Goal: Transaction & Acquisition: Purchase product/service

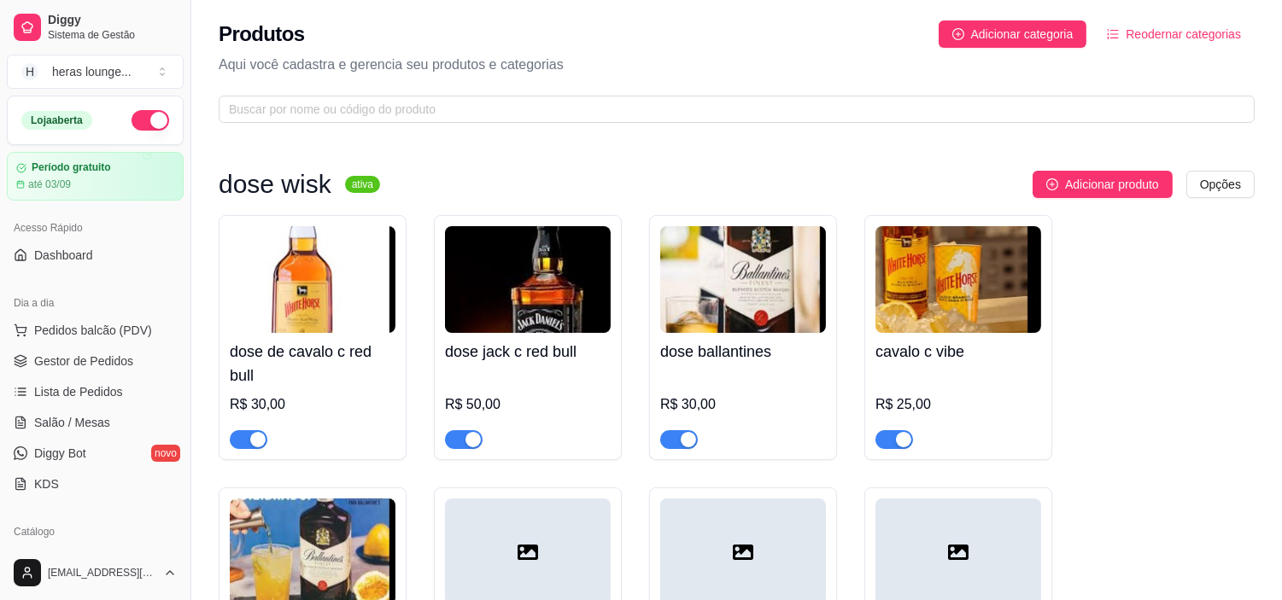
click at [142, 125] on button "button" at bounding box center [151, 120] width 38 height 20
click at [132, 111] on button "button" at bounding box center [151, 120] width 38 height 20
click at [137, 331] on span "Pedidos balcão (PDV)" at bounding box center [93, 330] width 118 height 17
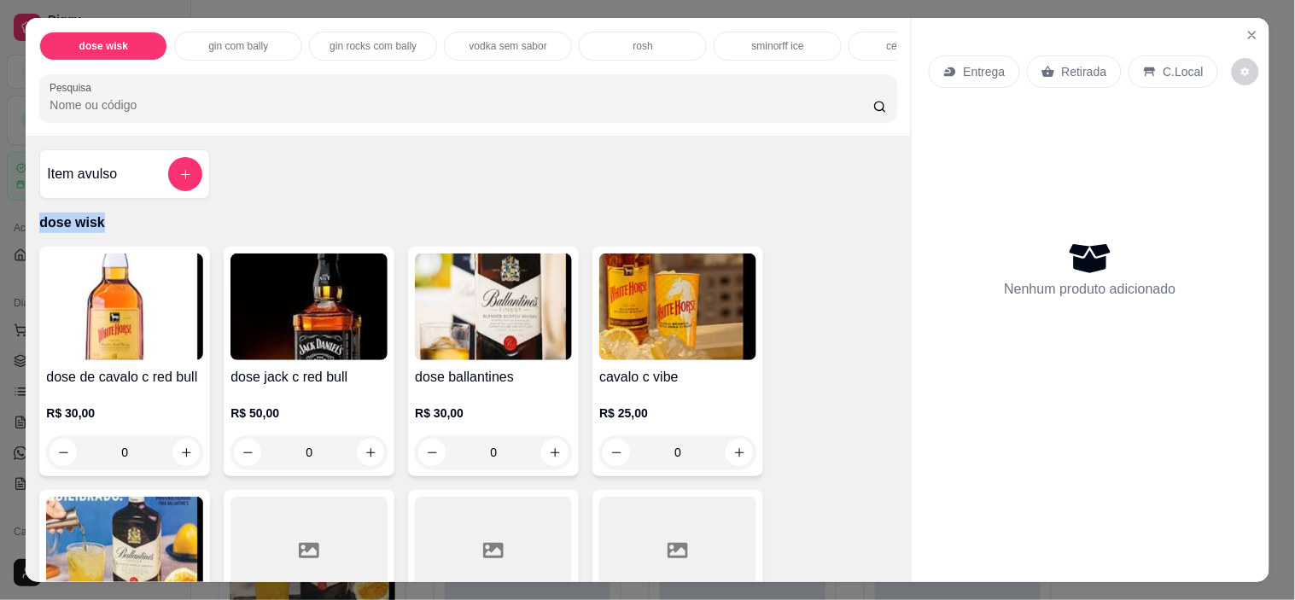
drag, startPoint x: 831, startPoint y: 225, endPoint x: 899, endPoint y: 172, distance: 86.4
click at [899, 172] on div "Item avulso dose wisk dose de cavalo c red bull R$ 30,00 0 dose jack c red bull…" at bounding box center [468, 359] width 885 height 447
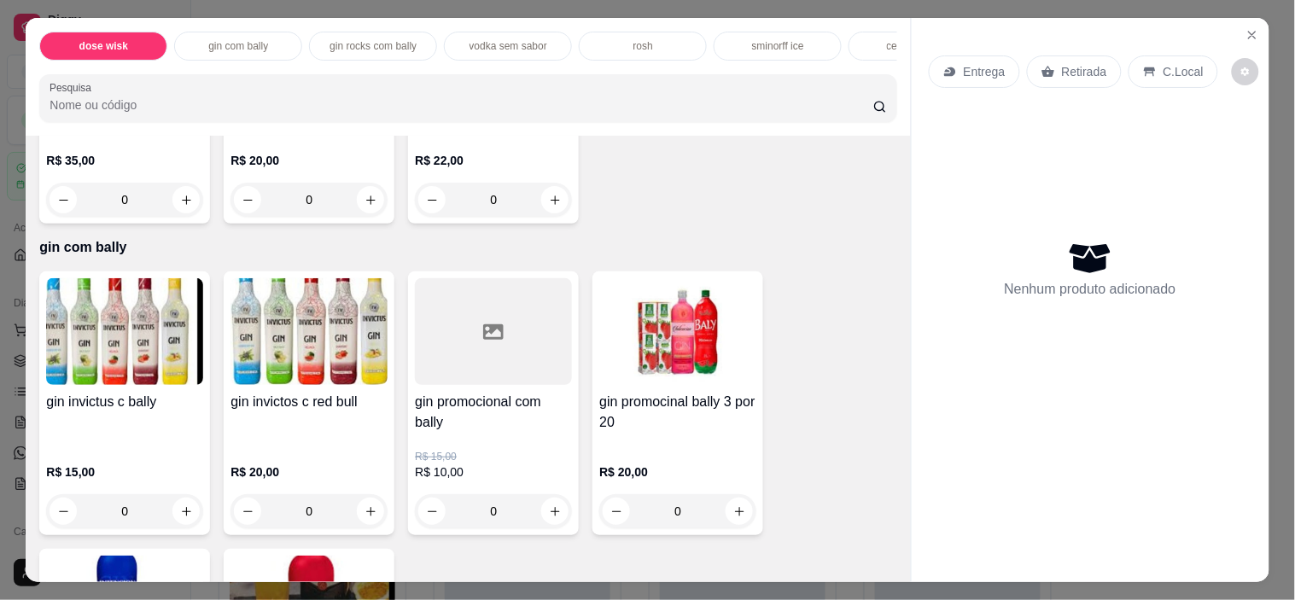
scroll to position [1863, 0]
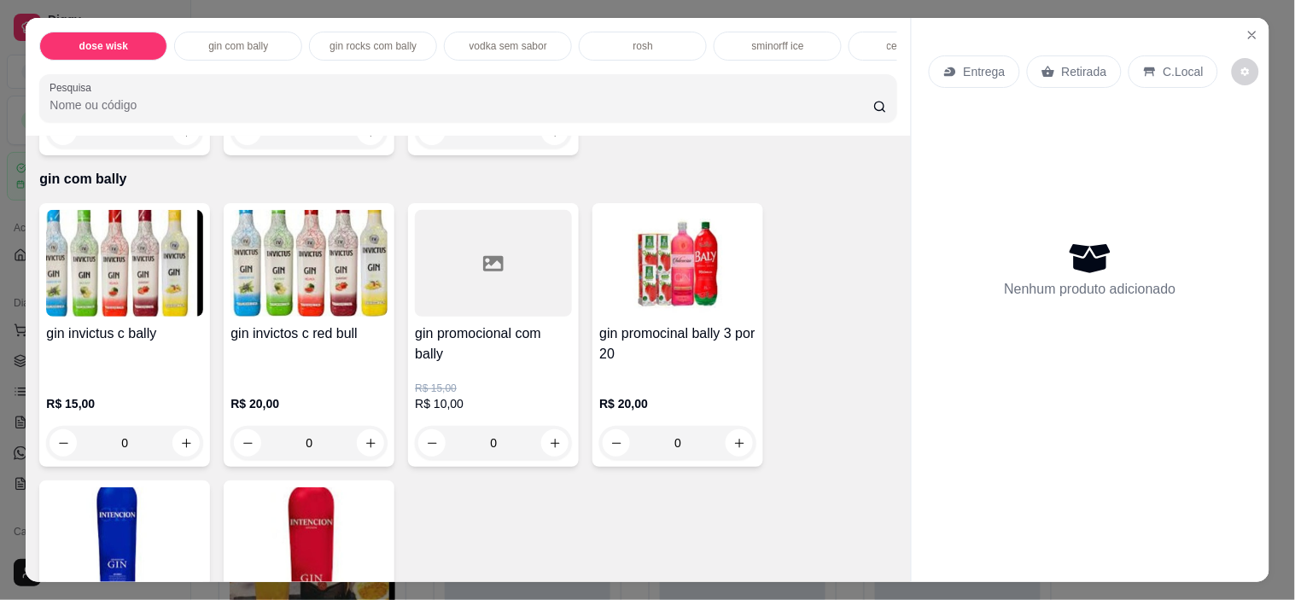
click at [445, 313] on div at bounding box center [493, 263] width 157 height 107
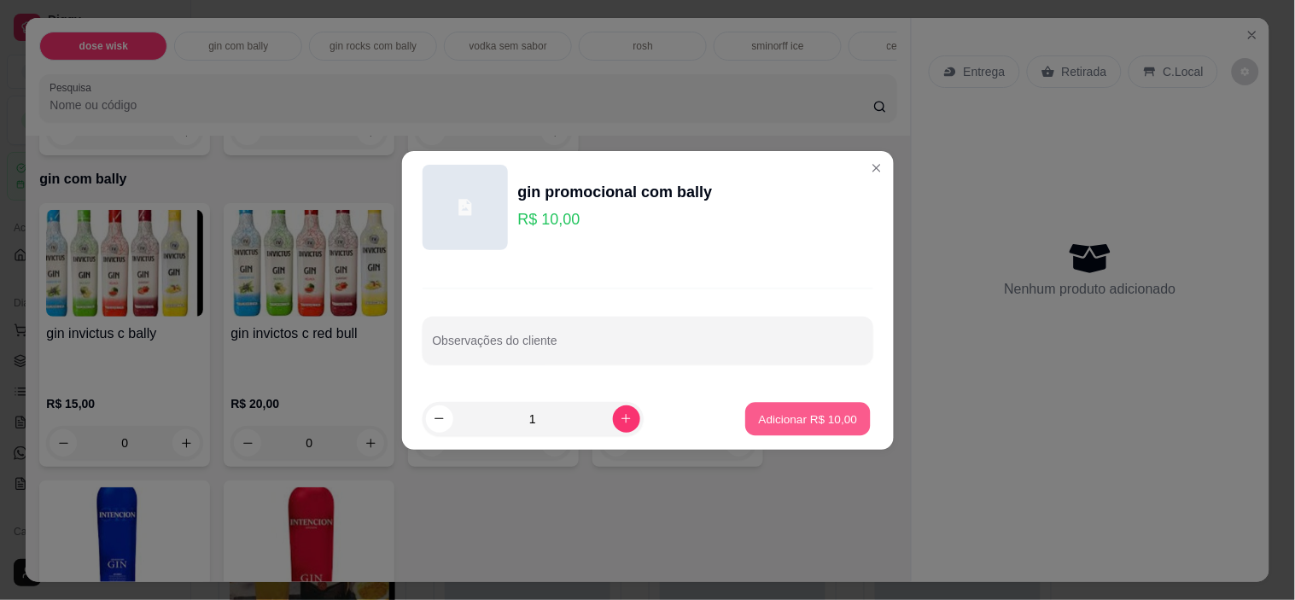
click at [769, 408] on button "Adicionar R$ 10,00" at bounding box center [809, 418] width 126 height 33
type input "1"
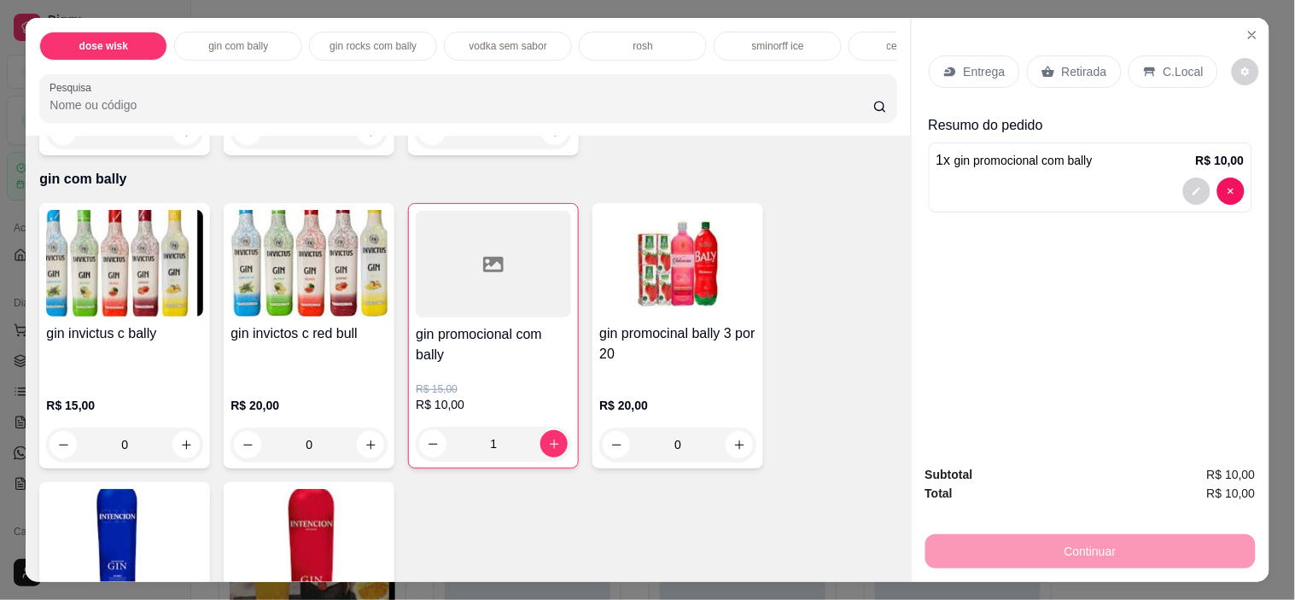
click at [1164, 63] on p "C.Local" at bounding box center [1184, 71] width 40 height 17
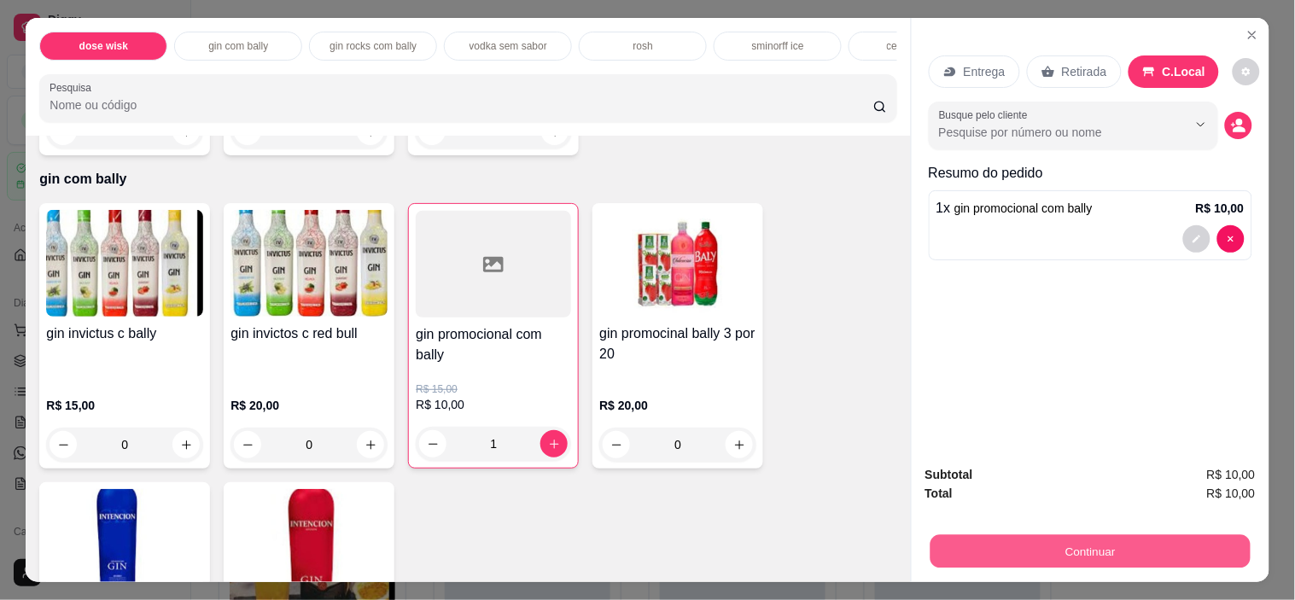
click at [1089, 549] on button "Continuar" at bounding box center [1090, 551] width 320 height 33
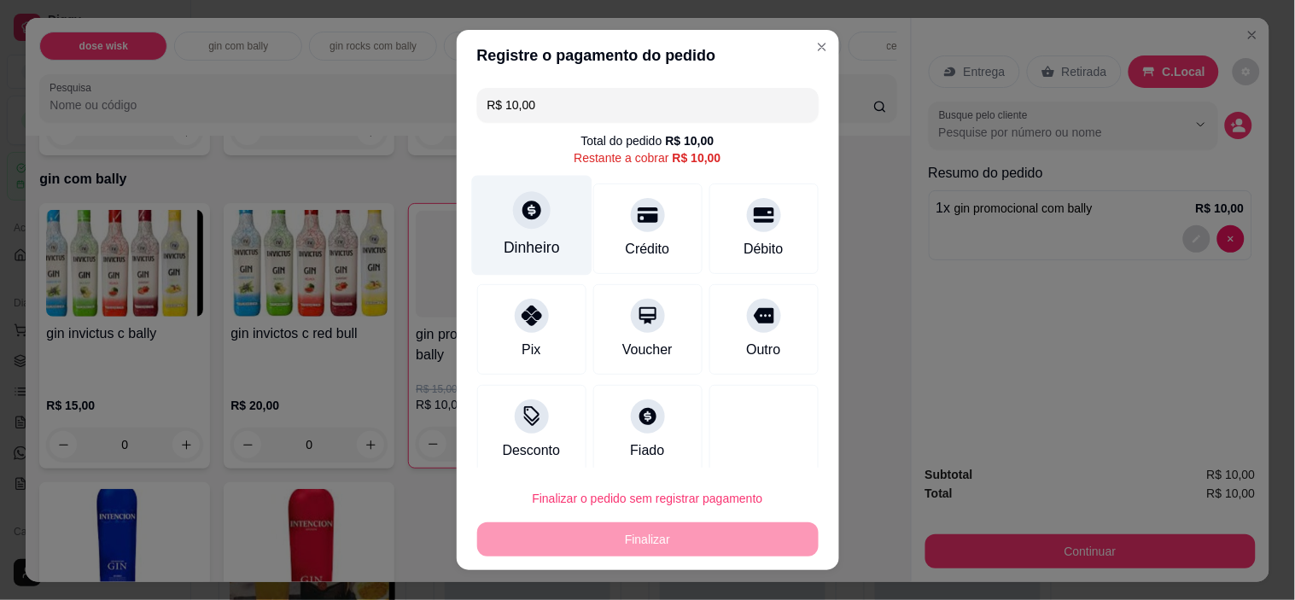
click at [514, 242] on div "Dinheiro" at bounding box center [532, 248] width 56 height 22
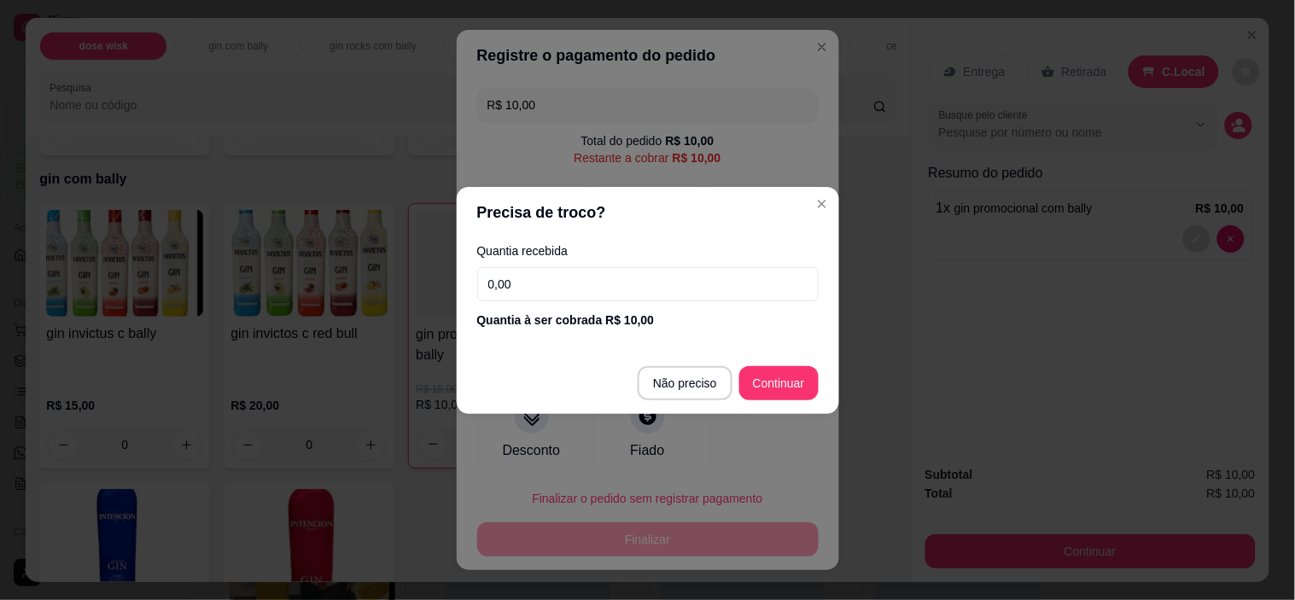
click at [555, 287] on input "0,00" at bounding box center [648, 284] width 342 height 34
type input "10,00"
type input "R$ 0,00"
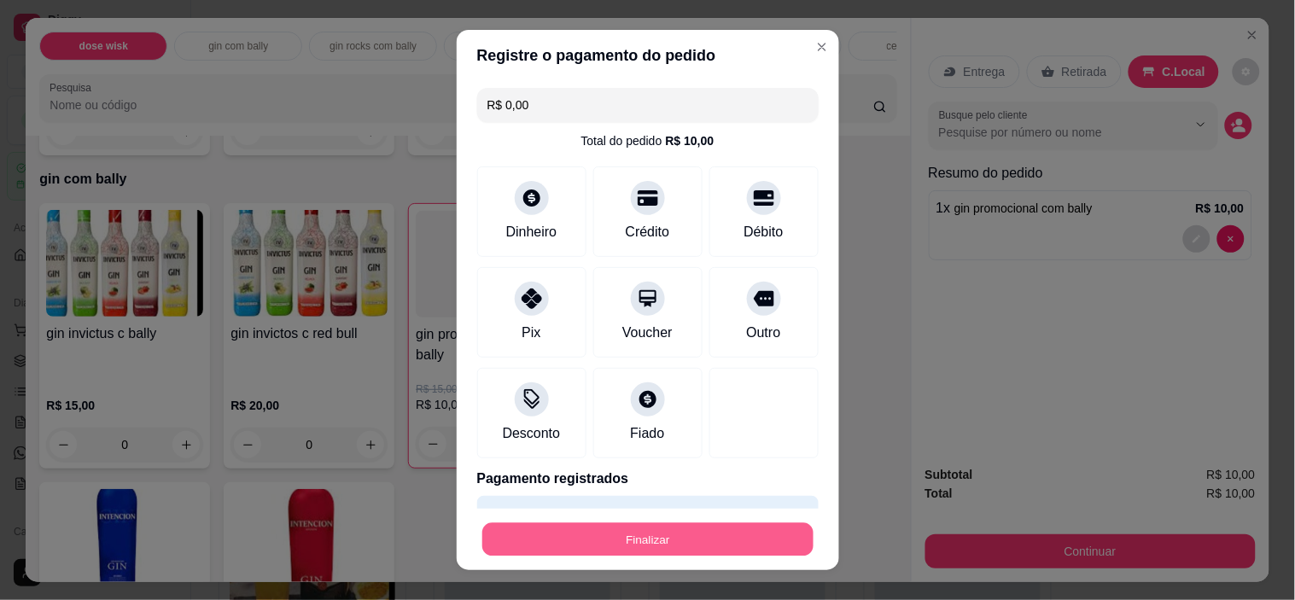
click at [690, 536] on button "Finalizar" at bounding box center [647, 539] width 331 height 33
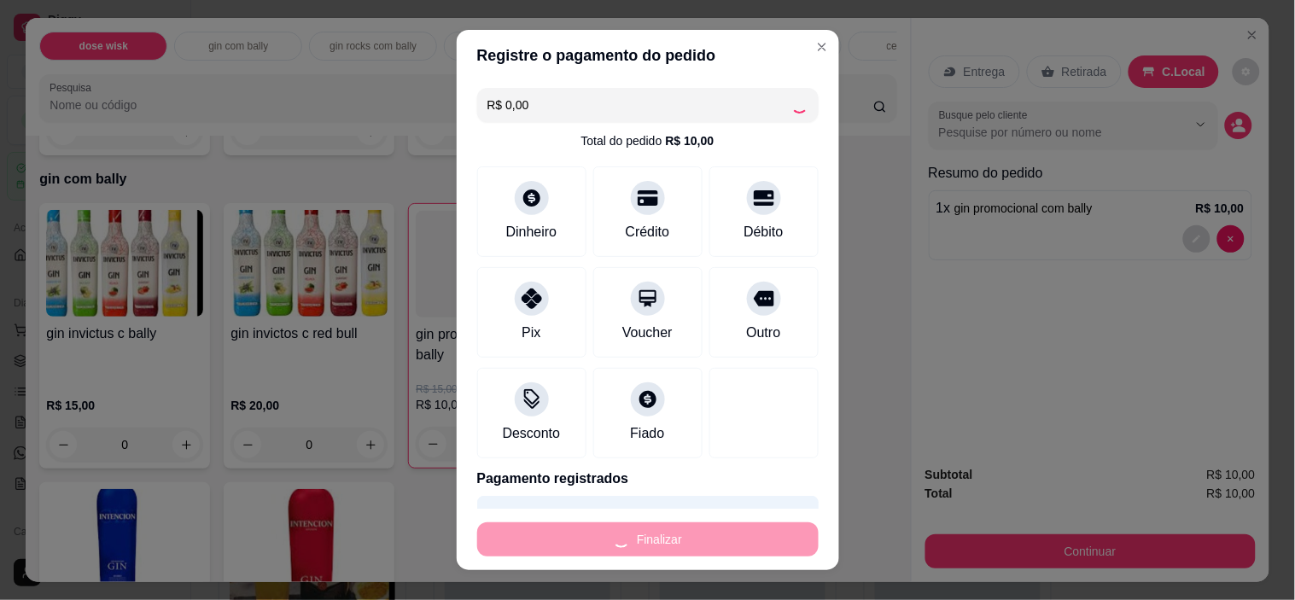
type input "0"
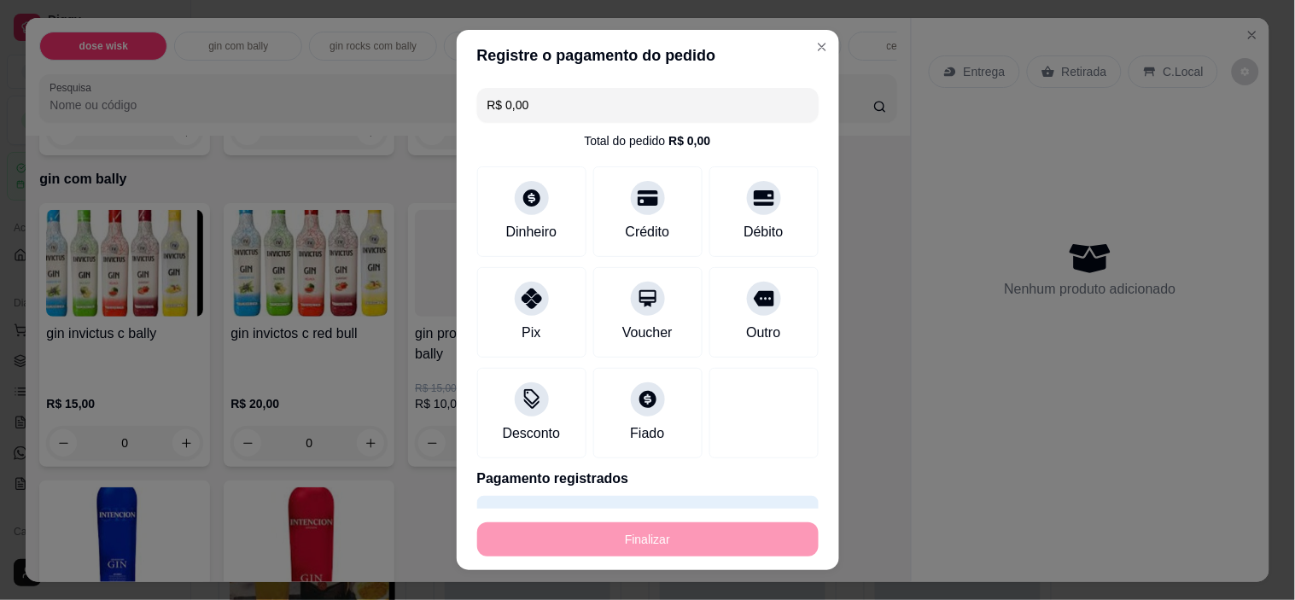
type input "-R$ 10,00"
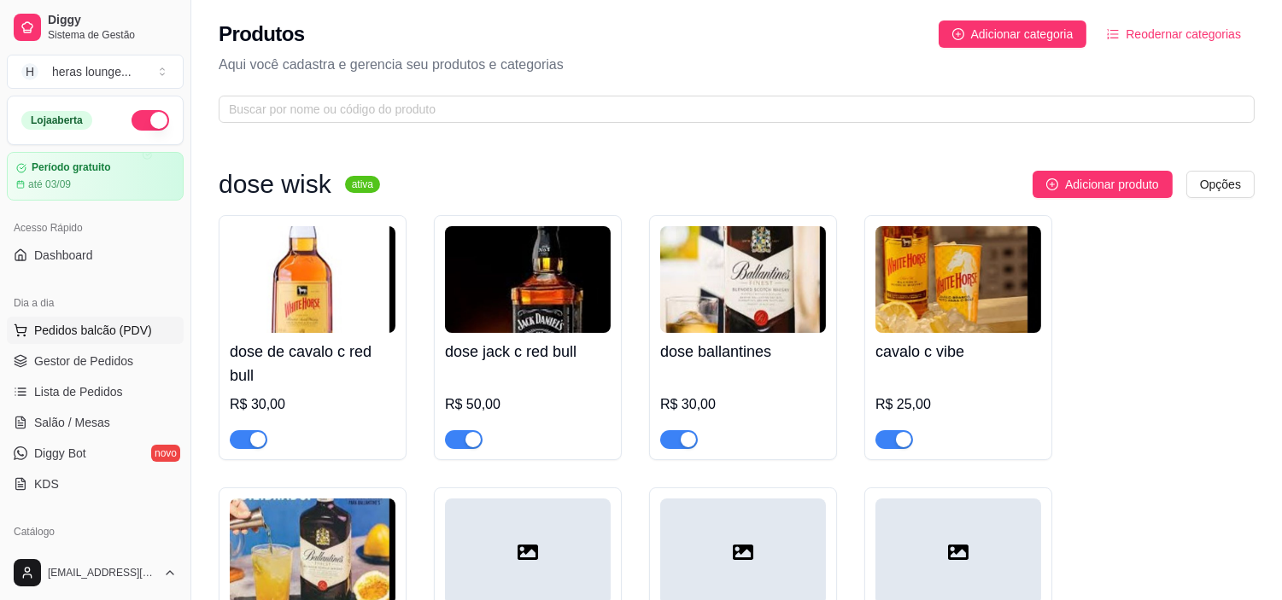
click at [138, 343] on button "Pedidos balcão (PDV)" at bounding box center [95, 330] width 177 height 27
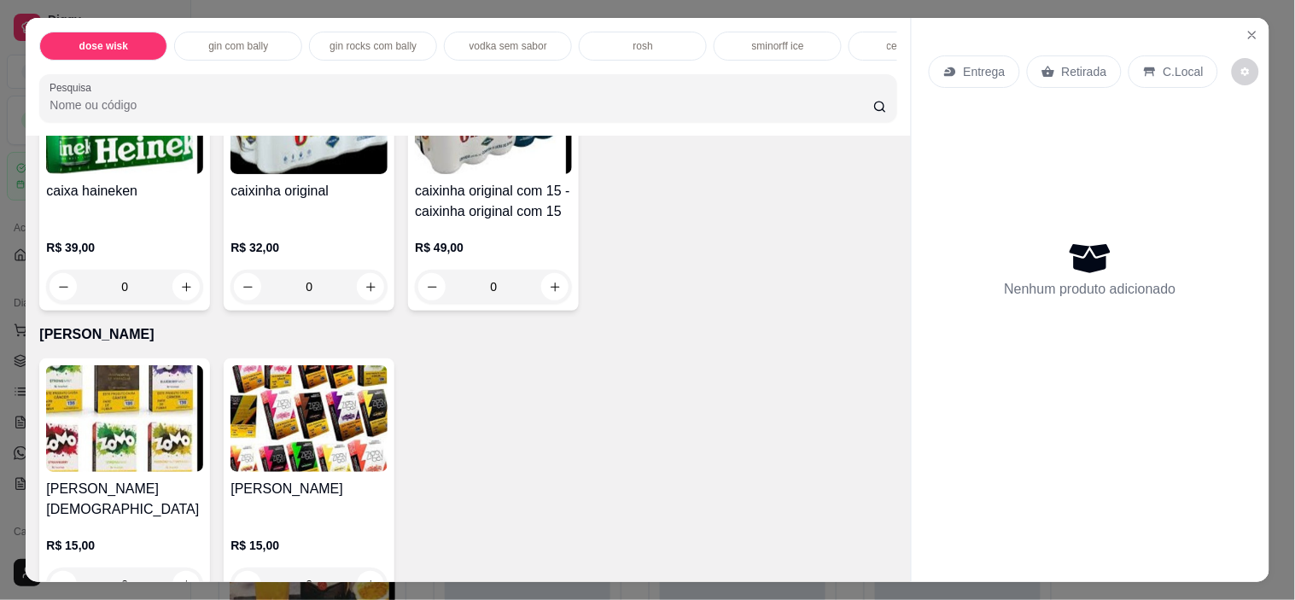
scroll to position [4930, 0]
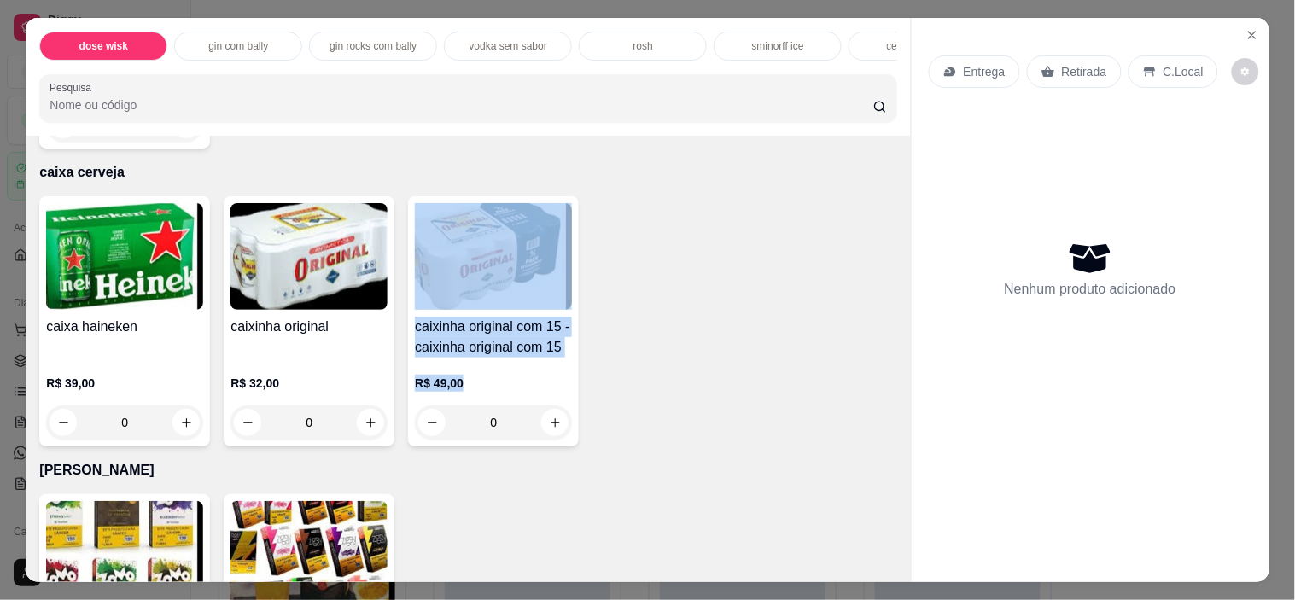
drag, startPoint x: 857, startPoint y: 381, endPoint x: 868, endPoint y: 369, distance: 15.7
click at [868, 369] on div "caixa haineken R$ 39,00 0 caixinha original R$ 32,00 0 caixinha original com 15…" at bounding box center [467, 321] width 857 height 250
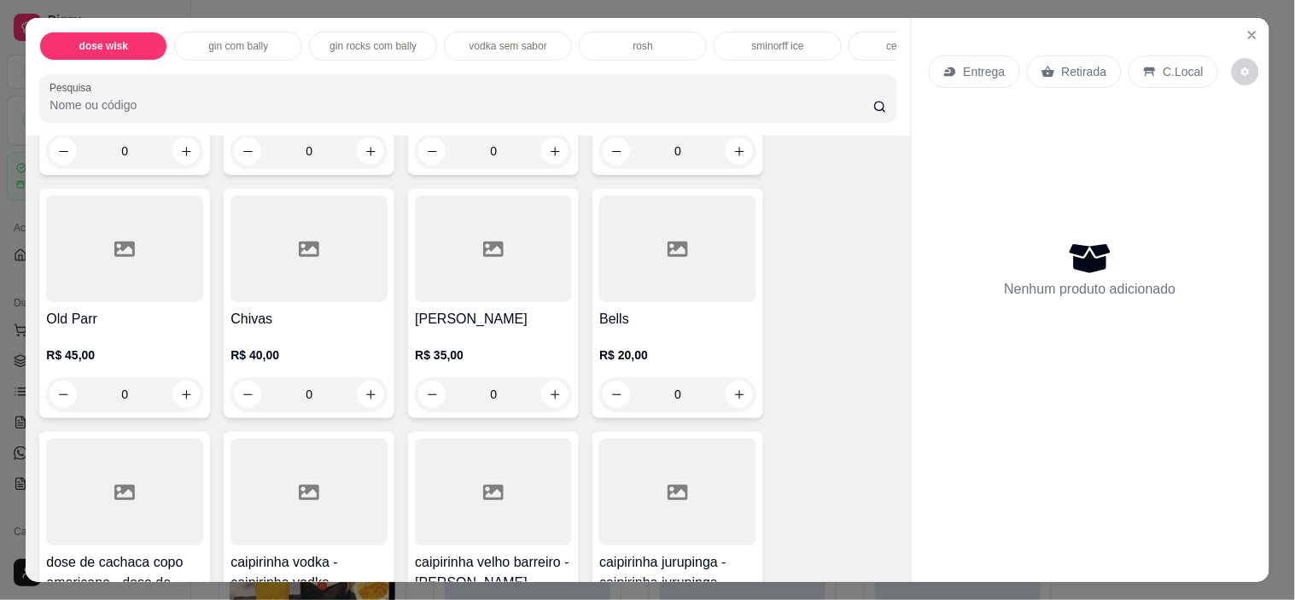
scroll to position [0, 0]
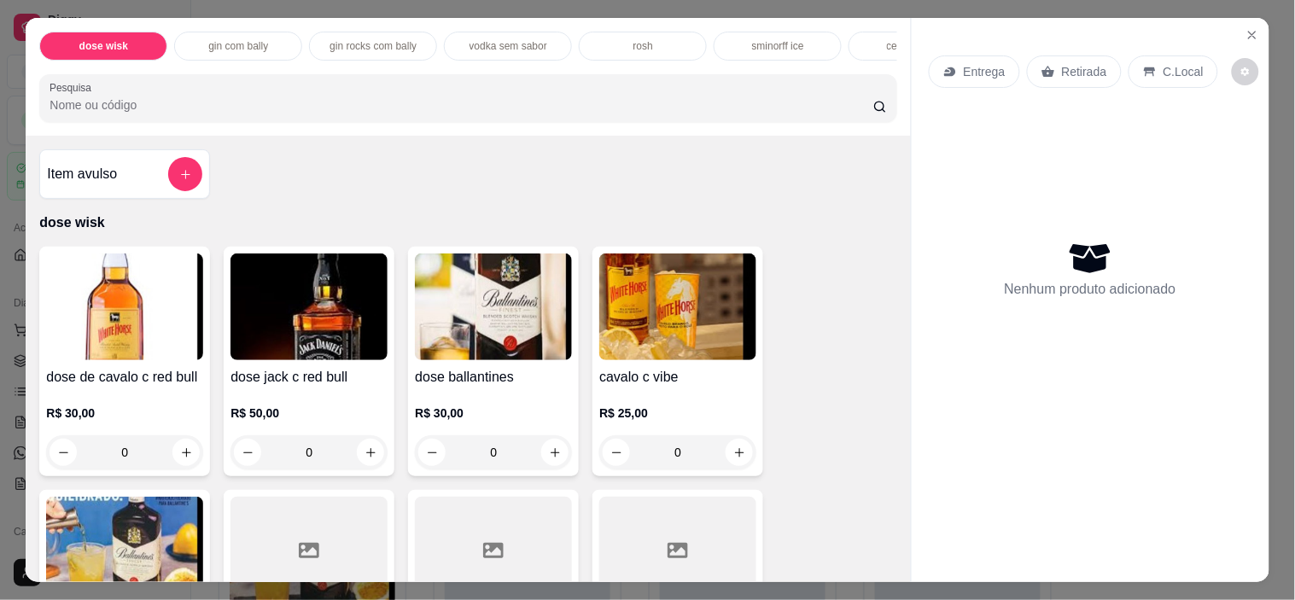
click at [798, 223] on p "dose wisk" at bounding box center [467, 223] width 857 height 20
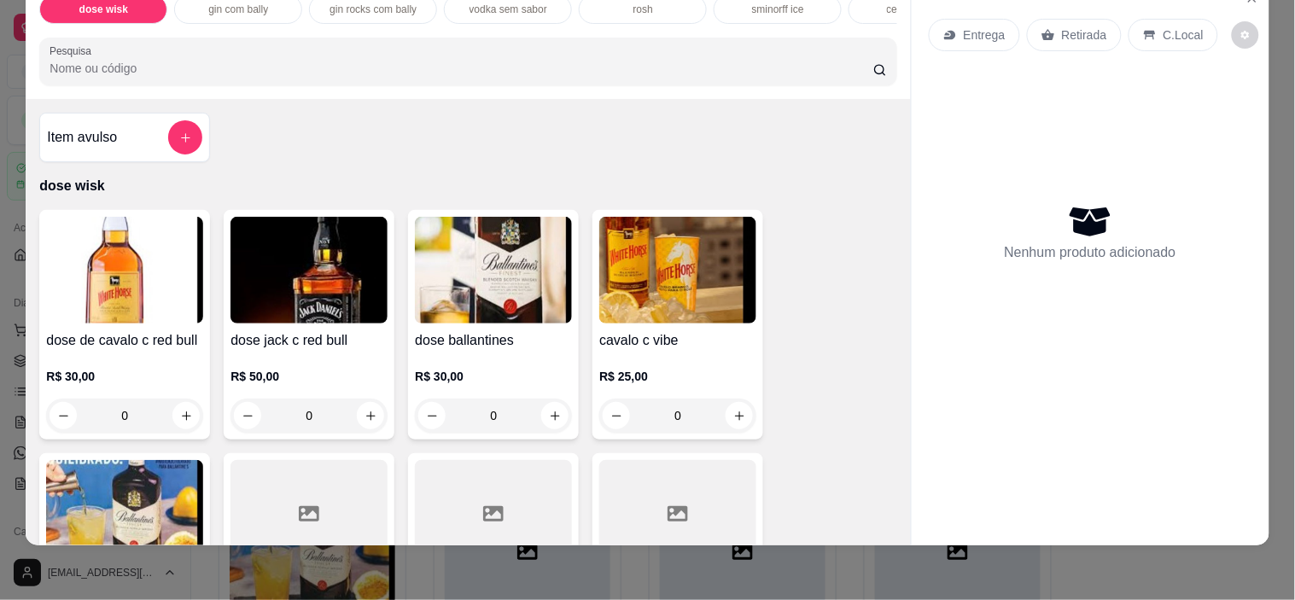
scroll to position [44, 0]
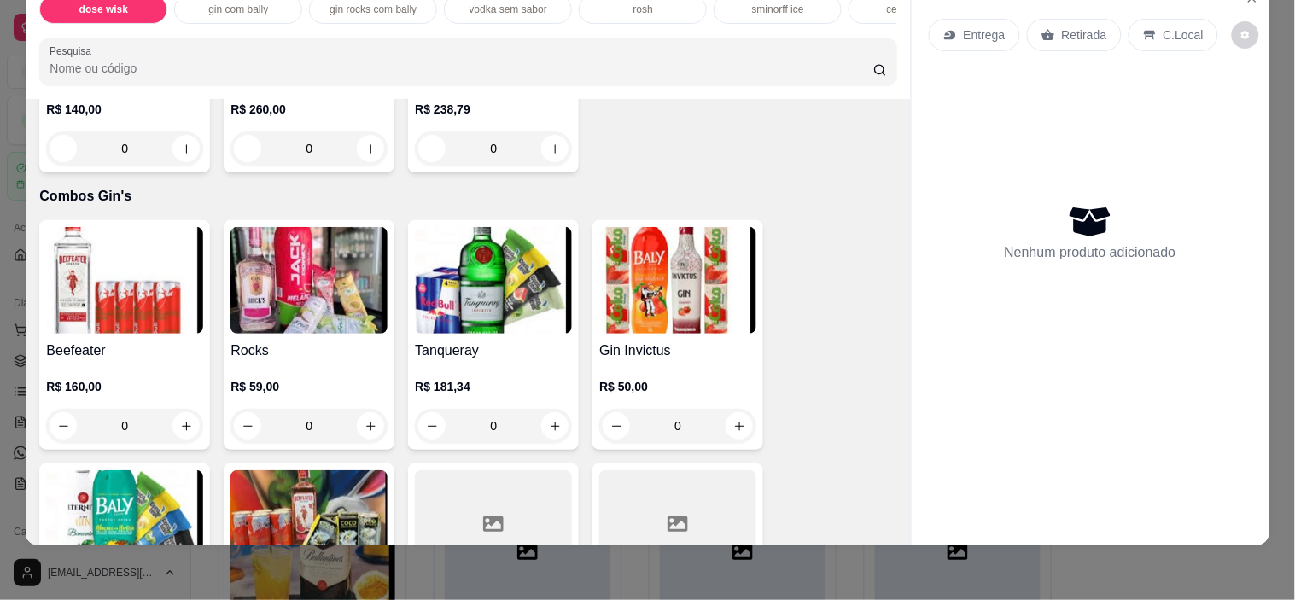
scroll to position [9109, 0]
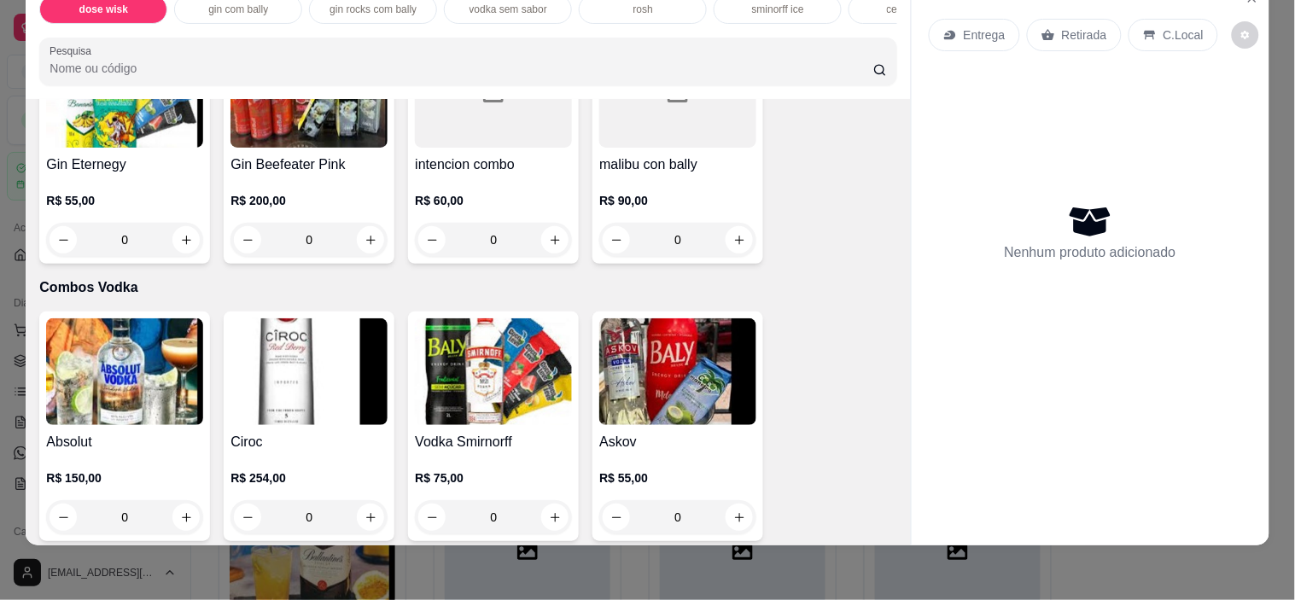
click at [861, 458] on div "Absolut R$ 150,00 0 Ciroc R$ 254,00 0 Vodka Smirnorff R$ 75,00 0 Askov R$ 55,00…" at bounding box center [467, 427] width 857 height 230
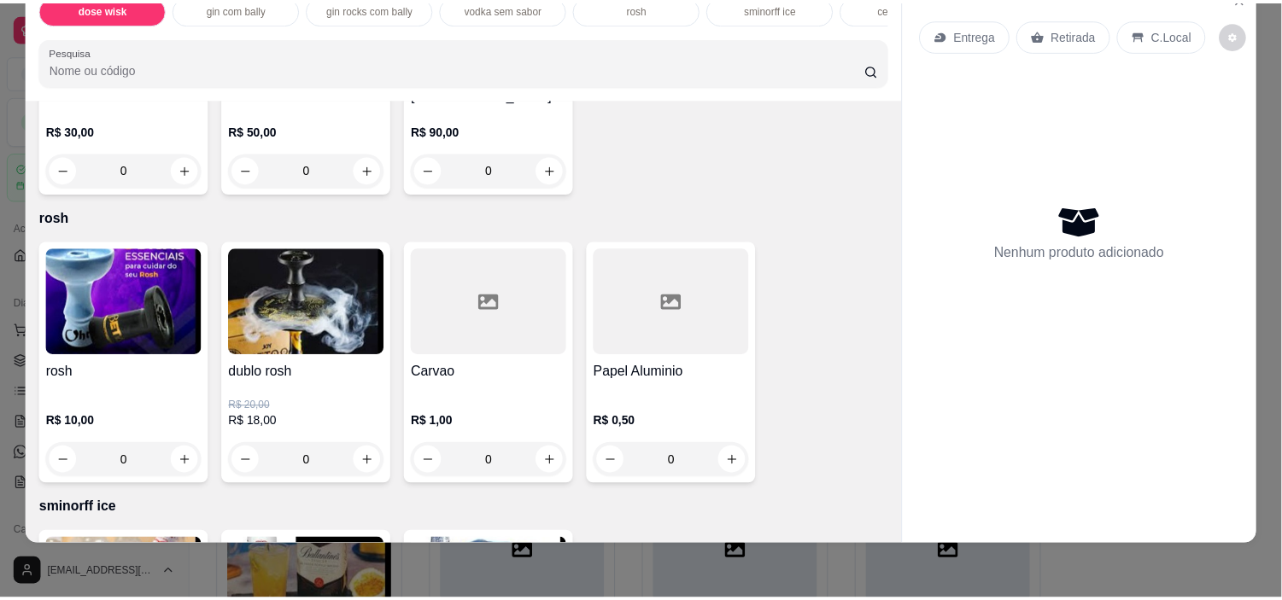
scroll to position [0, 0]
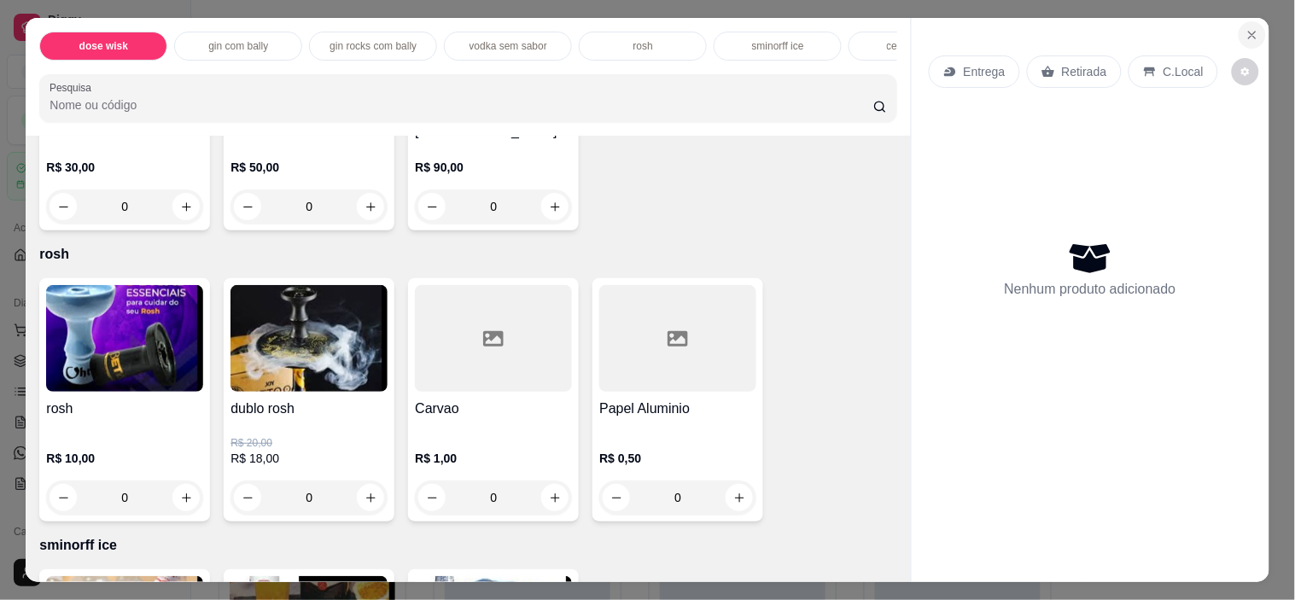
click at [1246, 28] on icon "Close" at bounding box center [1253, 35] width 14 height 14
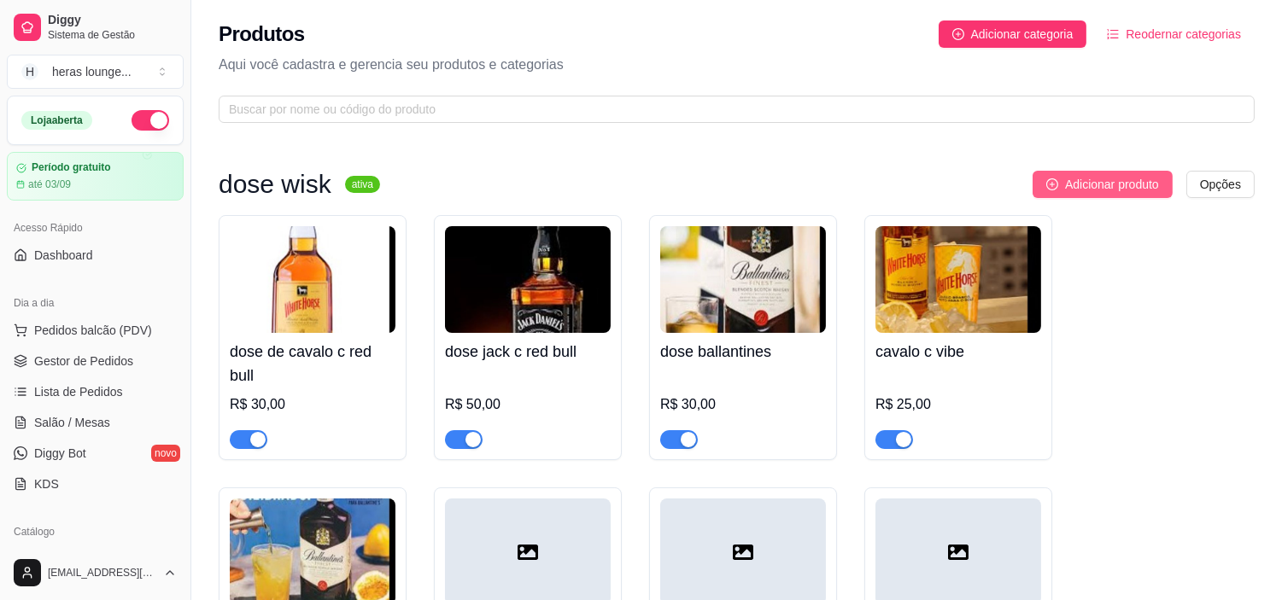
click at [1122, 185] on span "Adicionar produto" at bounding box center [1112, 184] width 94 height 19
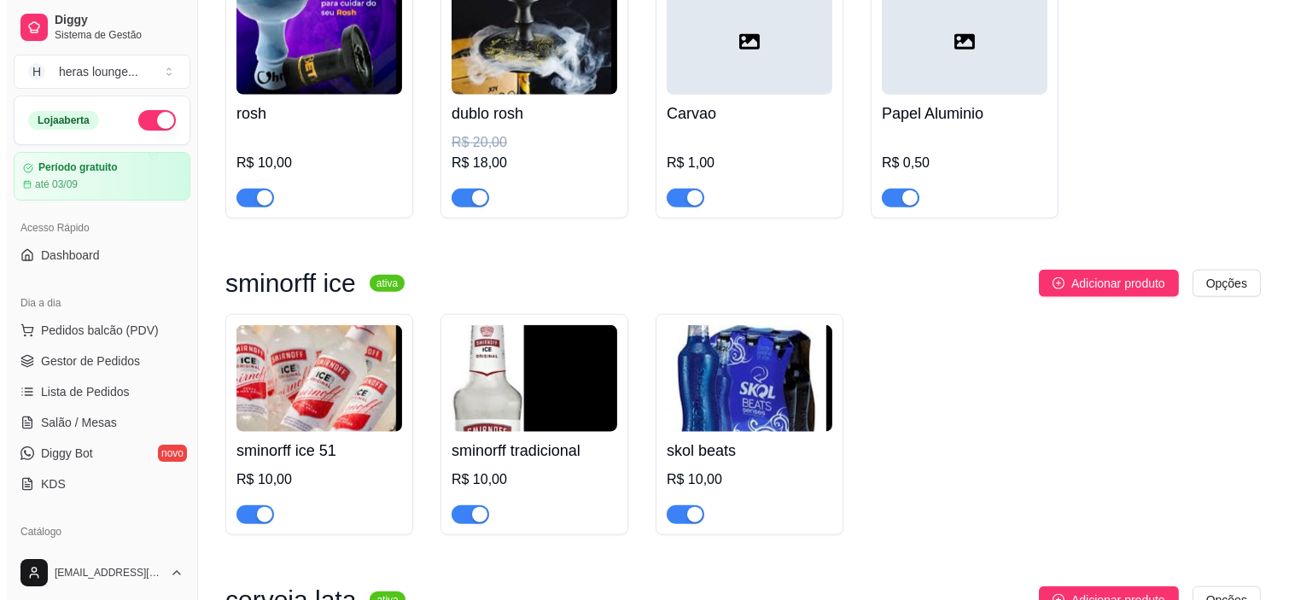
scroll to position [3746, 0]
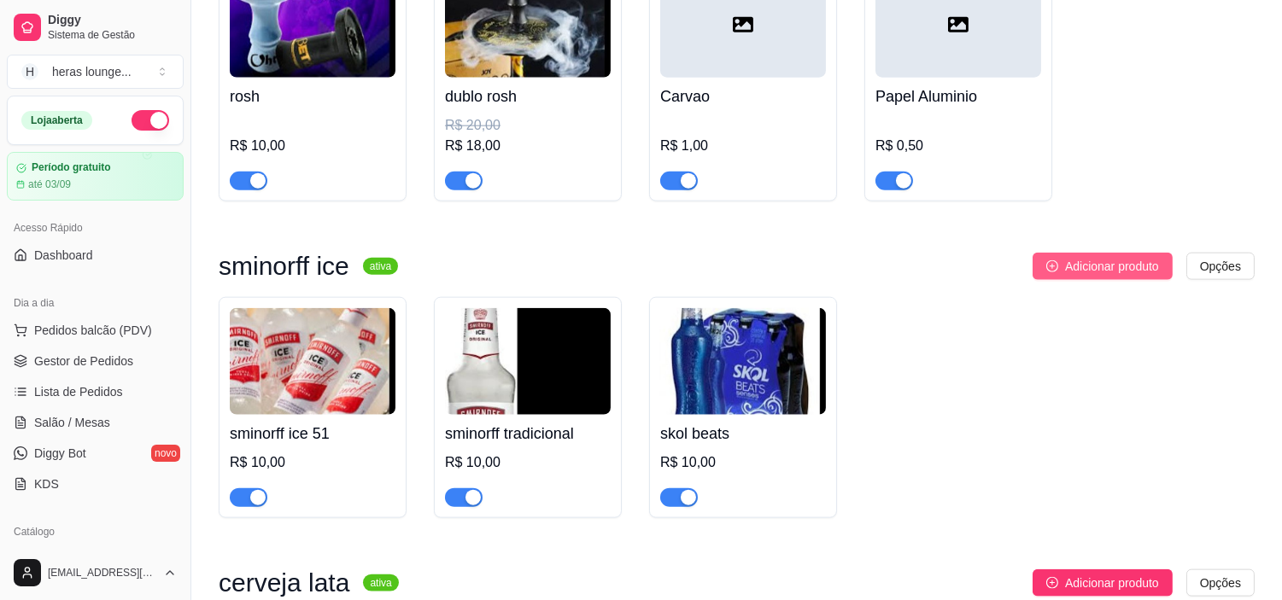
click at [1125, 274] on span "Adicionar produto" at bounding box center [1112, 266] width 94 height 19
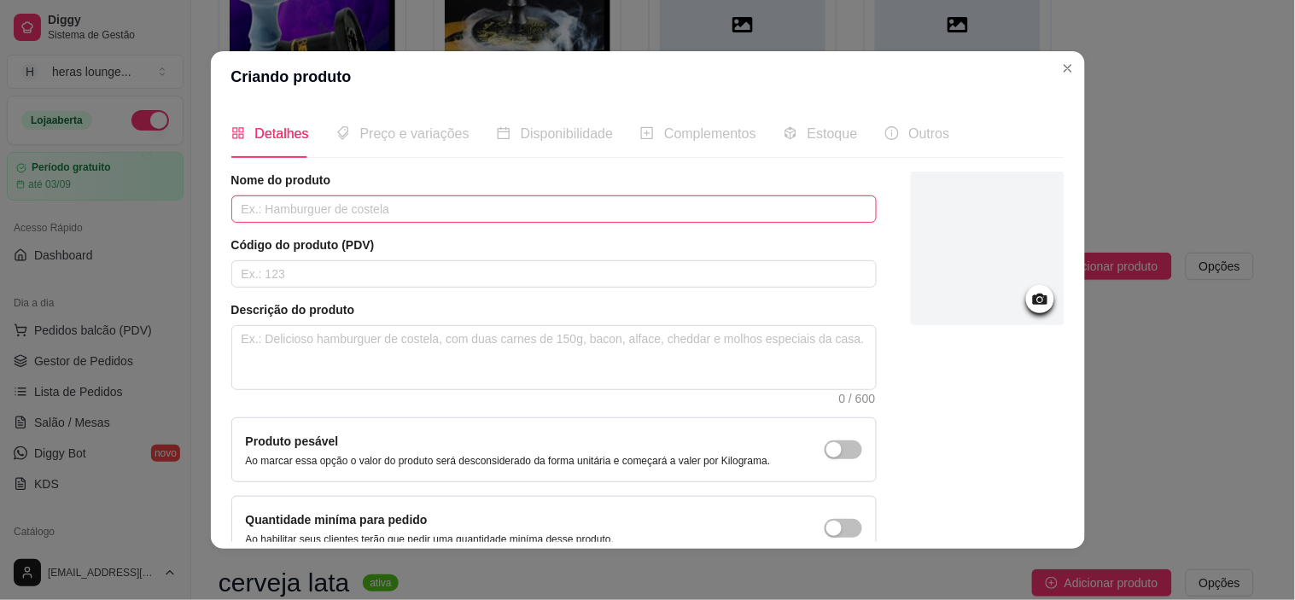
click at [782, 205] on input "text" at bounding box center [554, 209] width 646 height 27
click at [277, 211] on input "batida sen alcool" at bounding box center [554, 209] width 646 height 27
type input "batida sem álcool"
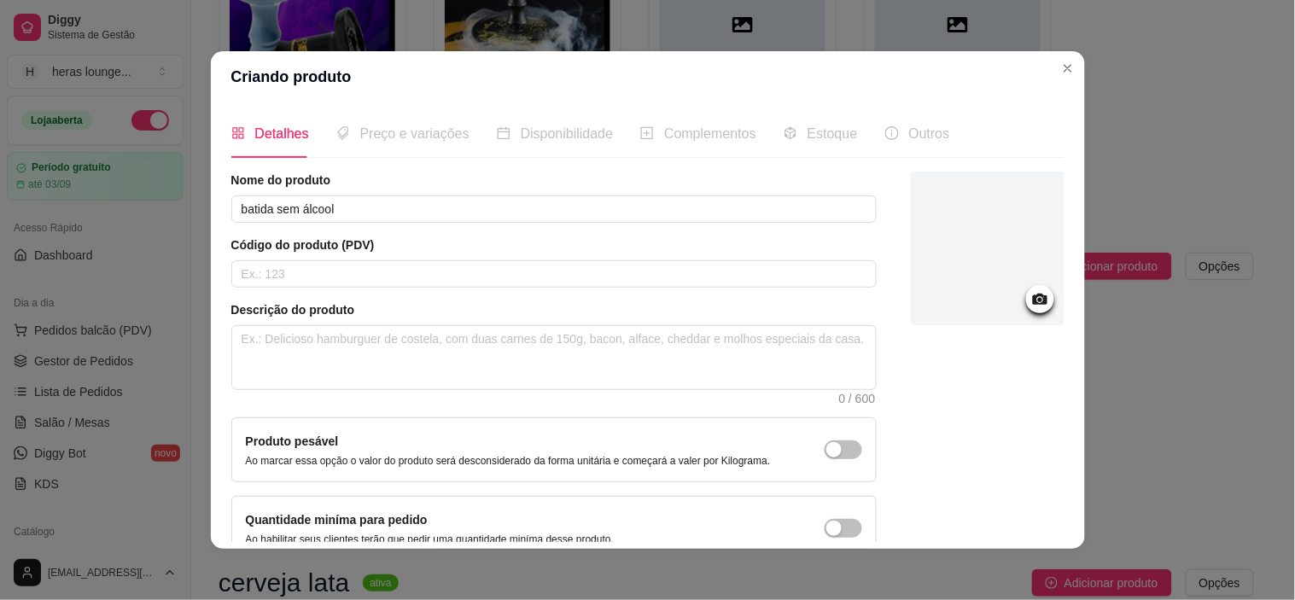
scroll to position [95, 0]
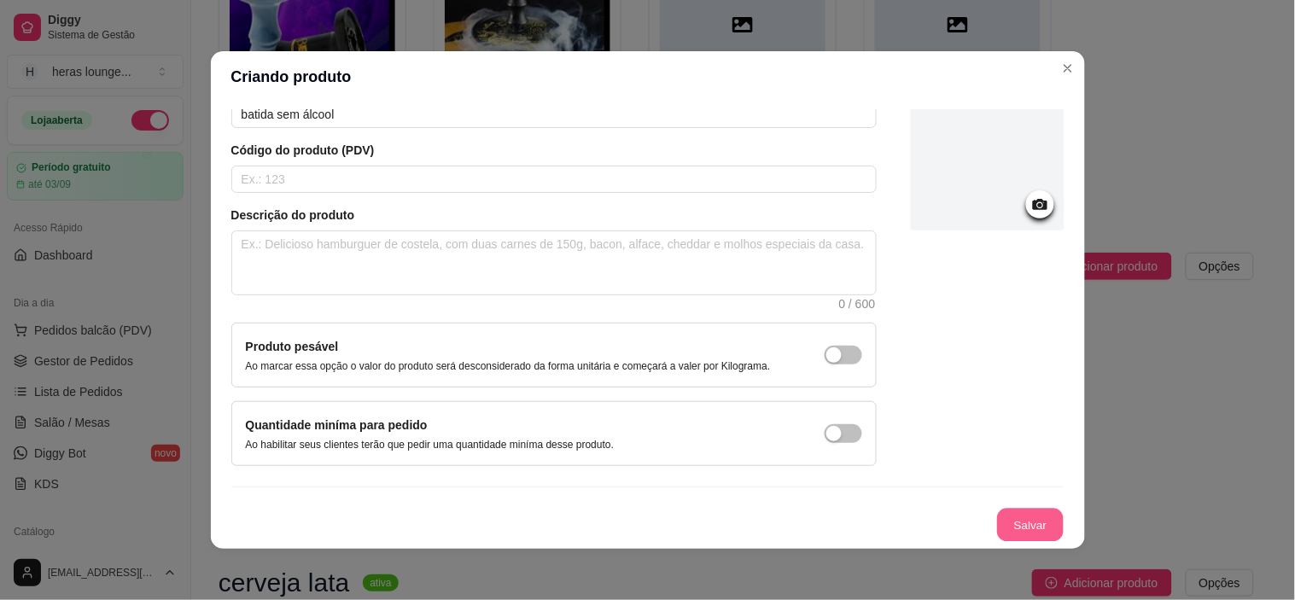
click at [1014, 521] on button "Salvar" at bounding box center [1030, 525] width 67 height 33
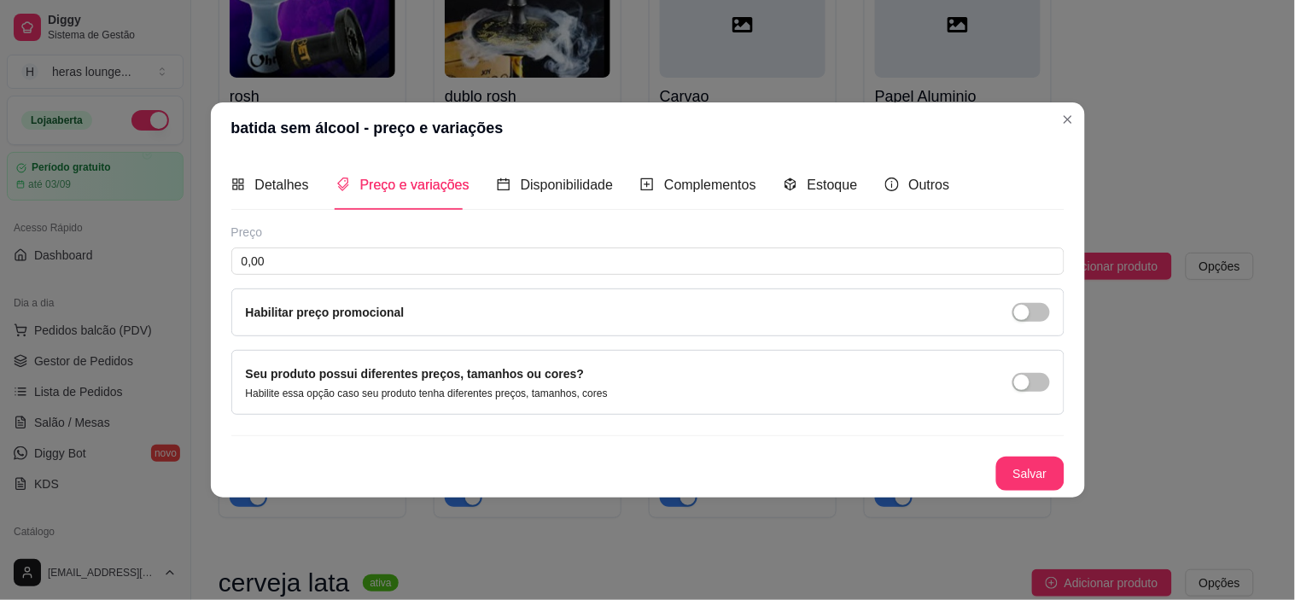
scroll to position [0, 0]
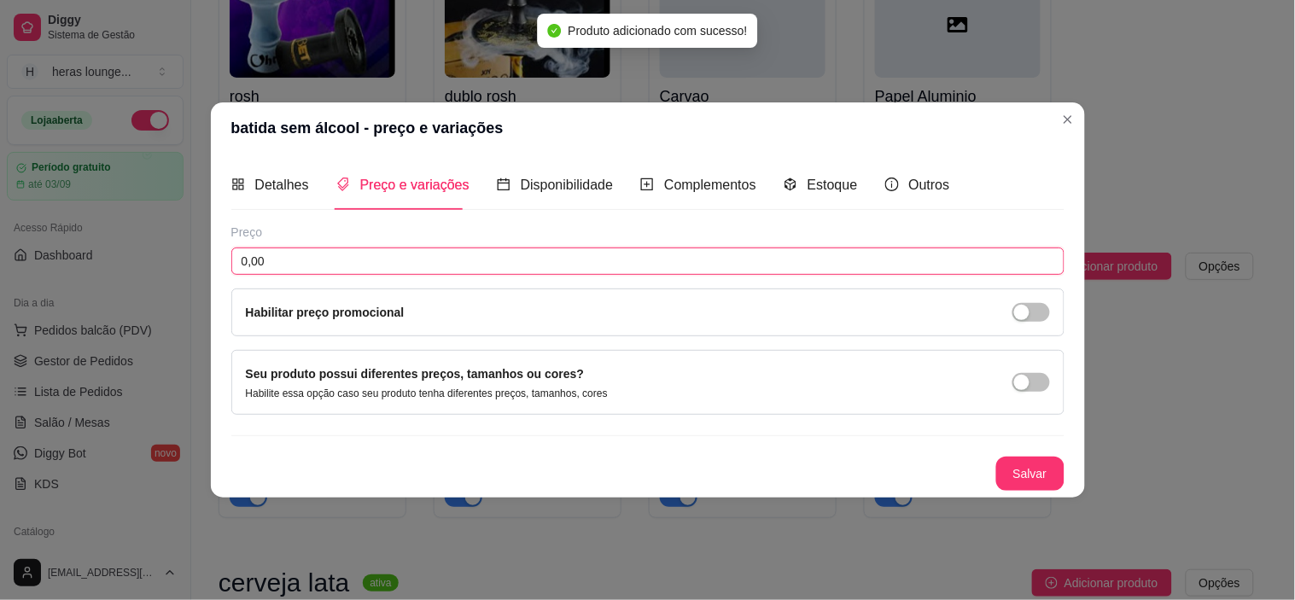
click at [666, 254] on input "0,00" at bounding box center [647, 261] width 833 height 27
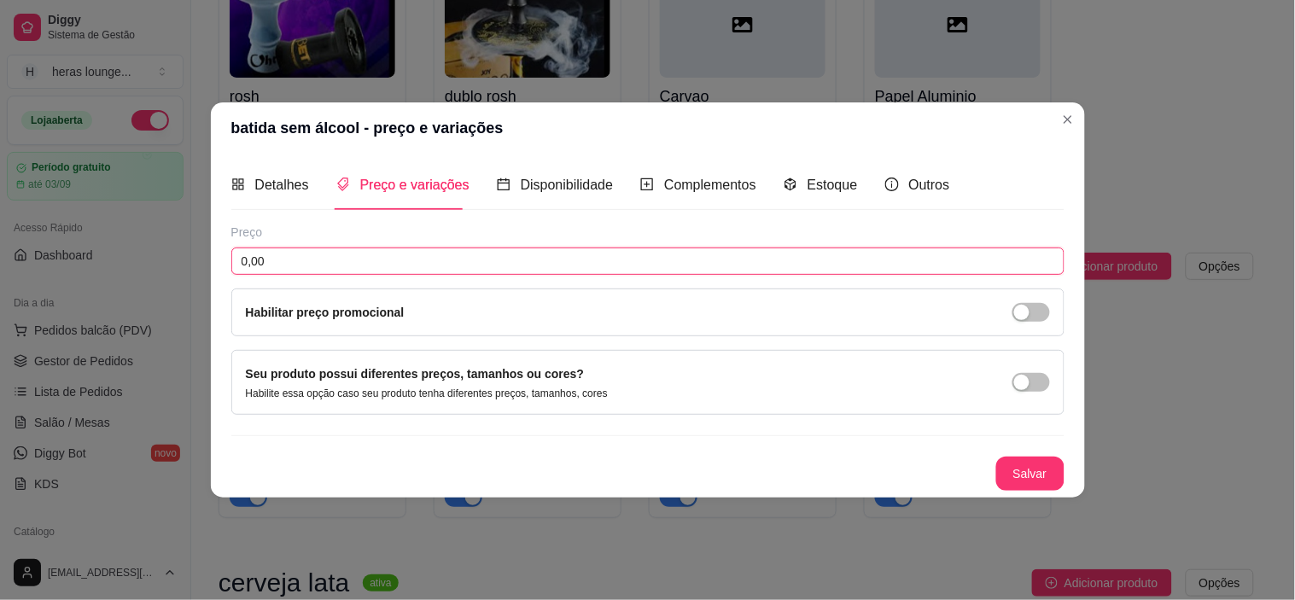
click at [666, 254] on input "0,00" at bounding box center [647, 261] width 833 height 27
type input "17,00"
click at [278, 179] on span "Detalhes" at bounding box center [282, 185] width 54 height 15
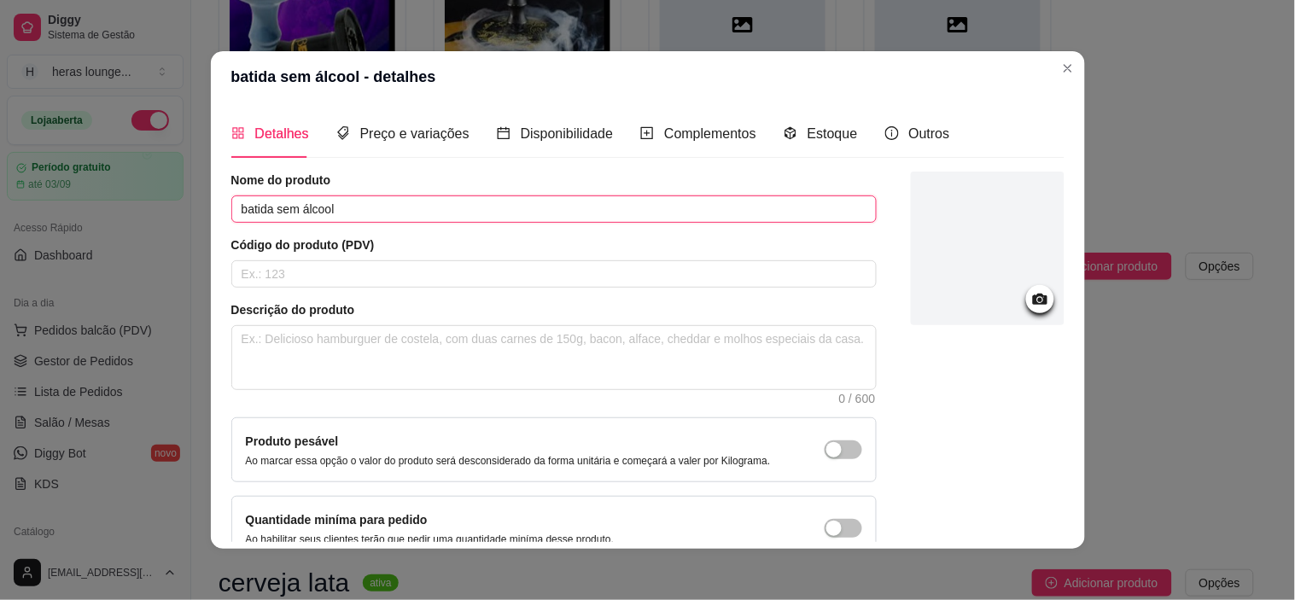
click at [381, 214] on input "batida sem álcool" at bounding box center [554, 209] width 646 height 27
type input "batida sem álcool com fruta"
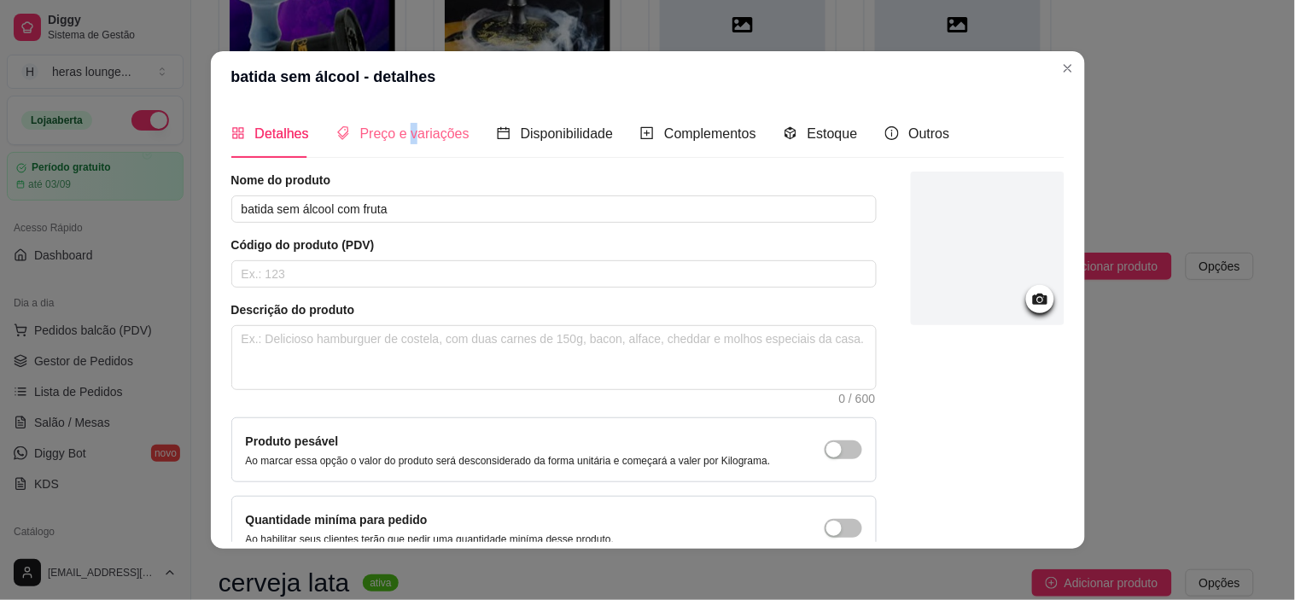
drag, startPoint x: 400, startPoint y: 159, endPoint x: 406, endPoint y: 152, distance: 9.1
click at [406, 152] on div "Detalhes Preço e variações Disponibilidade Complementos Estoque Outros Nome do …" at bounding box center [647, 325] width 833 height 433
click at [406, 152] on div "Preço e variações" at bounding box center [402, 133] width 133 height 49
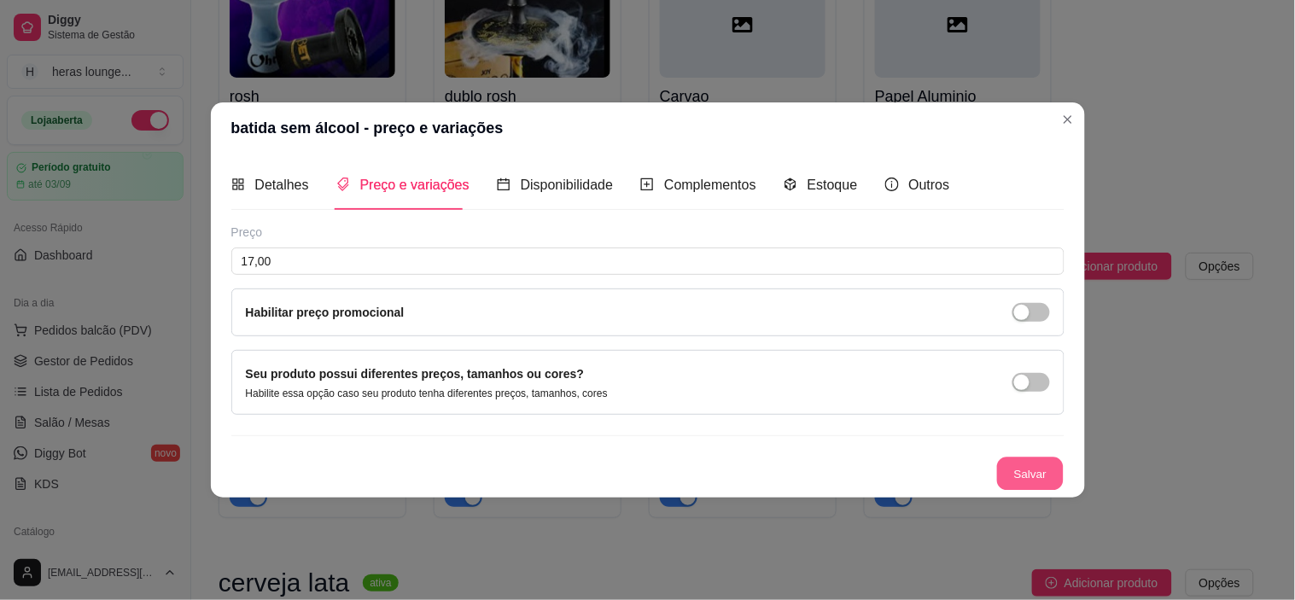
click at [1054, 467] on button "Salvar" at bounding box center [1030, 473] width 67 height 33
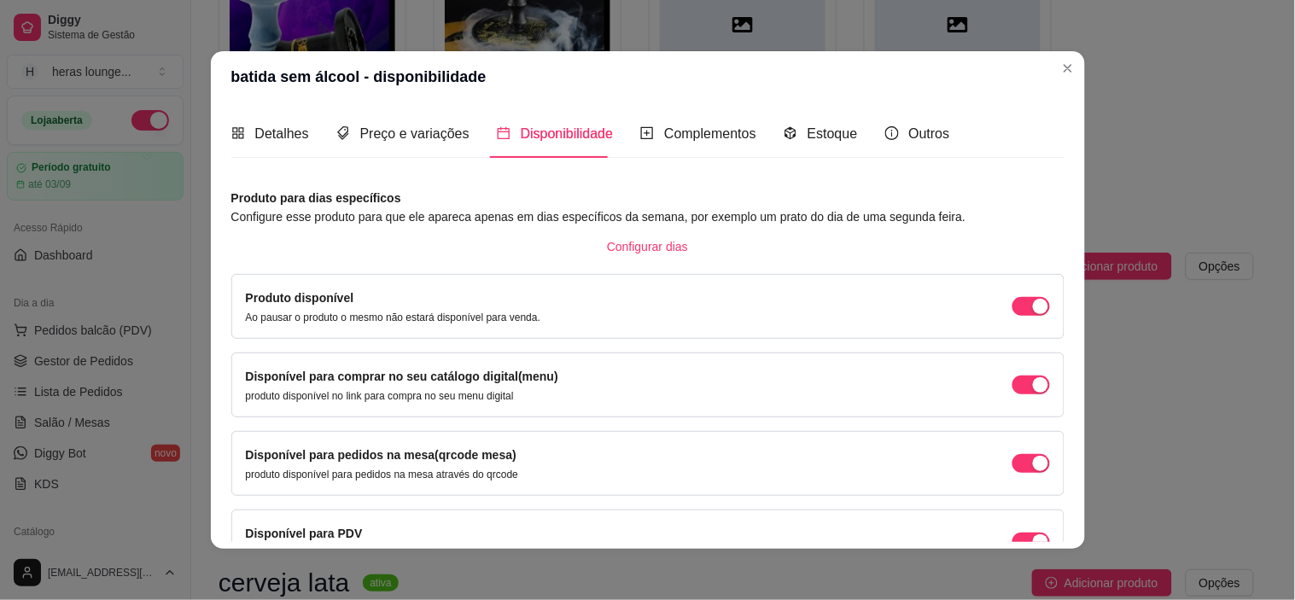
scroll to position [101, 0]
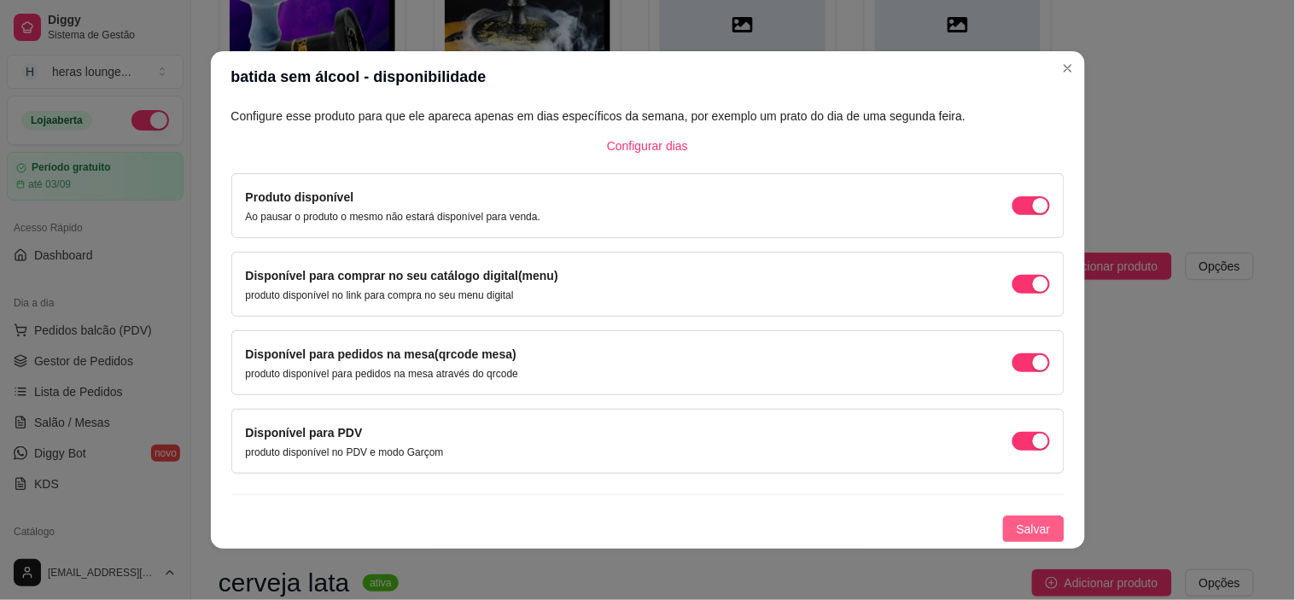
click at [1017, 520] on span "Salvar" at bounding box center [1034, 529] width 34 height 19
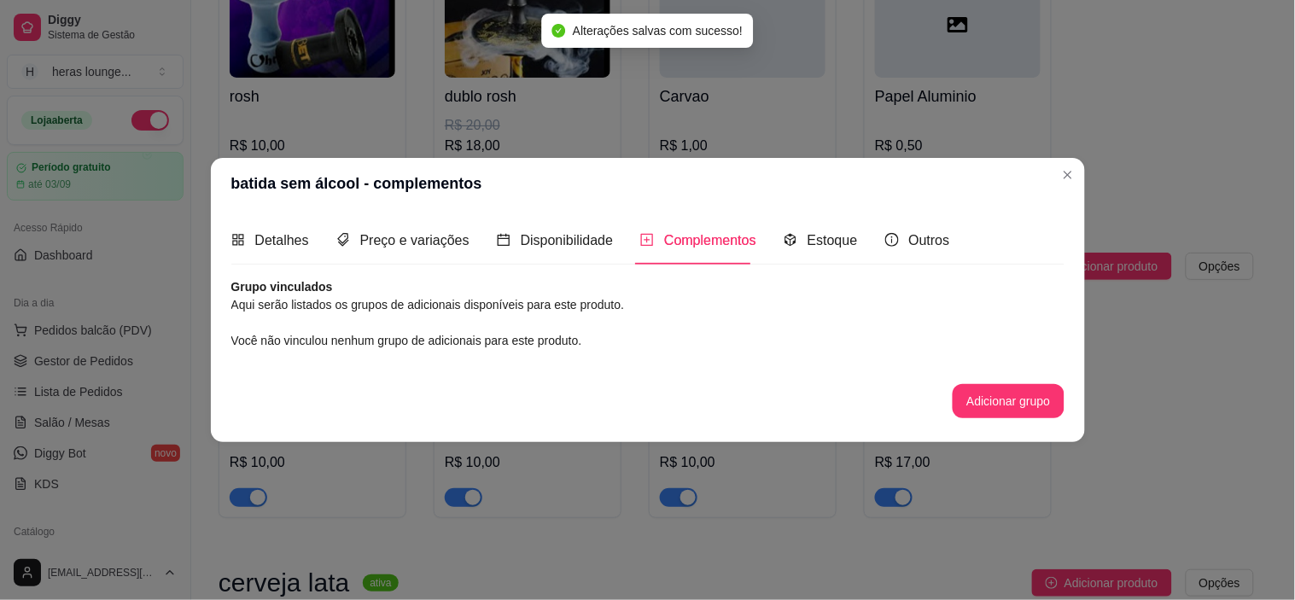
scroll to position [0, 0]
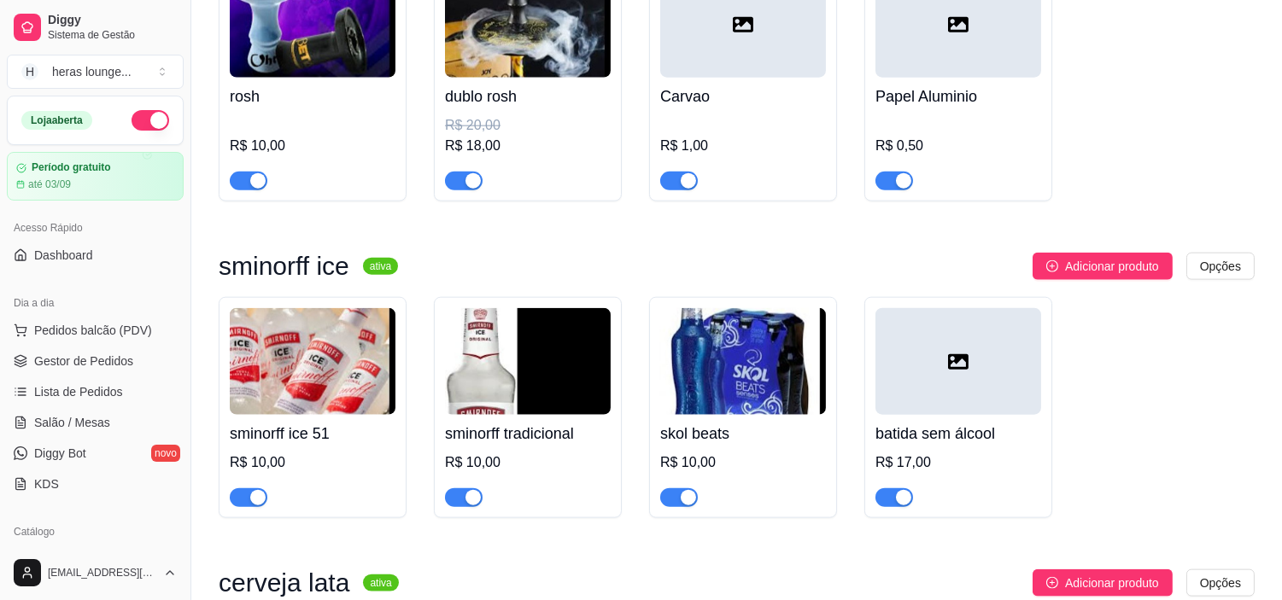
click at [988, 441] on h4 "batida sem álcool" at bounding box center [958, 434] width 166 height 24
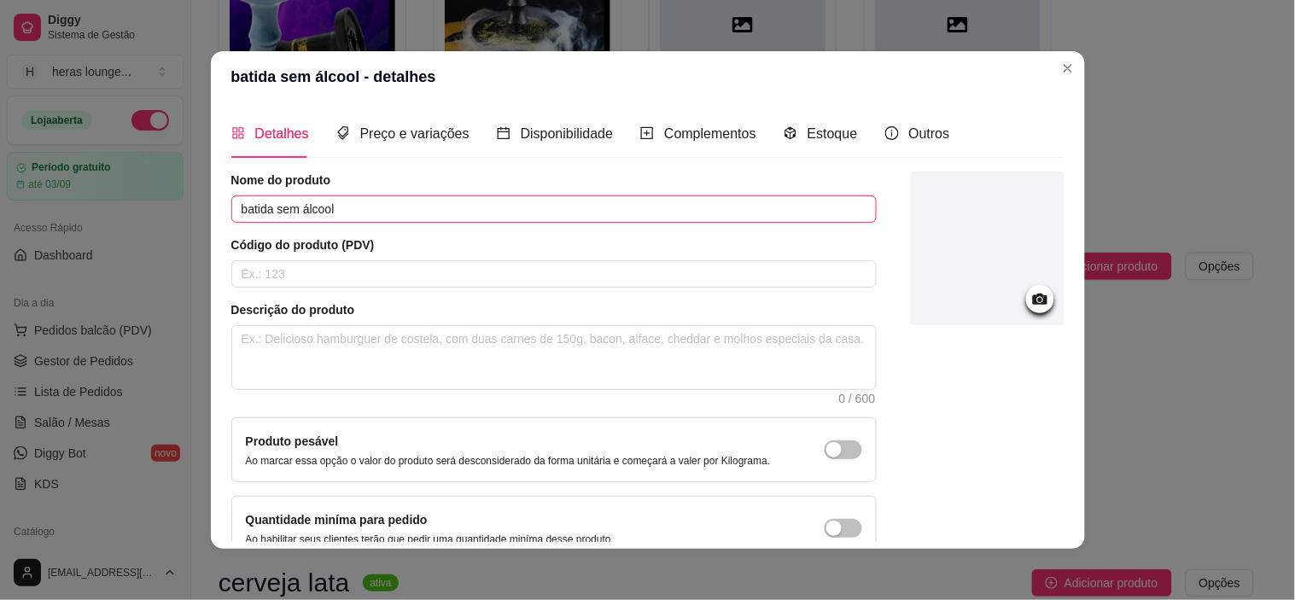
click at [506, 206] on input "batida sem álcool" at bounding box center [554, 209] width 646 height 27
type input "batida sem álcool com fruta"
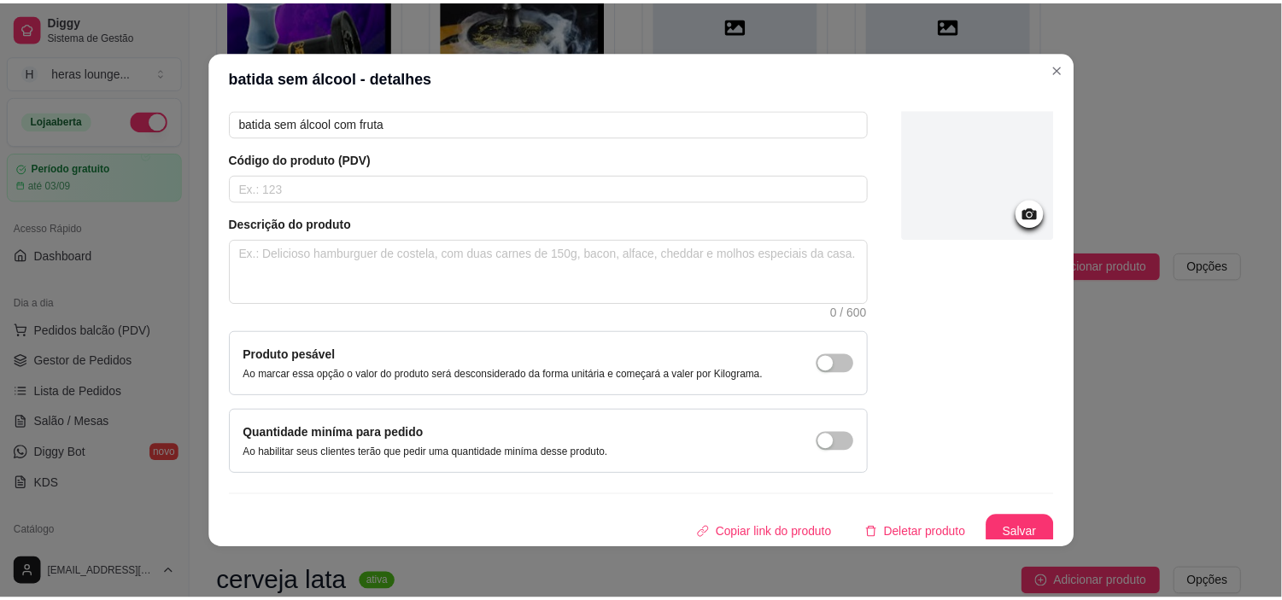
scroll to position [95, 0]
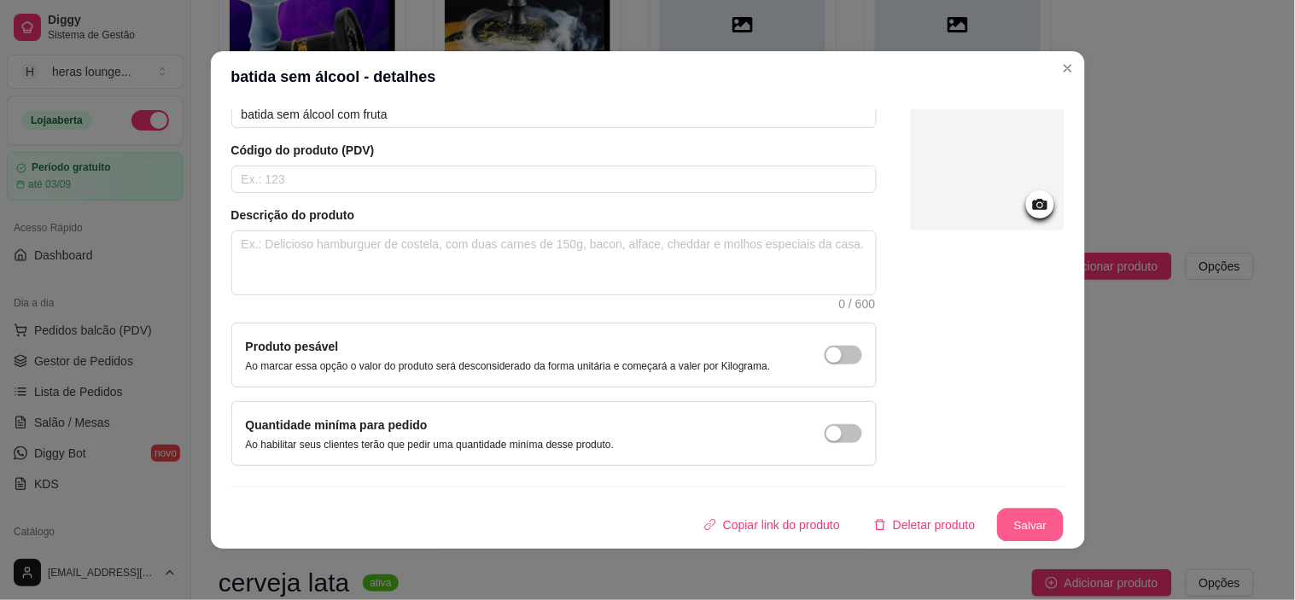
click at [1012, 523] on button "Salvar" at bounding box center [1030, 525] width 67 height 33
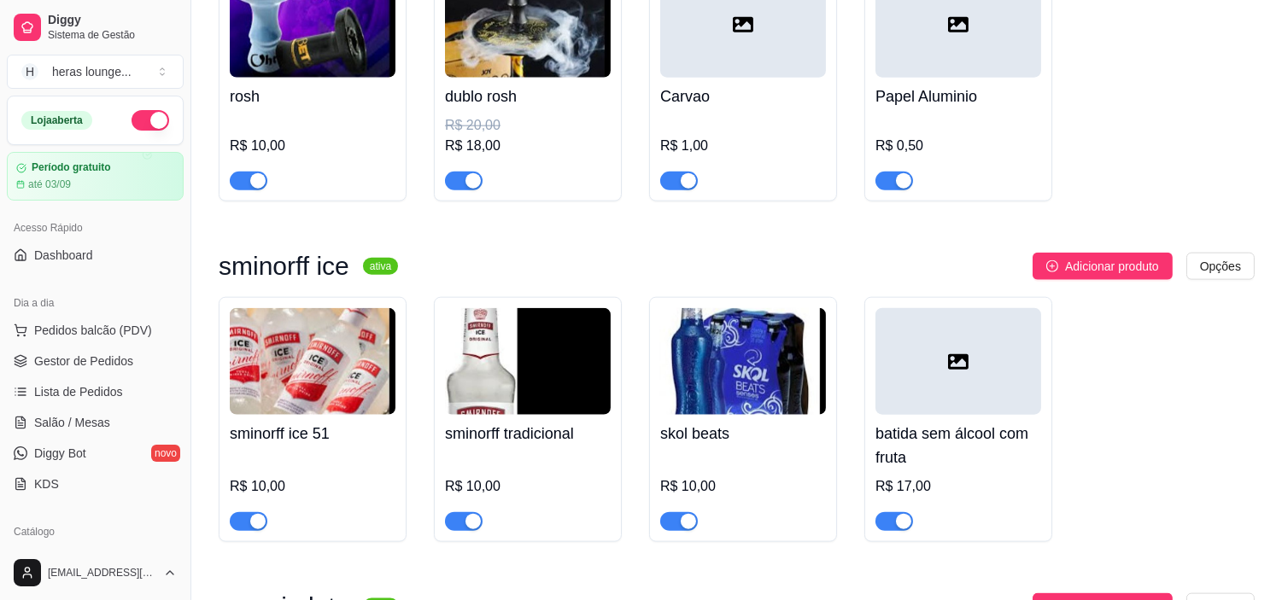
click at [1087, 401] on div "sminorff ice 51 R$ 10,00 sminorff tradicional R$ 10,00 skol beats R$ 10,00 bati…" at bounding box center [737, 419] width 1036 height 245
click at [1222, 519] on div "sminorff ice 51 R$ 10,00 sminorff tradicional R$ 10,00 skol beats R$ 10,00 bati…" at bounding box center [737, 419] width 1036 height 245
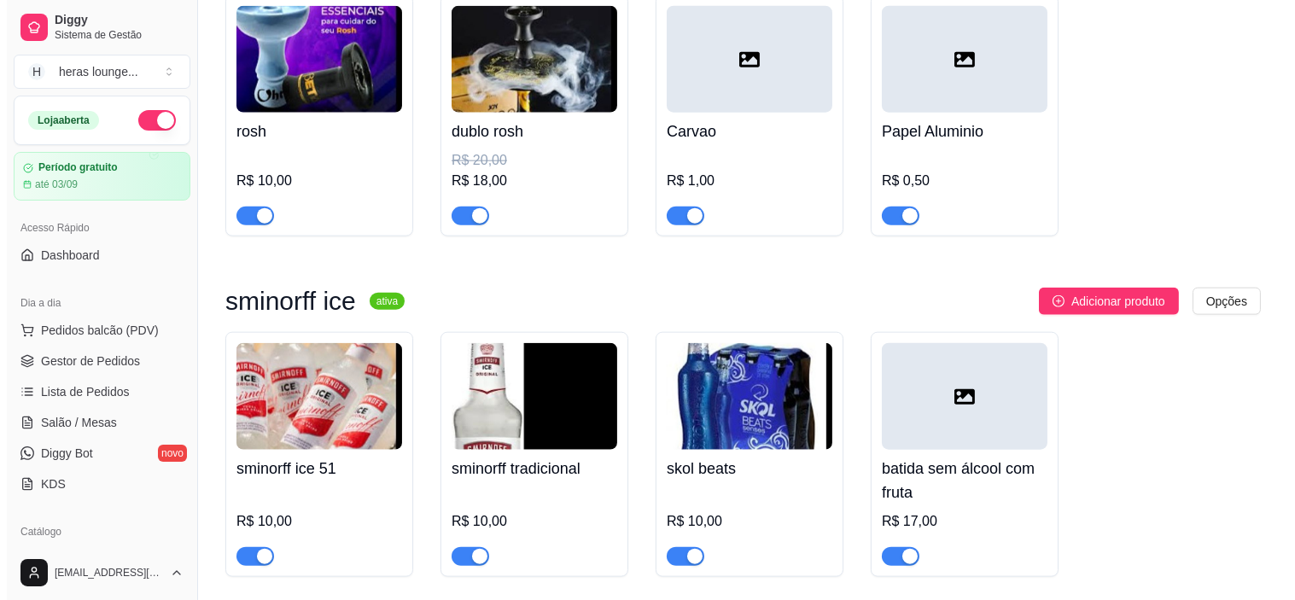
scroll to position [3764, 0]
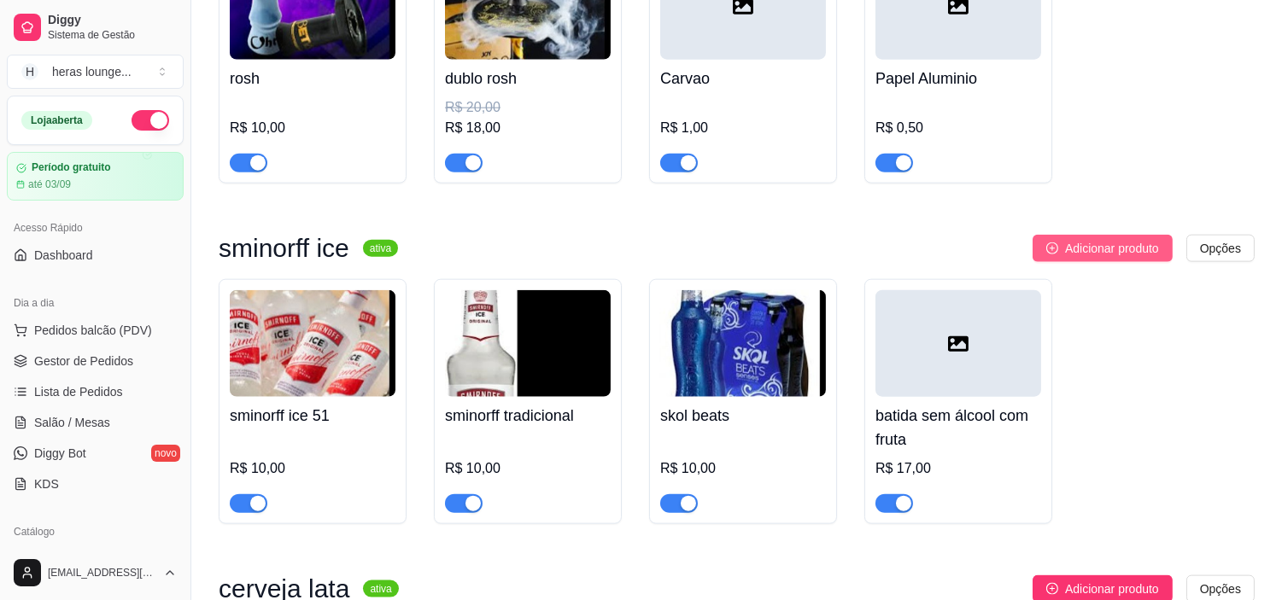
click at [1138, 252] on span "Adicionar produto" at bounding box center [1112, 248] width 94 height 19
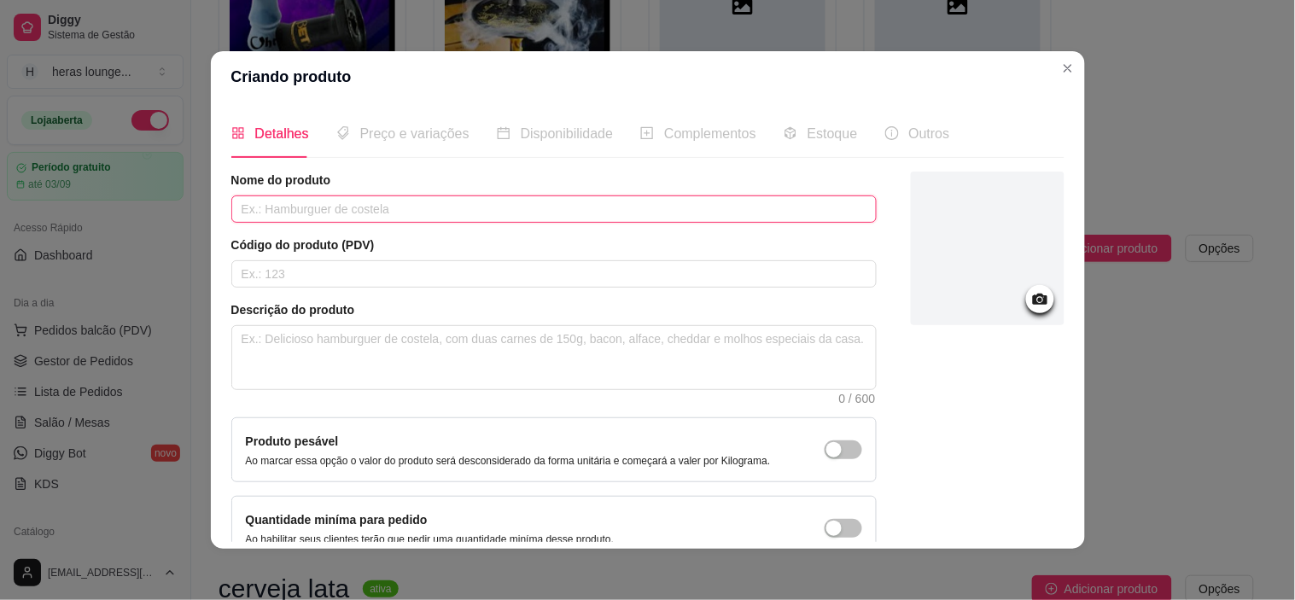
click at [794, 211] on input "text" at bounding box center [554, 209] width 646 height 27
type input "batida com tang"
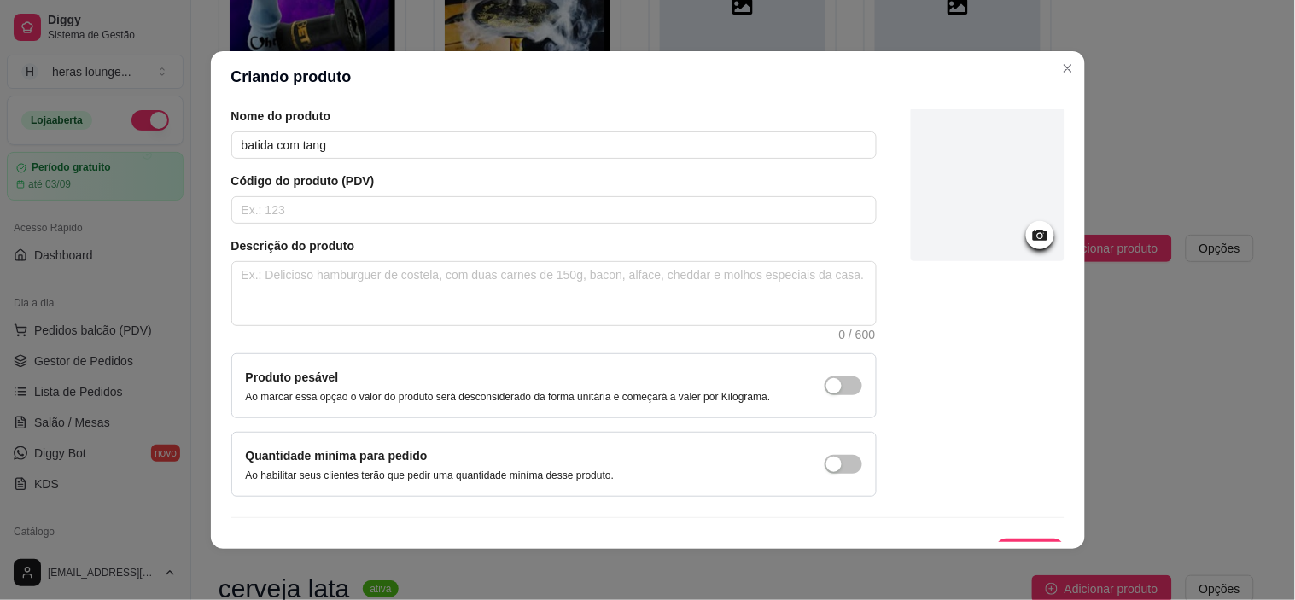
scroll to position [95, 0]
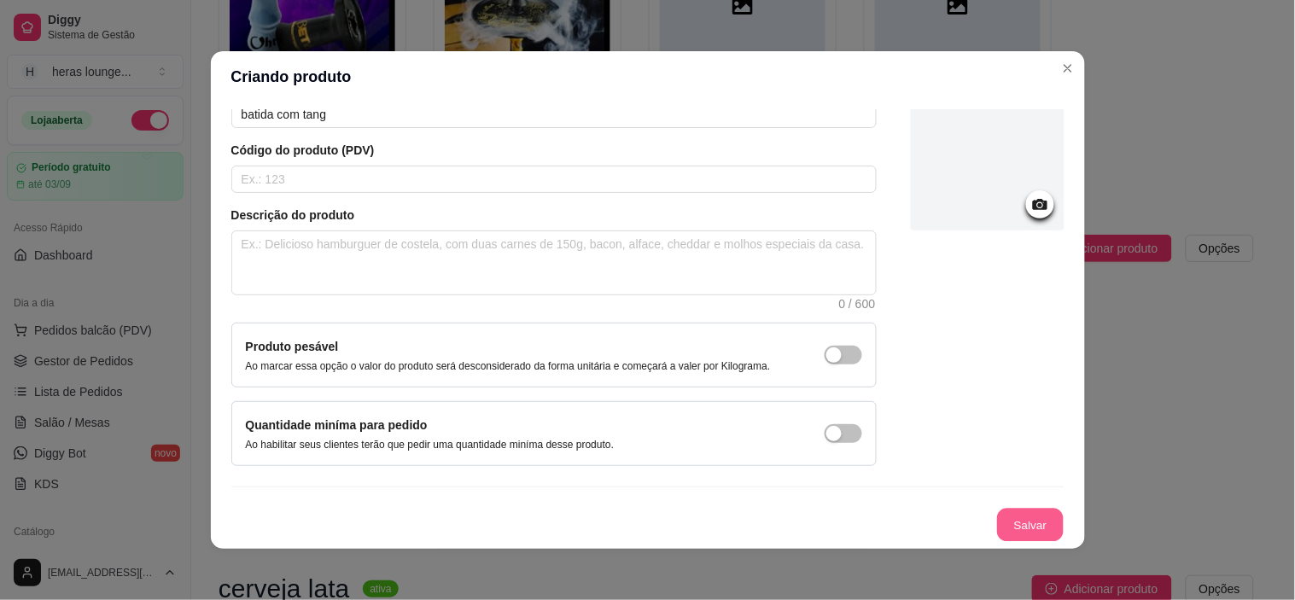
click at [1011, 525] on button "Salvar" at bounding box center [1030, 525] width 67 height 33
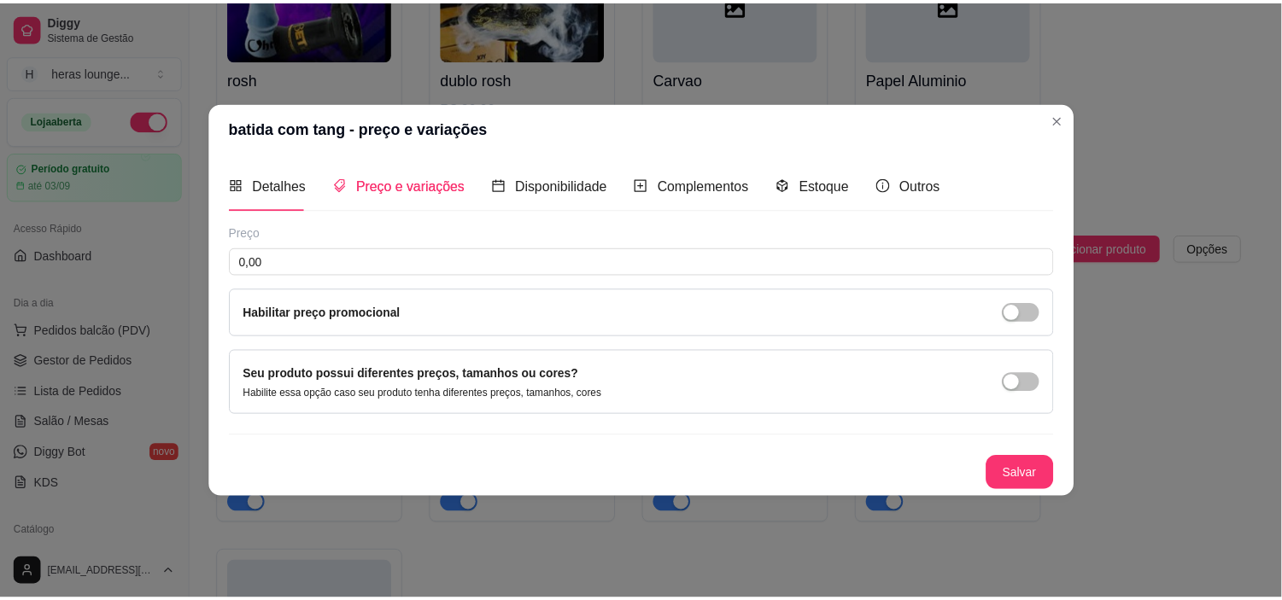
scroll to position [0, 0]
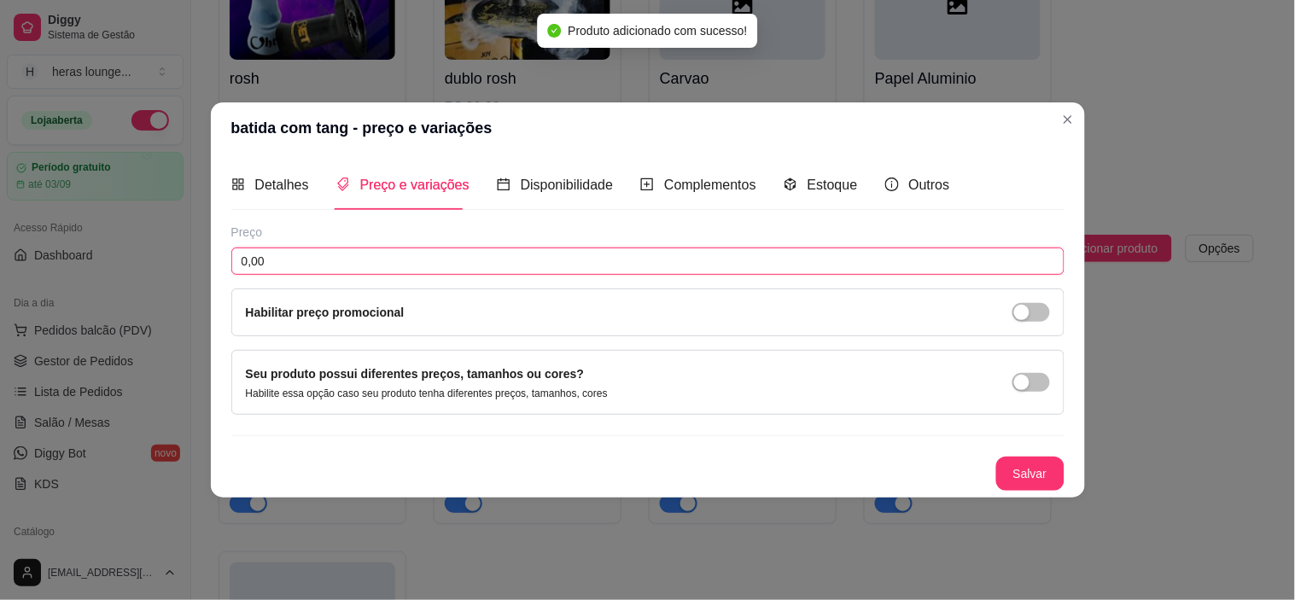
click at [619, 259] on input "0,00" at bounding box center [647, 261] width 833 height 27
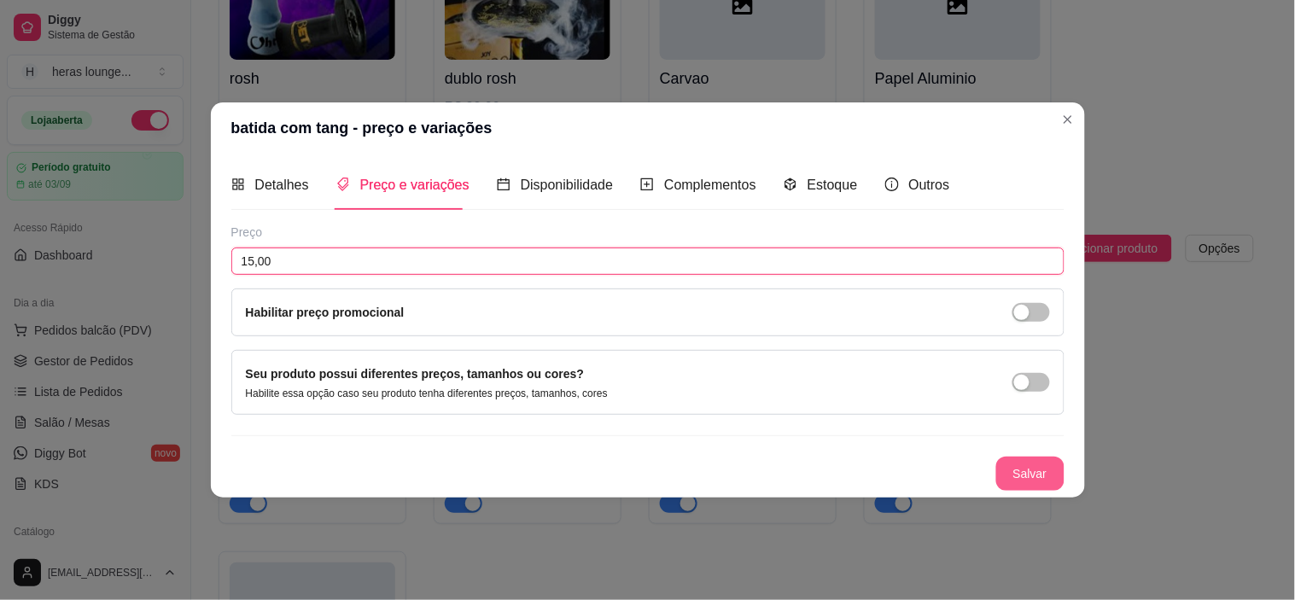
type input "15,00"
click at [1037, 476] on button "Salvar" at bounding box center [1030, 473] width 67 height 33
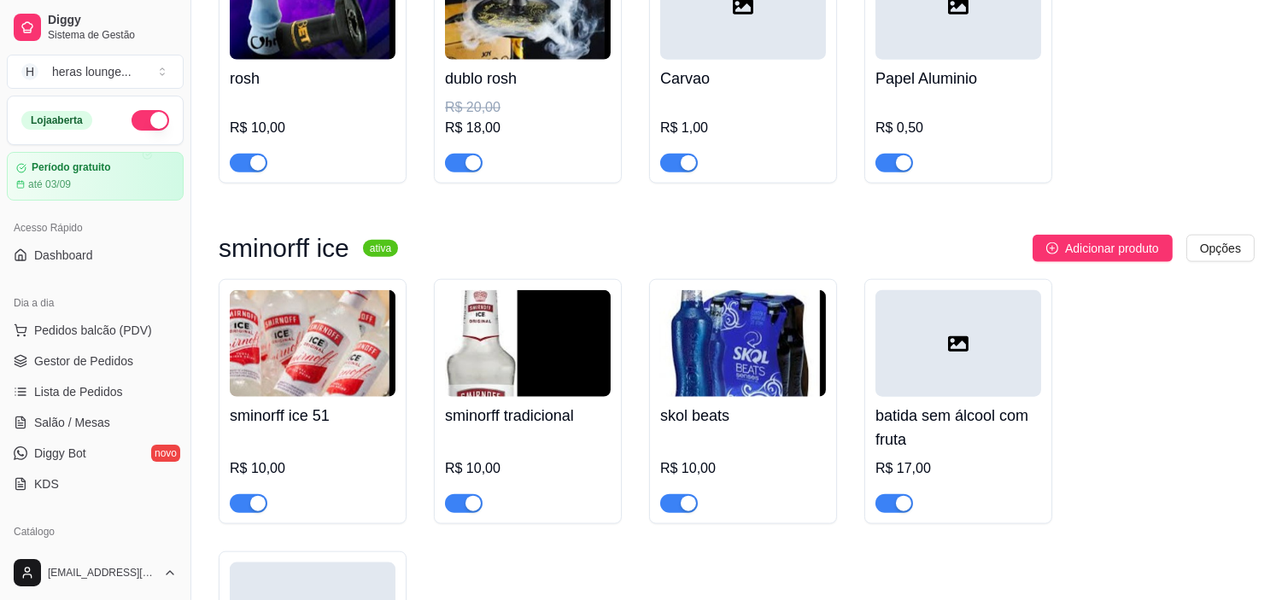
click at [1128, 351] on div "sminorff ice 51 R$ 10,00 sminorff tradicional R$ 10,00 skol beats R$ 10,00 bati…" at bounding box center [737, 526] width 1036 height 494
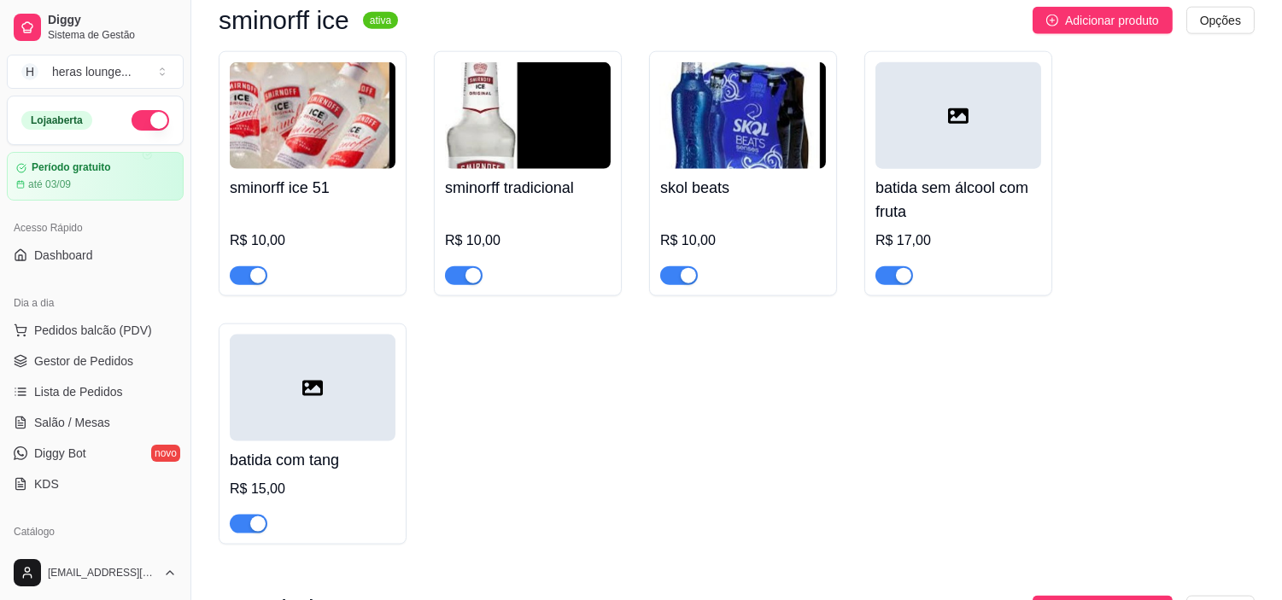
scroll to position [4030, 0]
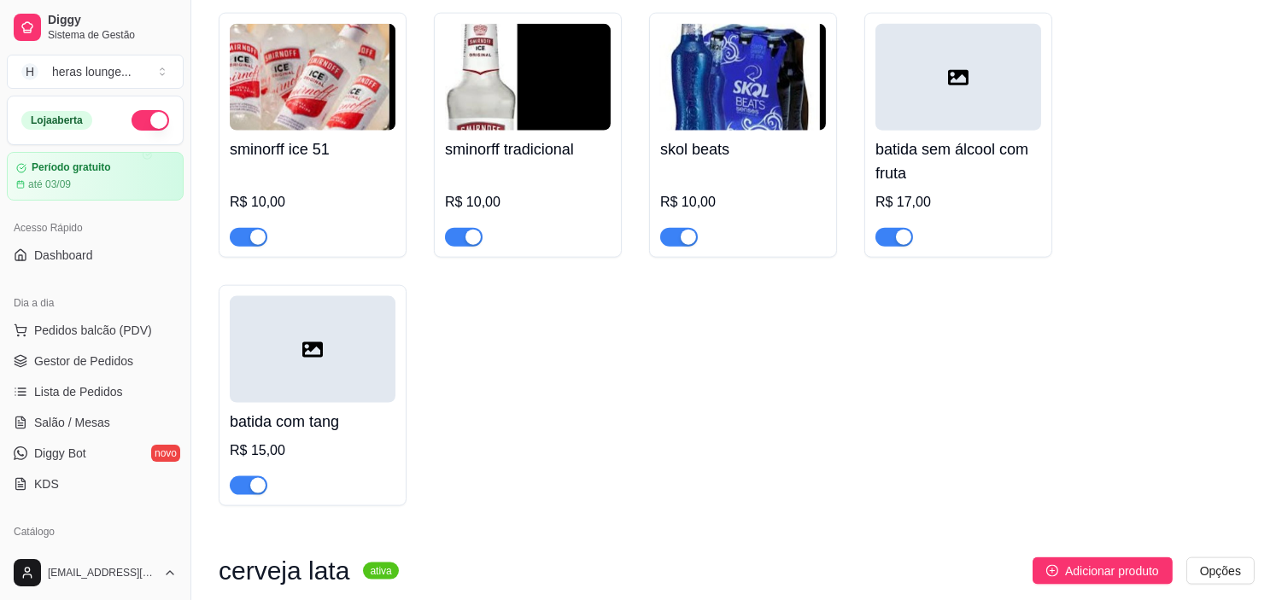
click at [1128, 351] on div "sminorff ice 51 R$ 10,00 sminorff tradicional R$ 10,00 skol beats R$ 10,00 bati…" at bounding box center [737, 260] width 1036 height 494
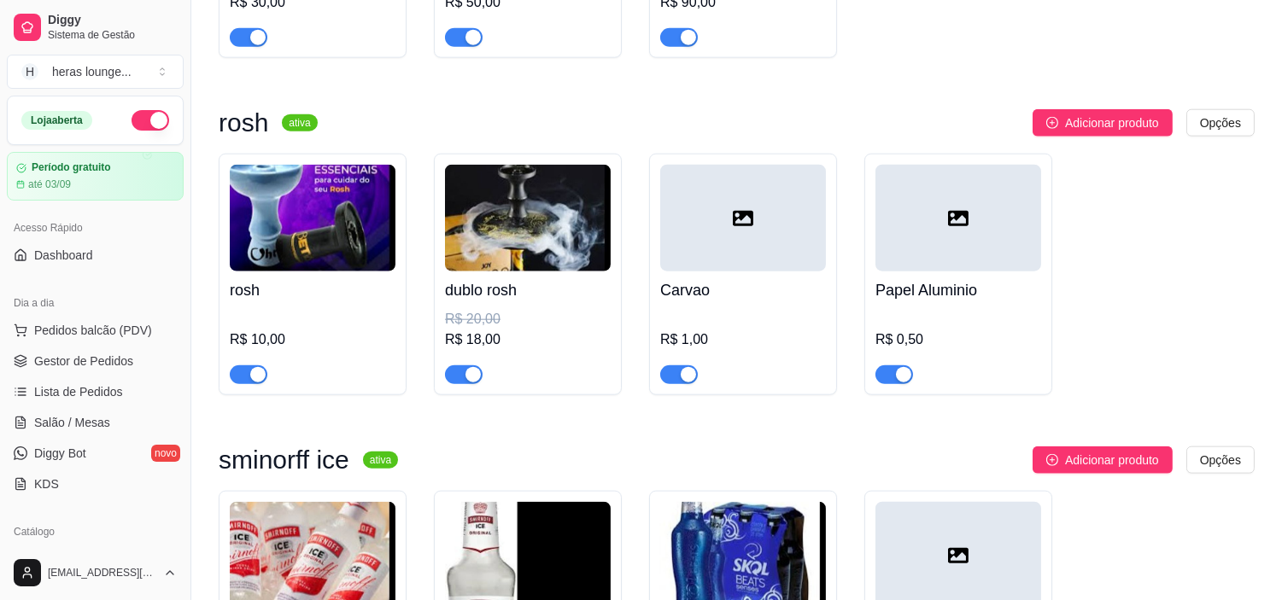
scroll to position [3644, 0]
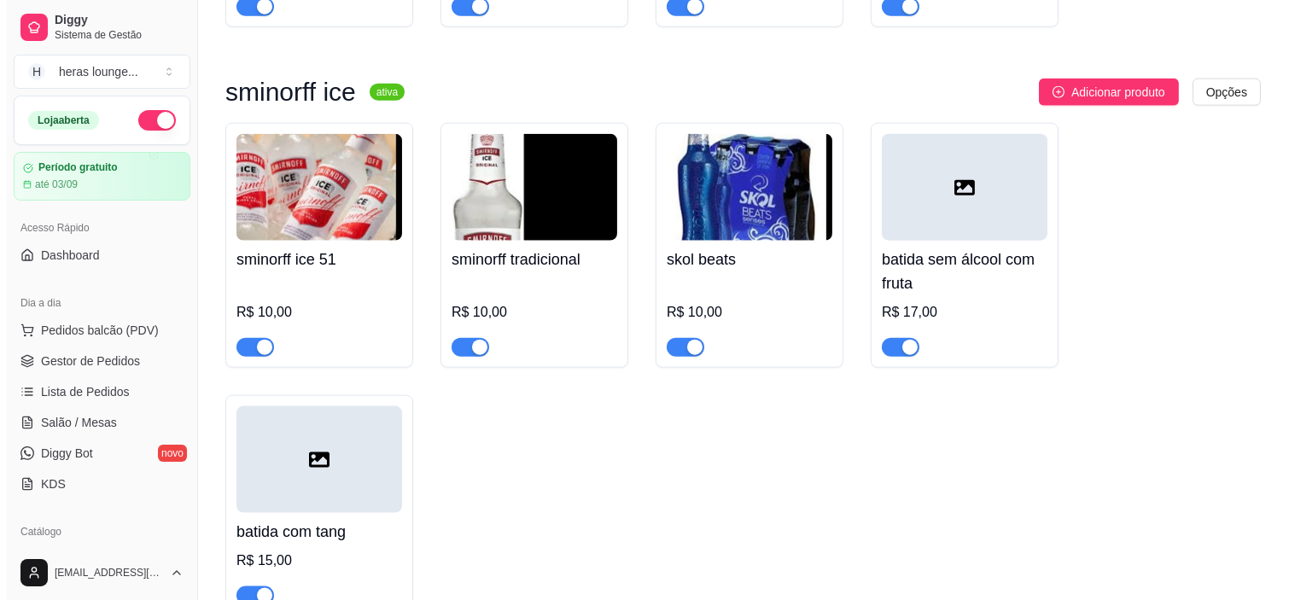
scroll to position [3938, 0]
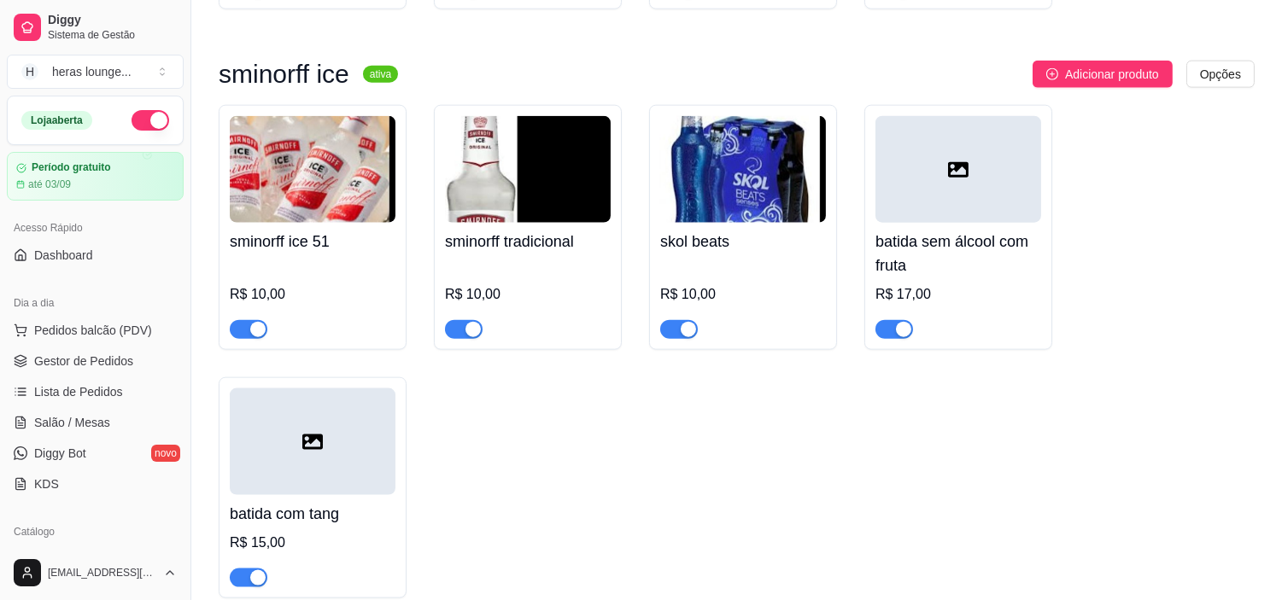
click at [997, 276] on h4 "batida sem álcool com fruta" at bounding box center [958, 254] width 166 height 48
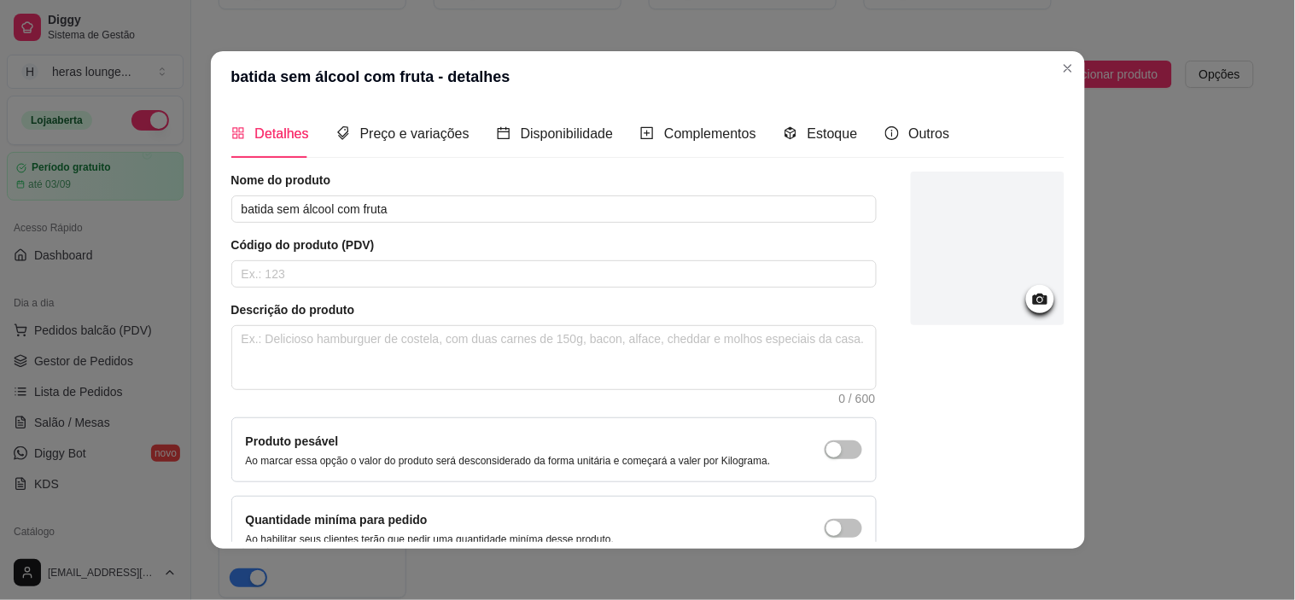
scroll to position [95, 0]
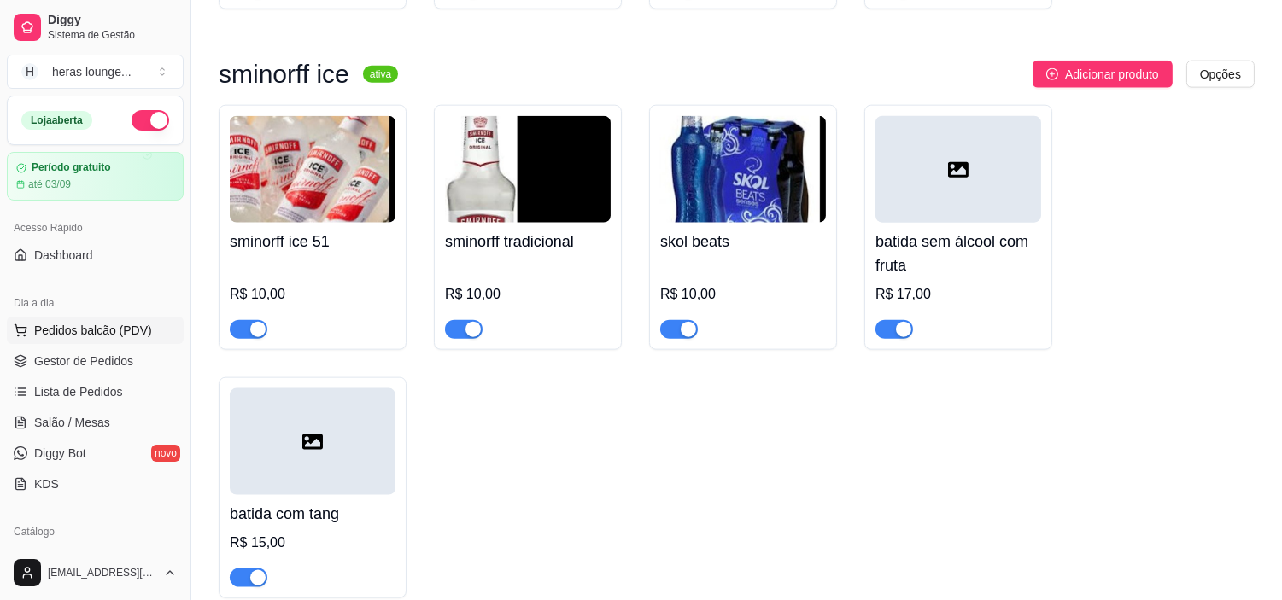
click at [123, 336] on span "Pedidos balcão (PDV)" at bounding box center [93, 330] width 118 height 17
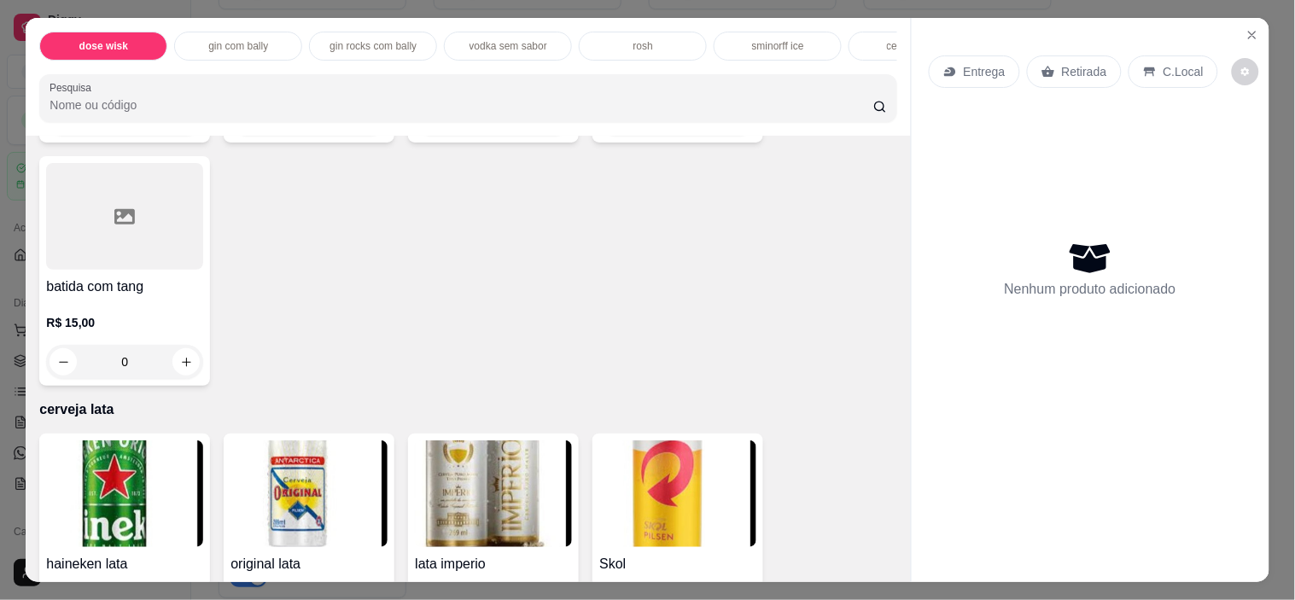
scroll to position [3810, 0]
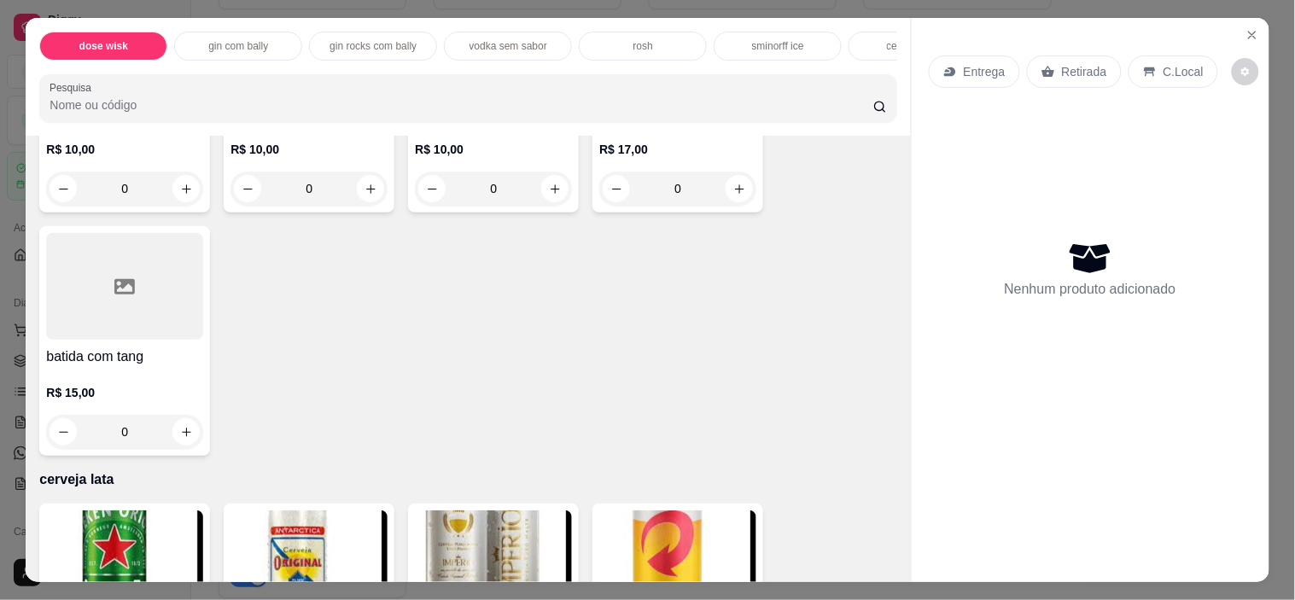
click at [714, 148] on p "R$ 17,00" at bounding box center [677, 149] width 157 height 17
click at [96, 359] on h4 "batida com tang" at bounding box center [124, 357] width 157 height 20
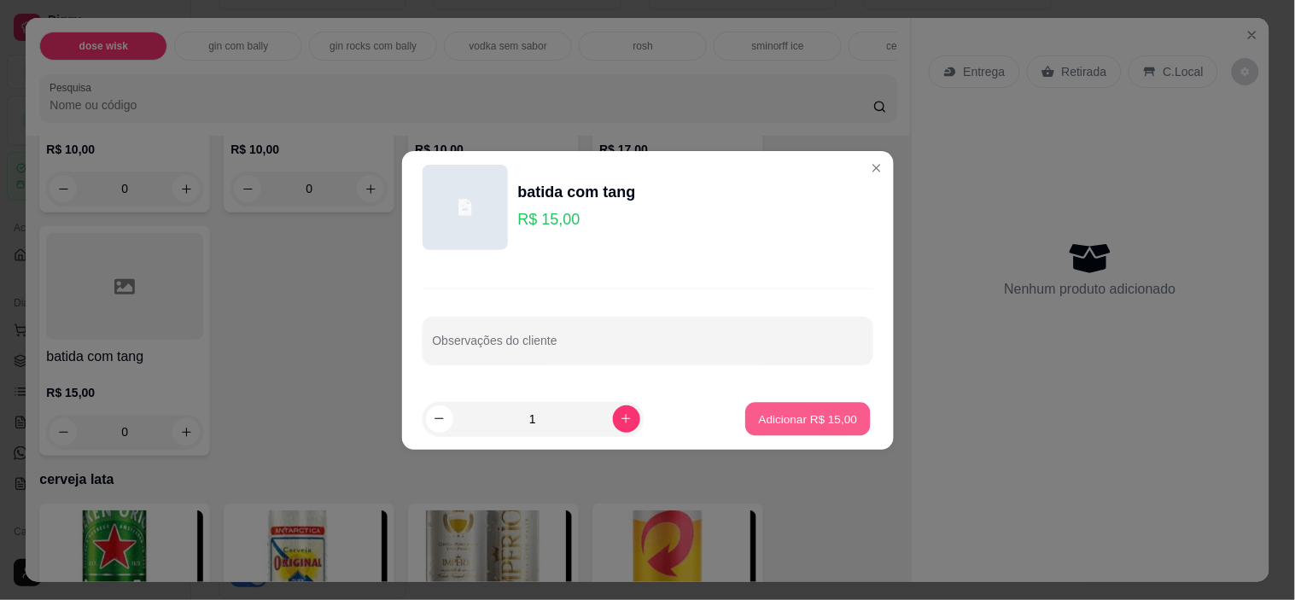
click at [838, 427] on p "Adicionar R$ 15,00" at bounding box center [808, 419] width 99 height 16
type input "1"
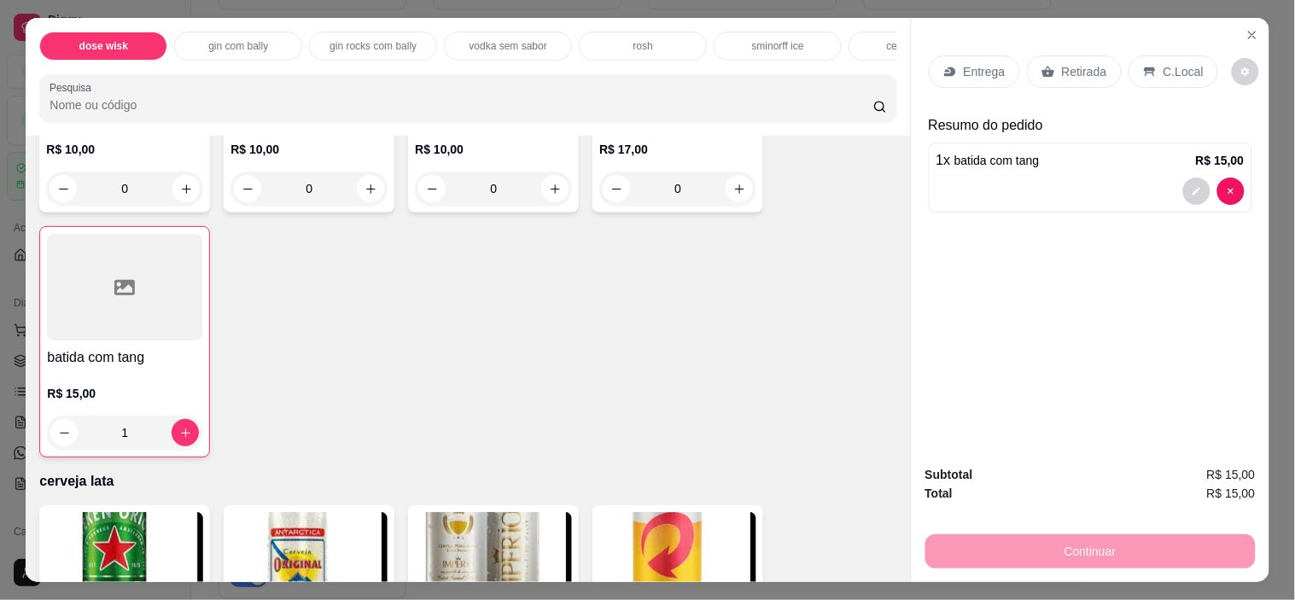
click at [1171, 63] on p "C.Local" at bounding box center [1184, 71] width 40 height 17
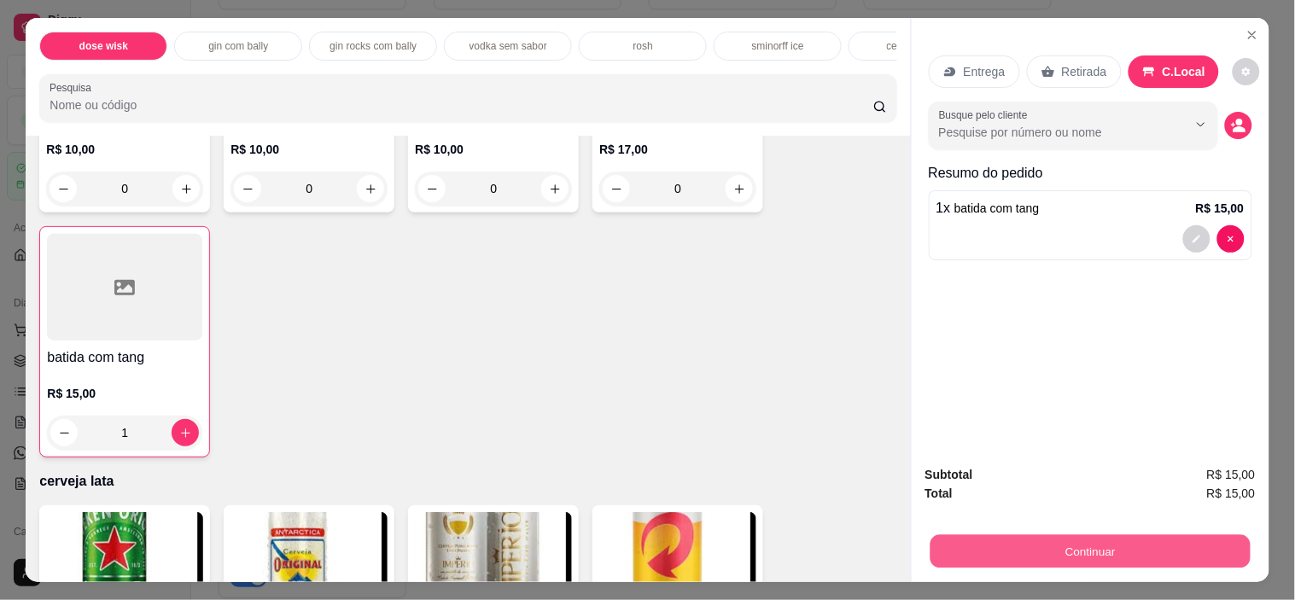
click at [1035, 535] on button "Continuar" at bounding box center [1090, 551] width 320 height 33
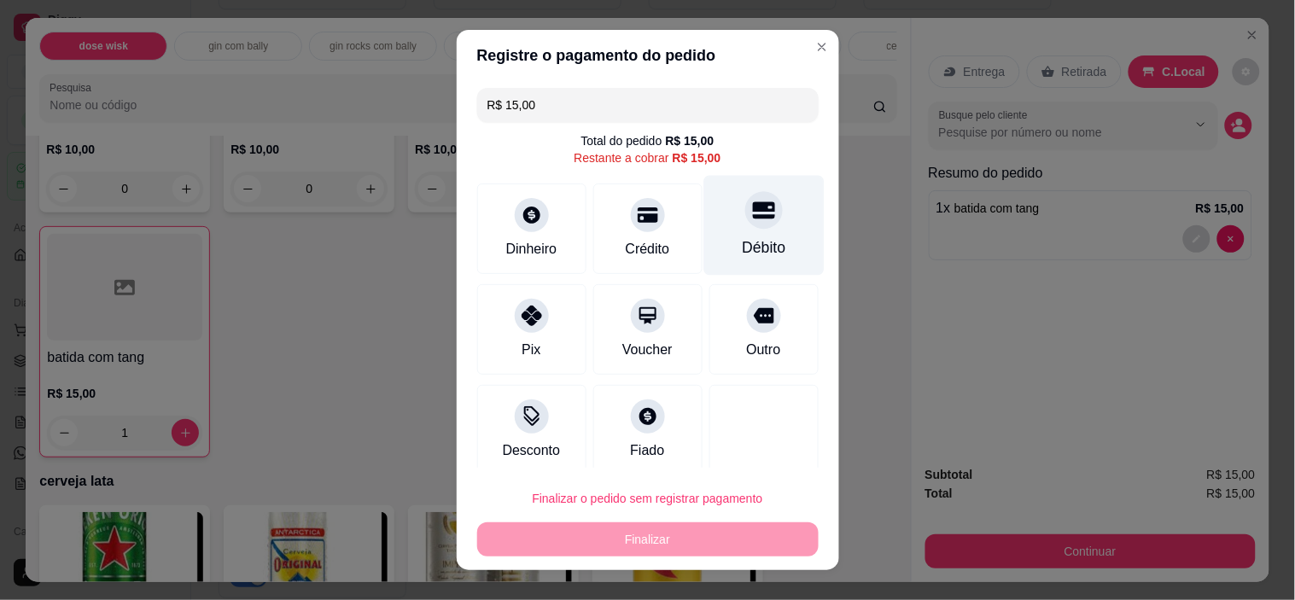
click at [746, 224] on div "Débito" at bounding box center [764, 226] width 120 height 100
type input "R$ 0,00"
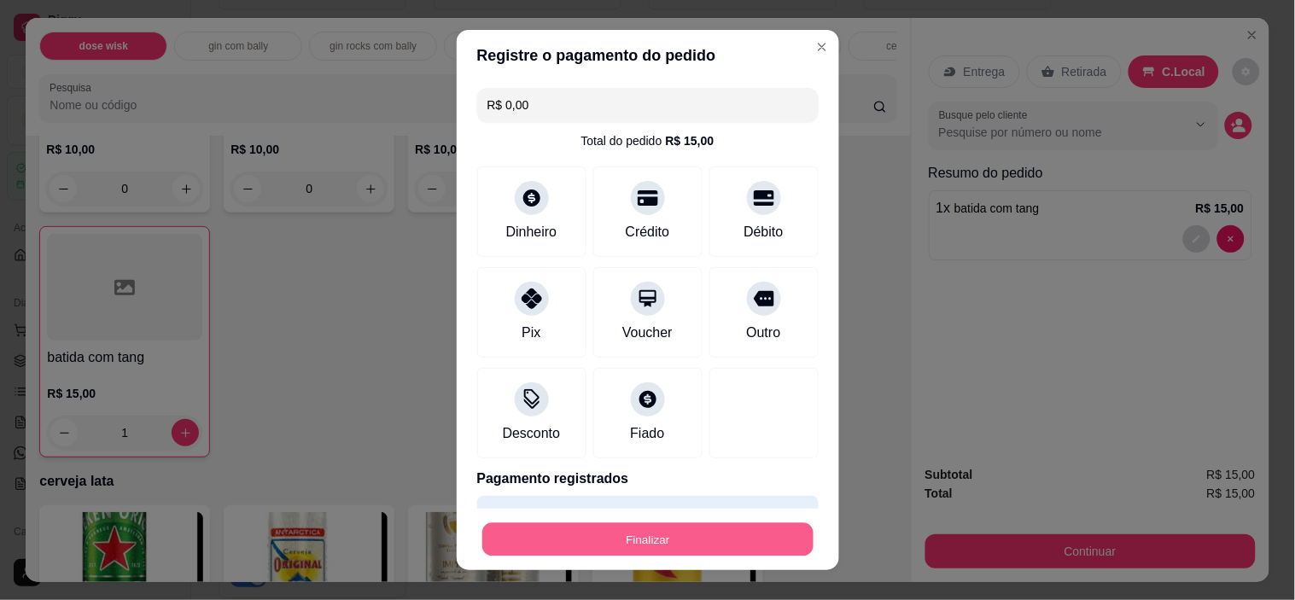
click at [695, 536] on button "Finalizar" at bounding box center [647, 539] width 331 height 33
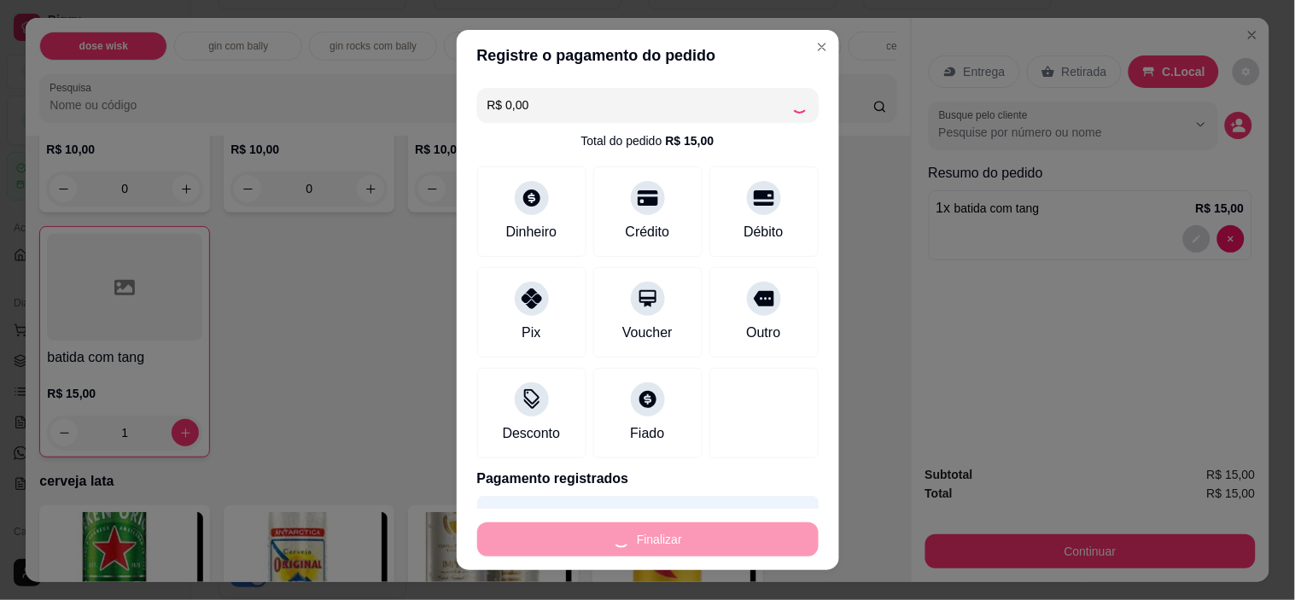
type input "0"
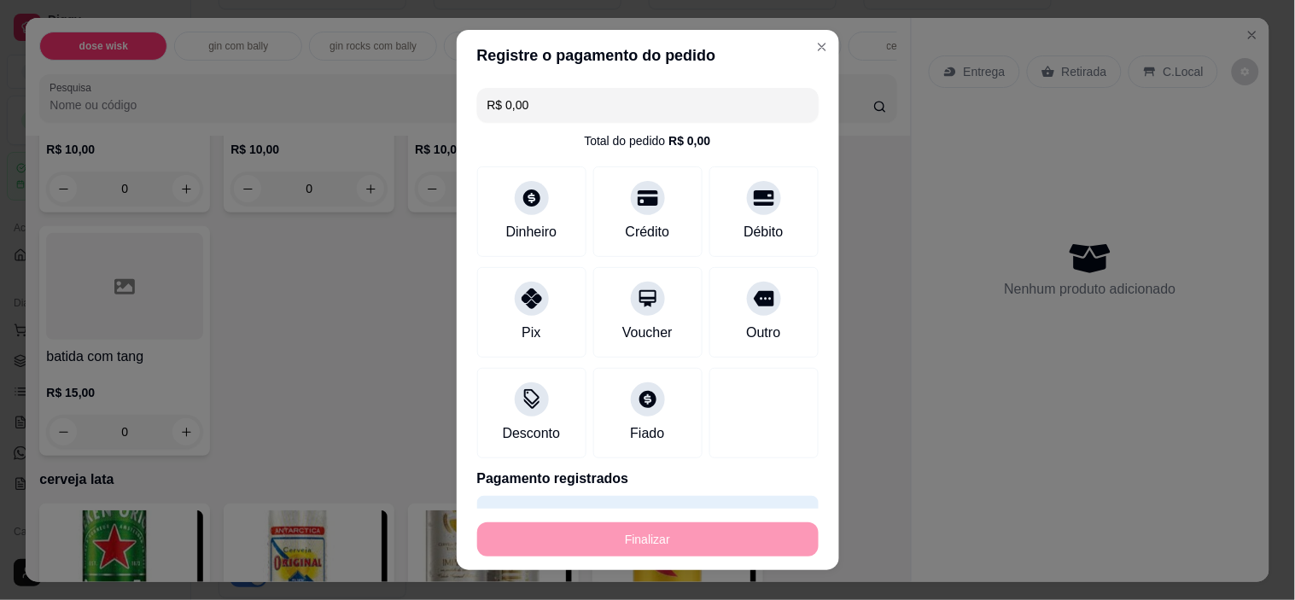
type input "-R$ 15,00"
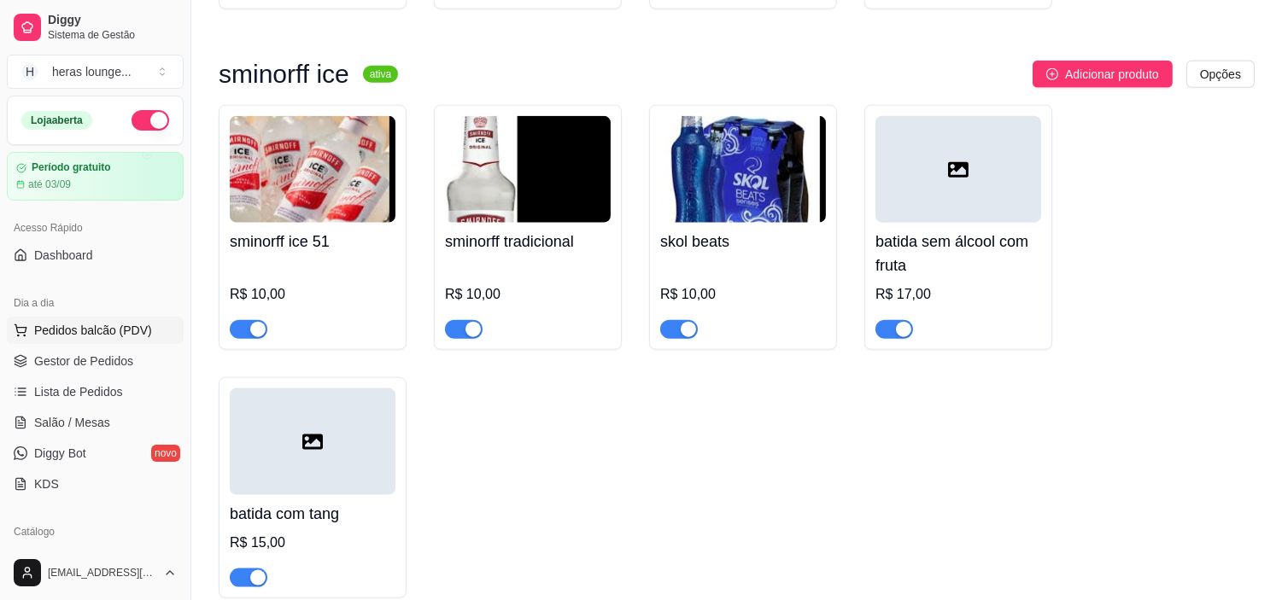
click at [141, 326] on span "Pedidos balcão (PDV)" at bounding box center [93, 330] width 118 height 17
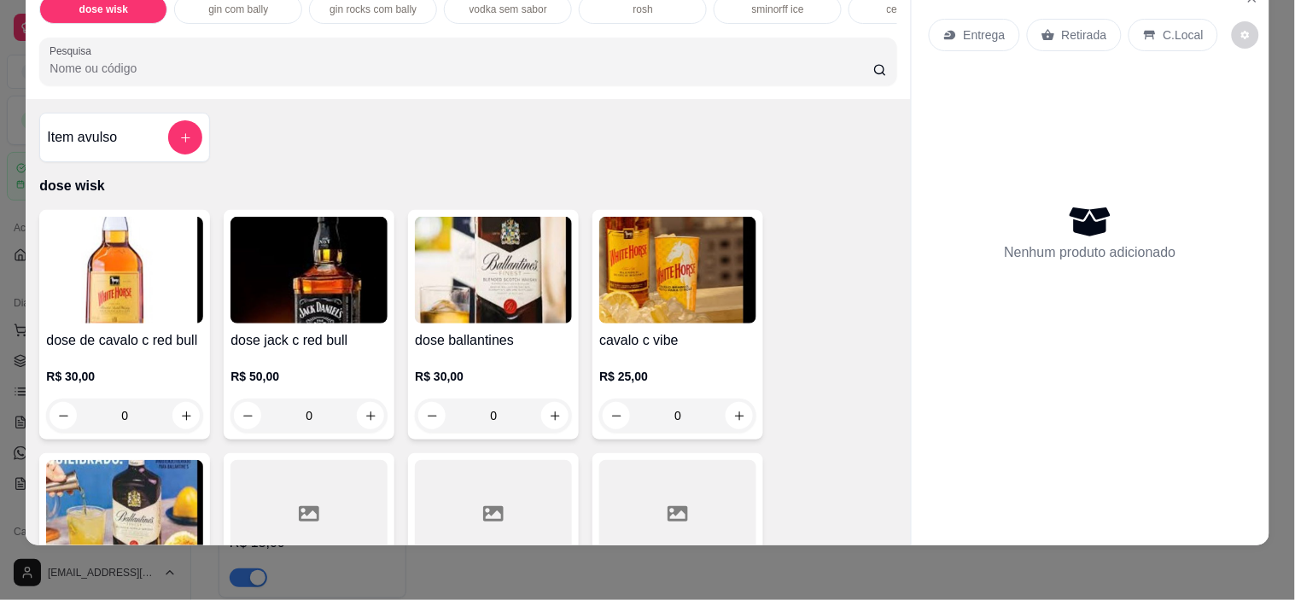
scroll to position [44, 0]
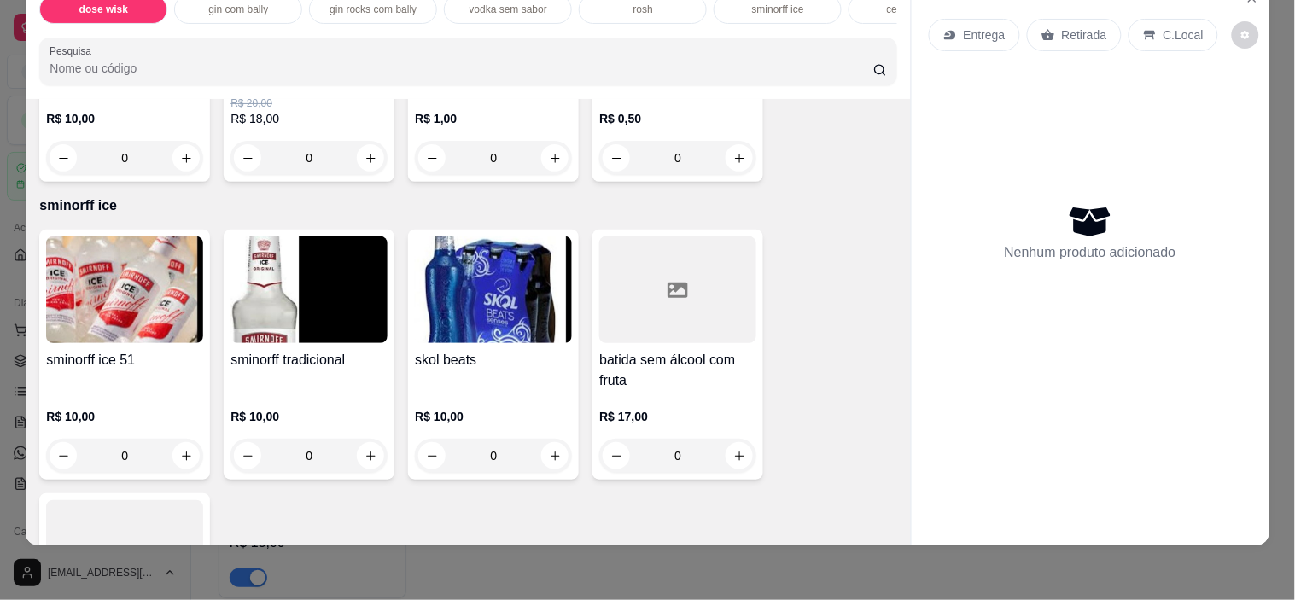
scroll to position [3599, 0]
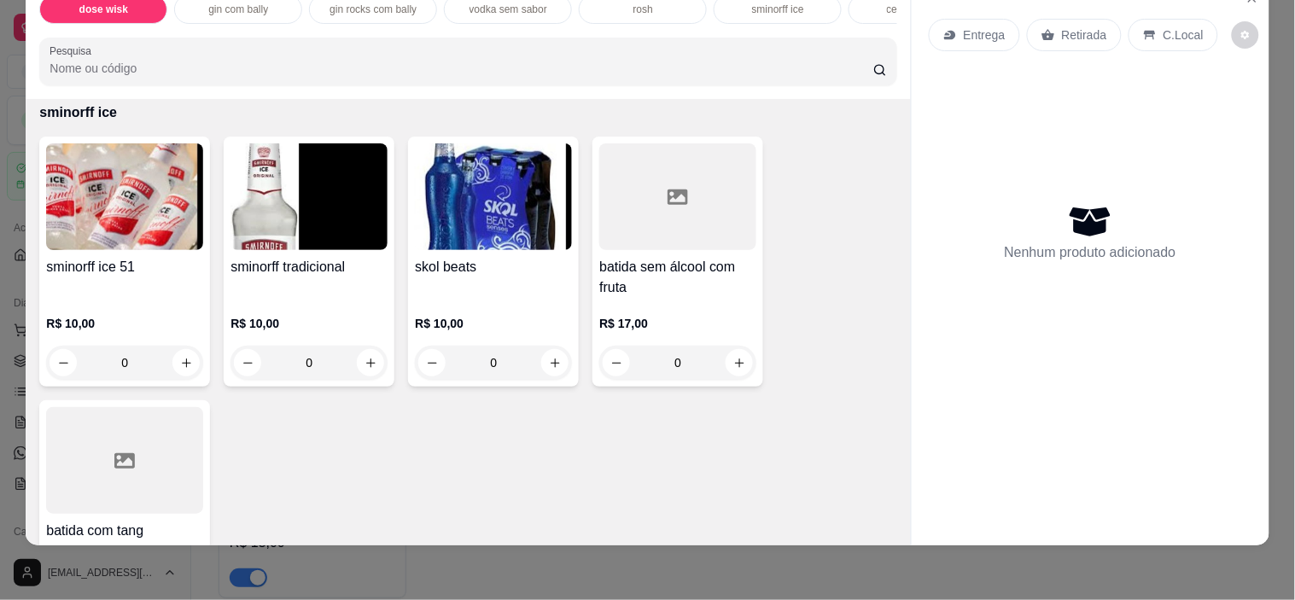
click at [490, 224] on img at bounding box center [493, 196] width 157 height 107
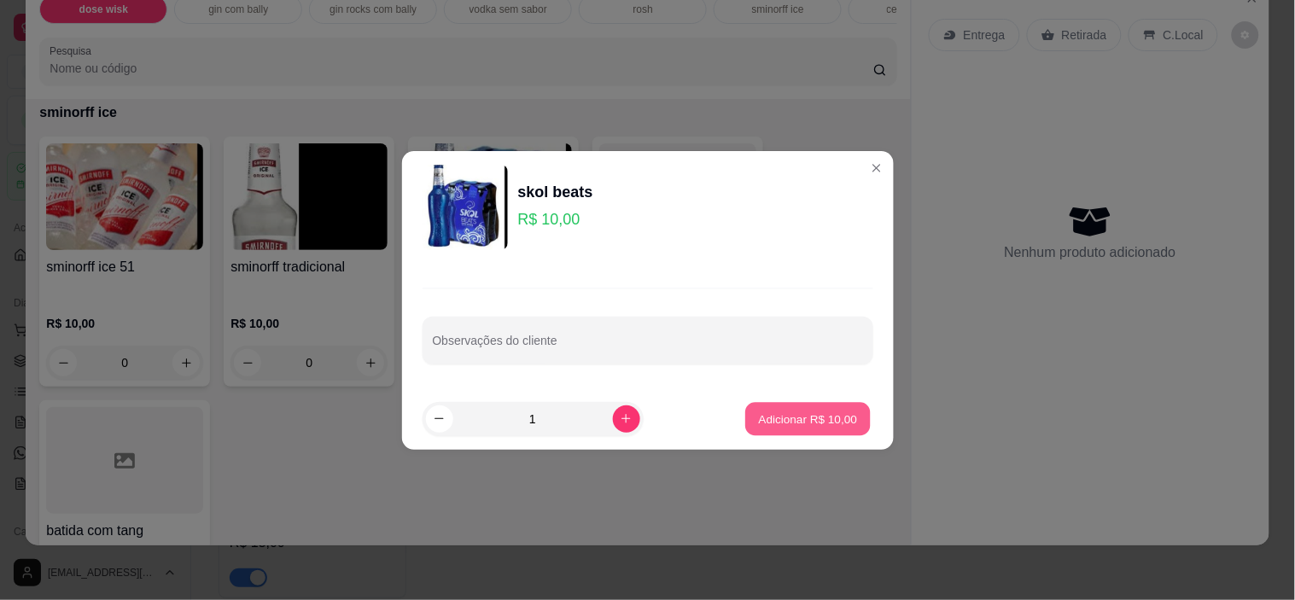
click at [830, 428] on button "Adicionar R$ 10,00" at bounding box center [809, 418] width 126 height 33
type input "1"
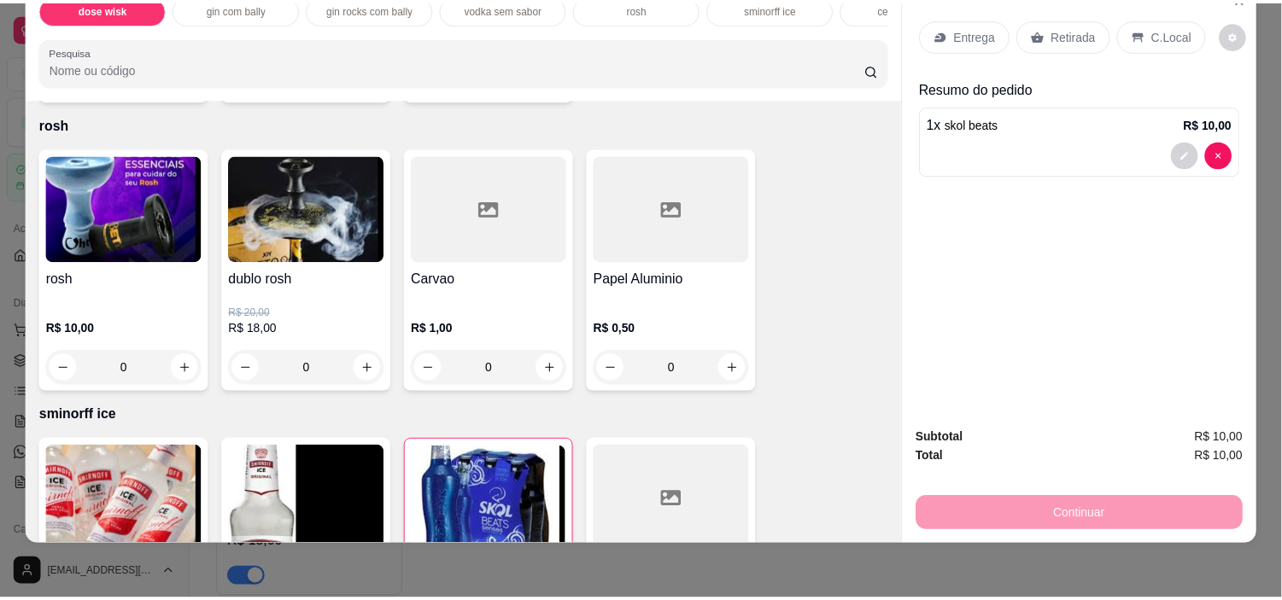
scroll to position [3202, 0]
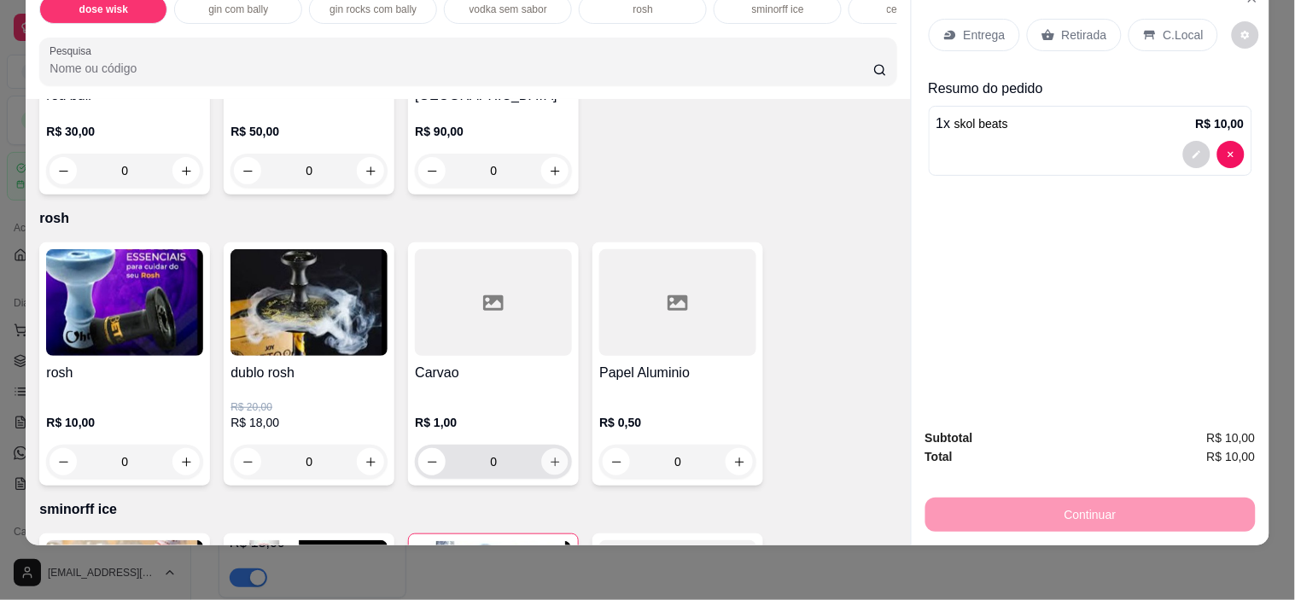
click at [549, 459] on icon "increase-product-quantity" at bounding box center [555, 462] width 13 height 13
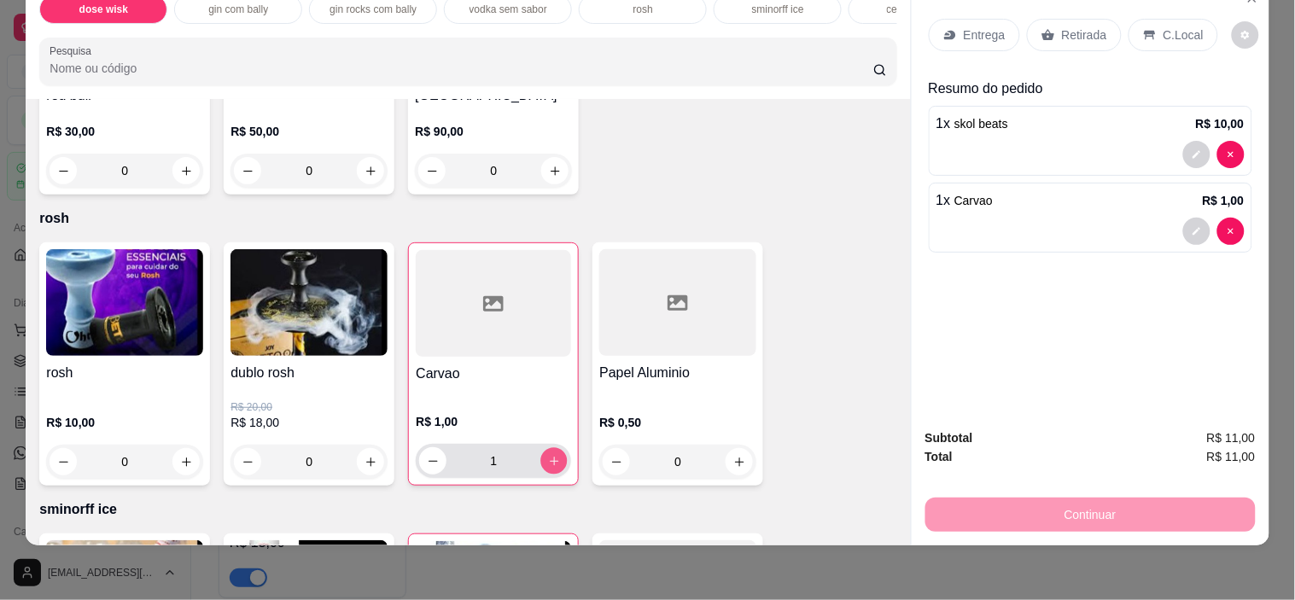
click at [548, 465] on icon "increase-product-quantity" at bounding box center [554, 461] width 13 height 13
type input "2"
click at [1180, 26] on p "C.Local" at bounding box center [1184, 34] width 40 height 17
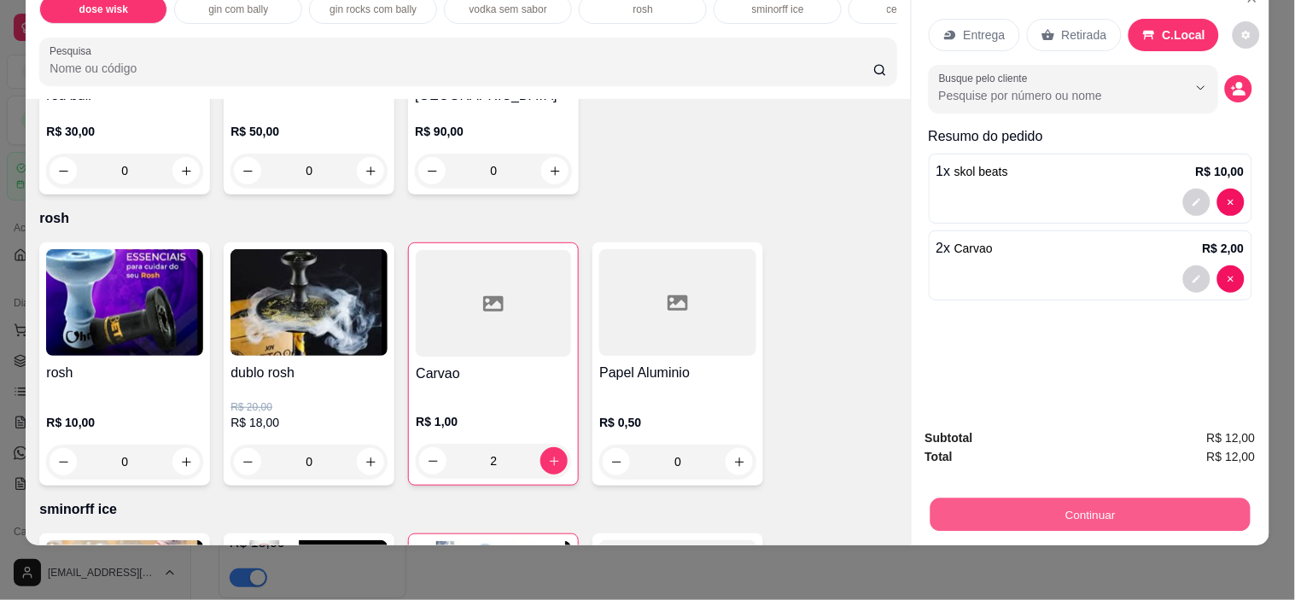
click at [1096, 504] on button "Continuar" at bounding box center [1090, 515] width 320 height 33
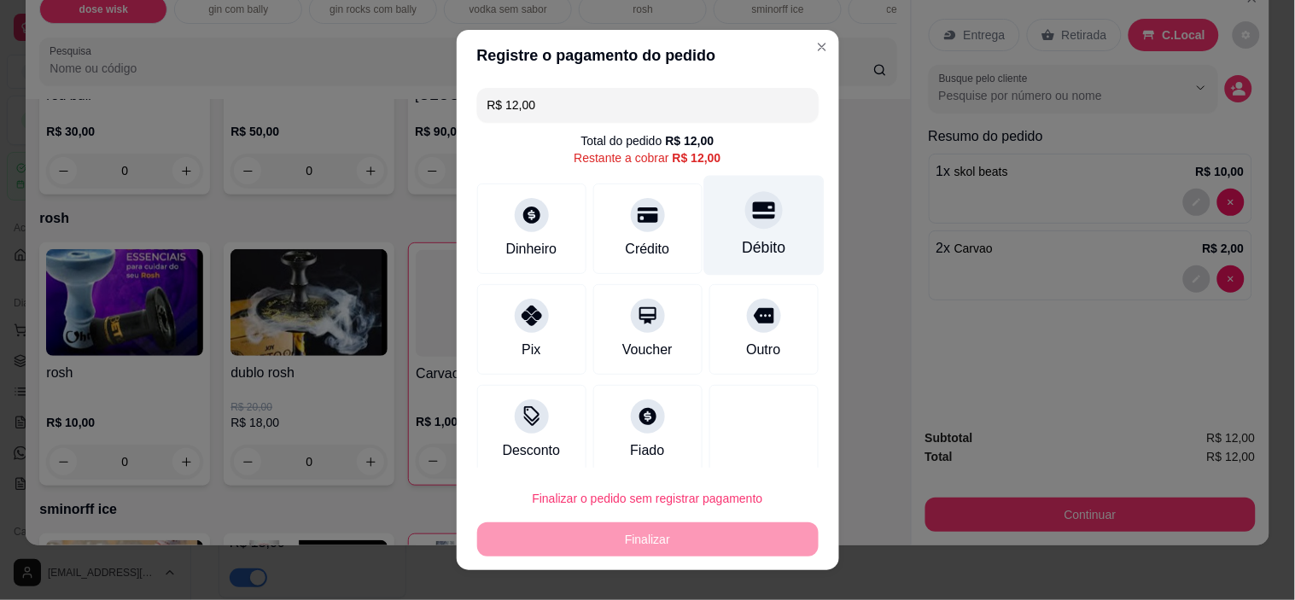
click at [742, 242] on div "Débito" at bounding box center [764, 248] width 44 height 22
type input "R$ 0,00"
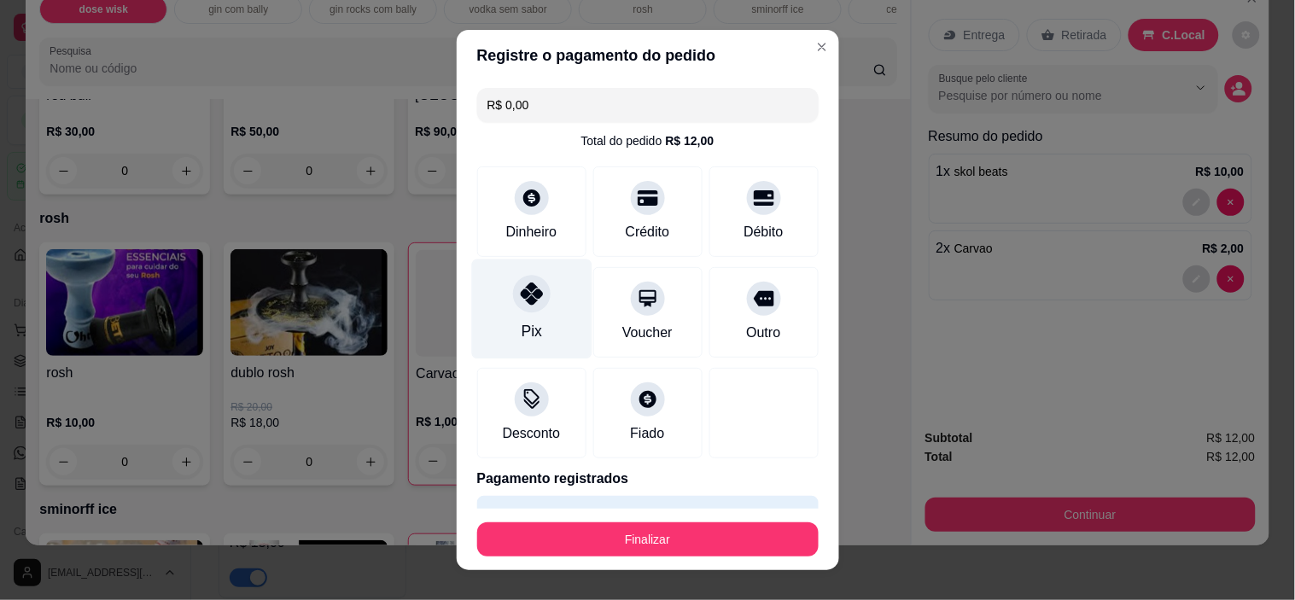
click at [549, 311] on div "Pix" at bounding box center [531, 310] width 120 height 100
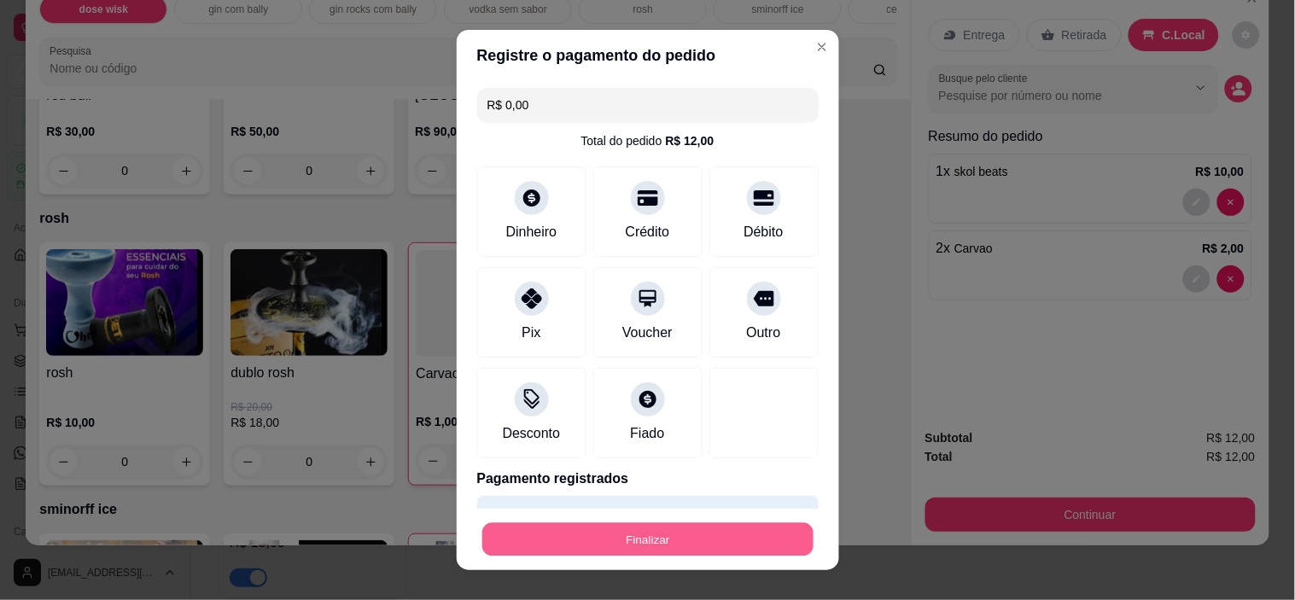
click at [633, 535] on button "Finalizar" at bounding box center [647, 539] width 331 height 33
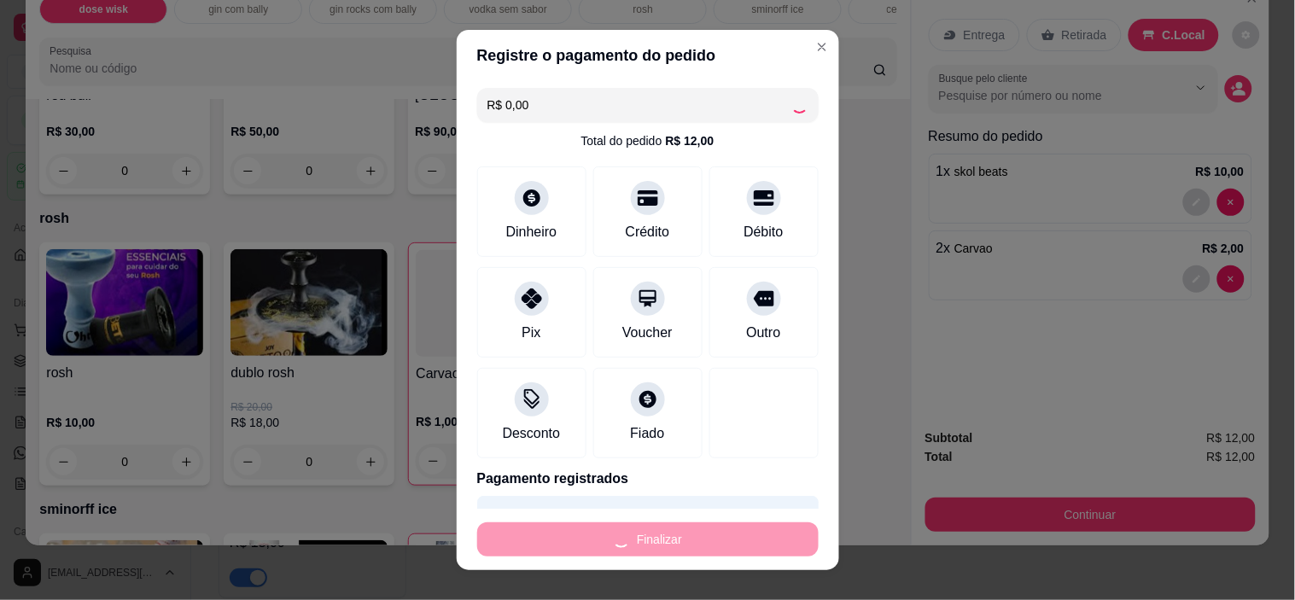
type input "0"
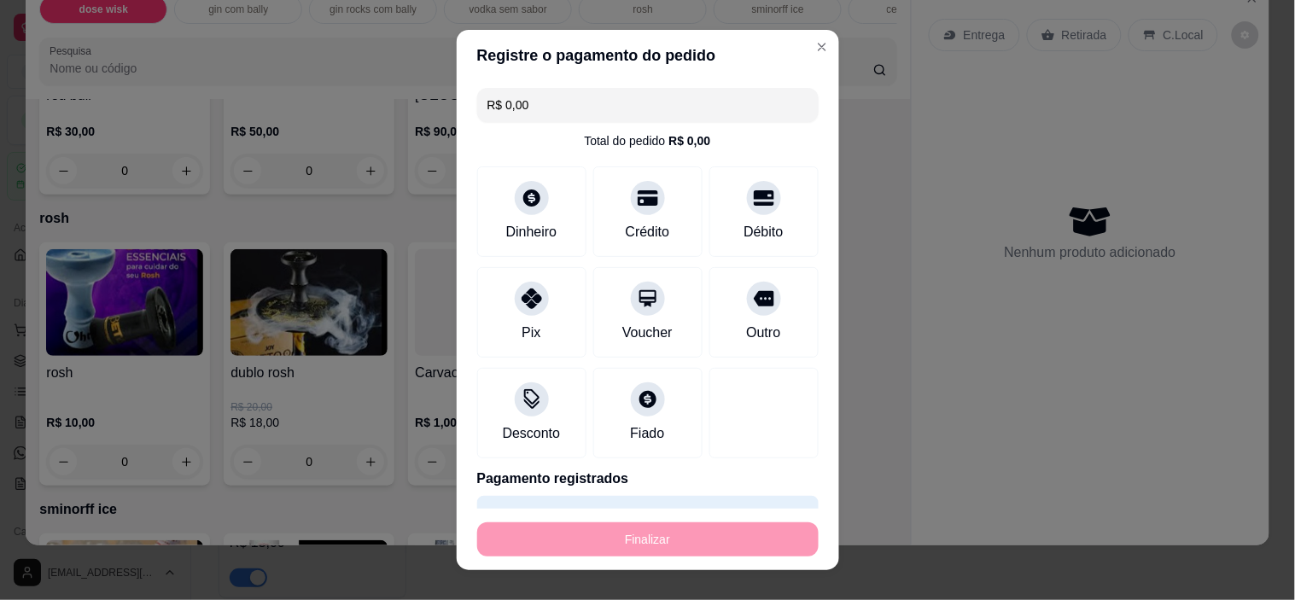
type input "-R$ 12,00"
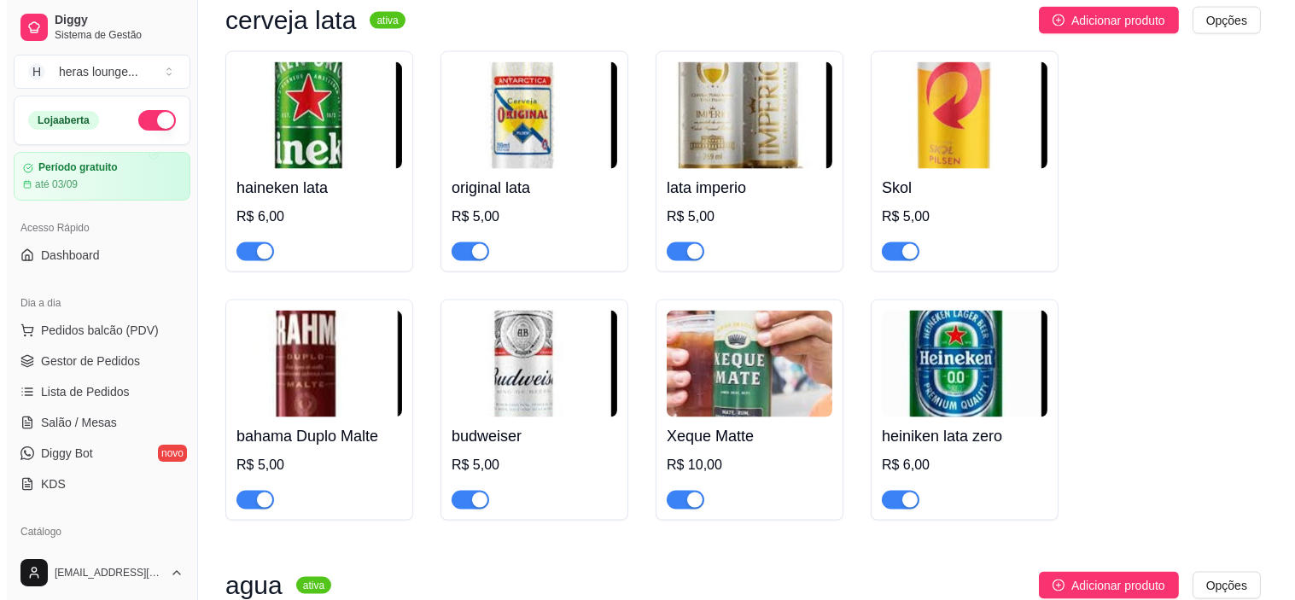
scroll to position [4600, 0]
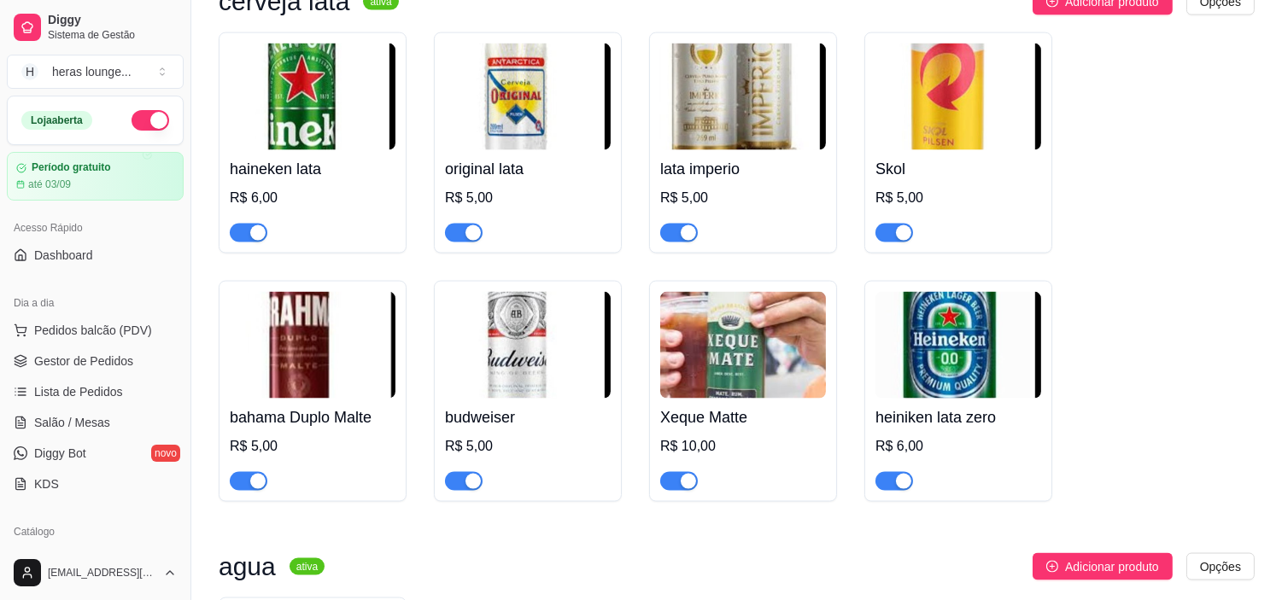
click at [948, 181] on h4 "Skol" at bounding box center [958, 169] width 166 height 24
click at [99, 328] on span "Pedidos balcão (PDV)" at bounding box center [93, 330] width 118 height 17
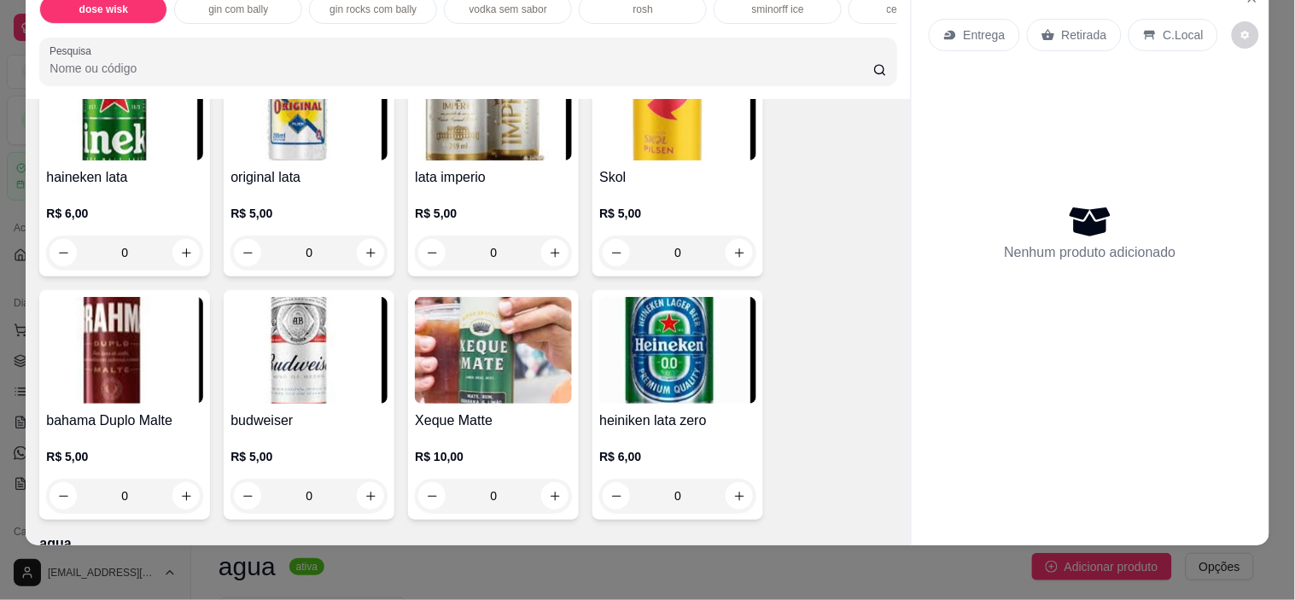
scroll to position [4301, 0]
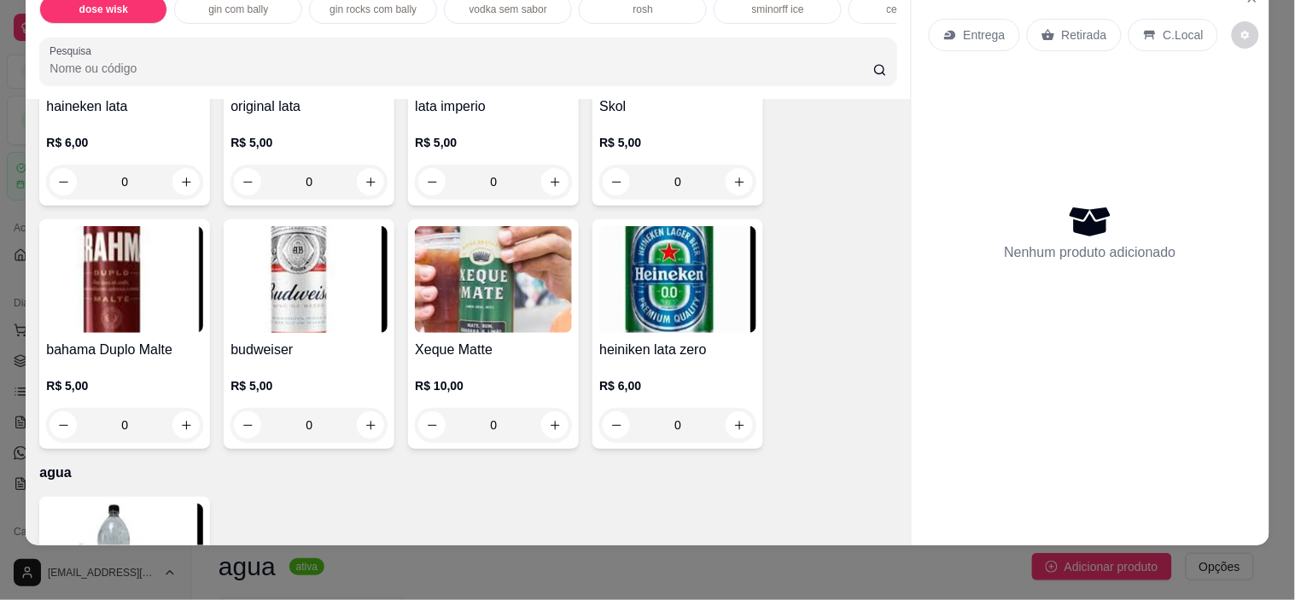
click at [714, 123] on div "R$ 5,00 0" at bounding box center [677, 158] width 157 height 82
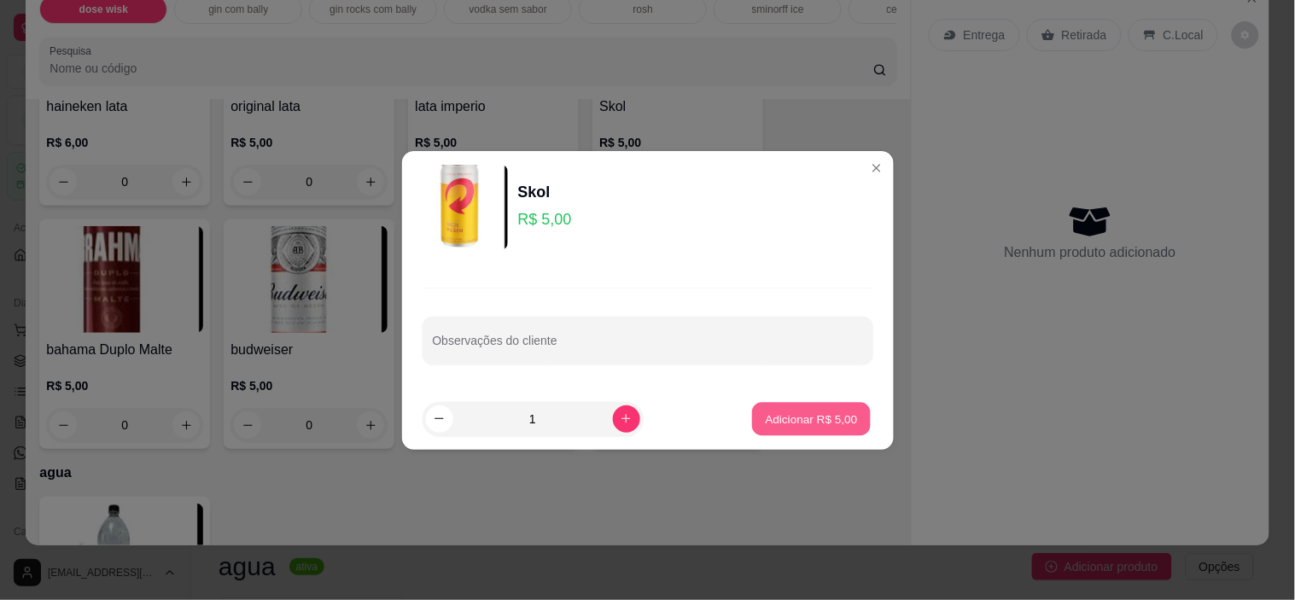
click at [771, 430] on button "Adicionar R$ 5,00" at bounding box center [811, 418] width 119 height 33
type input "1"
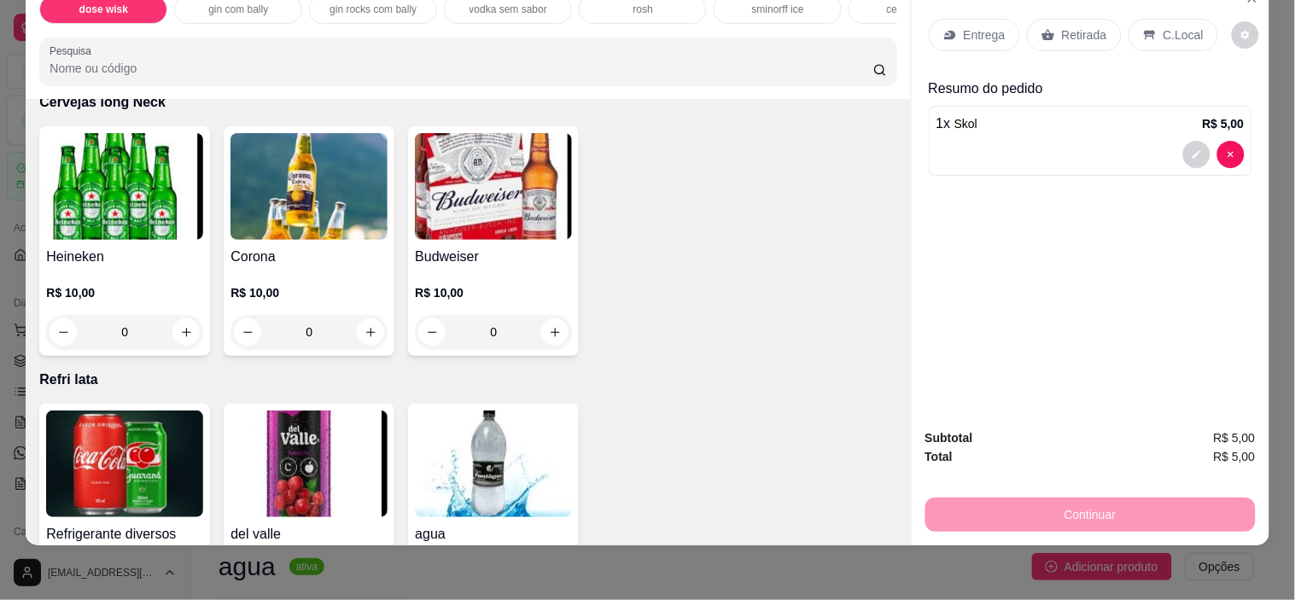
scroll to position [6243, 0]
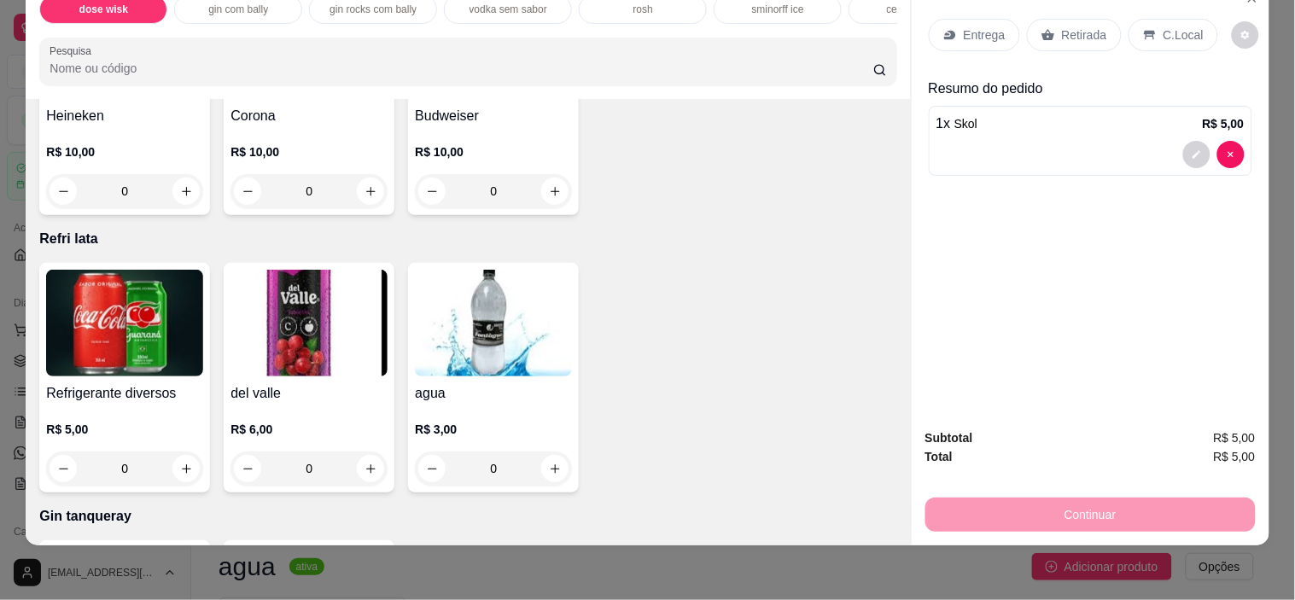
click at [54, 312] on img at bounding box center [124, 323] width 157 height 107
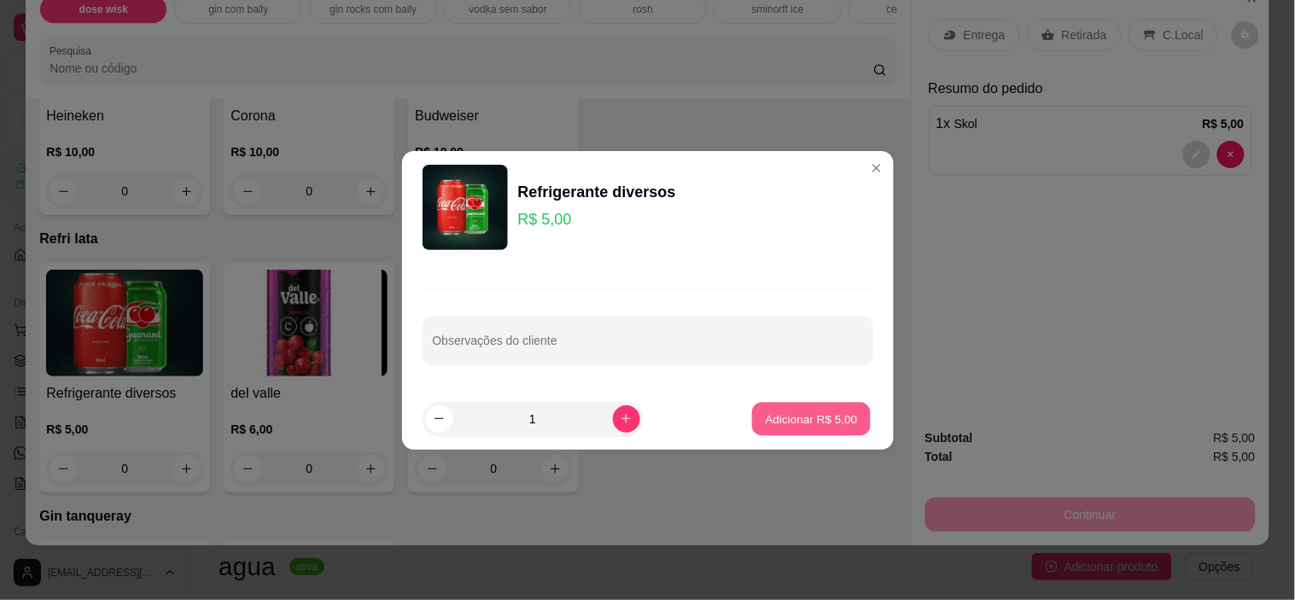
click at [792, 417] on p "Adicionar R$ 5,00" at bounding box center [812, 419] width 92 height 16
type input "1"
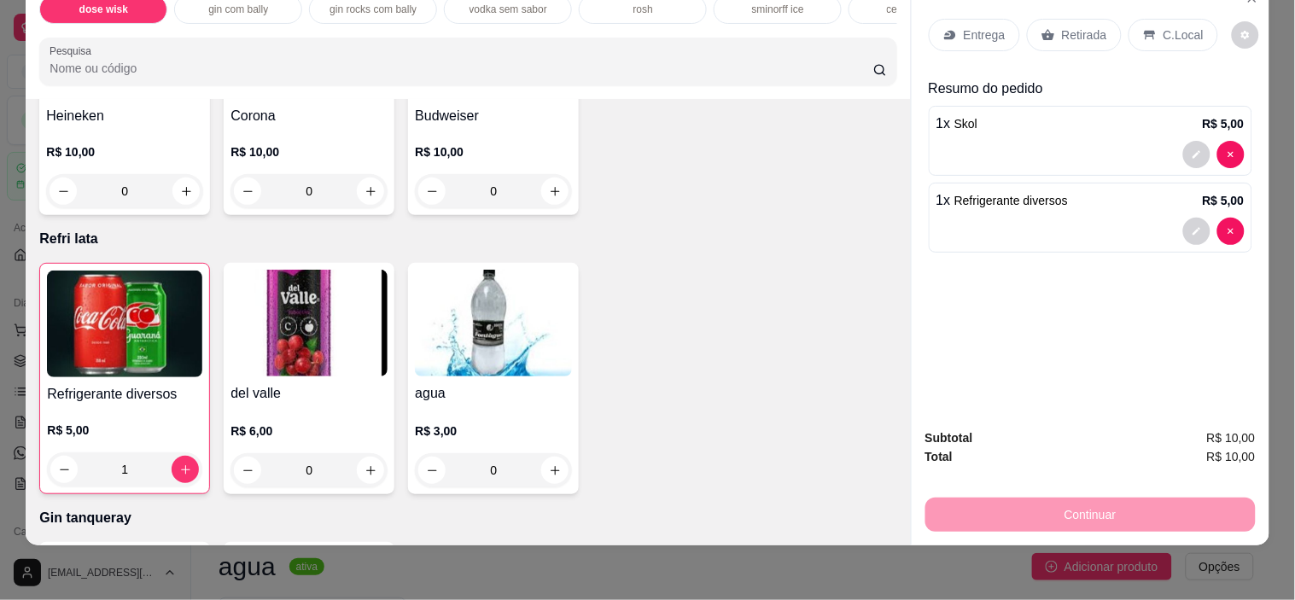
click at [1182, 29] on p "C.Local" at bounding box center [1184, 34] width 40 height 17
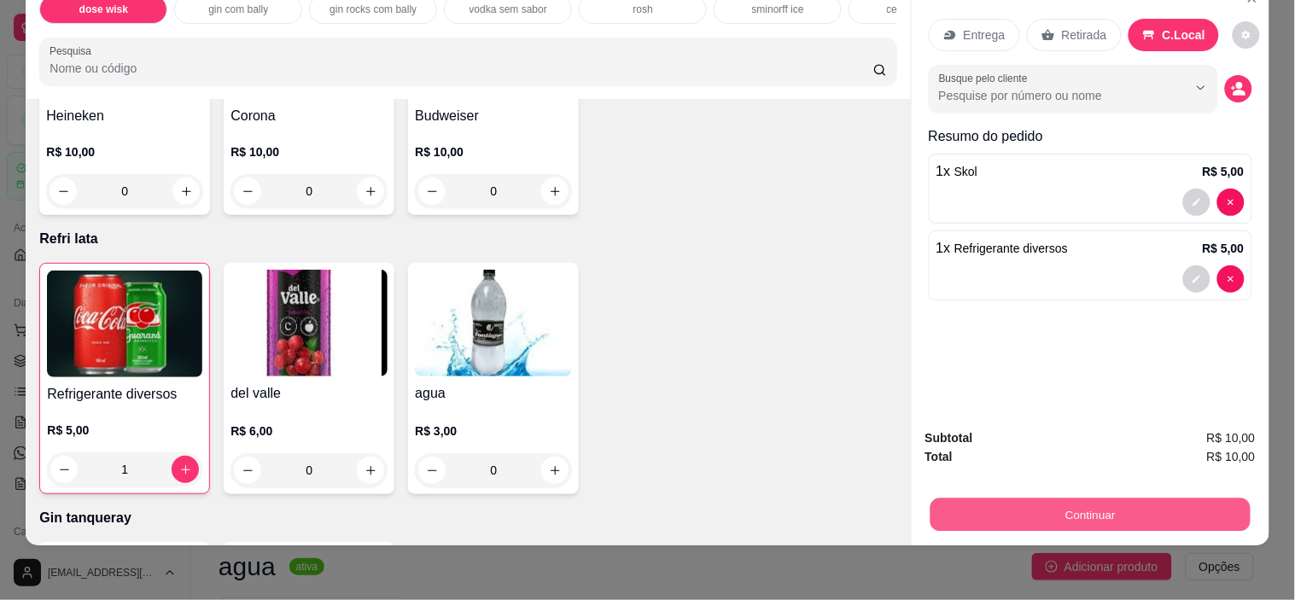
click at [1147, 500] on button "Continuar" at bounding box center [1090, 515] width 320 height 33
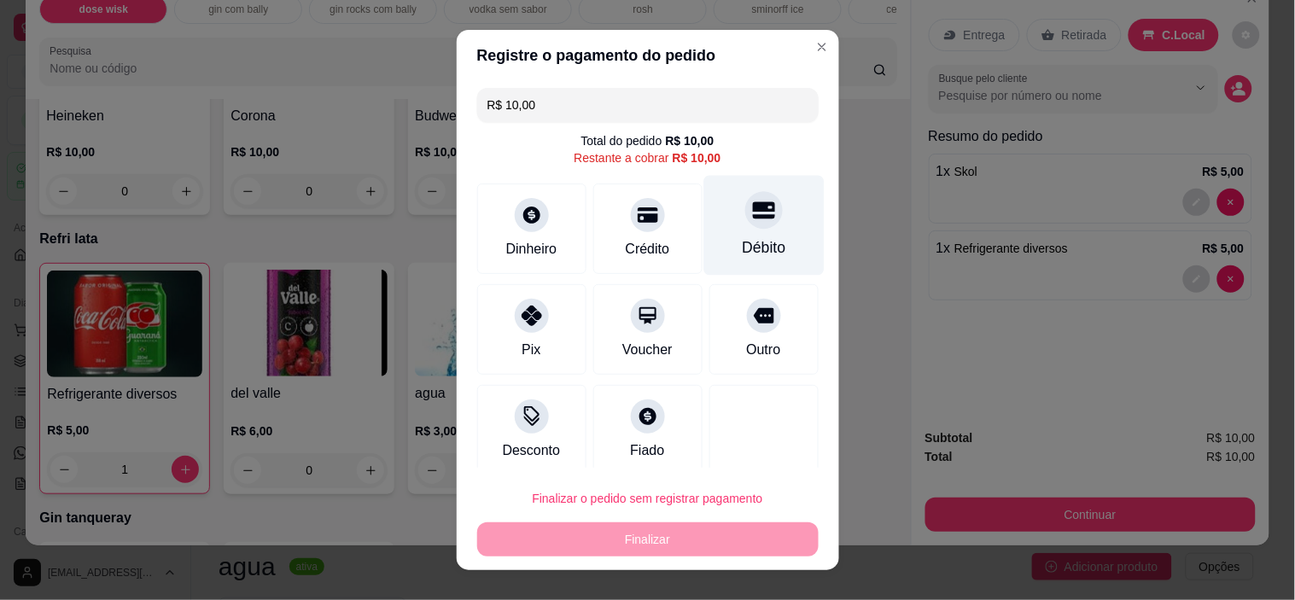
click at [779, 248] on div "Débito" at bounding box center [764, 226] width 120 height 100
type input "R$ 0,00"
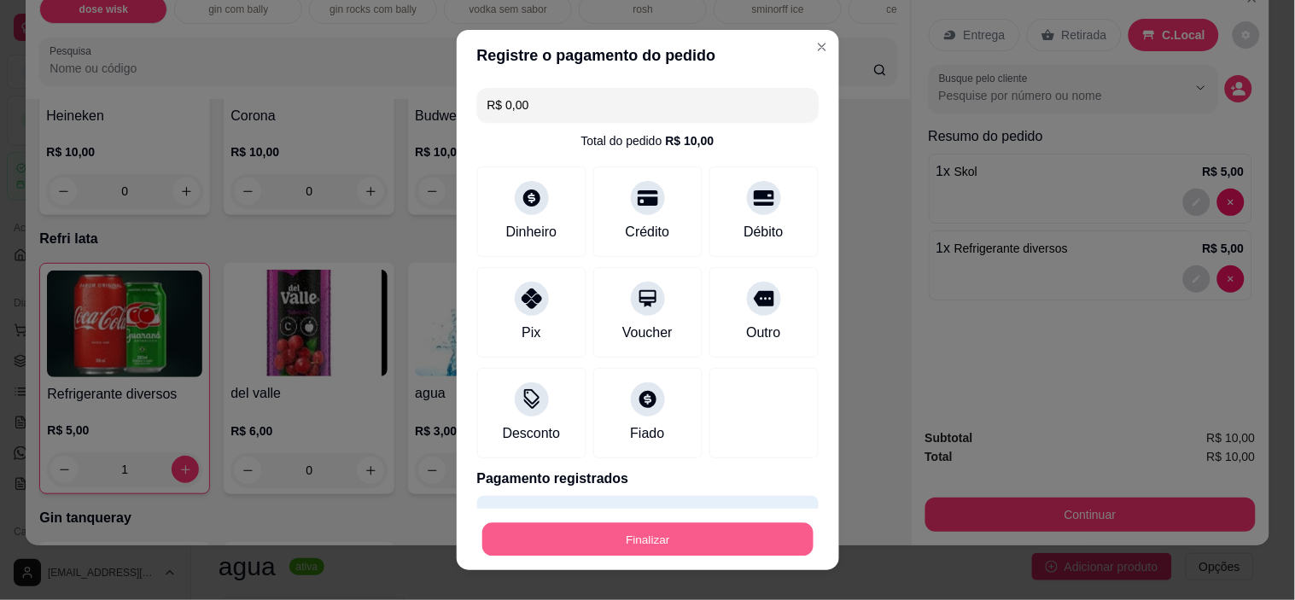
click at [688, 528] on button "Finalizar" at bounding box center [647, 539] width 331 height 33
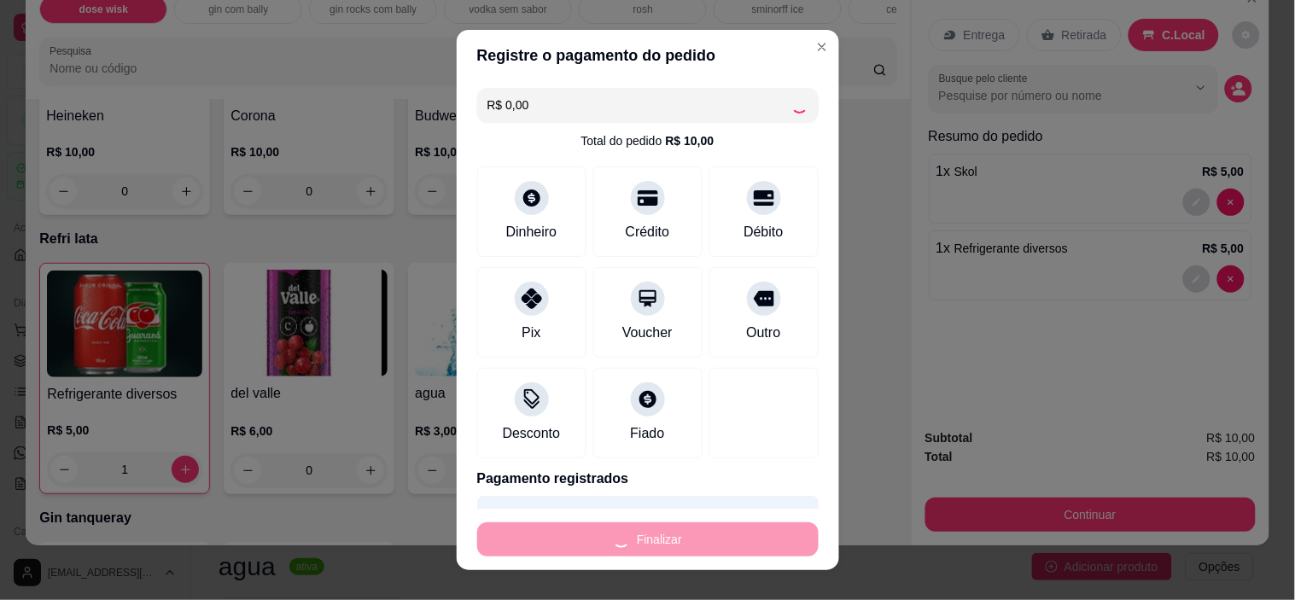
type input "0"
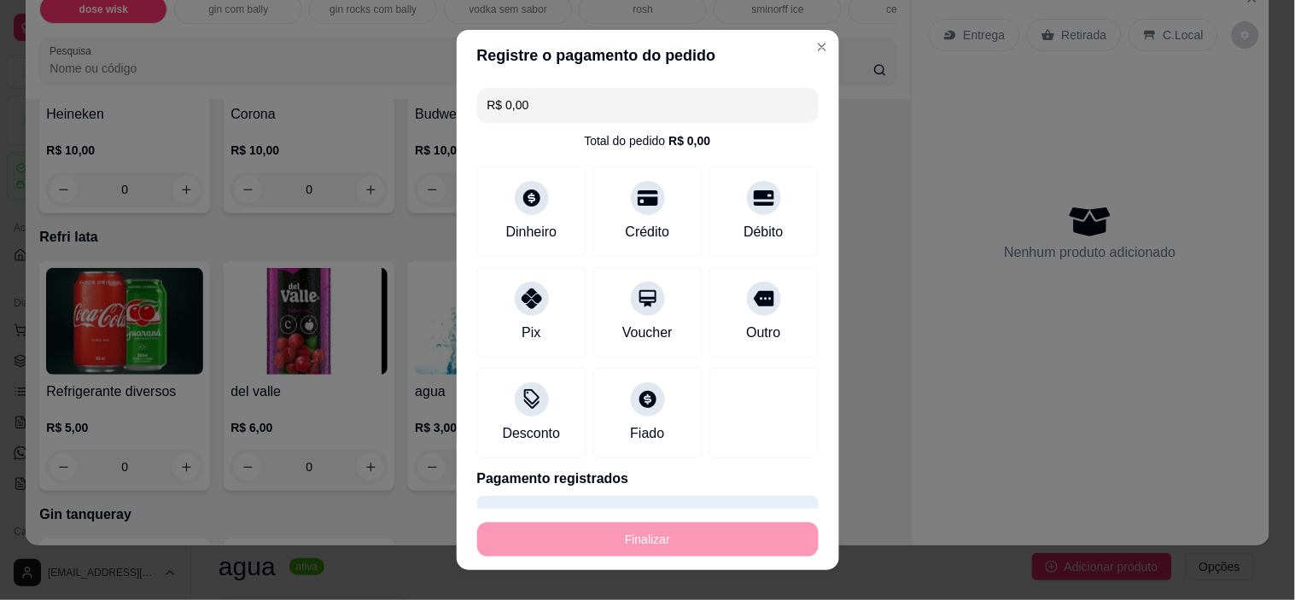
type input "-R$ 10,00"
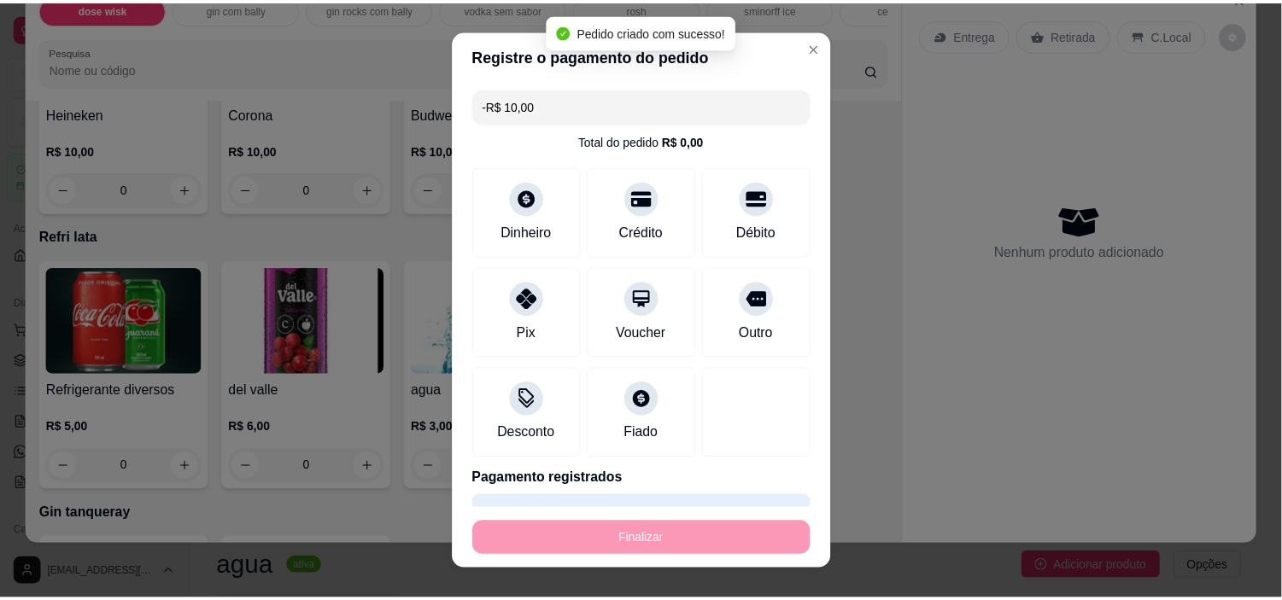
scroll to position [6240, 0]
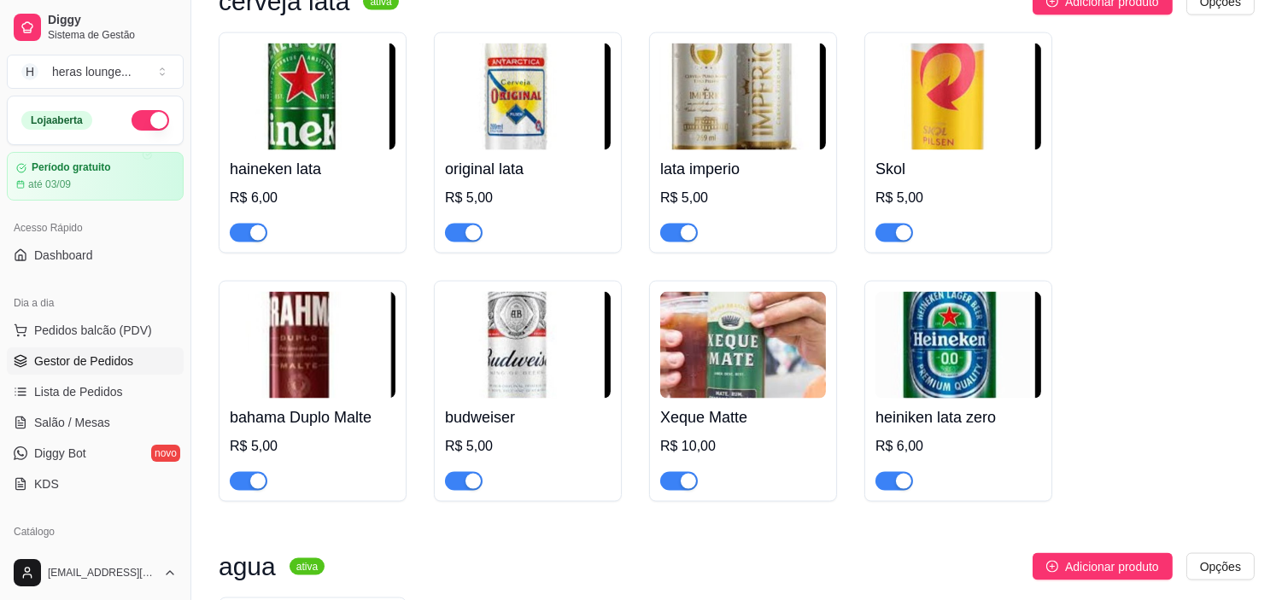
click at [116, 357] on span "Gestor de Pedidos" at bounding box center [83, 361] width 99 height 17
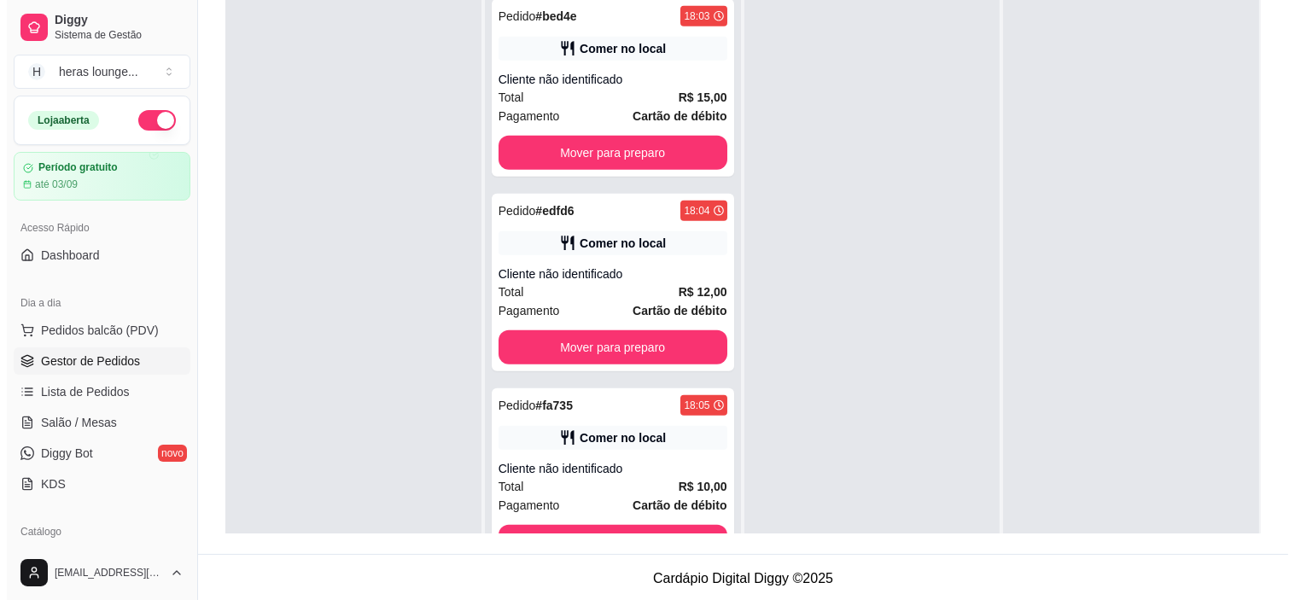
scroll to position [3504, 0]
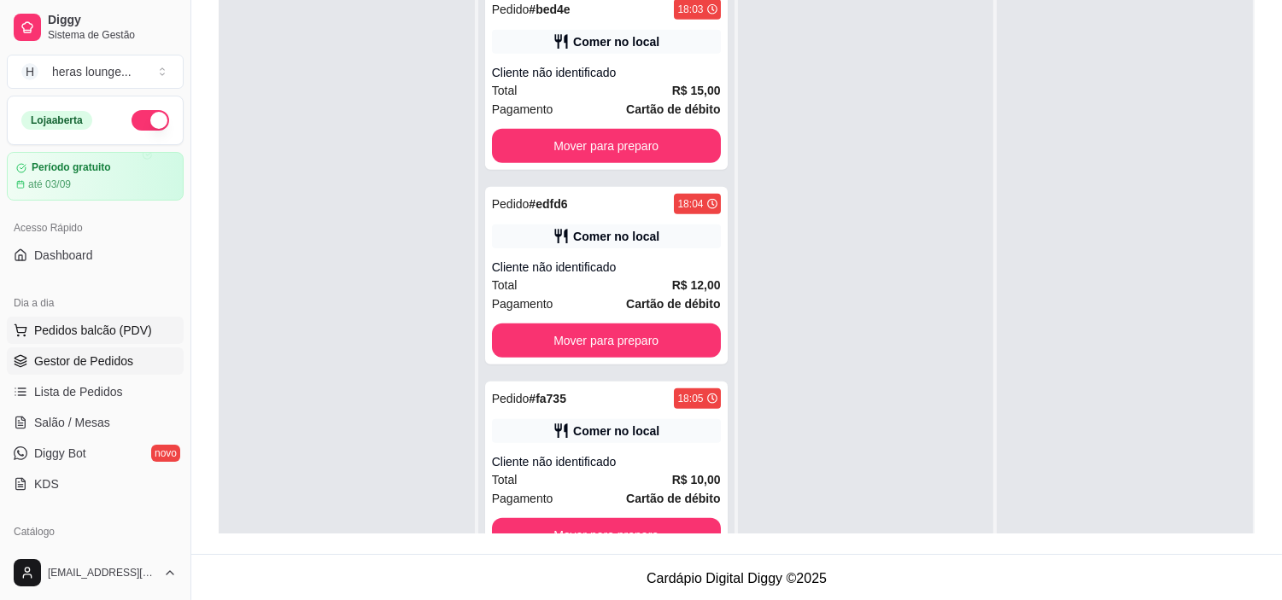
click at [132, 324] on span "Pedidos balcão (PDV)" at bounding box center [93, 330] width 118 height 17
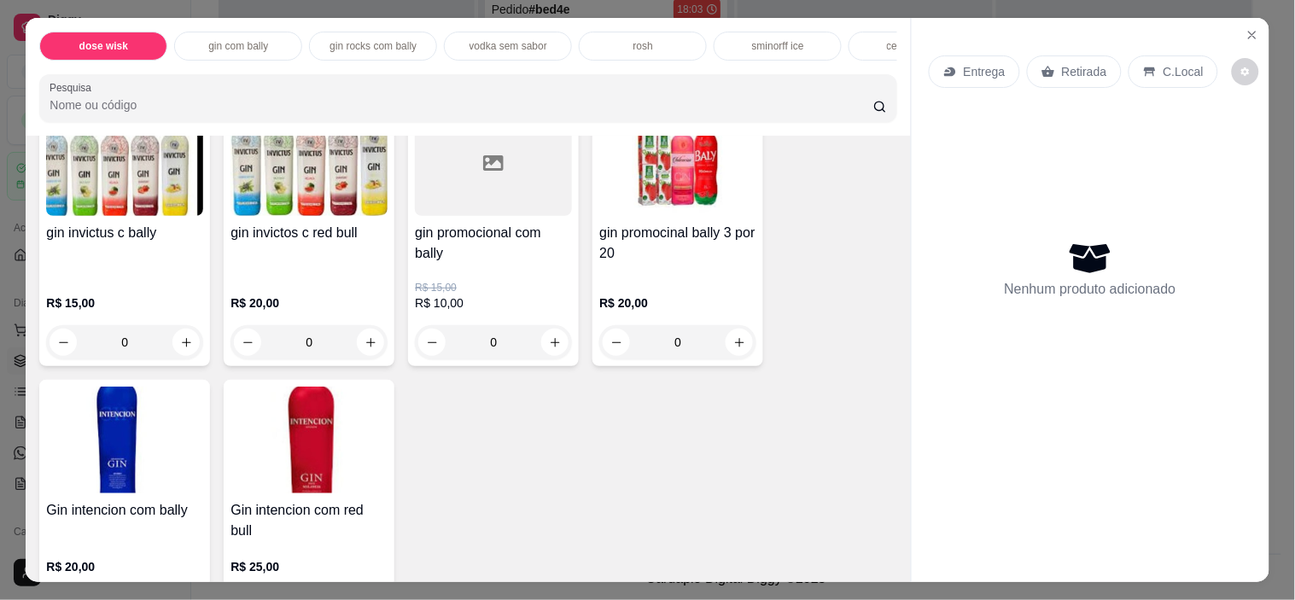
scroll to position [2127, 0]
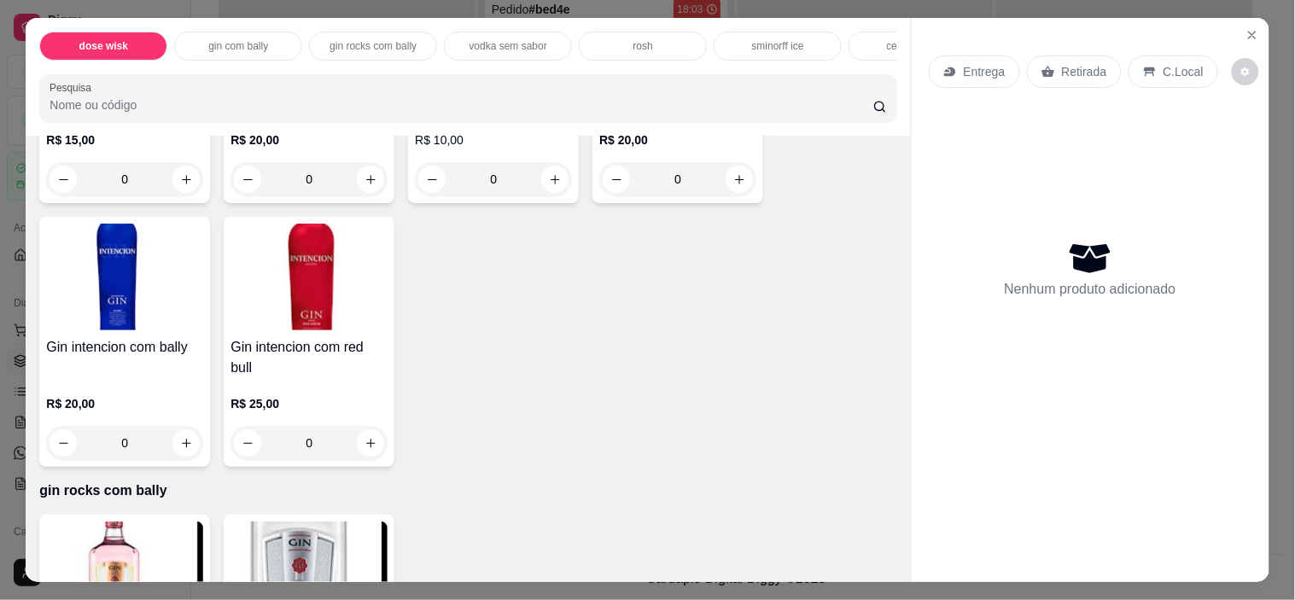
click at [541, 136] on div "dose wisk gin com bally gin rocks com bally vodka sem sabor rosh sminorff ice c…" at bounding box center [468, 77] width 885 height 118
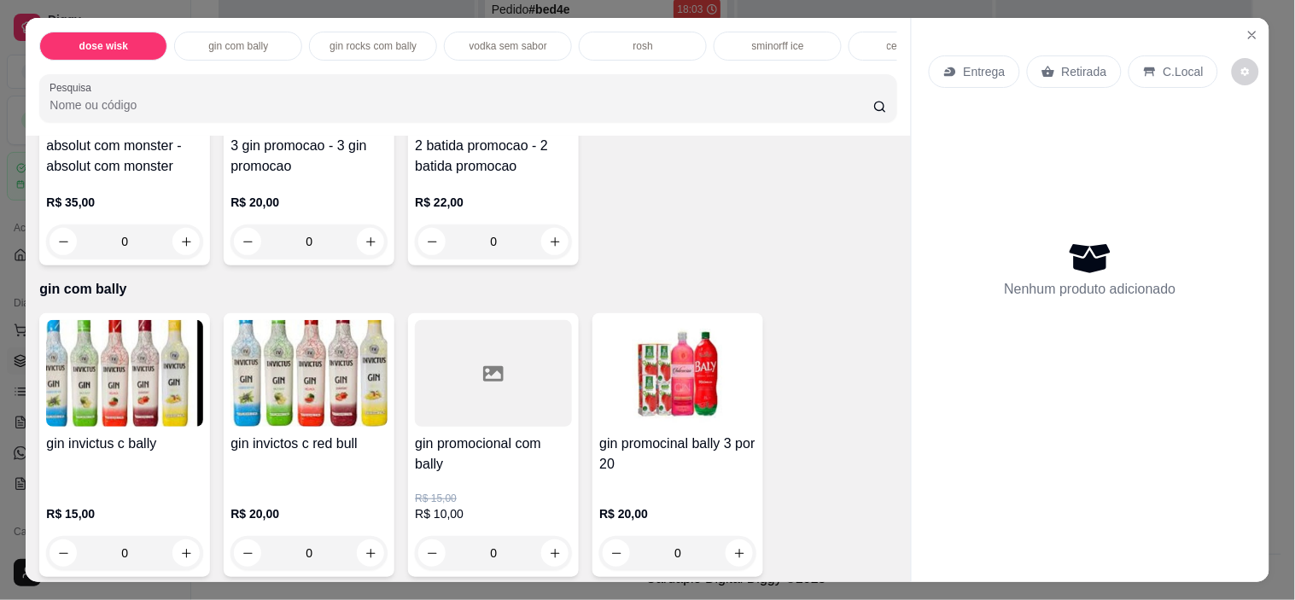
scroll to position [1870, 0]
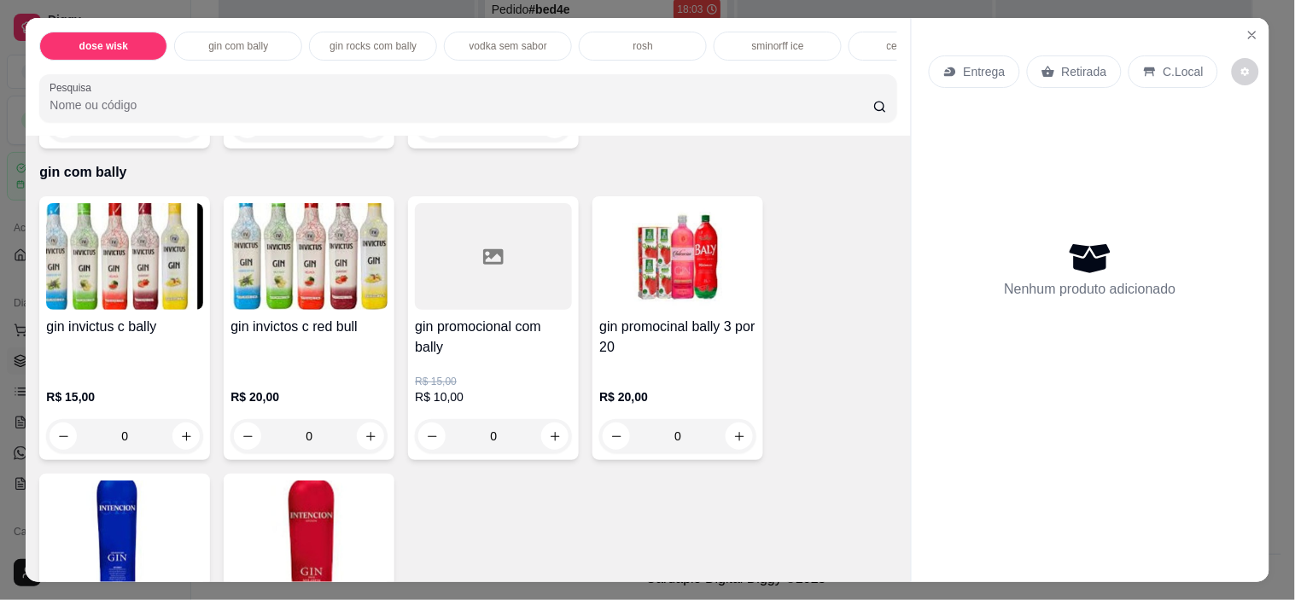
click at [492, 342] on h4 "gin promocional com bally" at bounding box center [493, 337] width 157 height 41
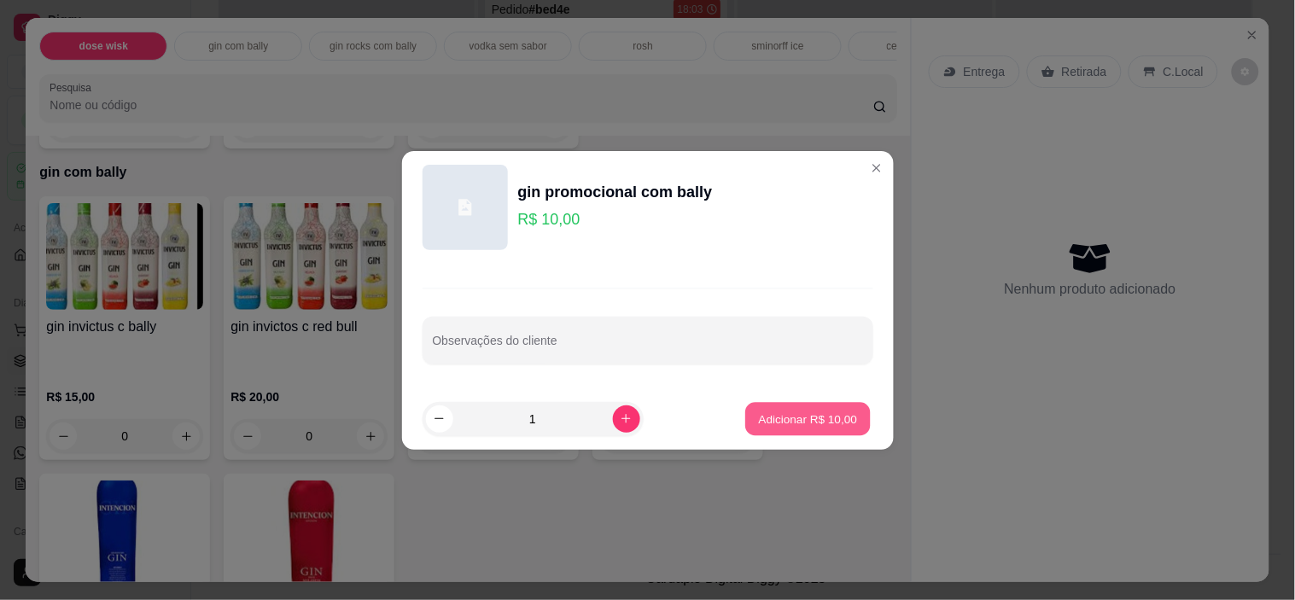
click at [814, 416] on p "Adicionar R$ 10,00" at bounding box center [808, 419] width 99 height 16
type input "1"
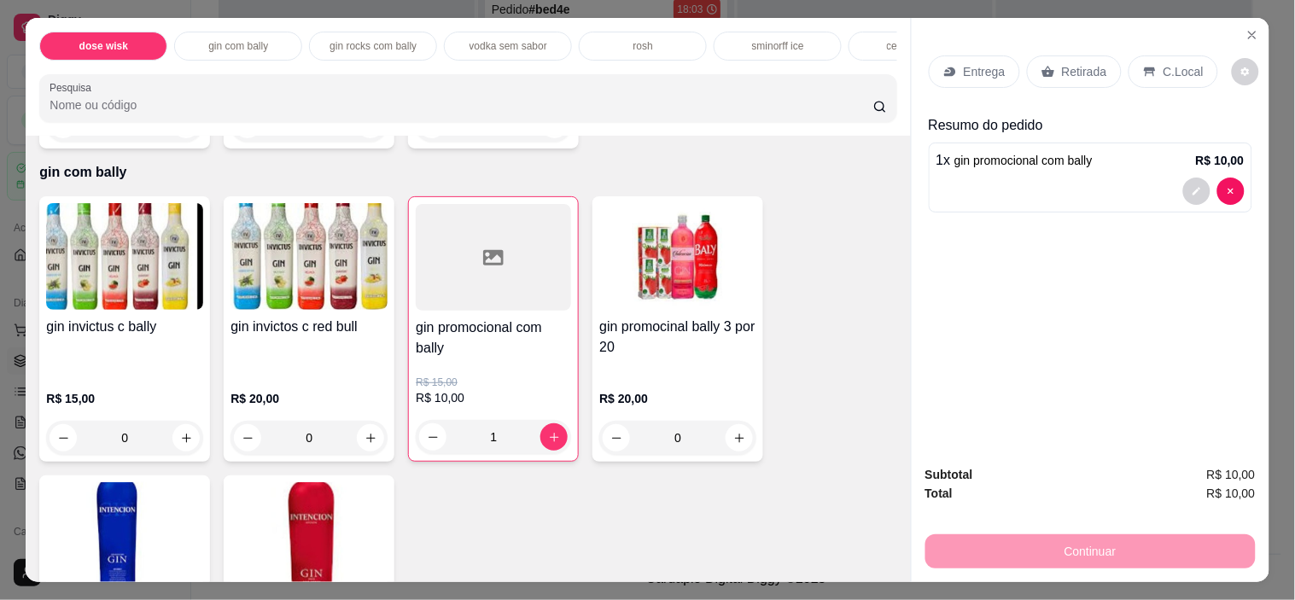
click at [1167, 68] on p "C.Local" at bounding box center [1184, 71] width 40 height 17
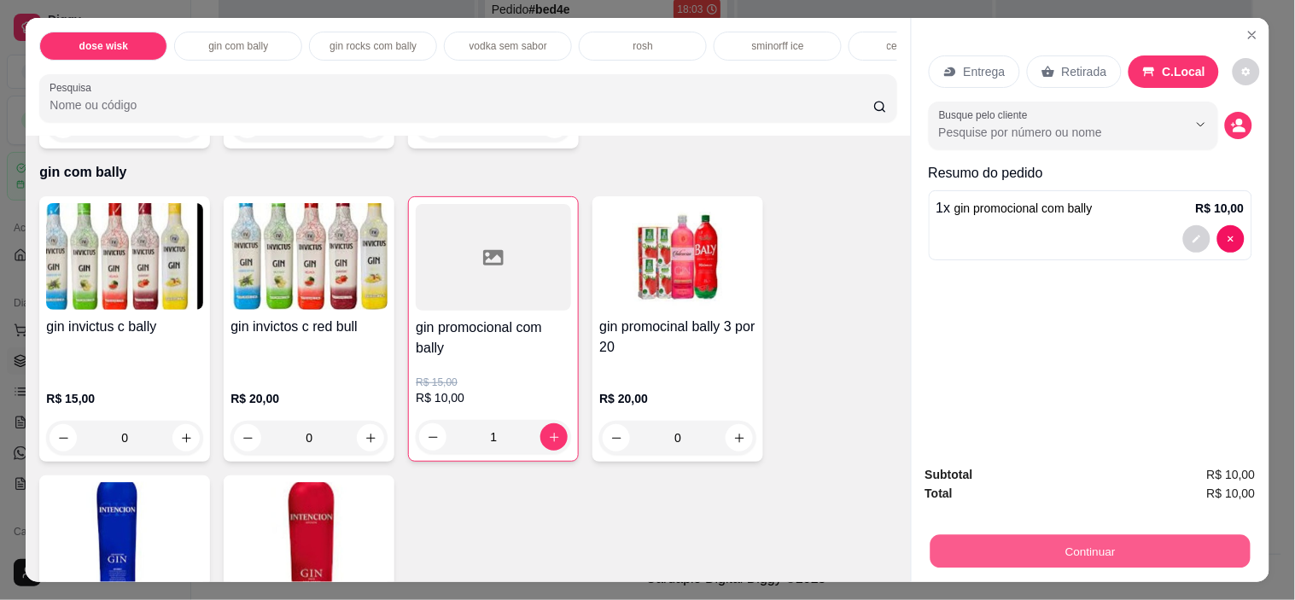
click at [1057, 548] on button "Continuar" at bounding box center [1090, 551] width 320 height 33
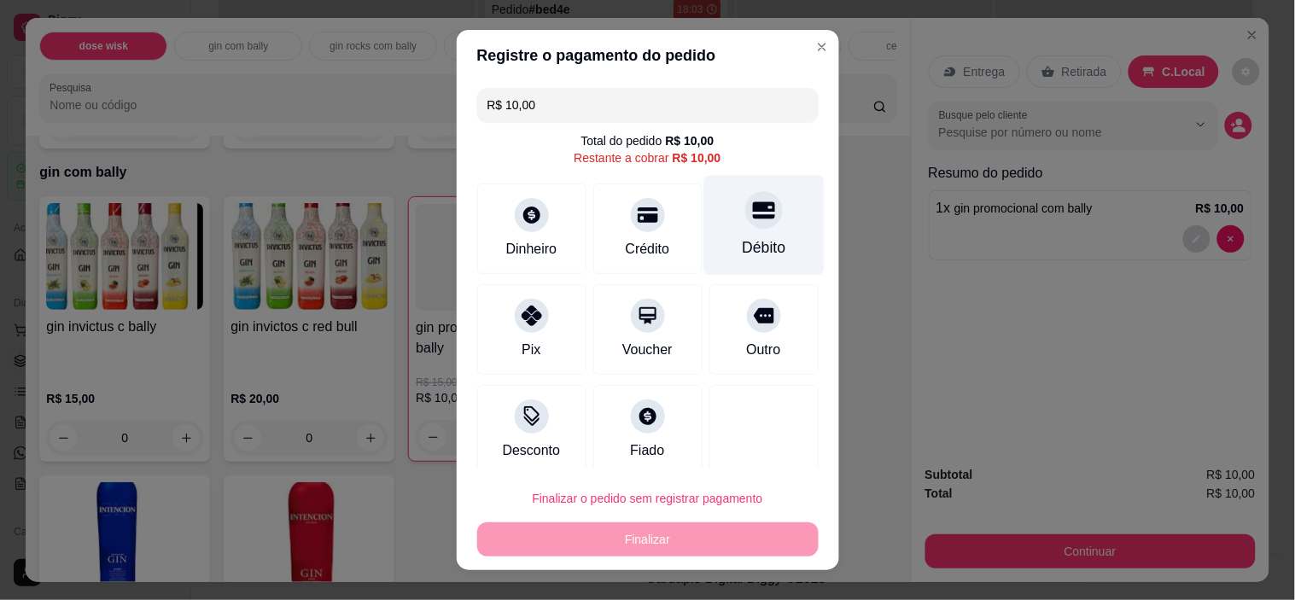
click at [754, 260] on div "Débito" at bounding box center [764, 226] width 120 height 100
type input "R$ 0,00"
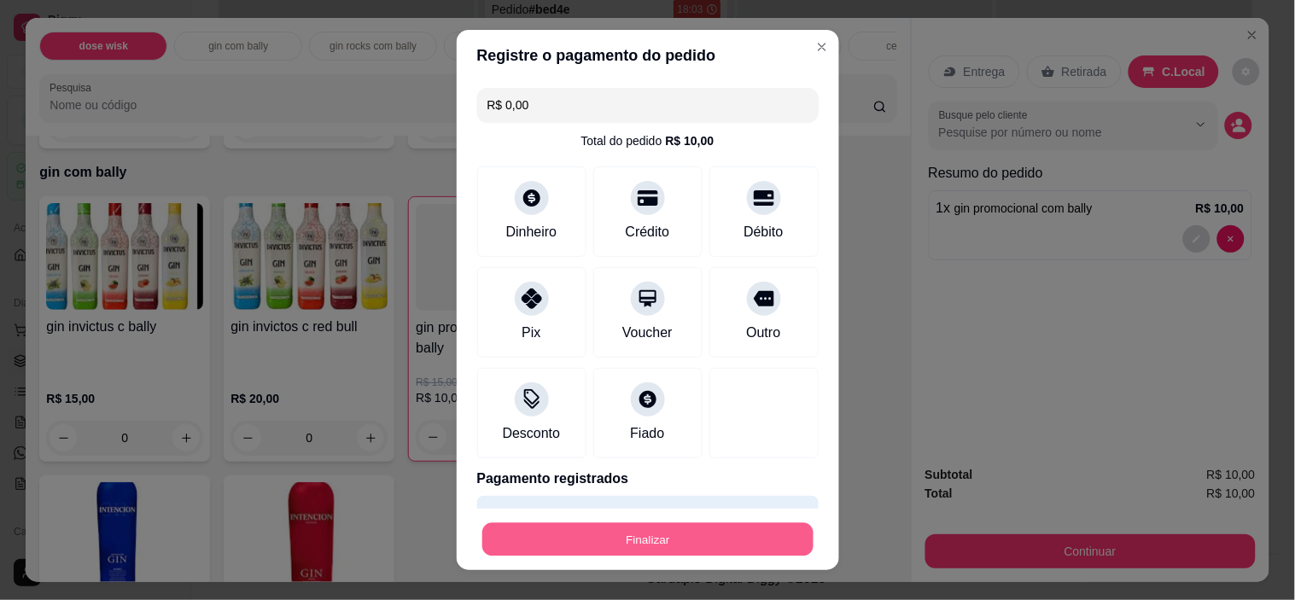
click at [644, 538] on button "Finalizar" at bounding box center [647, 539] width 331 height 33
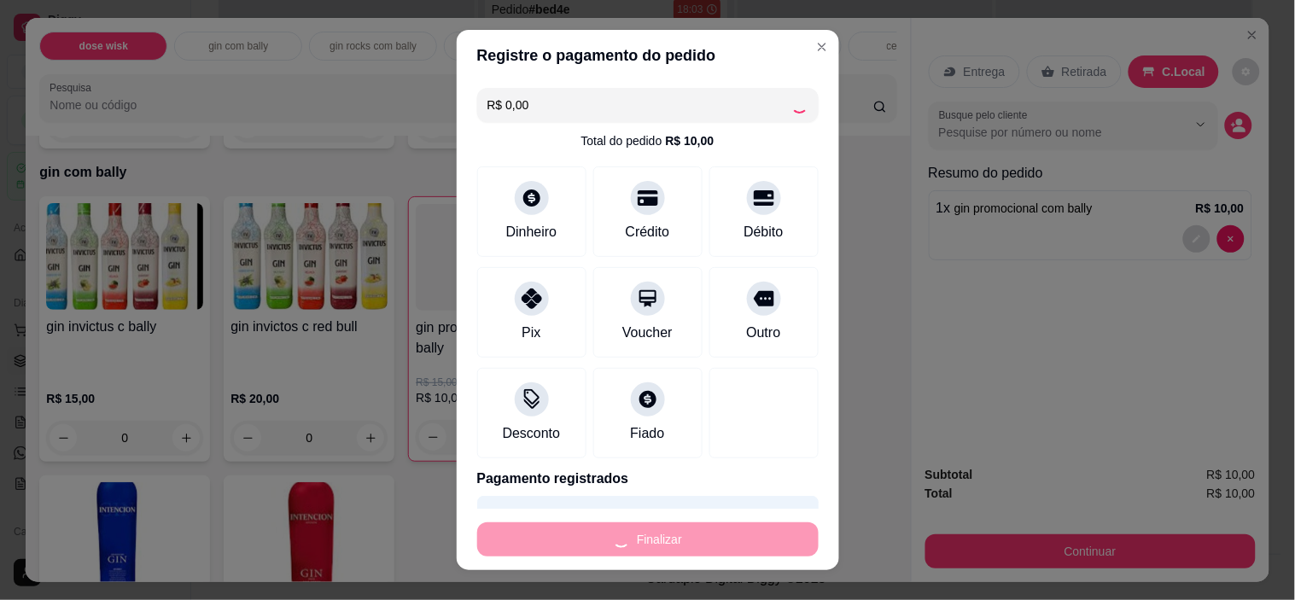
type input "0"
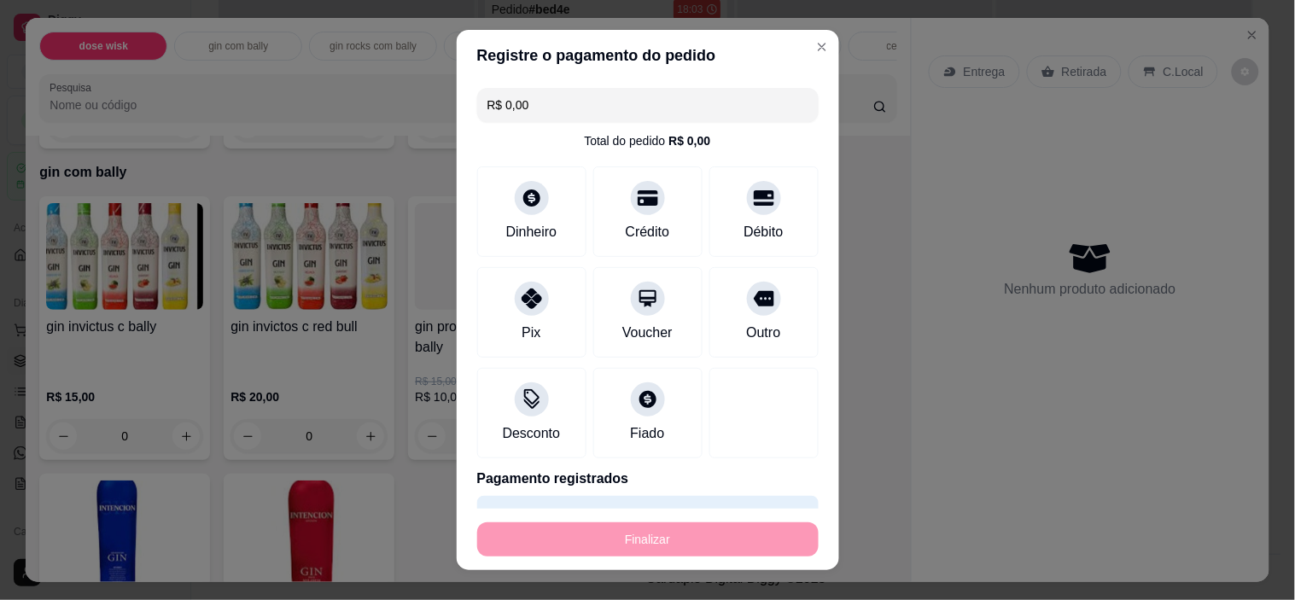
type input "-R$ 10,00"
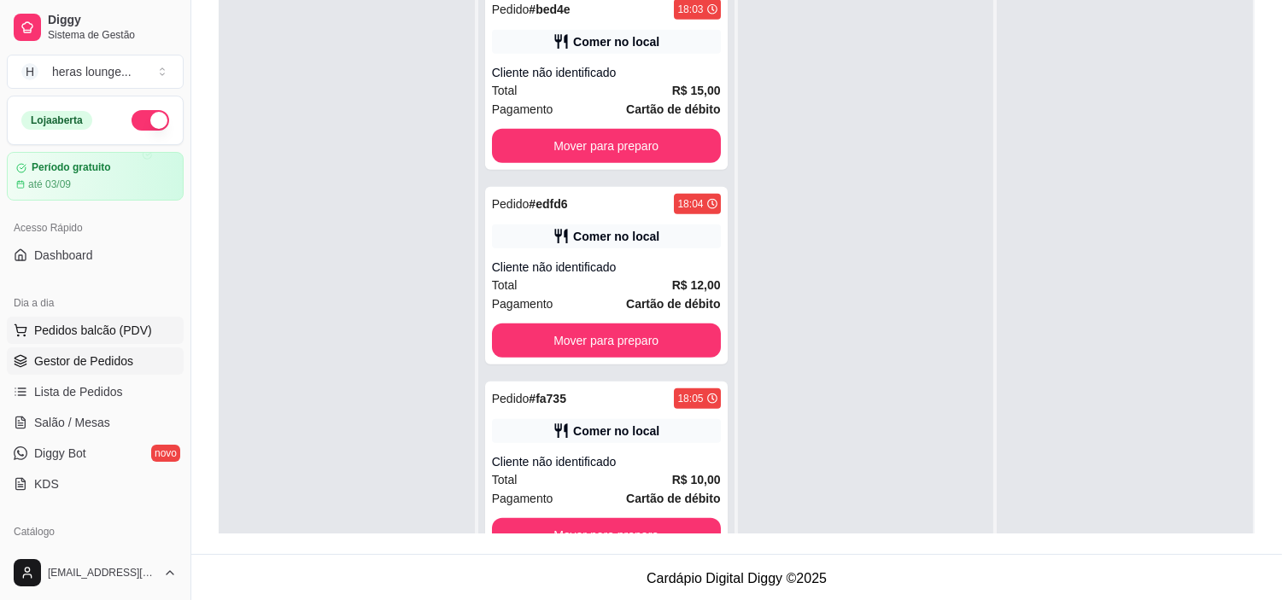
click at [108, 325] on span "Pedidos balcão (PDV)" at bounding box center [93, 330] width 118 height 17
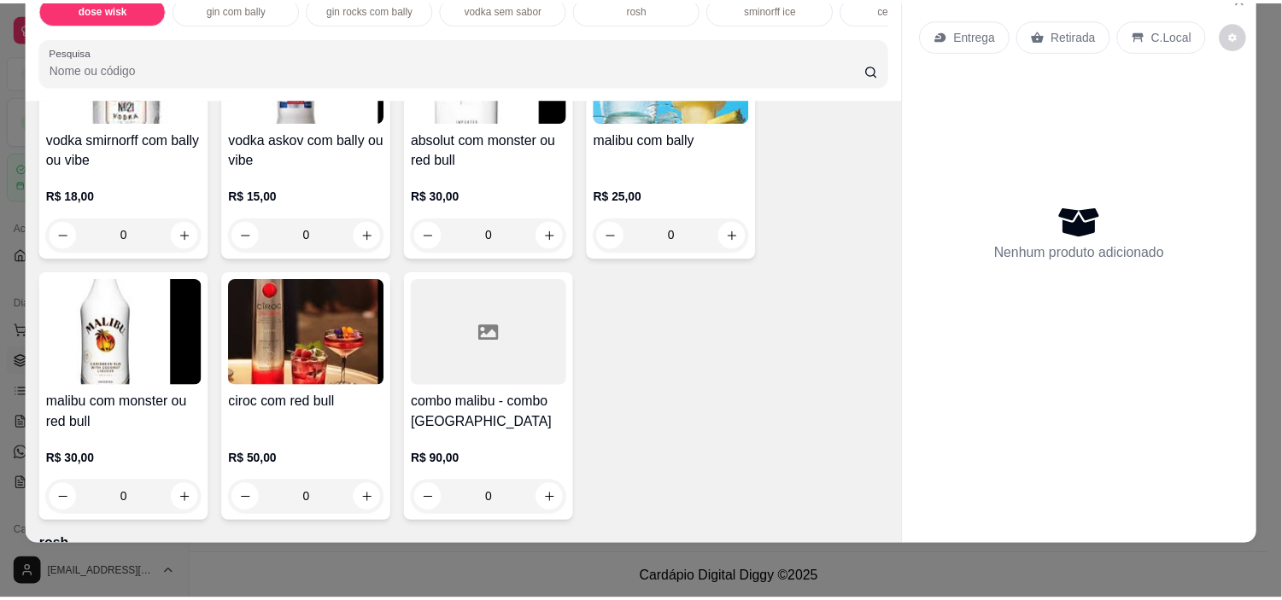
scroll to position [2899, 0]
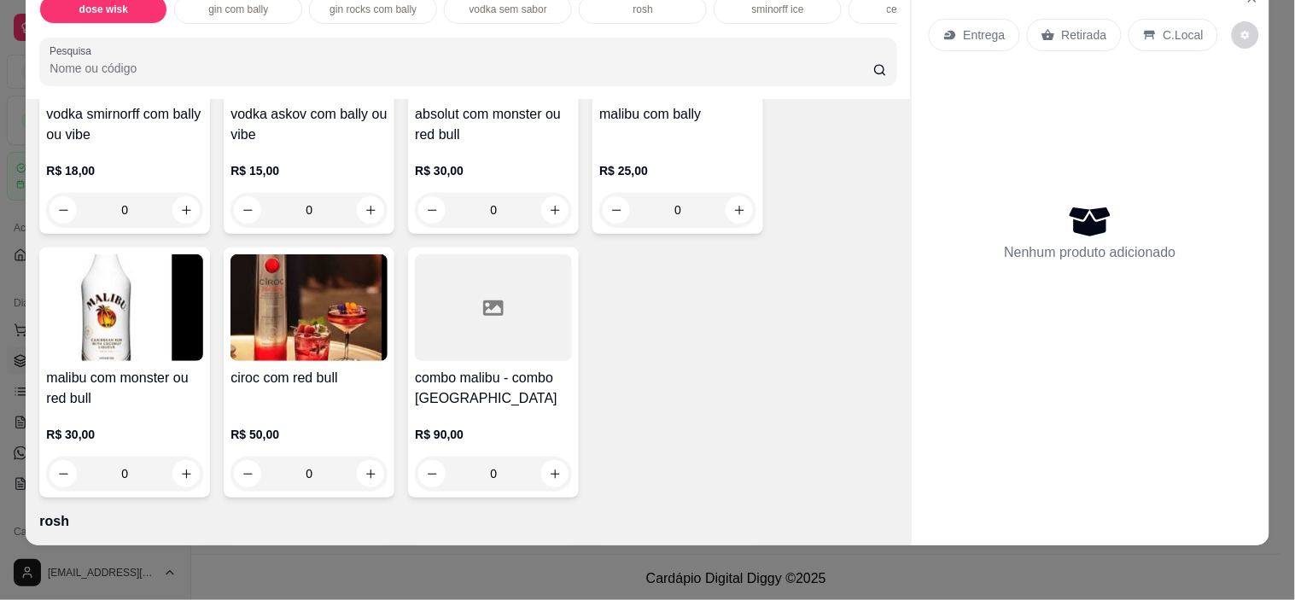
click at [347, 378] on h4 "ciroc com red bull" at bounding box center [309, 378] width 157 height 20
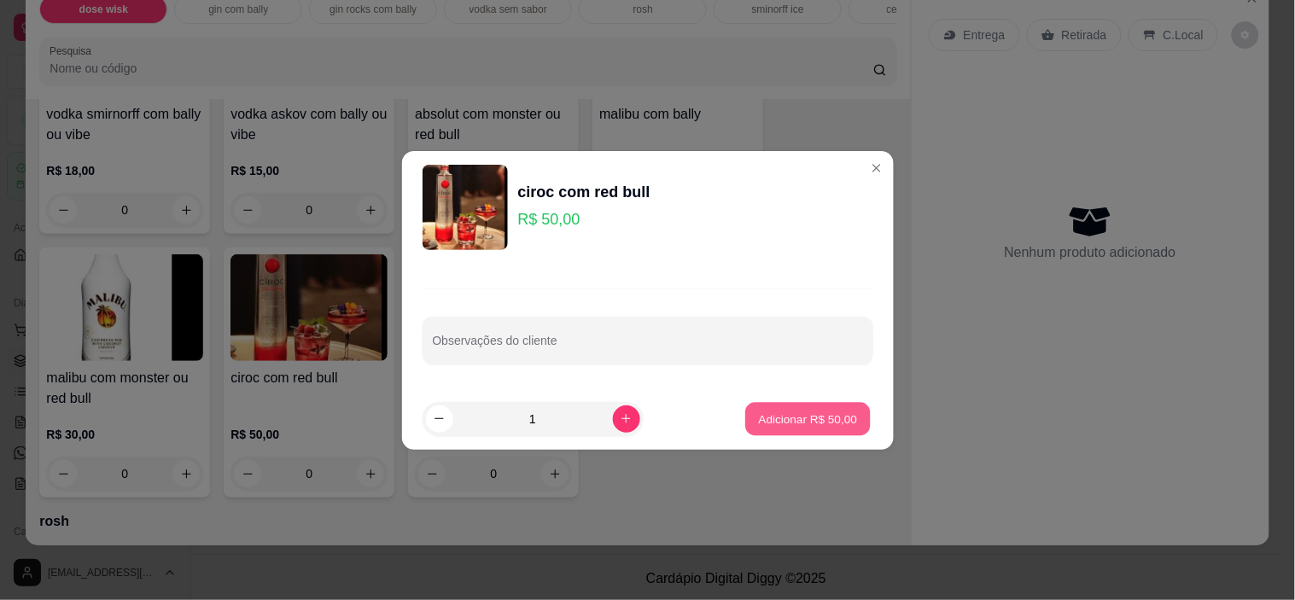
click at [783, 420] on p "Adicionar R$ 50,00" at bounding box center [808, 419] width 99 height 16
type input "1"
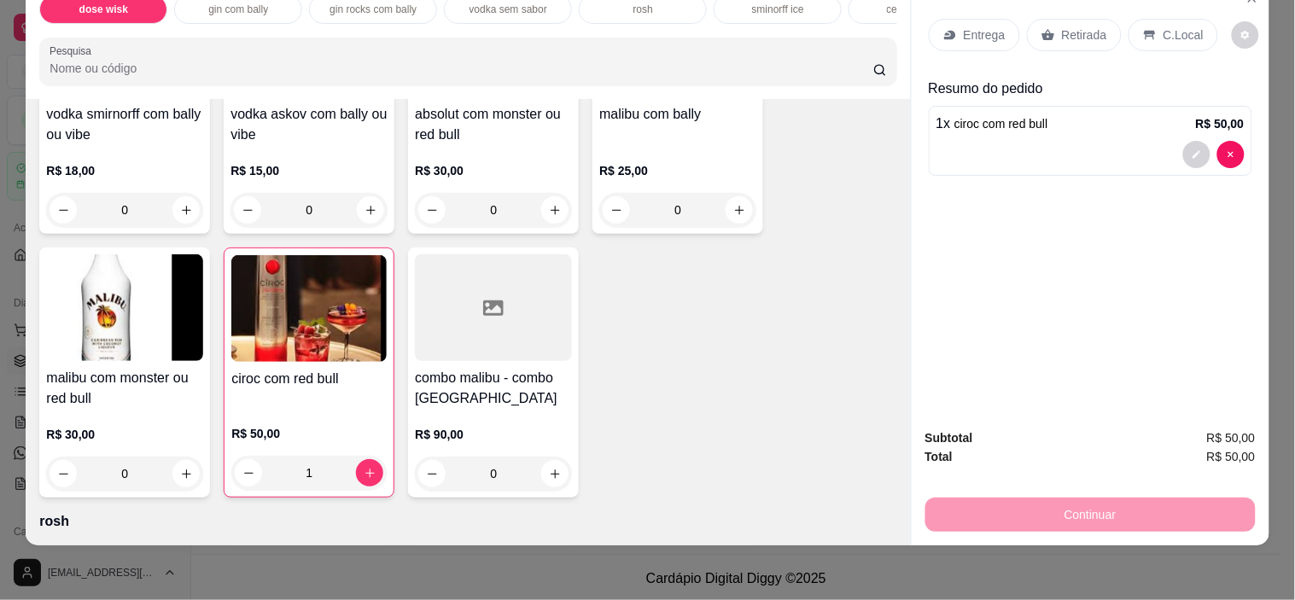
click at [1168, 26] on p "C.Local" at bounding box center [1184, 34] width 40 height 17
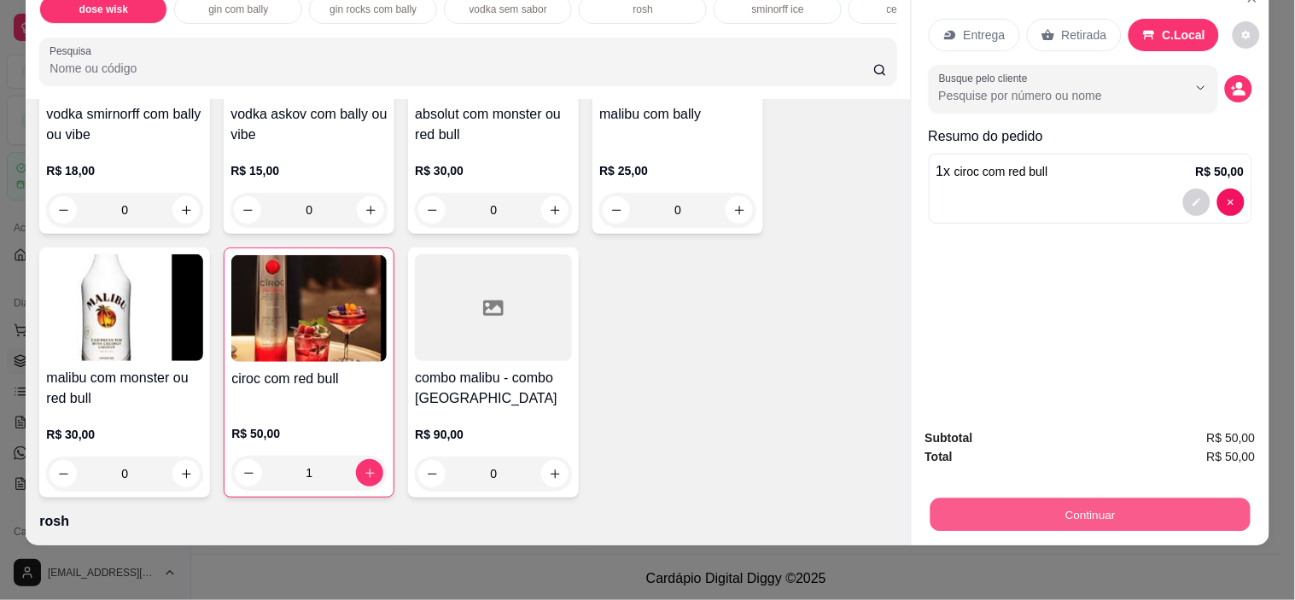
click at [1037, 499] on button "Continuar" at bounding box center [1090, 515] width 320 height 33
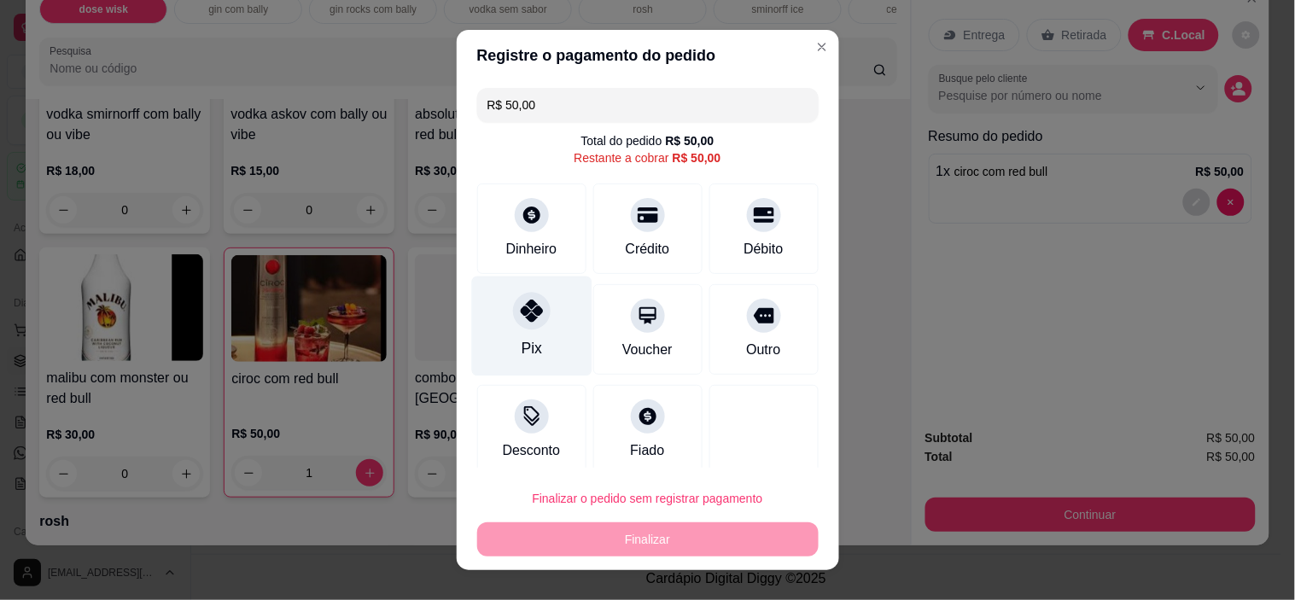
click at [549, 302] on div "Pix" at bounding box center [531, 327] width 120 height 100
type input "R$ 0,00"
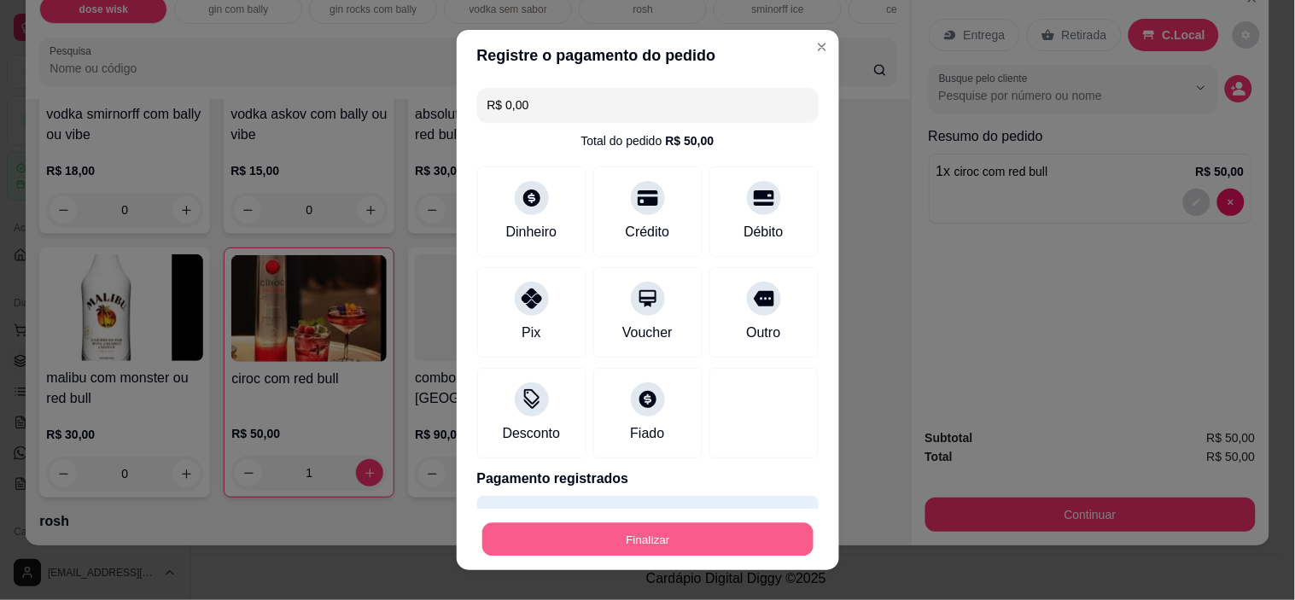
click at [646, 531] on button "Finalizar" at bounding box center [647, 539] width 331 height 33
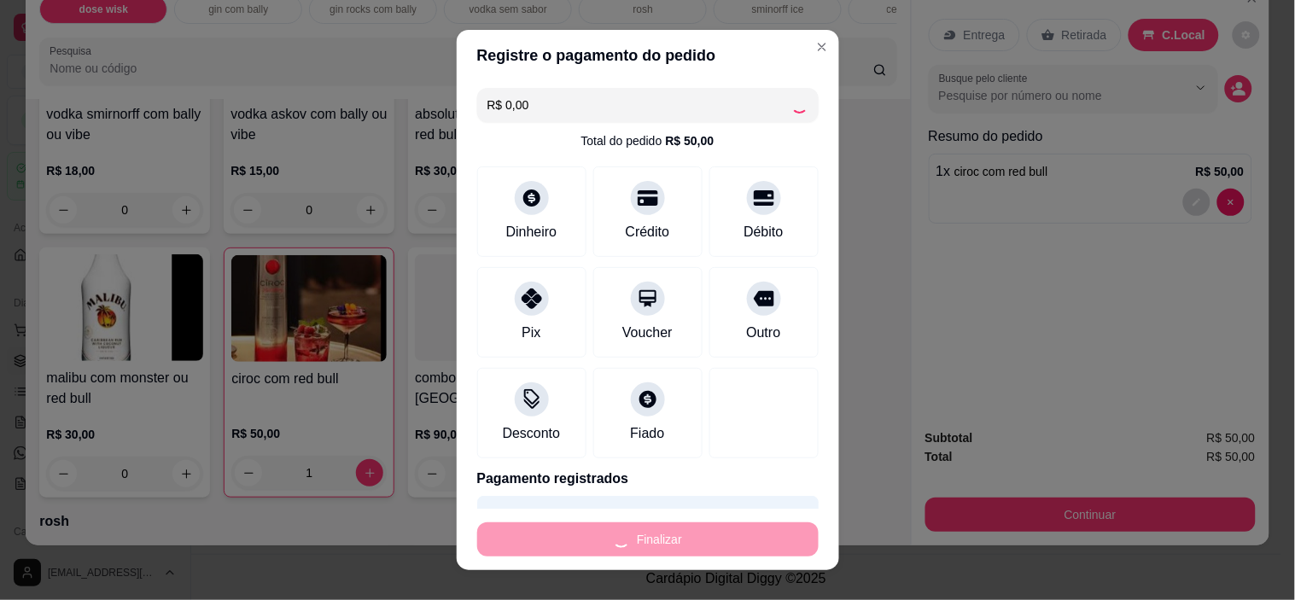
type input "0"
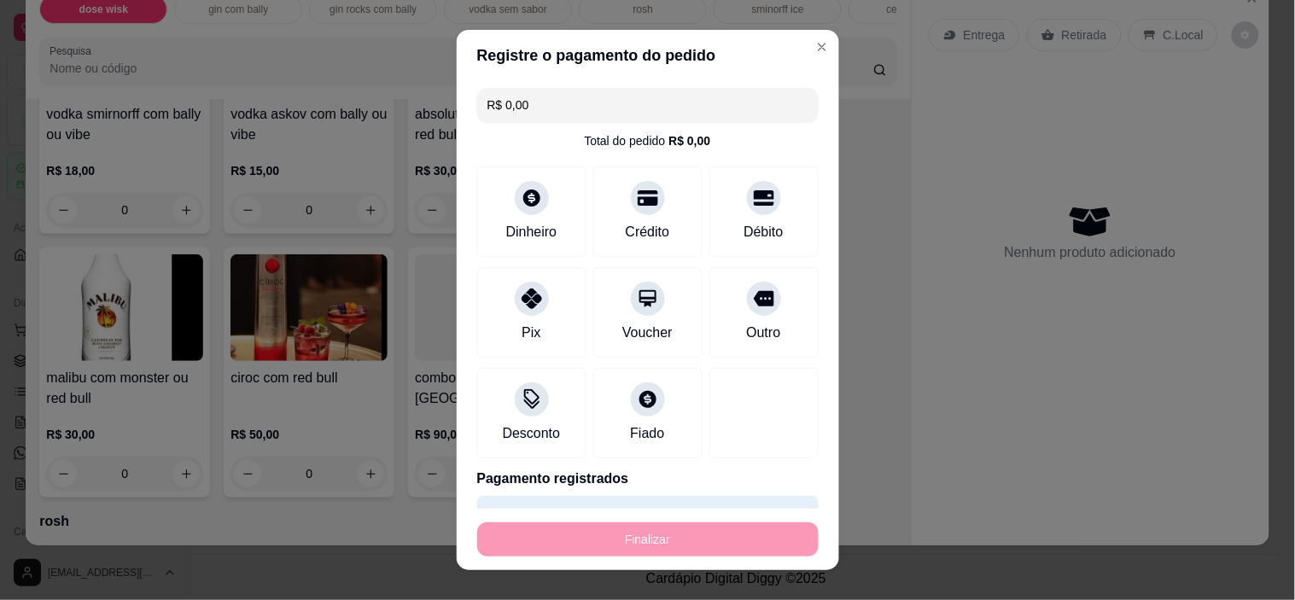
type input "-R$ 50,00"
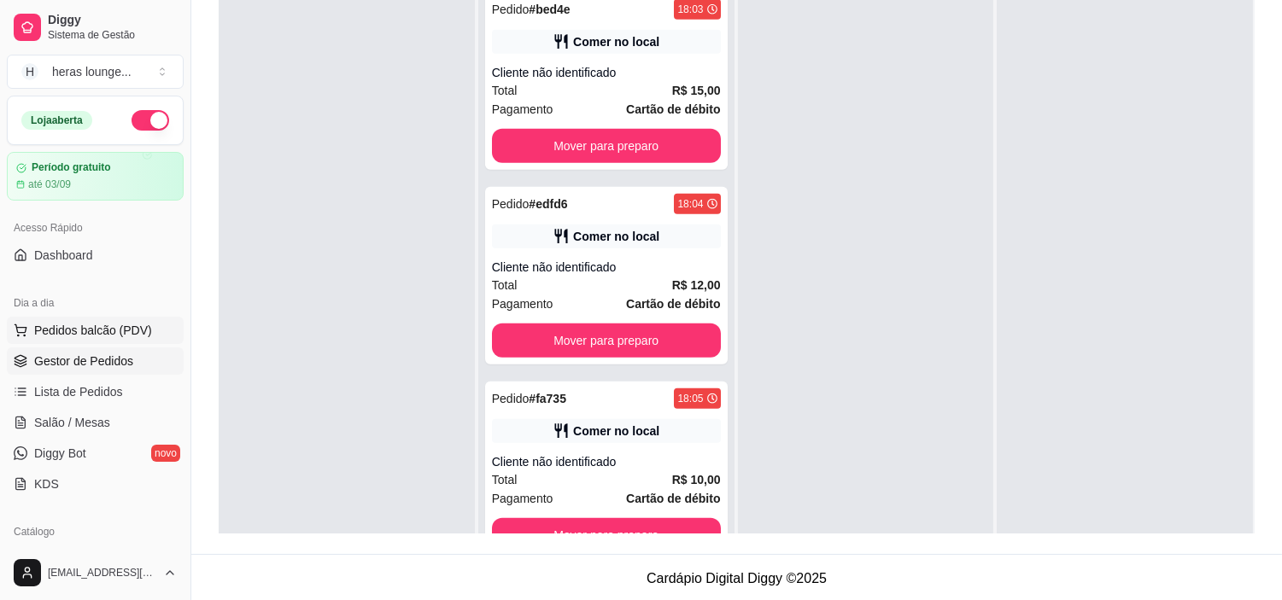
click at [147, 335] on button "Pedidos balcão (PDV)" at bounding box center [95, 330] width 177 height 27
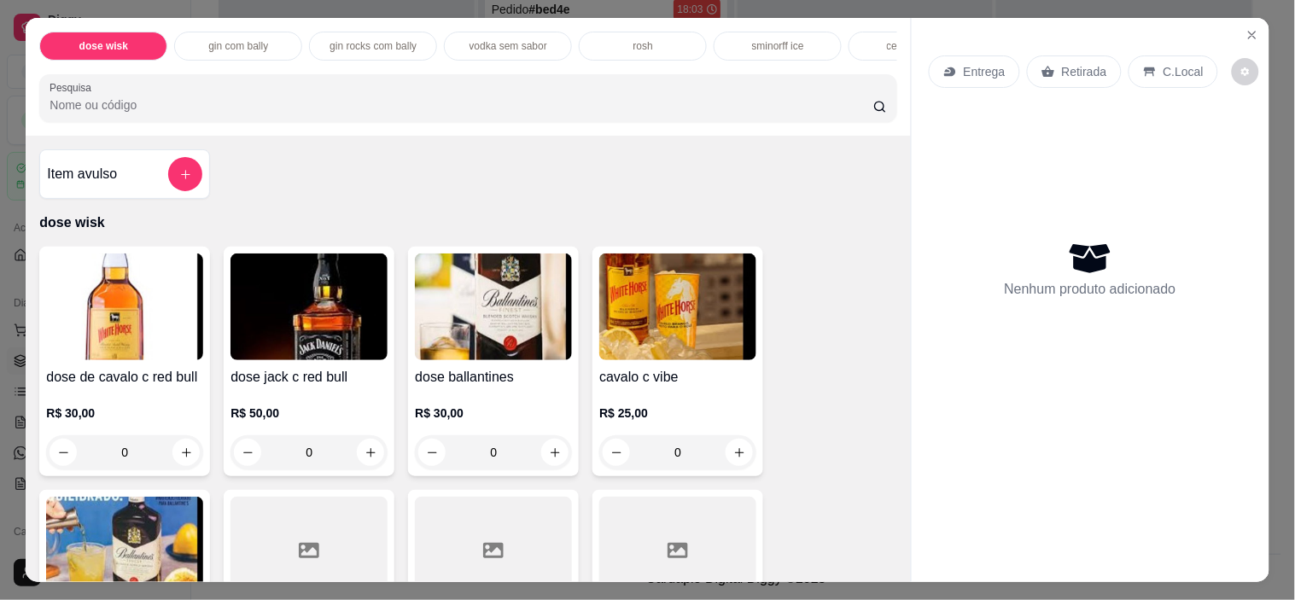
click at [500, 412] on p "R$ 30,00" at bounding box center [493, 413] width 157 height 17
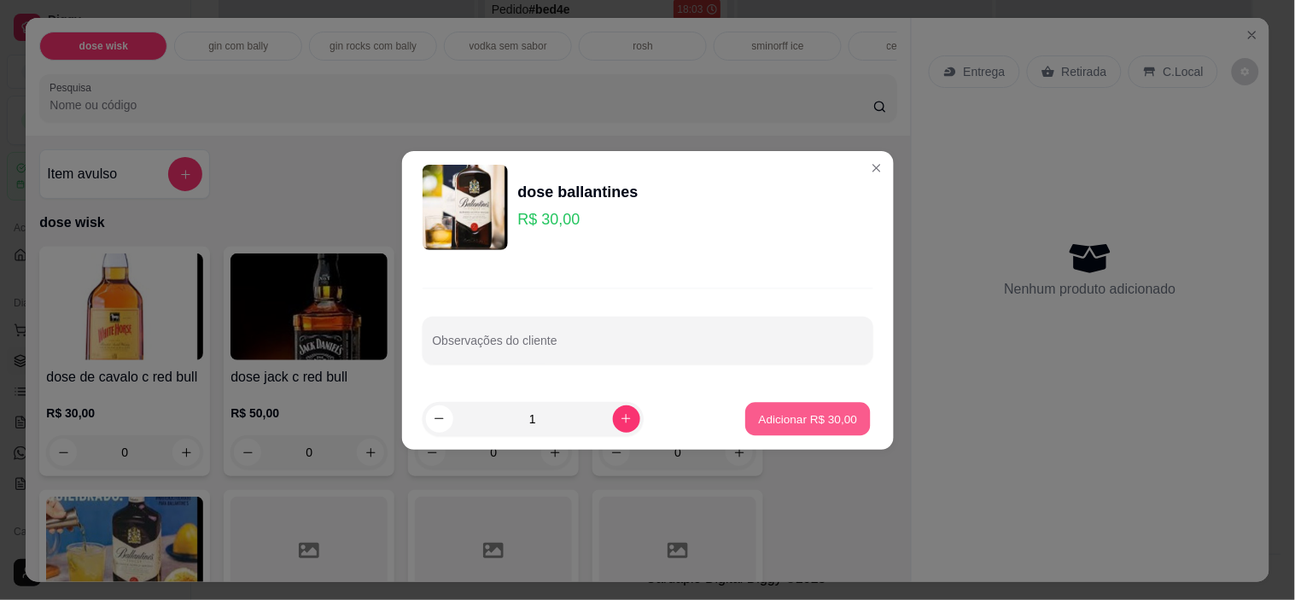
click at [823, 414] on p "Adicionar R$ 30,00" at bounding box center [808, 419] width 99 height 16
type input "1"
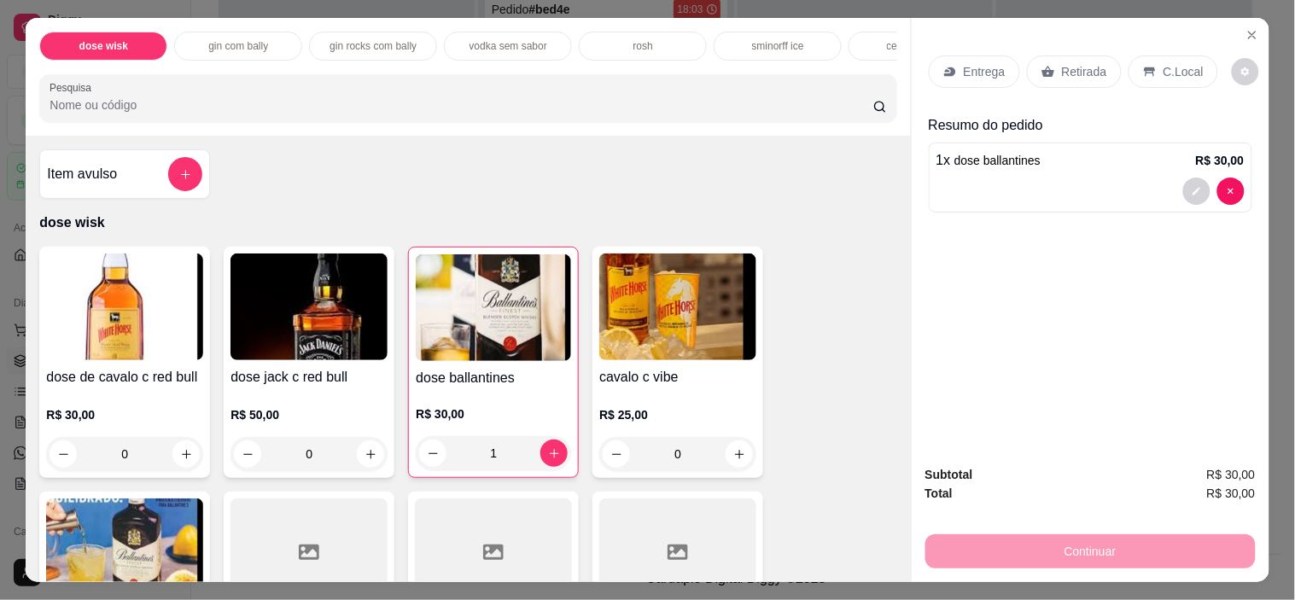
click at [1184, 63] on p "C.Local" at bounding box center [1184, 71] width 40 height 17
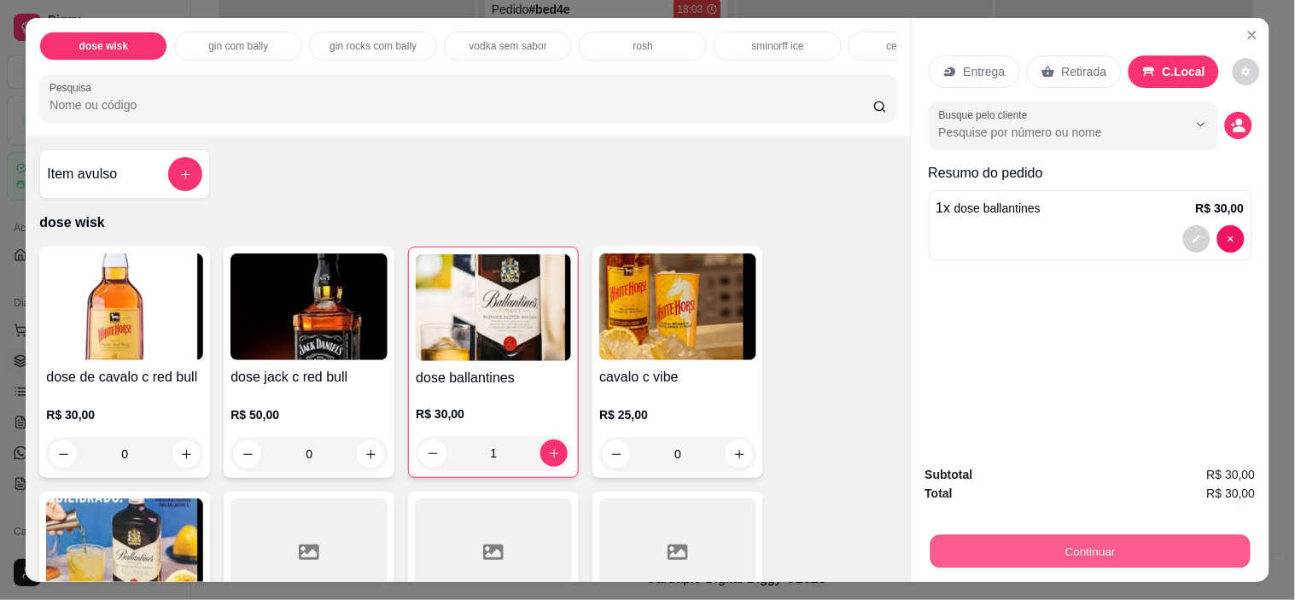
click at [1184, 543] on button "Continuar" at bounding box center [1090, 551] width 320 height 33
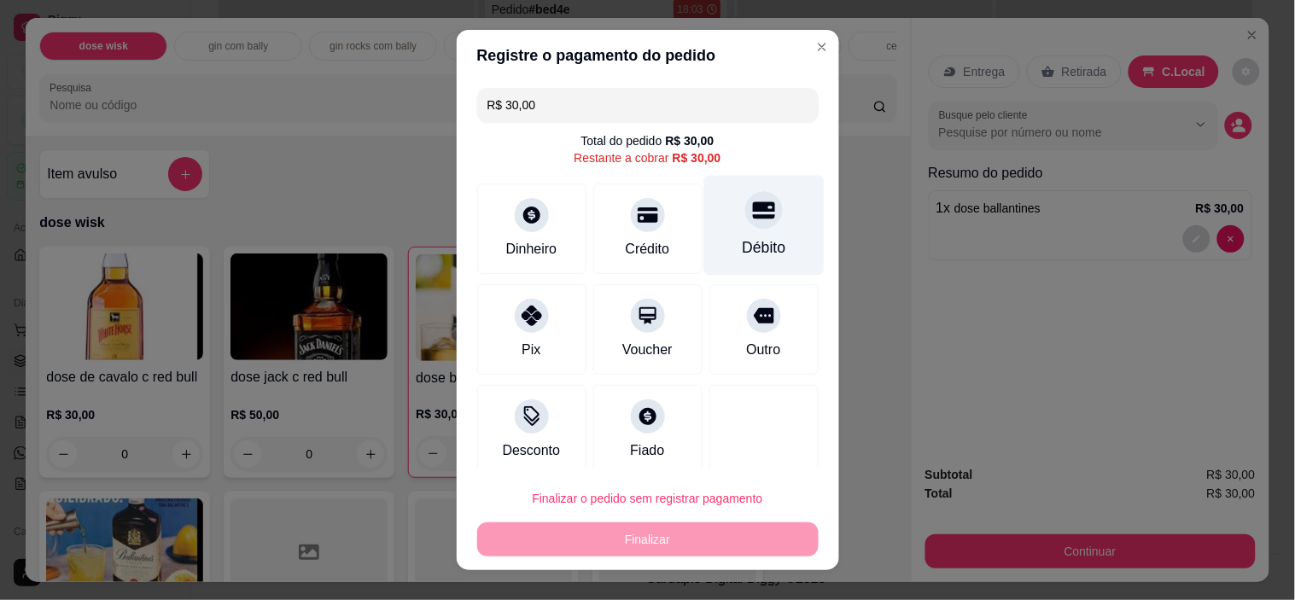
click at [750, 220] on div "Débito" at bounding box center [764, 226] width 120 height 100
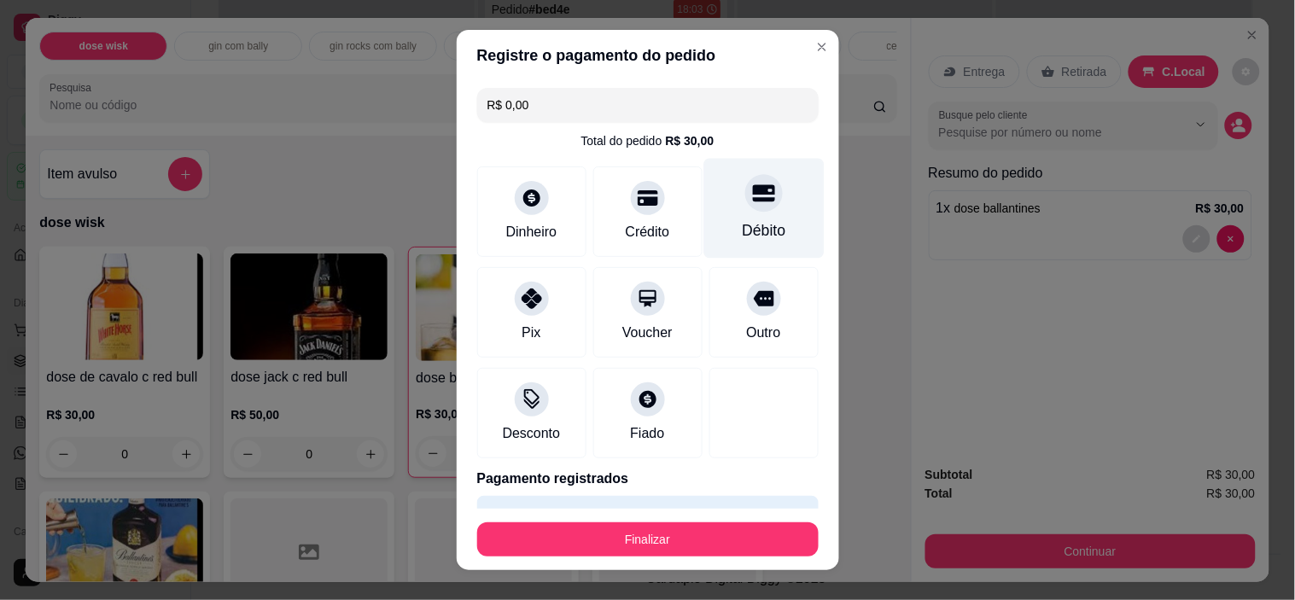
type input "R$ 0,00"
click at [755, 237] on div "Débito" at bounding box center [764, 230] width 44 height 22
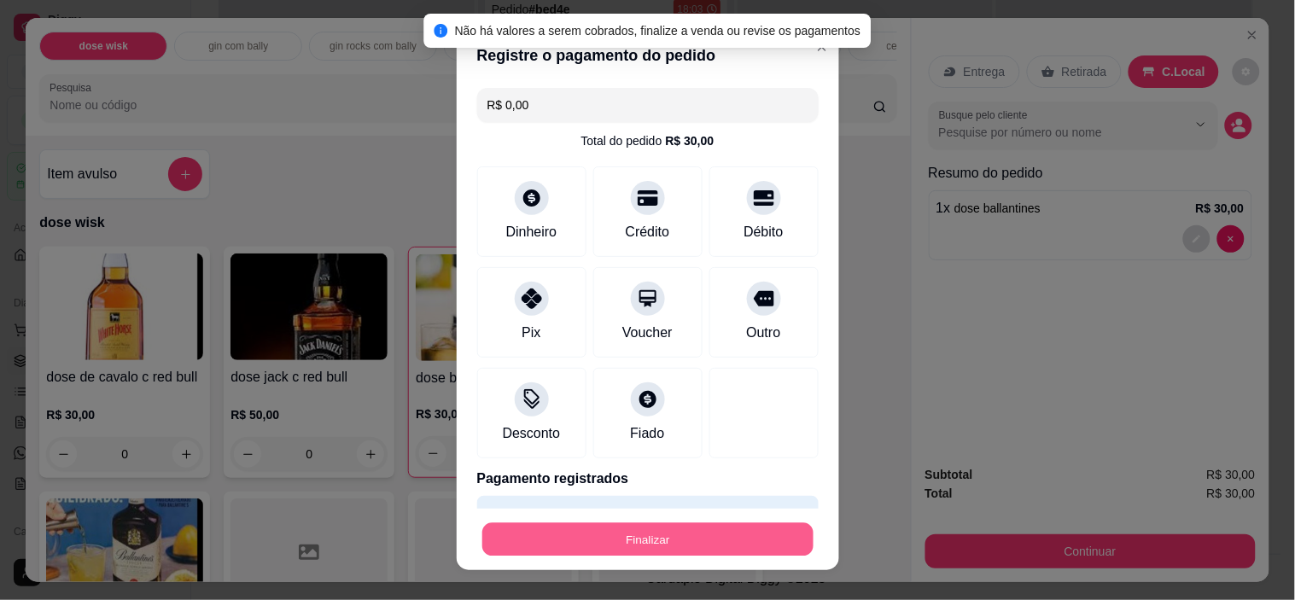
click at [672, 539] on button "Finalizar" at bounding box center [647, 539] width 331 height 33
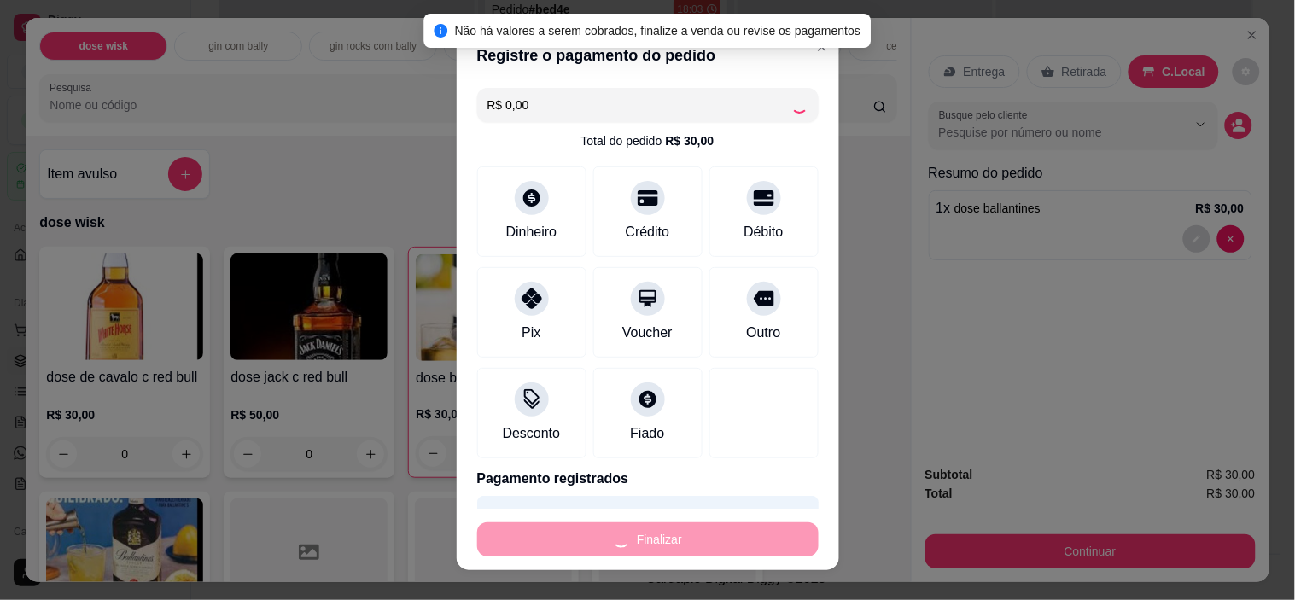
type input "0"
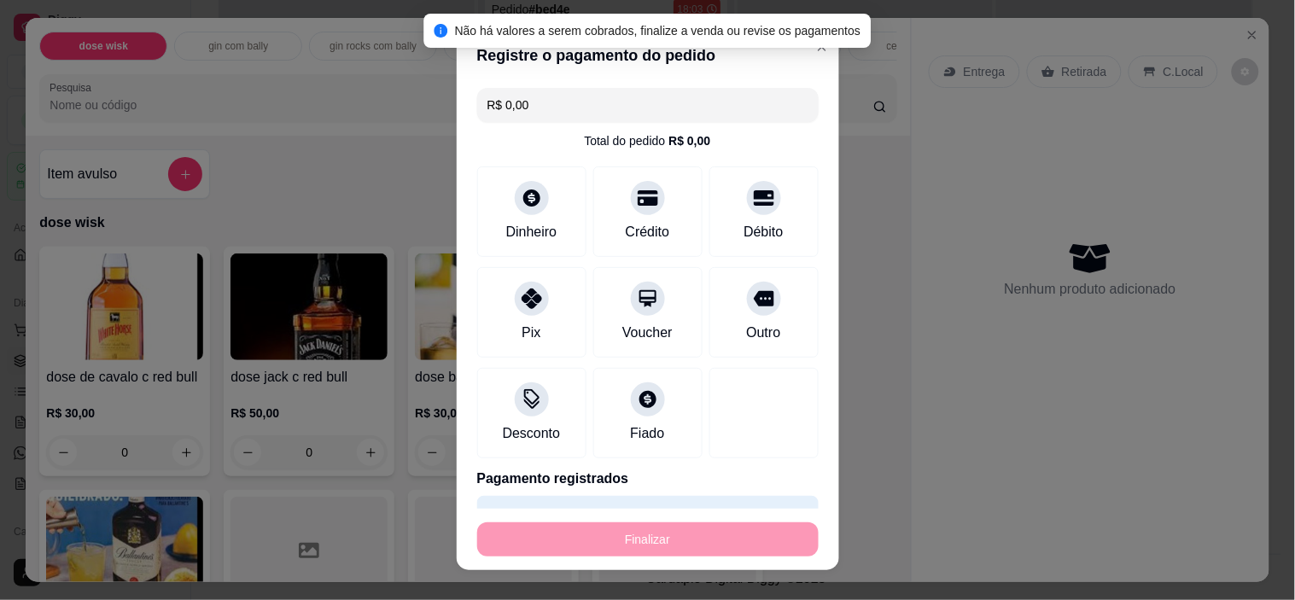
type input "-R$ 30,00"
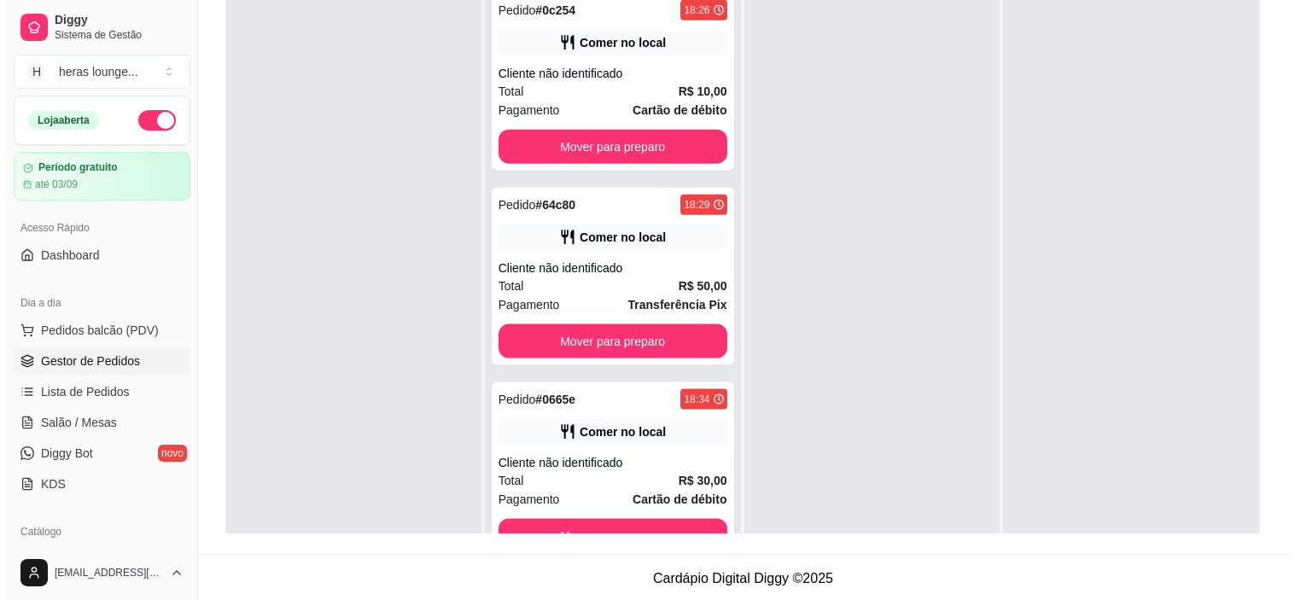
scroll to position [47, 0]
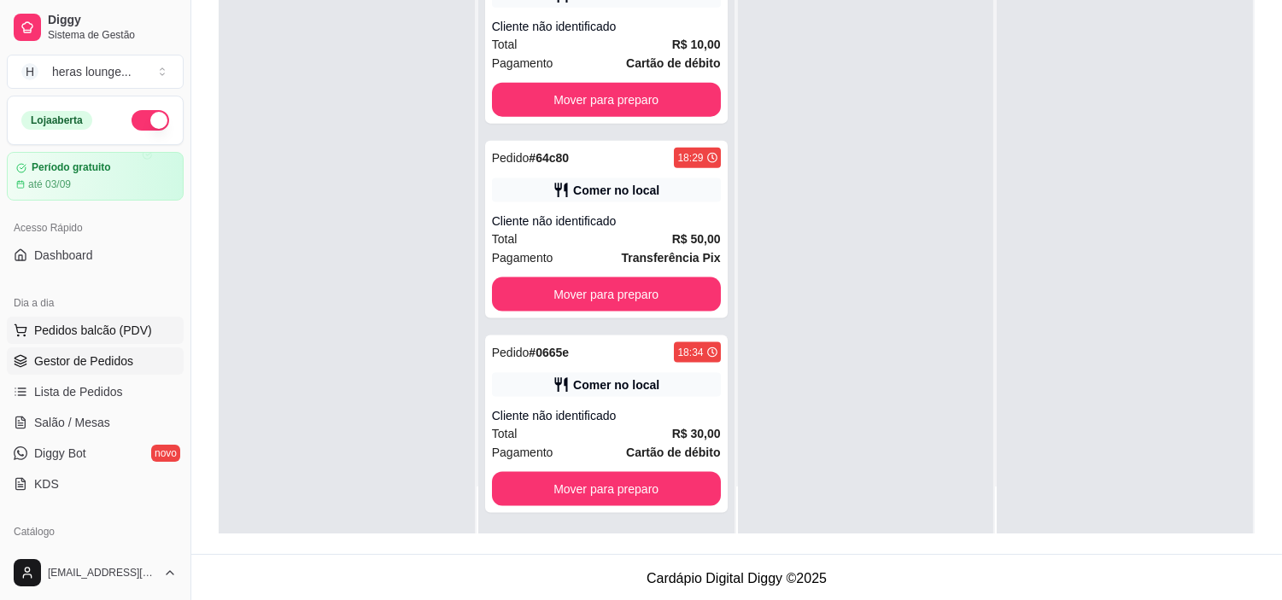
click at [154, 326] on button "Pedidos balcão (PDV)" at bounding box center [95, 330] width 177 height 27
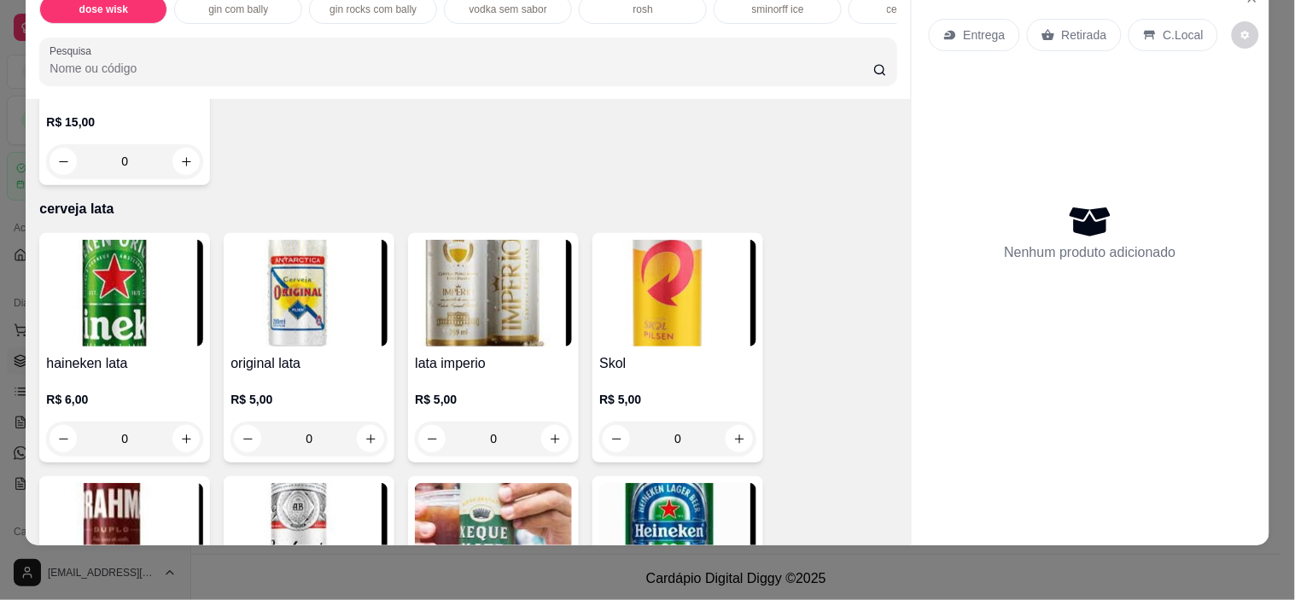
scroll to position [4090, 0]
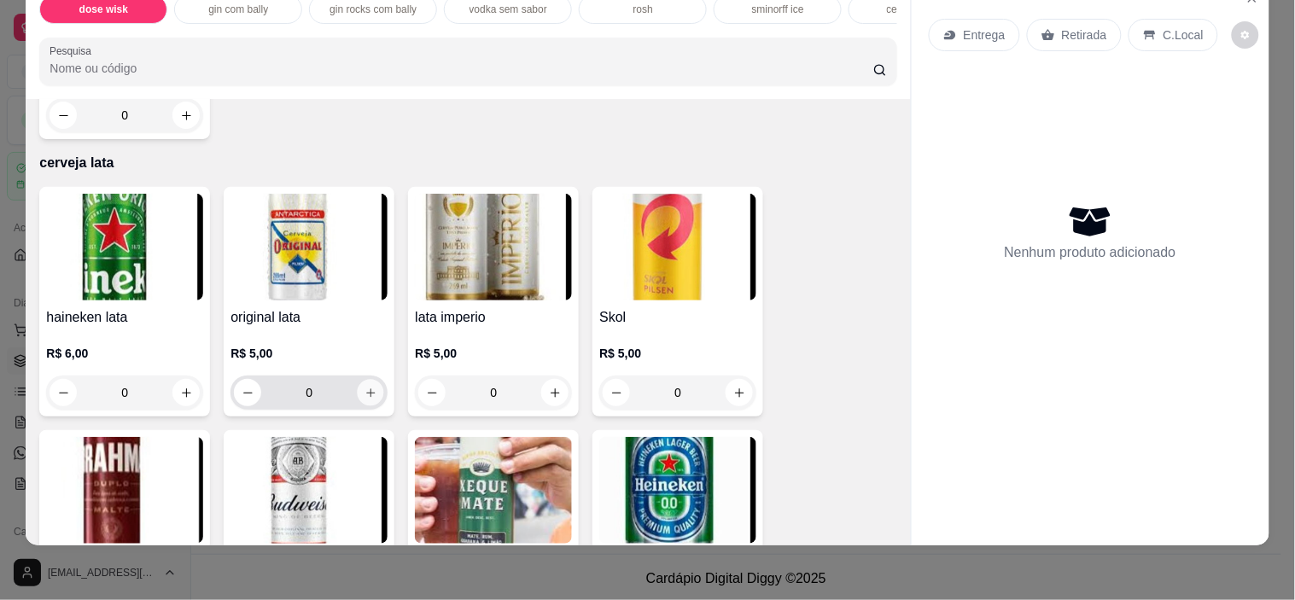
click at [365, 401] on button "increase-product-quantity" at bounding box center [371, 393] width 26 height 26
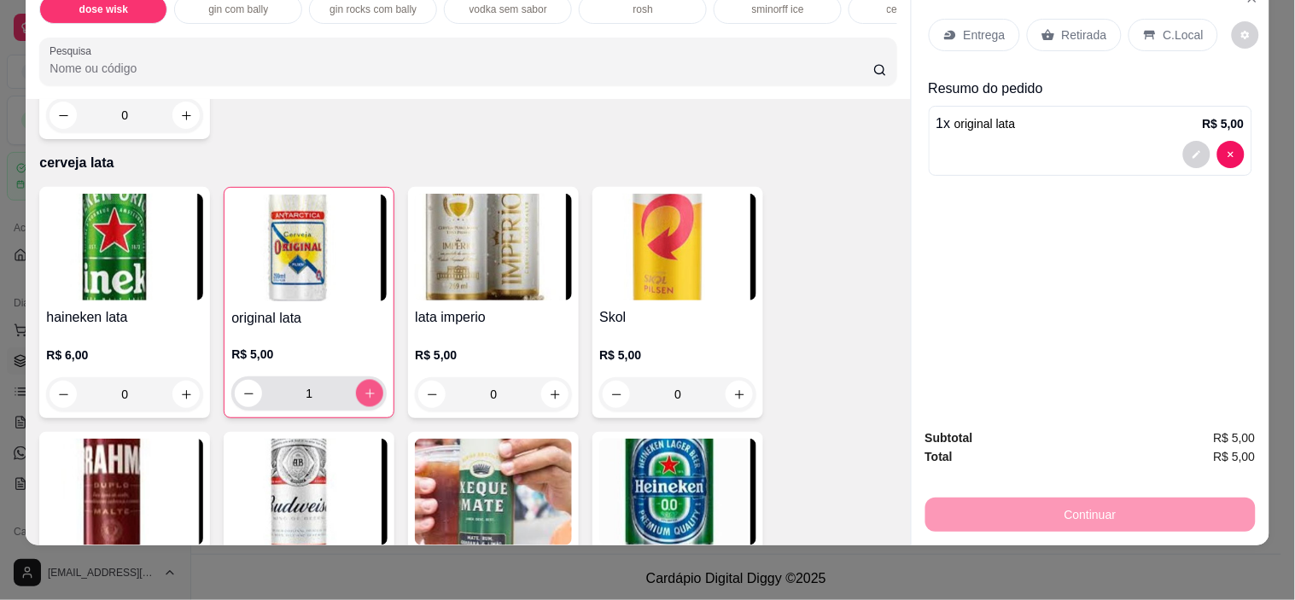
click at [365, 401] on button "increase-product-quantity" at bounding box center [369, 393] width 27 height 27
click at [365, 401] on button "increase-product-quantity" at bounding box center [370, 394] width 26 height 26
type input "5"
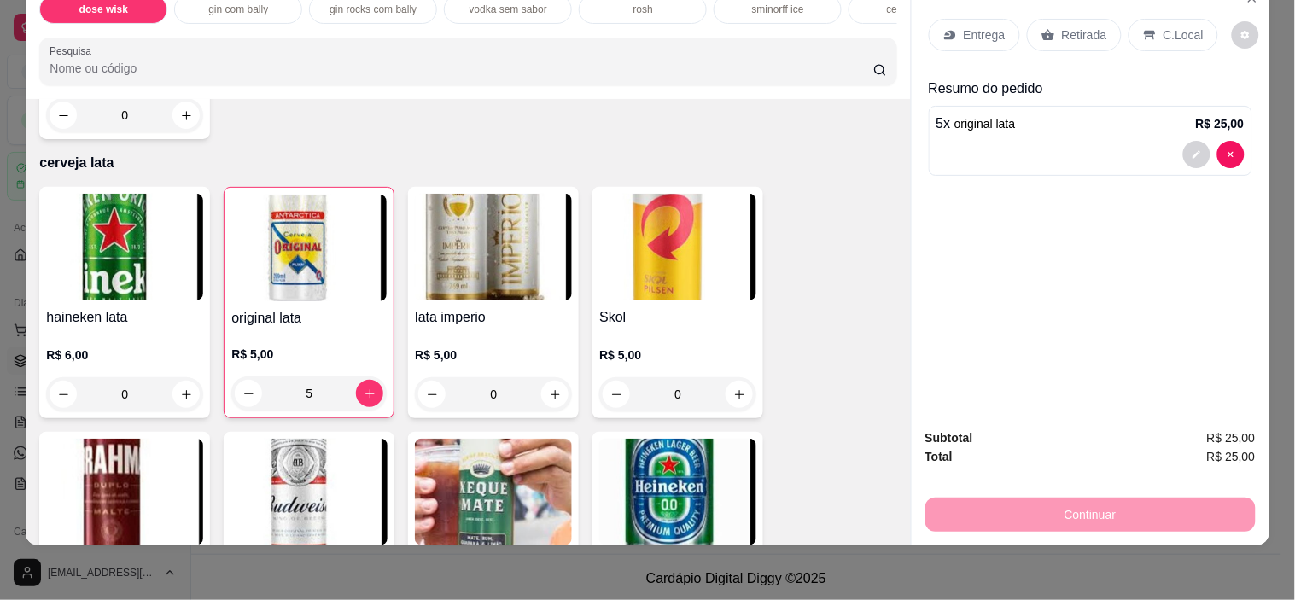
click at [1191, 26] on div "C.Local" at bounding box center [1174, 35] width 90 height 32
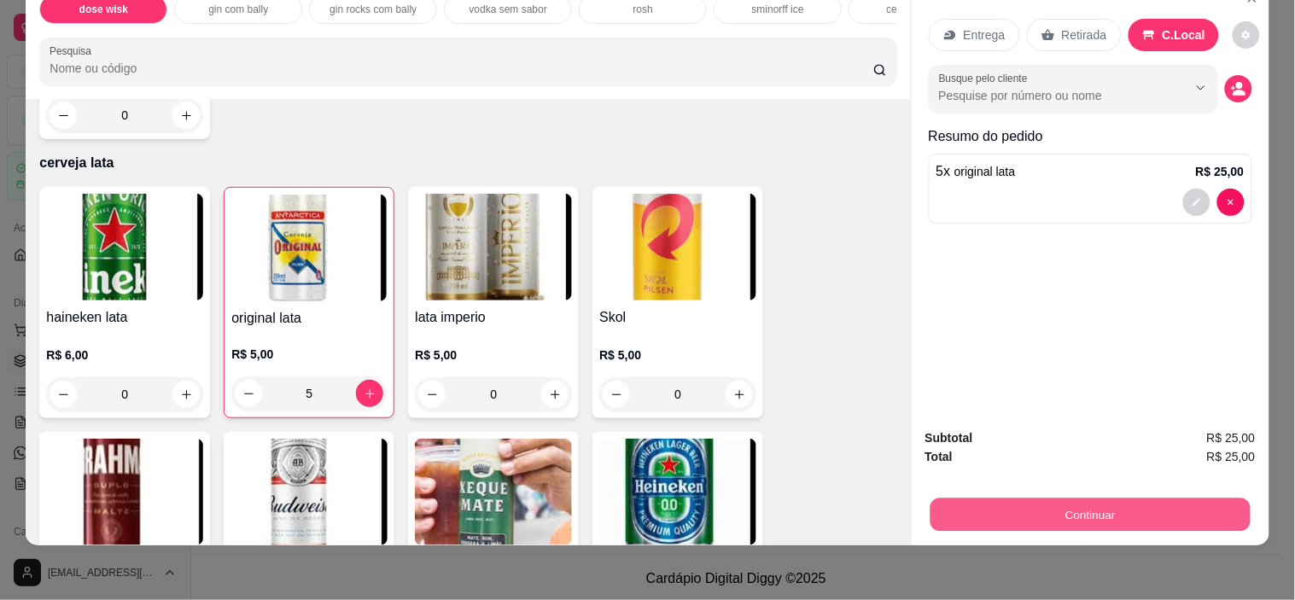
click at [1107, 499] on button "Continuar" at bounding box center [1090, 515] width 320 height 33
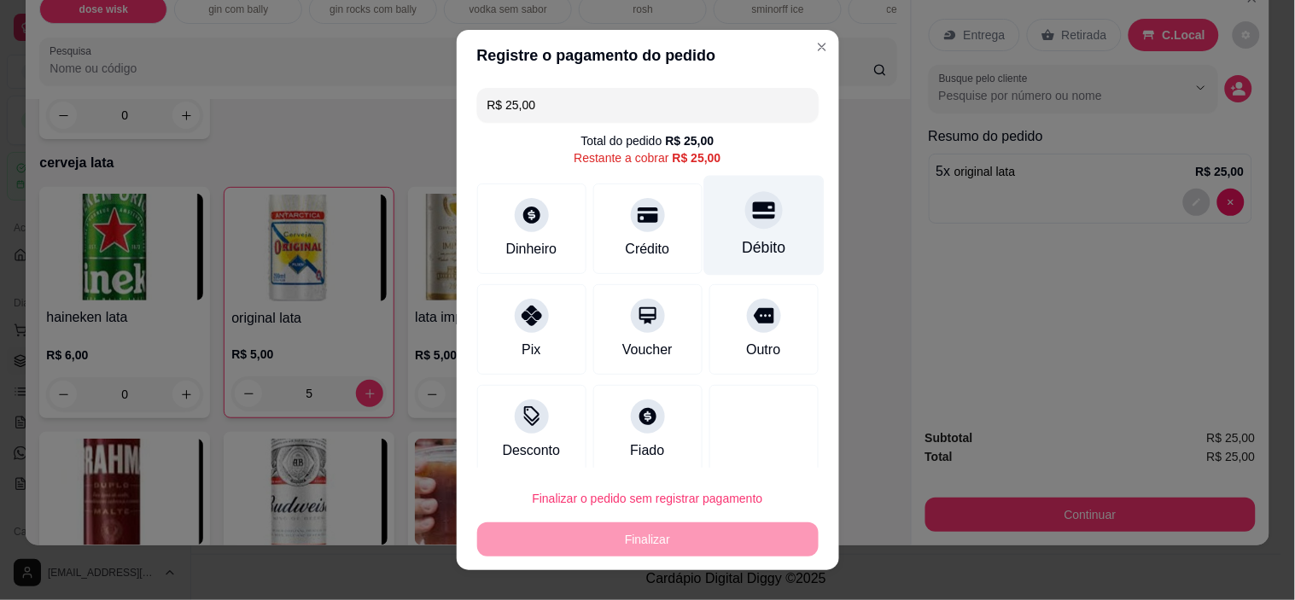
click at [739, 234] on div "Débito" at bounding box center [764, 226] width 120 height 100
type input "R$ 0,00"
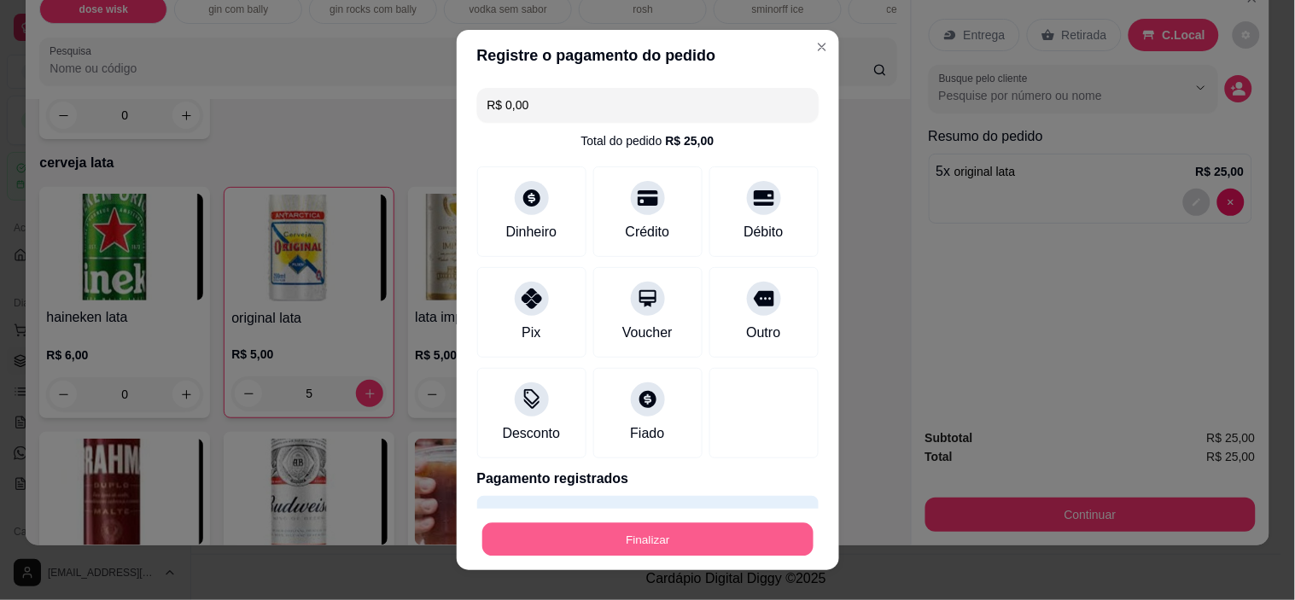
click at [668, 535] on button "Finalizar" at bounding box center [647, 539] width 331 height 33
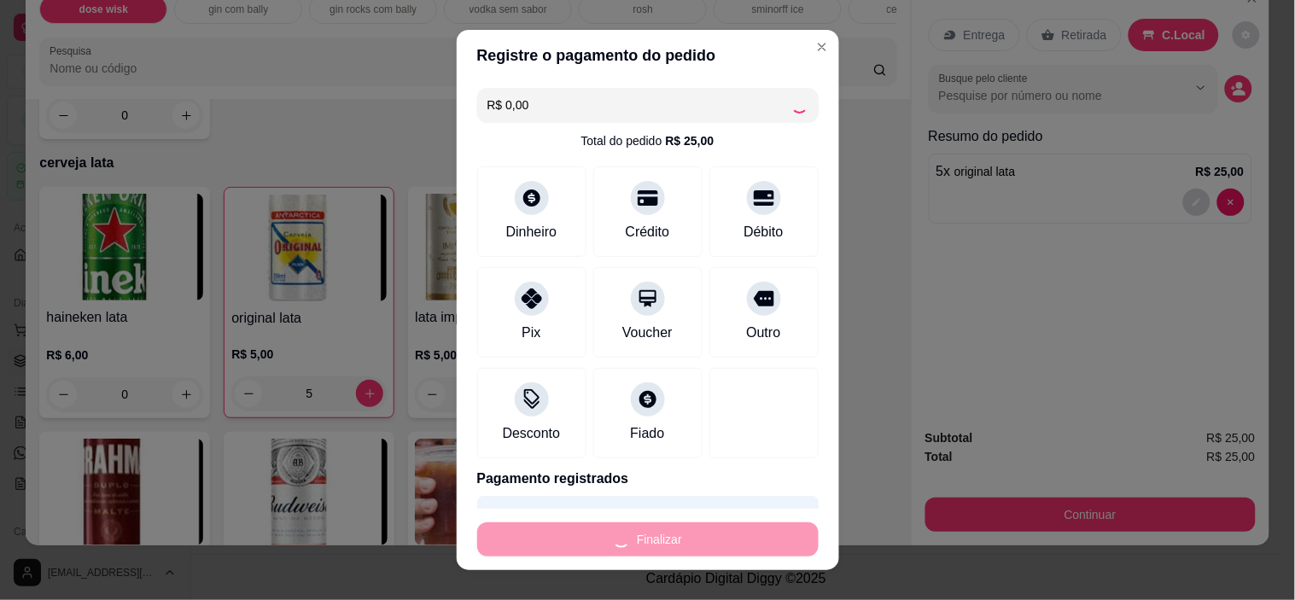
type input "0"
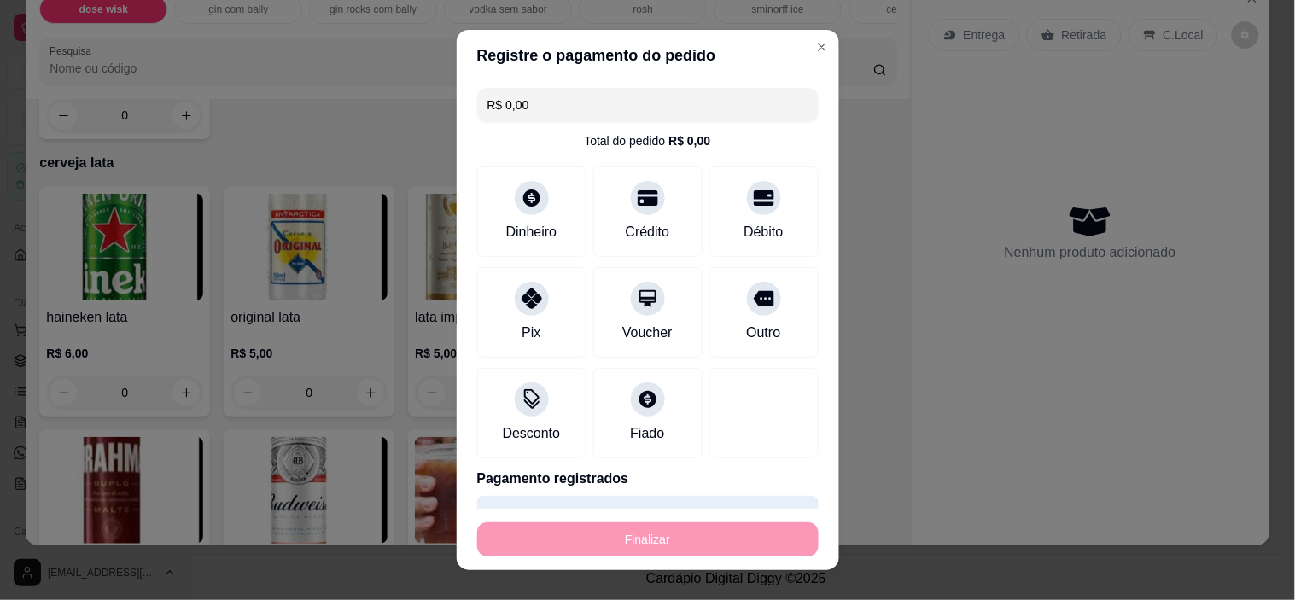
type input "-R$ 25,00"
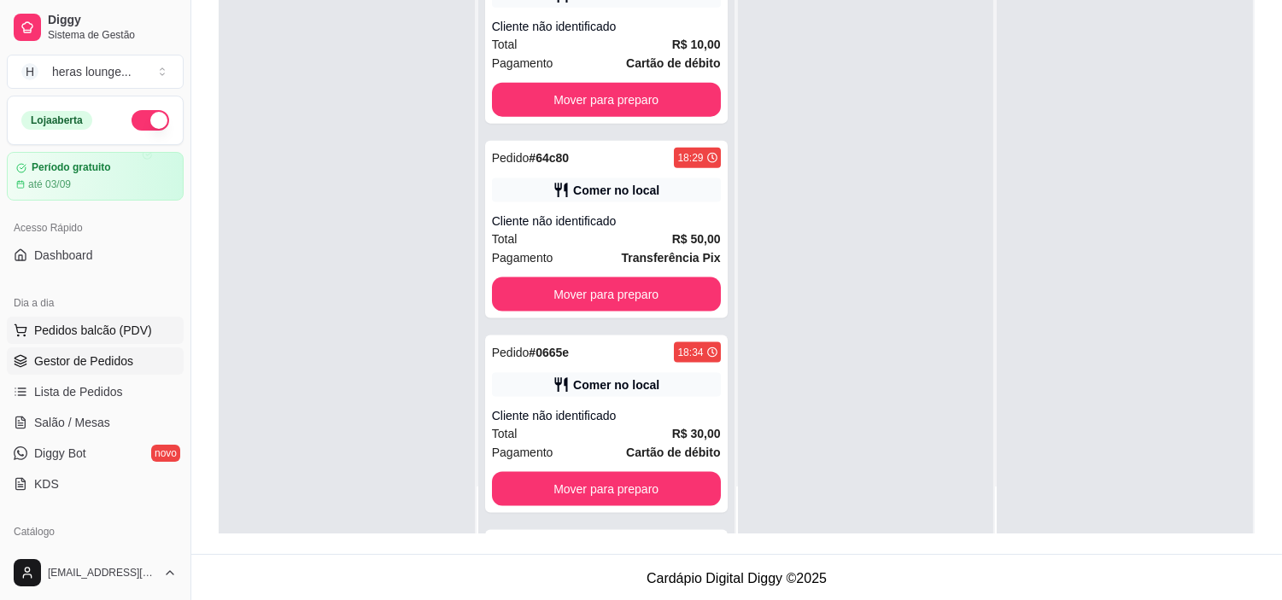
click at [106, 338] on span "Pedidos balcão (PDV)" at bounding box center [93, 330] width 118 height 17
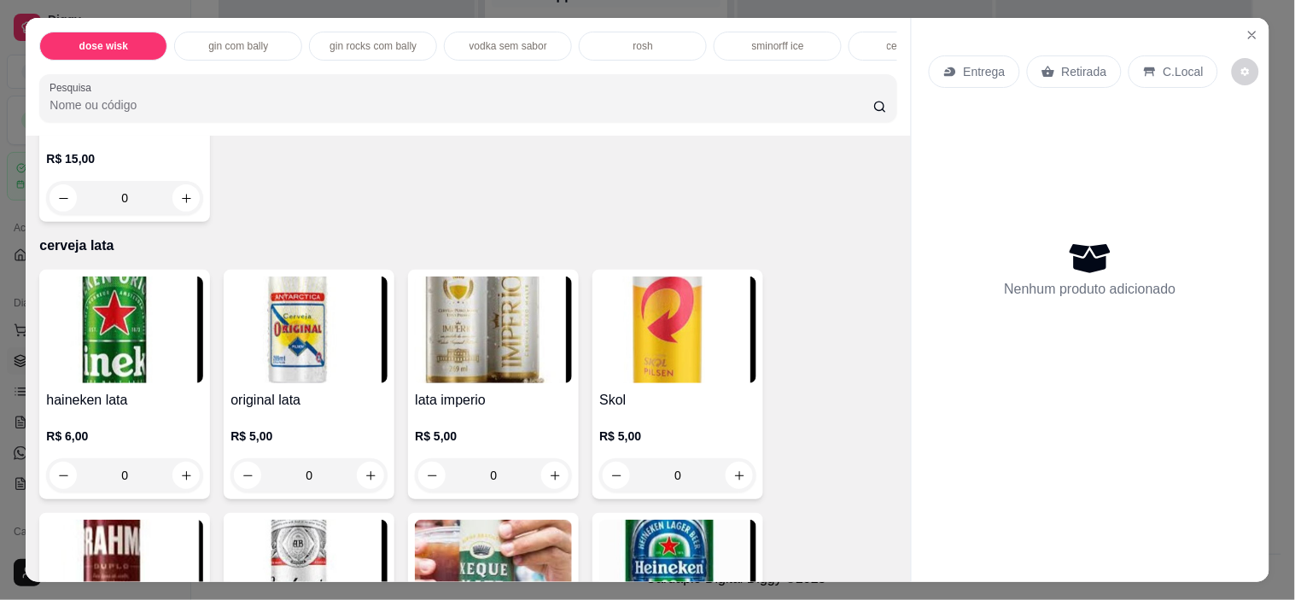
scroll to position [4207, 0]
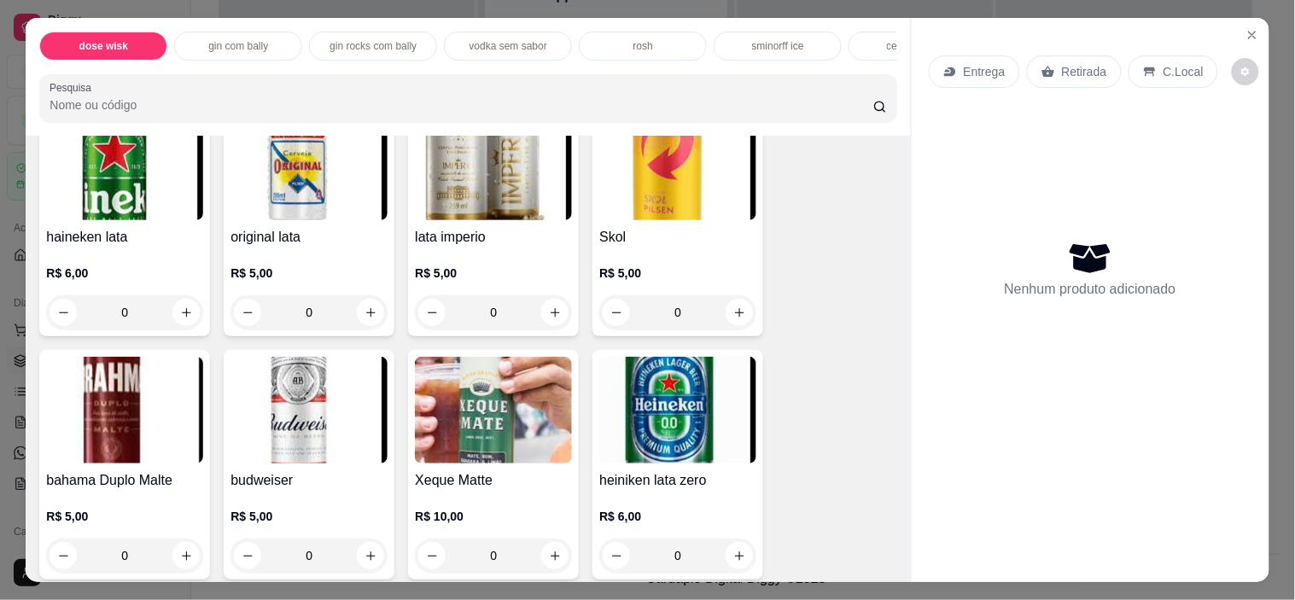
click at [653, 248] on h4 "Skol" at bounding box center [677, 237] width 157 height 20
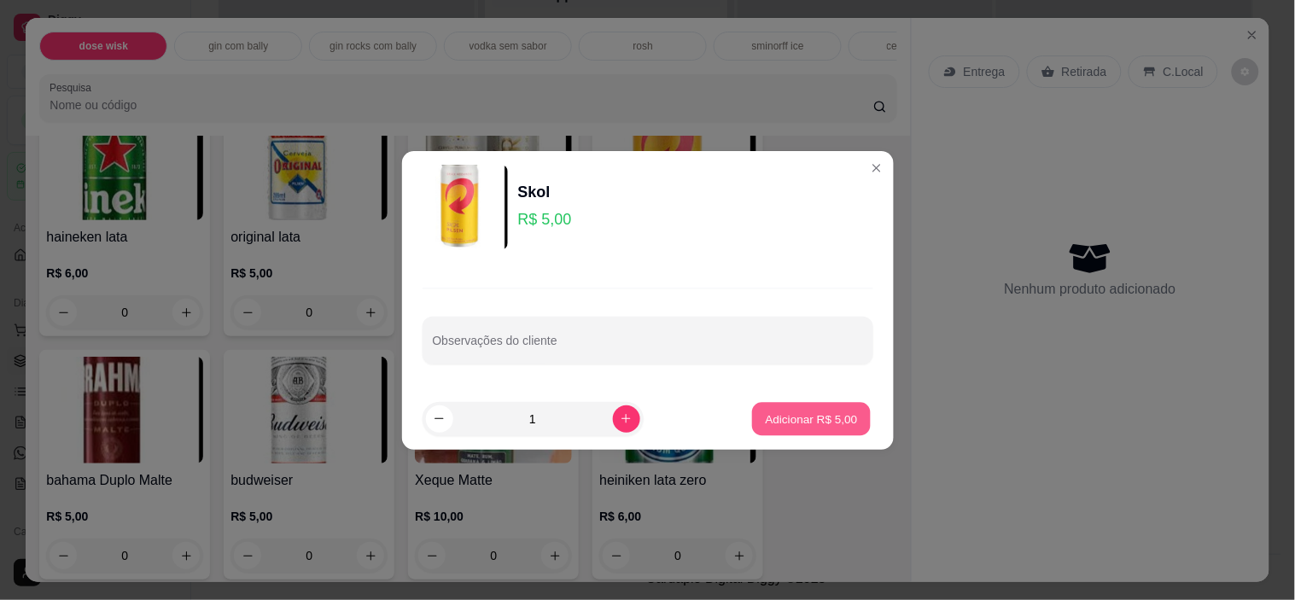
click at [809, 423] on p "Adicionar R$ 5,00" at bounding box center [812, 419] width 92 height 16
type input "1"
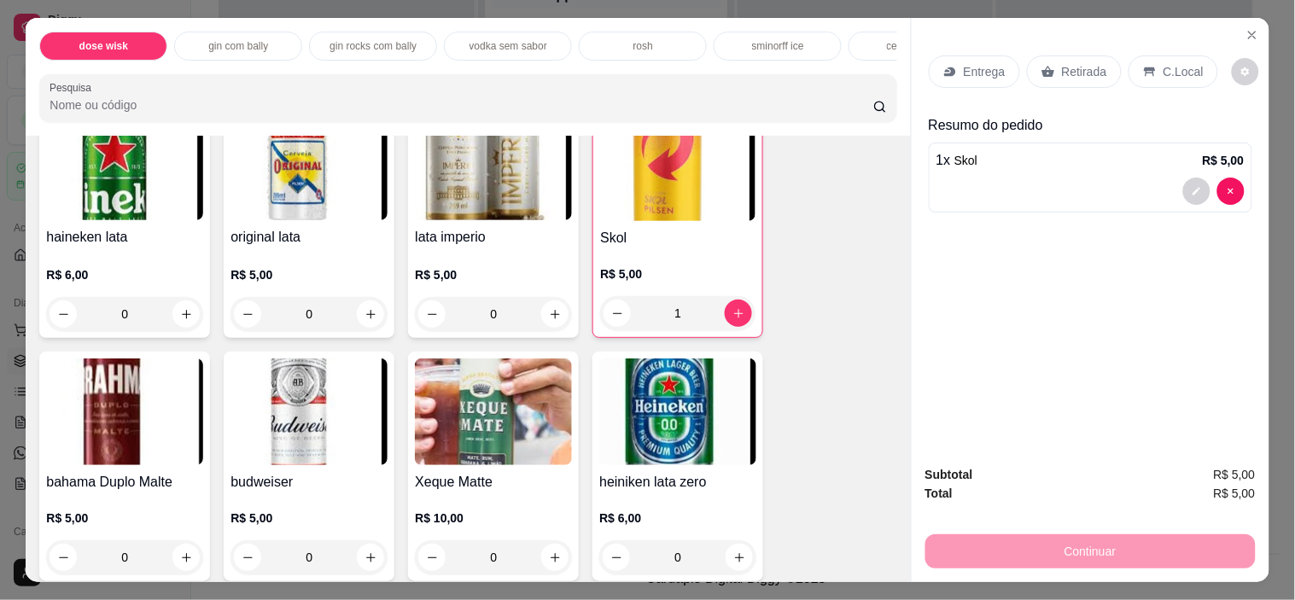
click at [1167, 63] on p "C.Local" at bounding box center [1184, 71] width 40 height 17
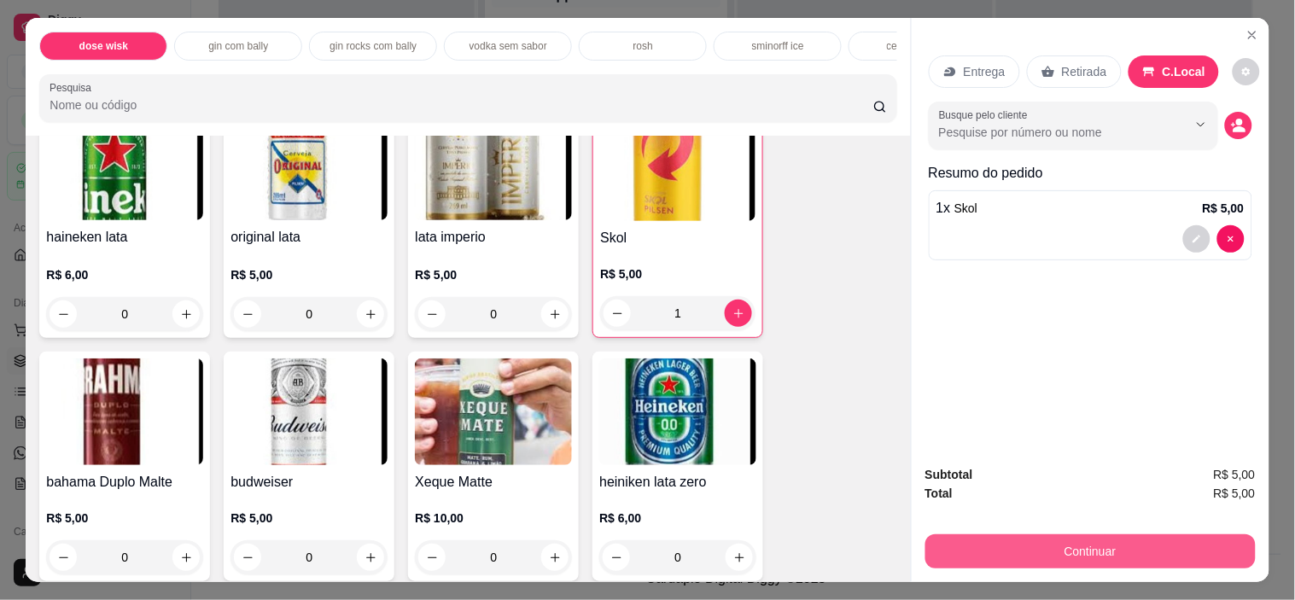
click at [1122, 540] on button "Continuar" at bounding box center [1091, 552] width 330 height 34
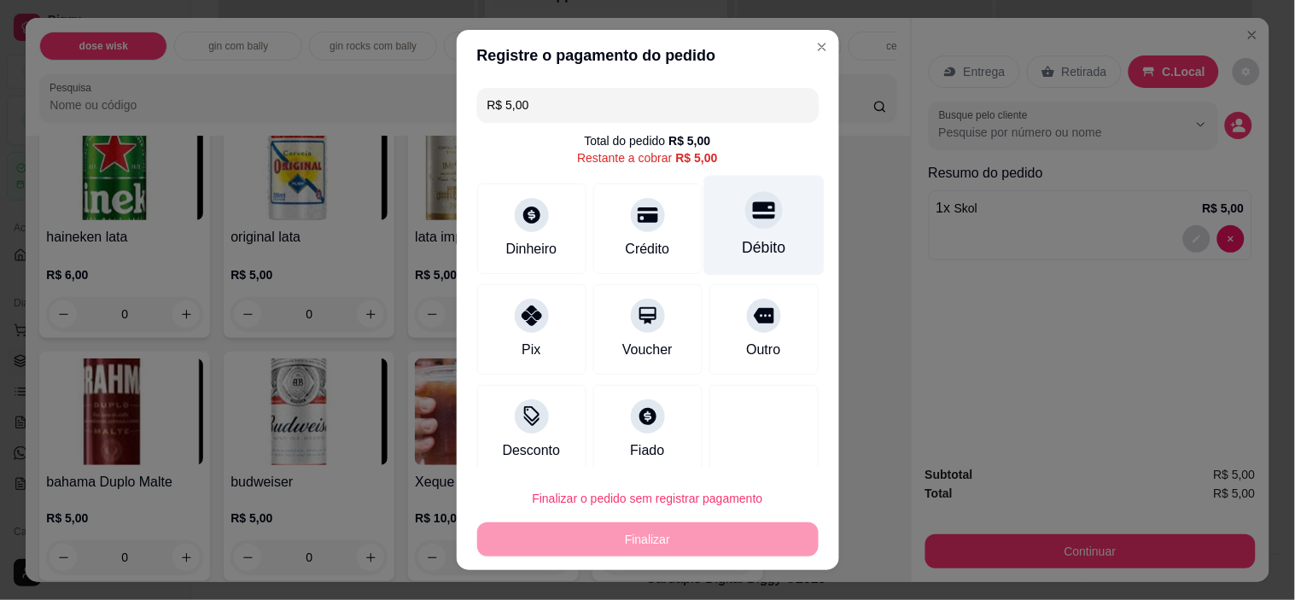
click at [742, 248] on div "Débito" at bounding box center [764, 248] width 44 height 22
type input "R$ 0,00"
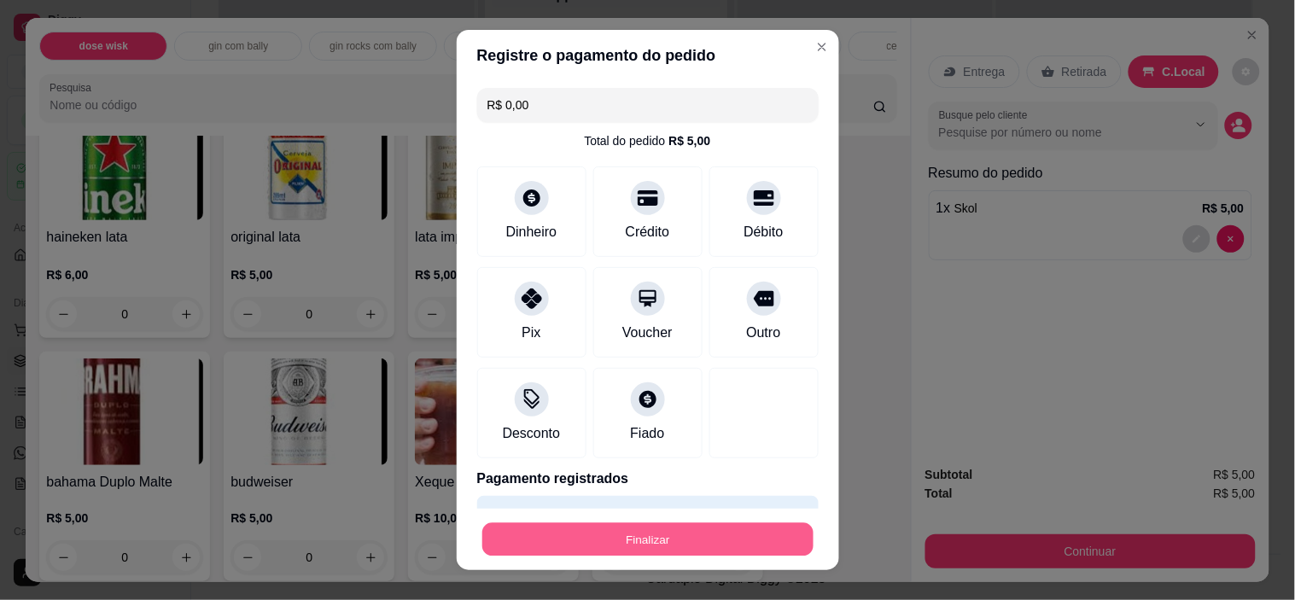
click at [675, 543] on button "Finalizar" at bounding box center [647, 539] width 331 height 33
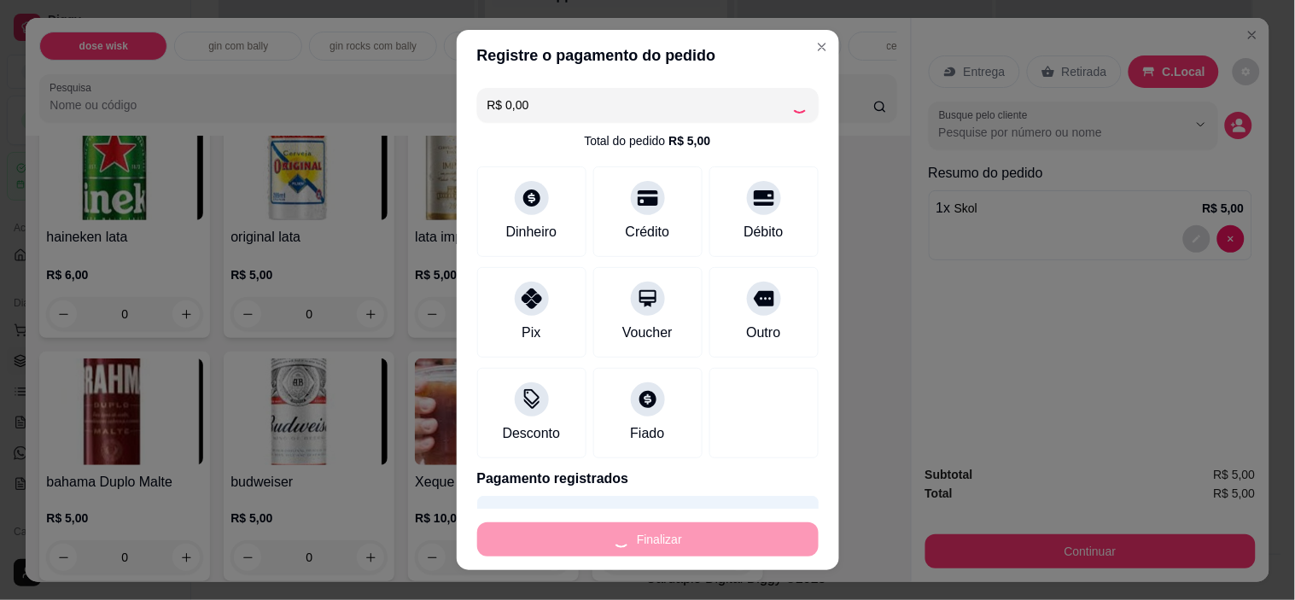
type input "0"
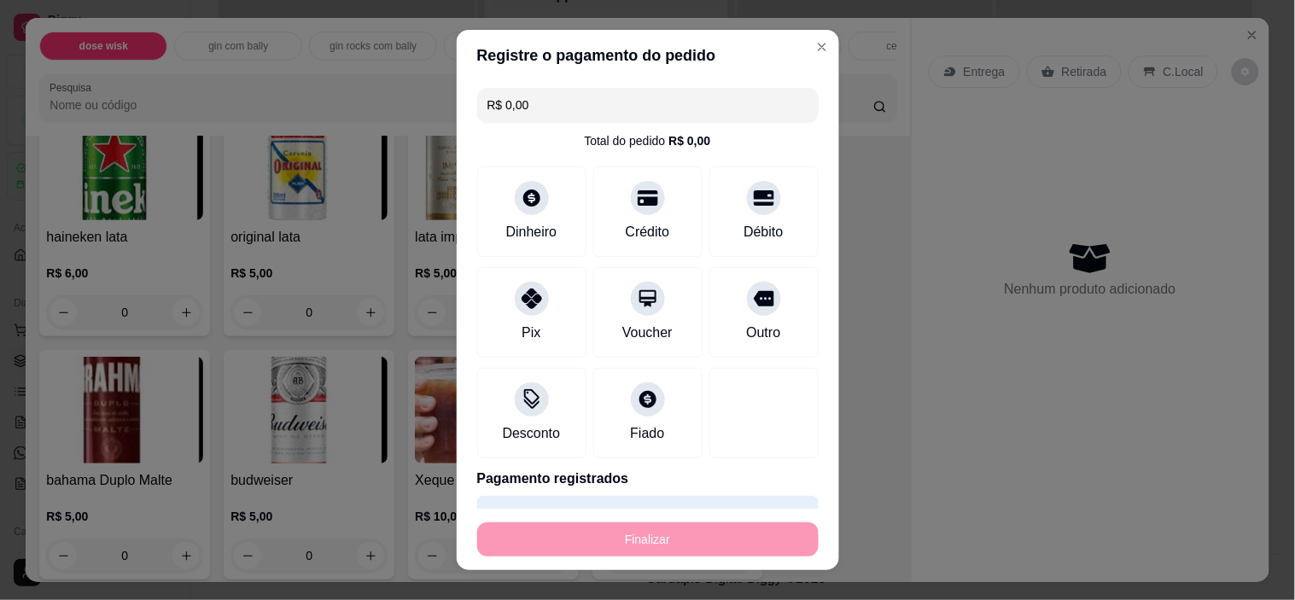
type input "-R$ 5,00"
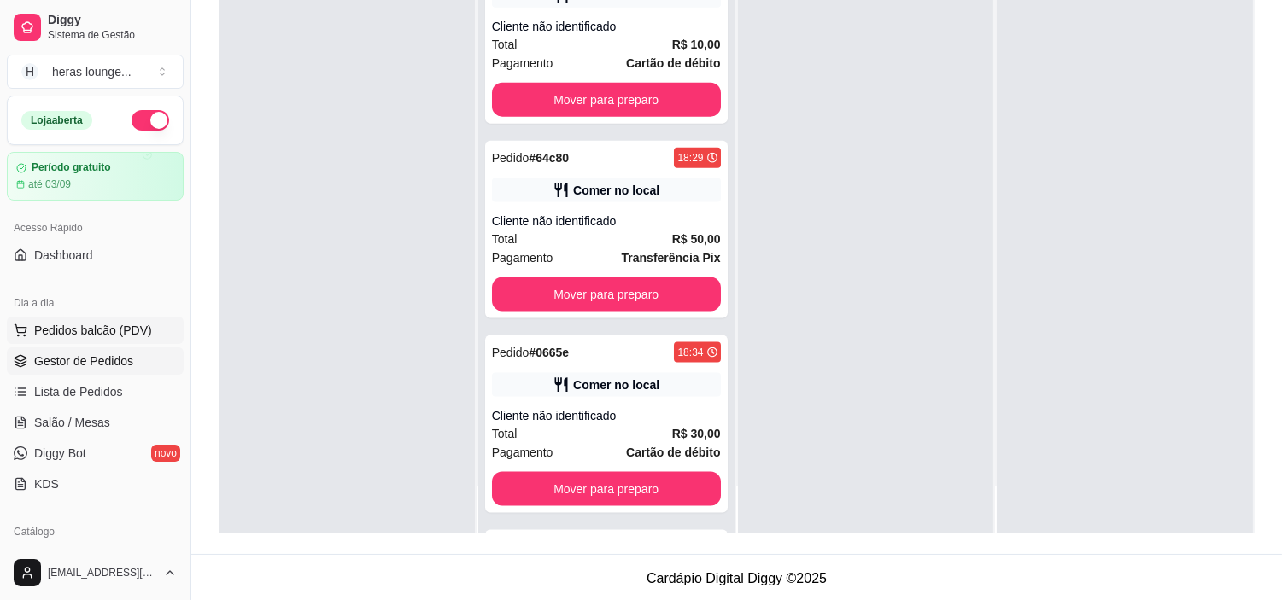
click at [122, 319] on button "Pedidos balcão (PDV)" at bounding box center [95, 330] width 177 height 27
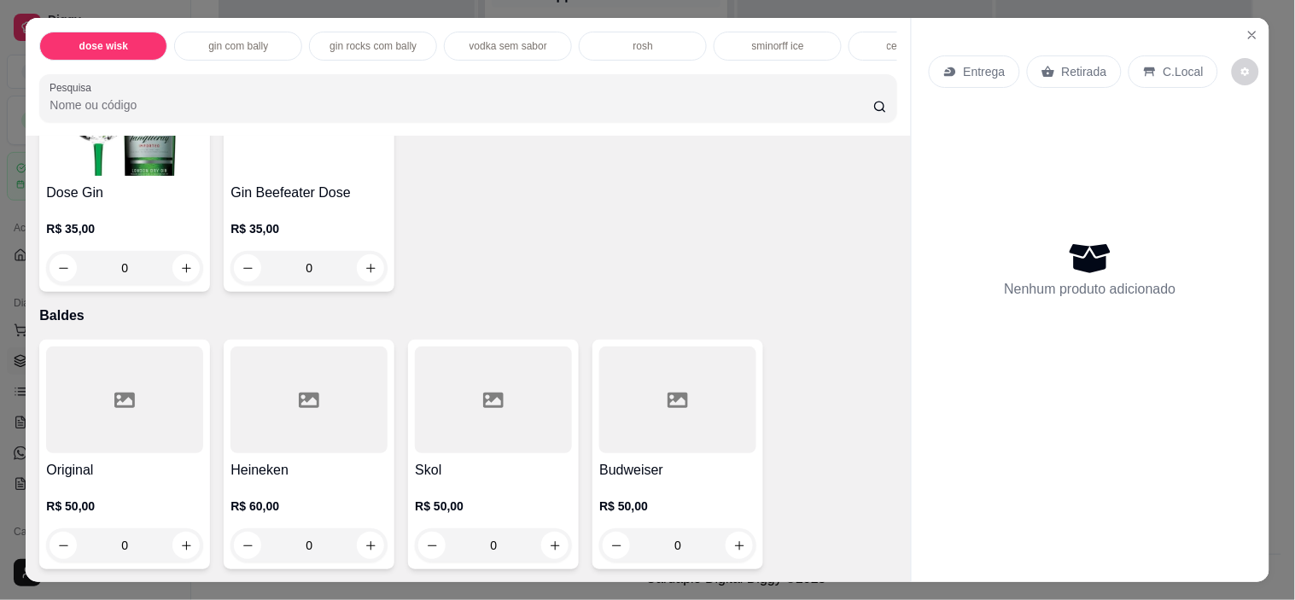
scroll to position [6708, 0]
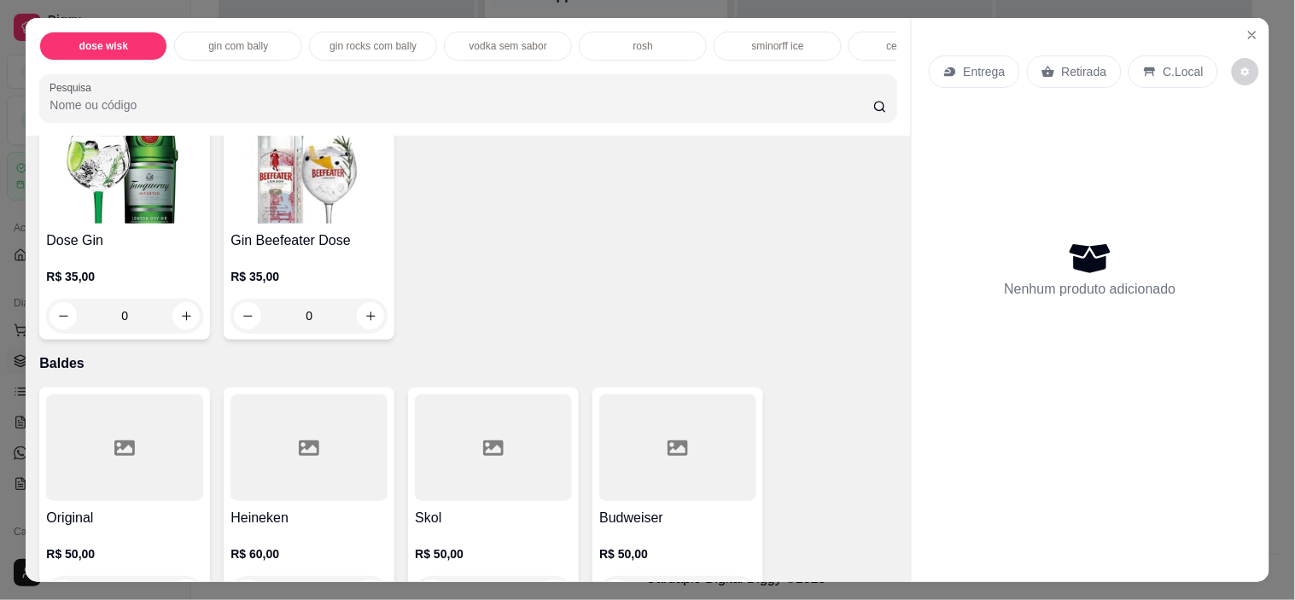
click at [131, 512] on h4 "Original" at bounding box center [124, 518] width 157 height 20
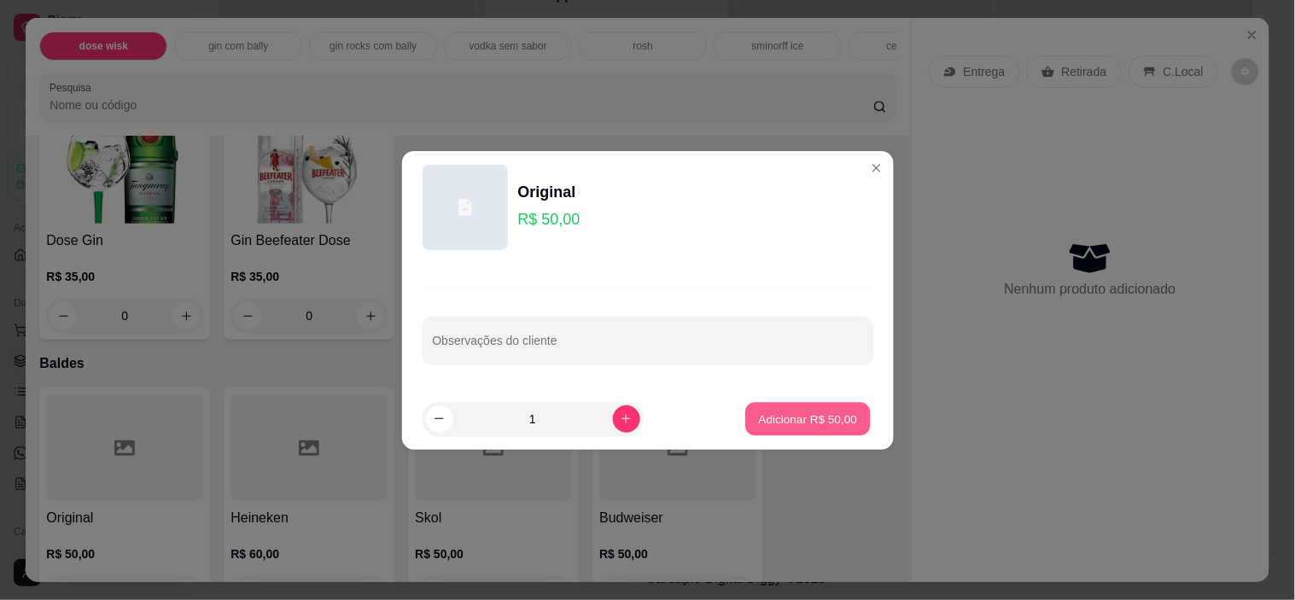
click at [778, 416] on p "Adicionar R$ 50,00" at bounding box center [808, 419] width 99 height 16
type input "1"
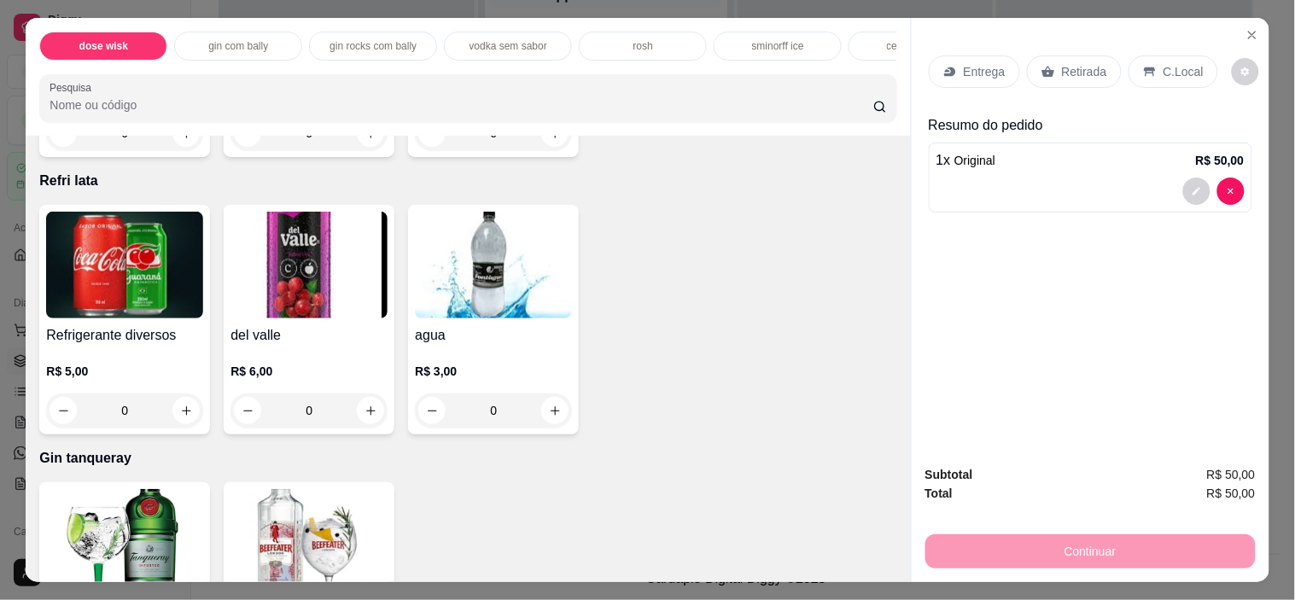
scroll to position [6149, 0]
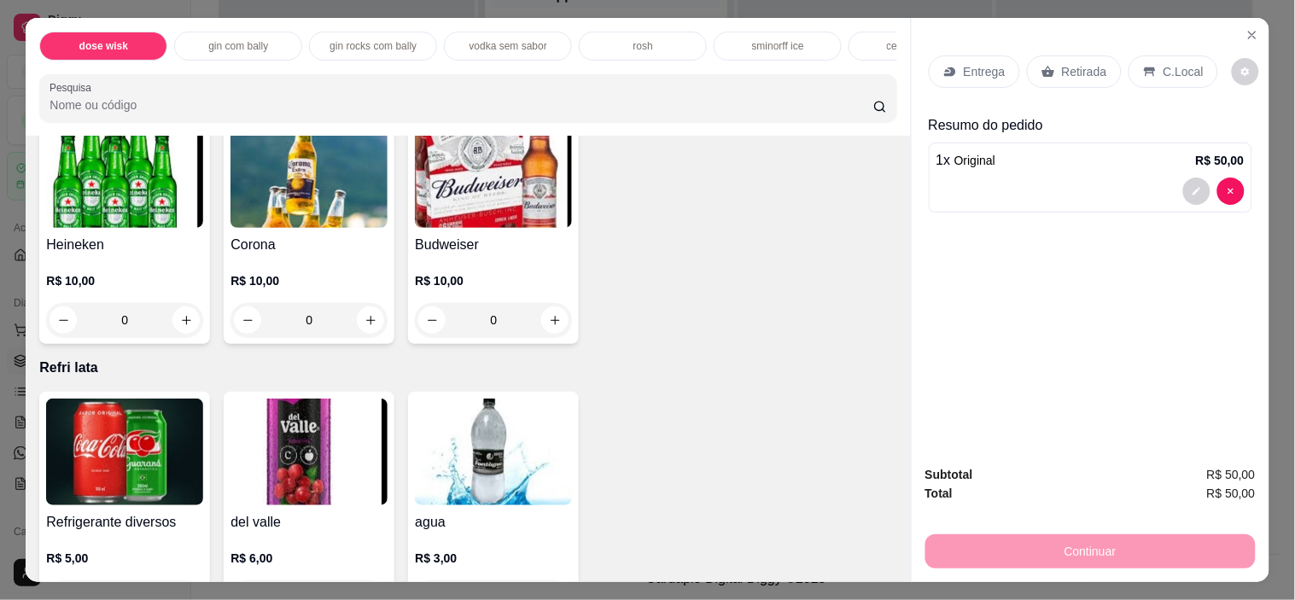
click at [138, 491] on div "Refrigerante diversos R$ 5,00 0" at bounding box center [124, 507] width 171 height 230
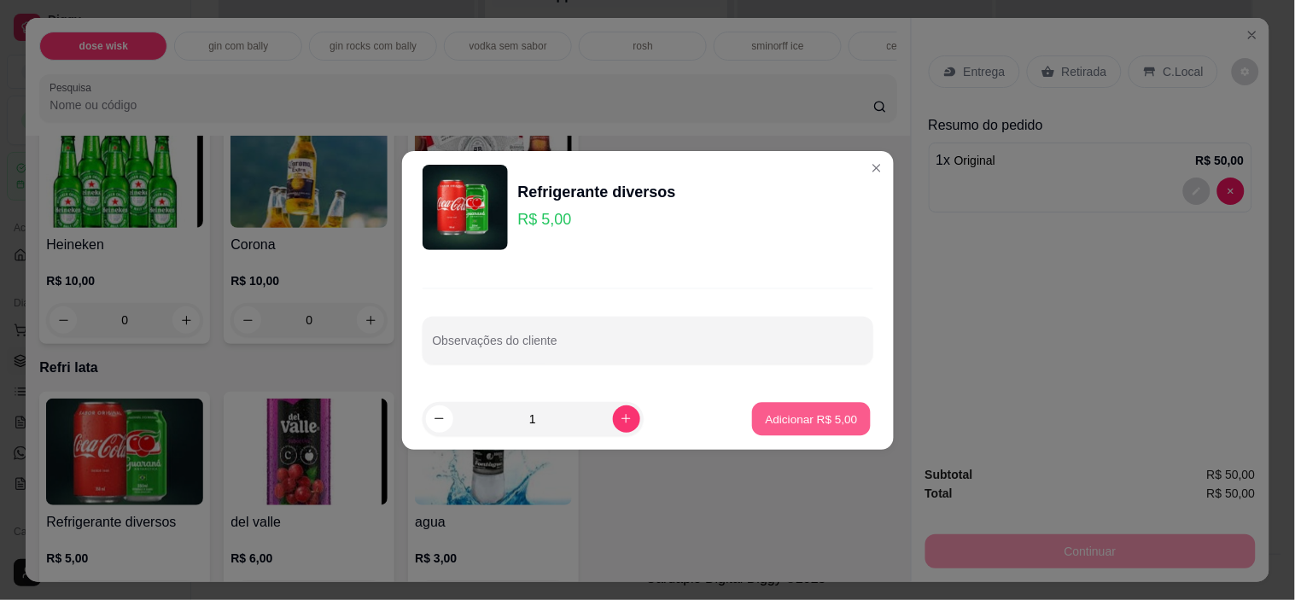
click at [788, 420] on p "Adicionar R$ 5,00" at bounding box center [812, 419] width 92 height 16
type input "1"
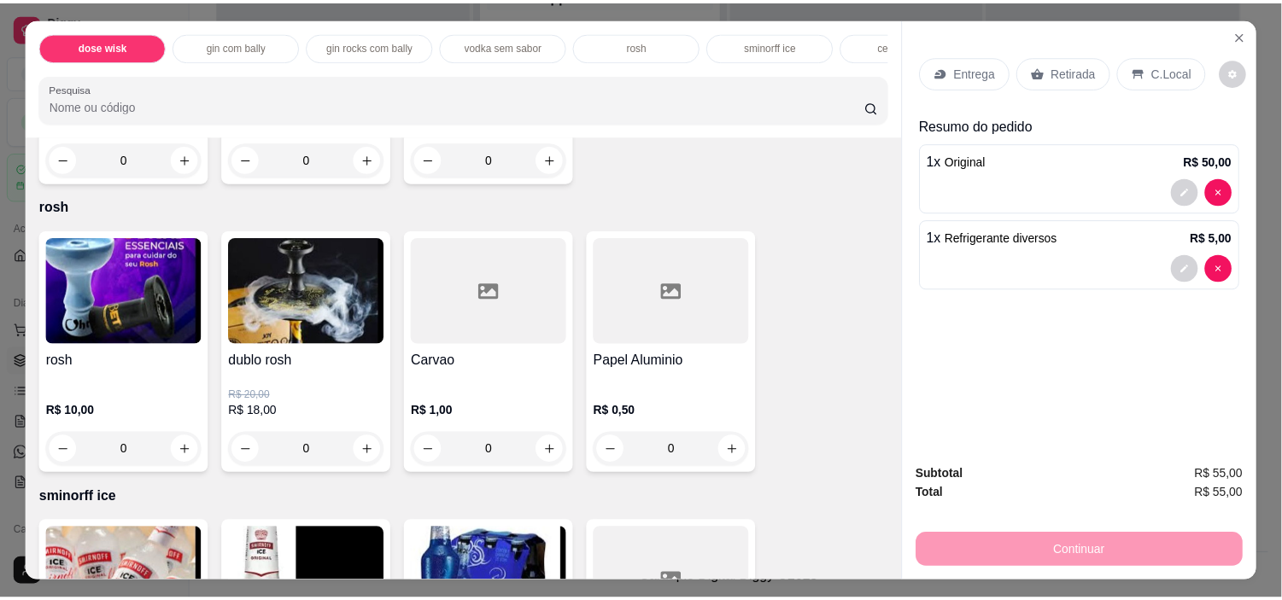
scroll to position [3134, 0]
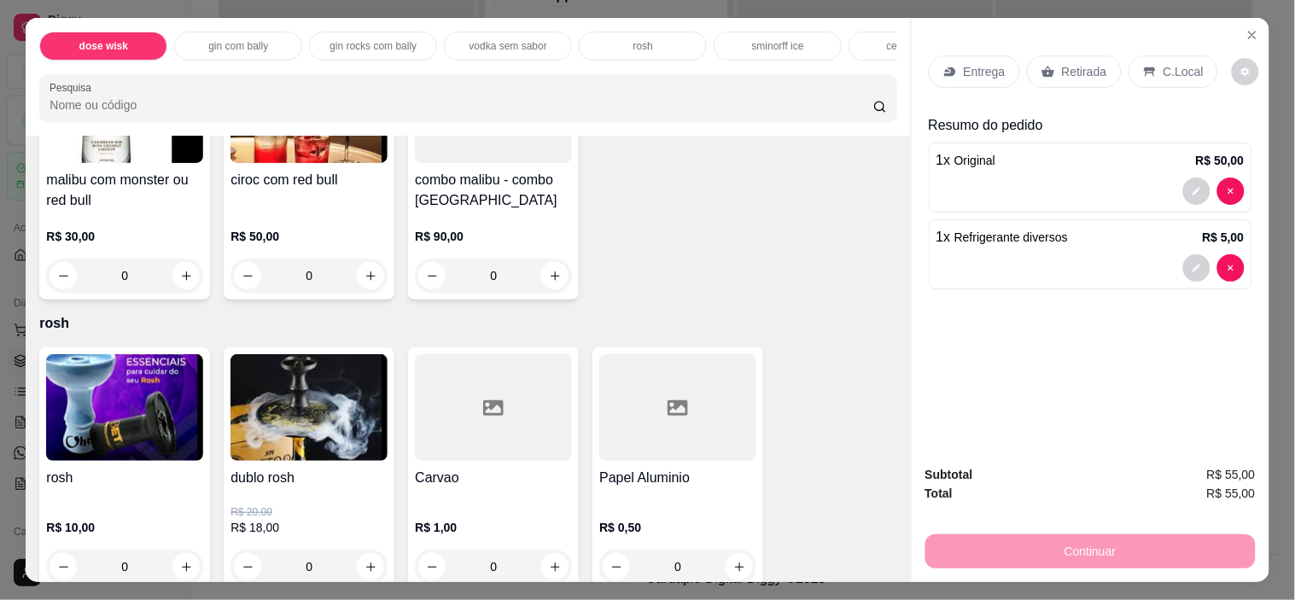
click at [316, 533] on p "R$ 18,00" at bounding box center [309, 527] width 157 height 17
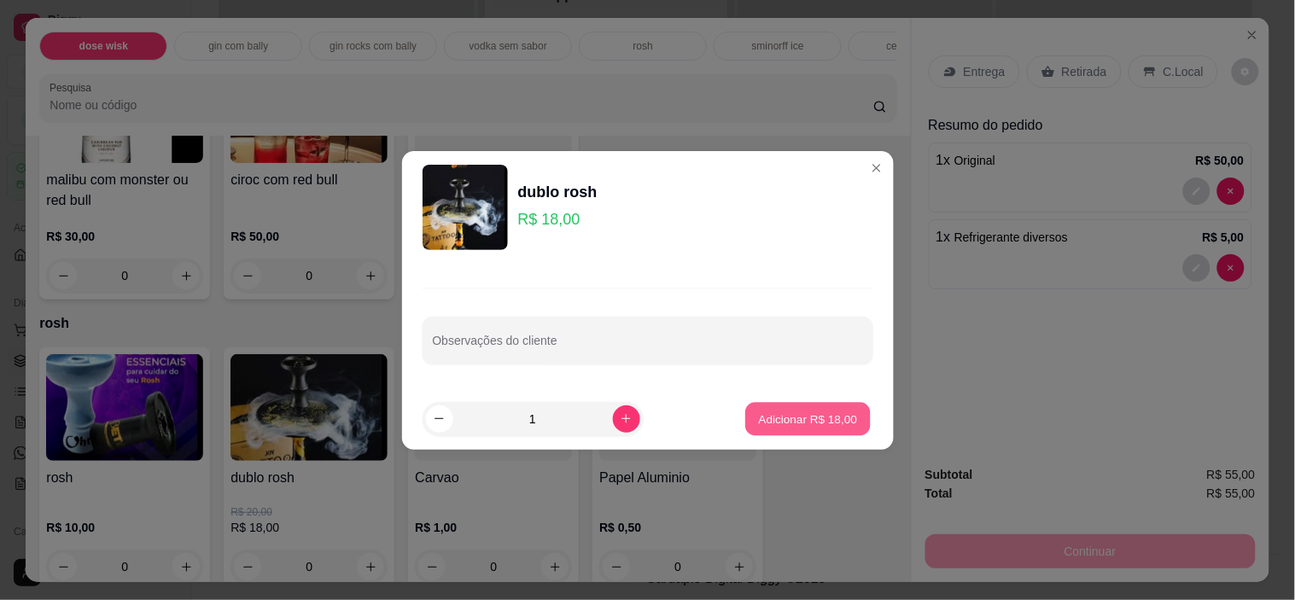
click at [807, 412] on p "Adicionar R$ 18,00" at bounding box center [808, 419] width 99 height 16
type input "1"
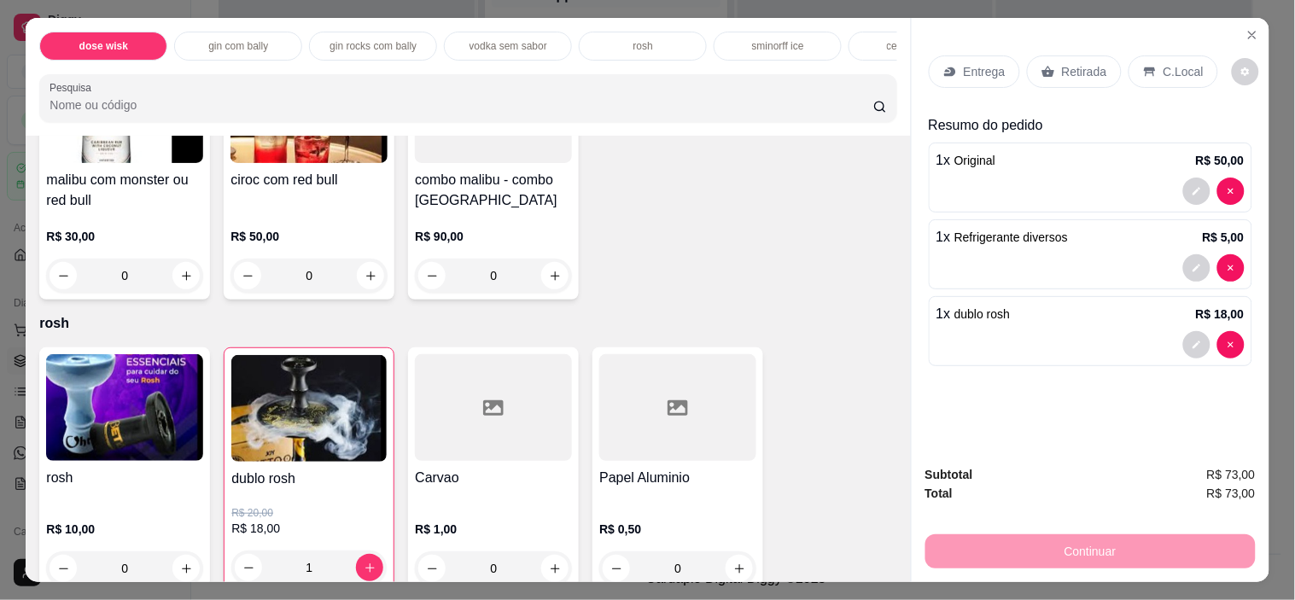
click at [1192, 65] on div "C.Local" at bounding box center [1174, 72] width 90 height 32
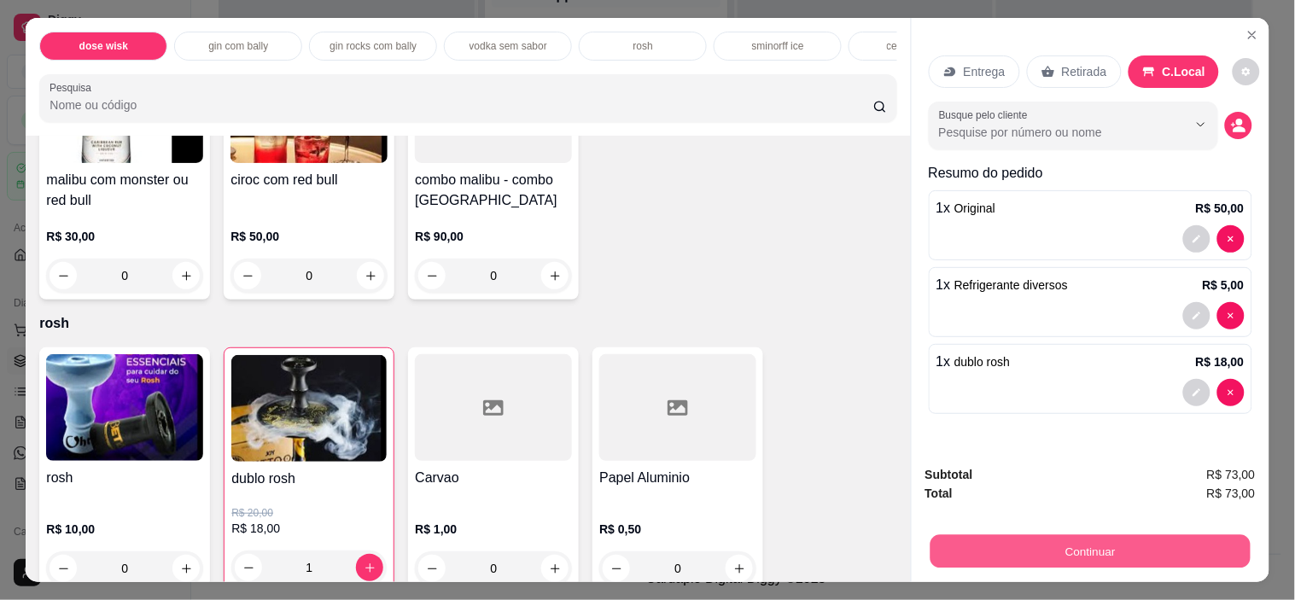
click at [1166, 550] on button "Continuar" at bounding box center [1090, 551] width 320 height 33
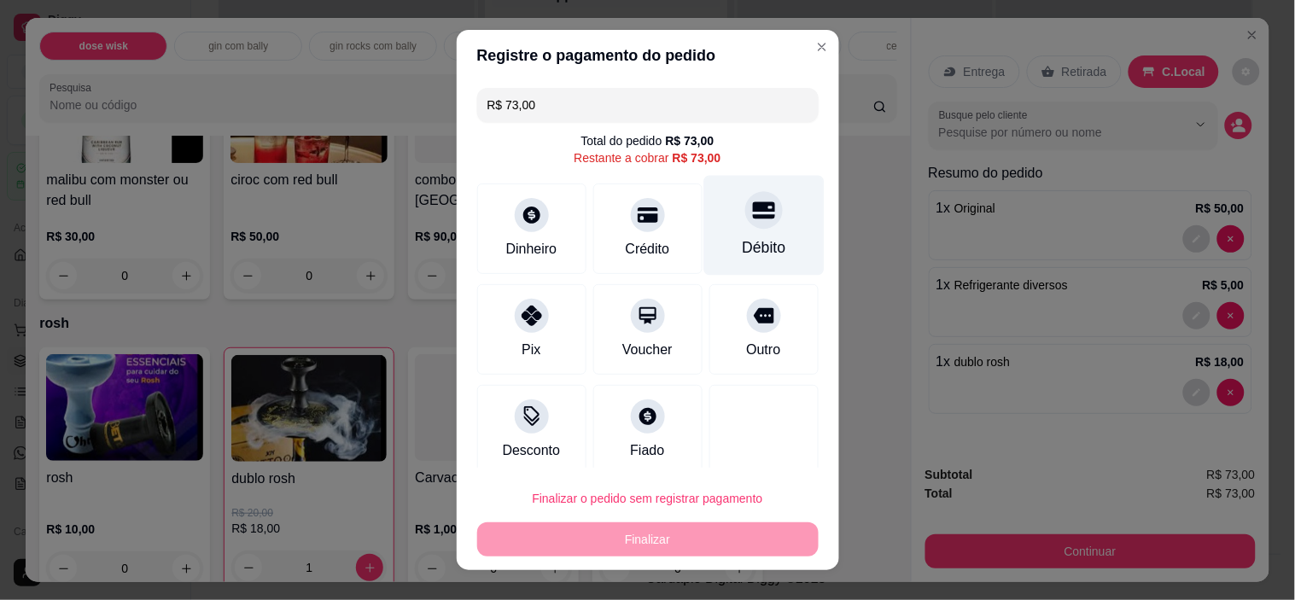
click at [746, 237] on div "Débito" at bounding box center [764, 248] width 44 height 22
type input "R$ 0,00"
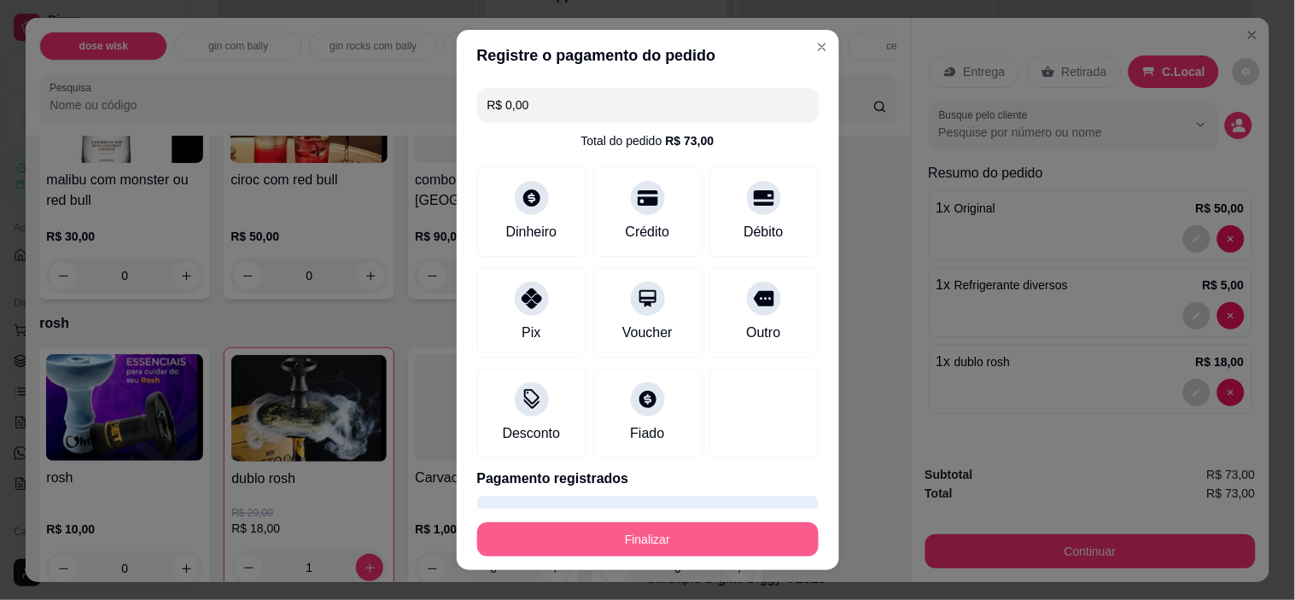
click at [651, 542] on button "Finalizar" at bounding box center [648, 540] width 342 height 34
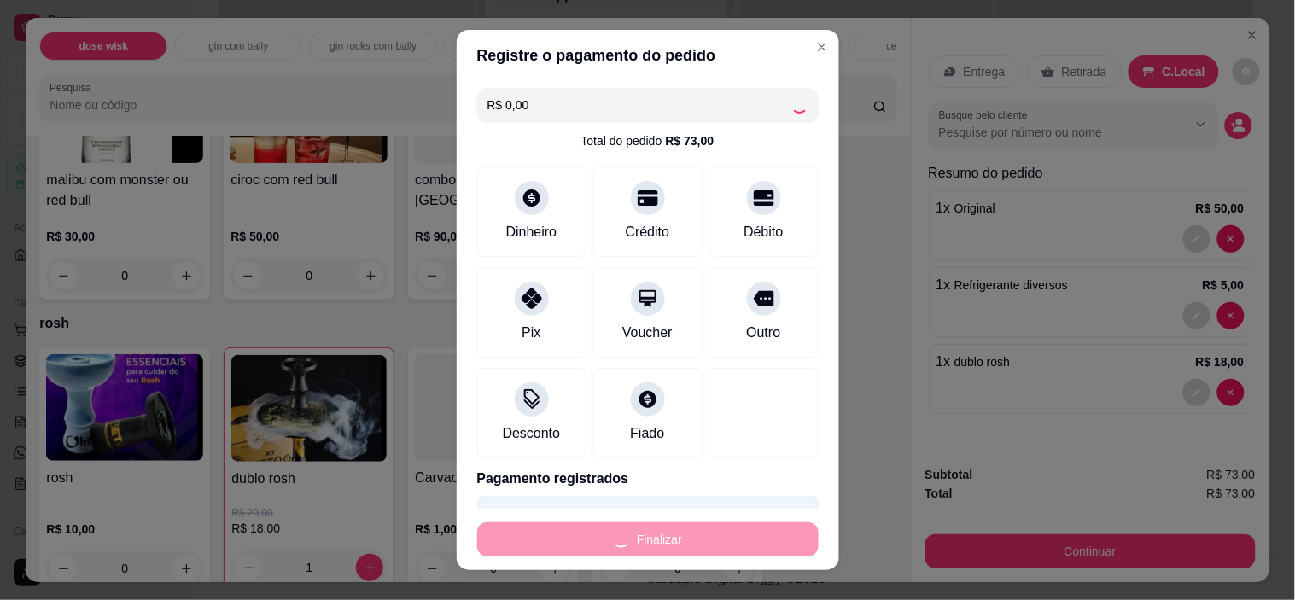
type input "0"
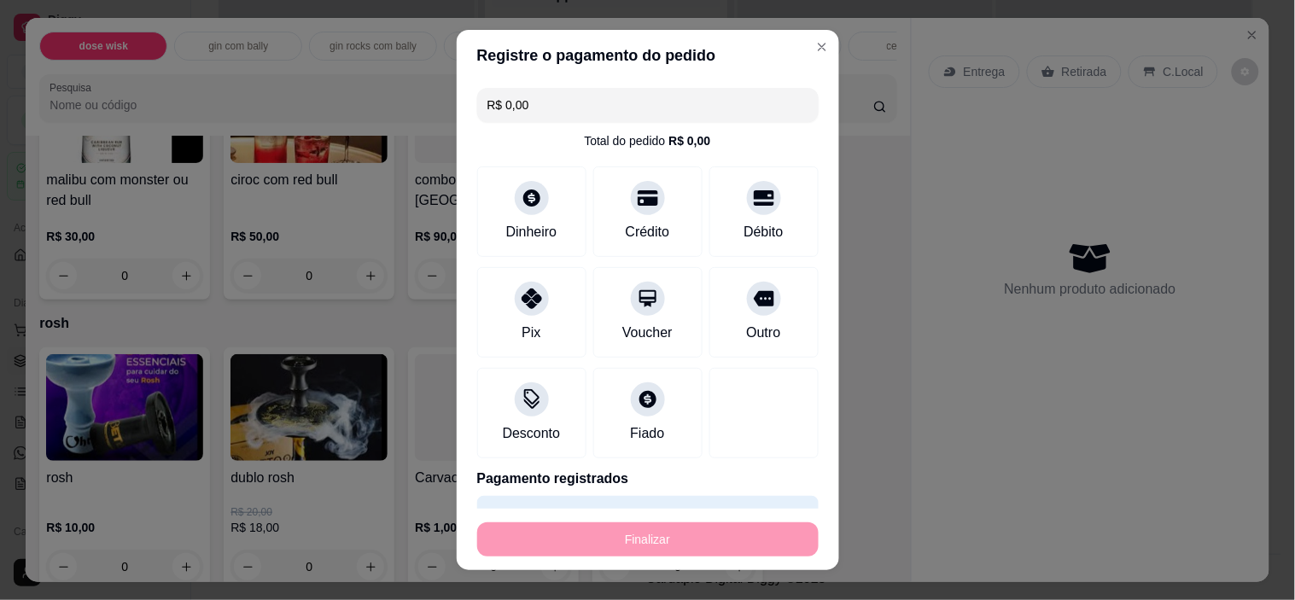
type input "-R$ 73,00"
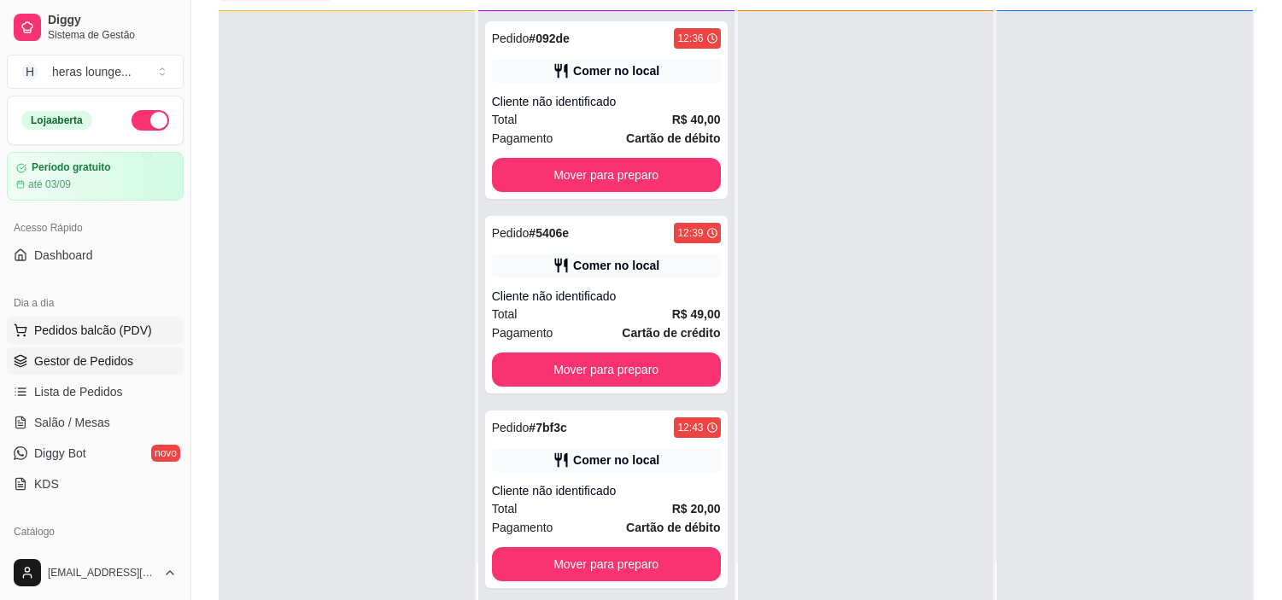
click at [145, 335] on span "Pedidos balcão (PDV)" at bounding box center [93, 330] width 118 height 17
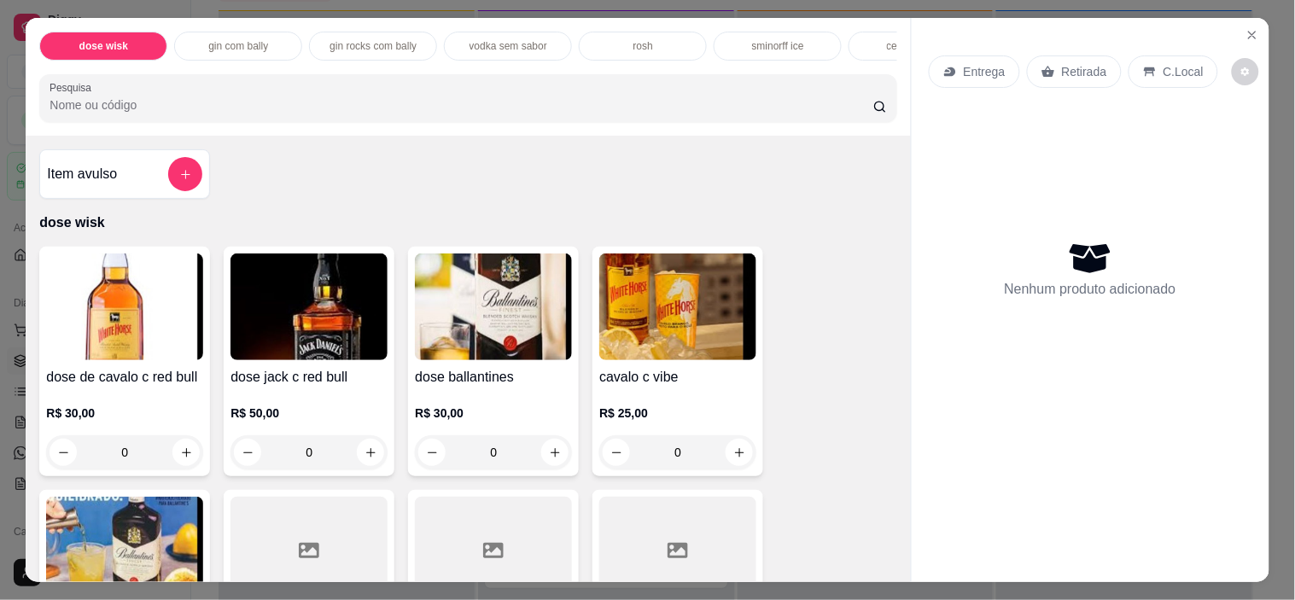
click at [812, 233] on p "dose wisk" at bounding box center [467, 223] width 857 height 20
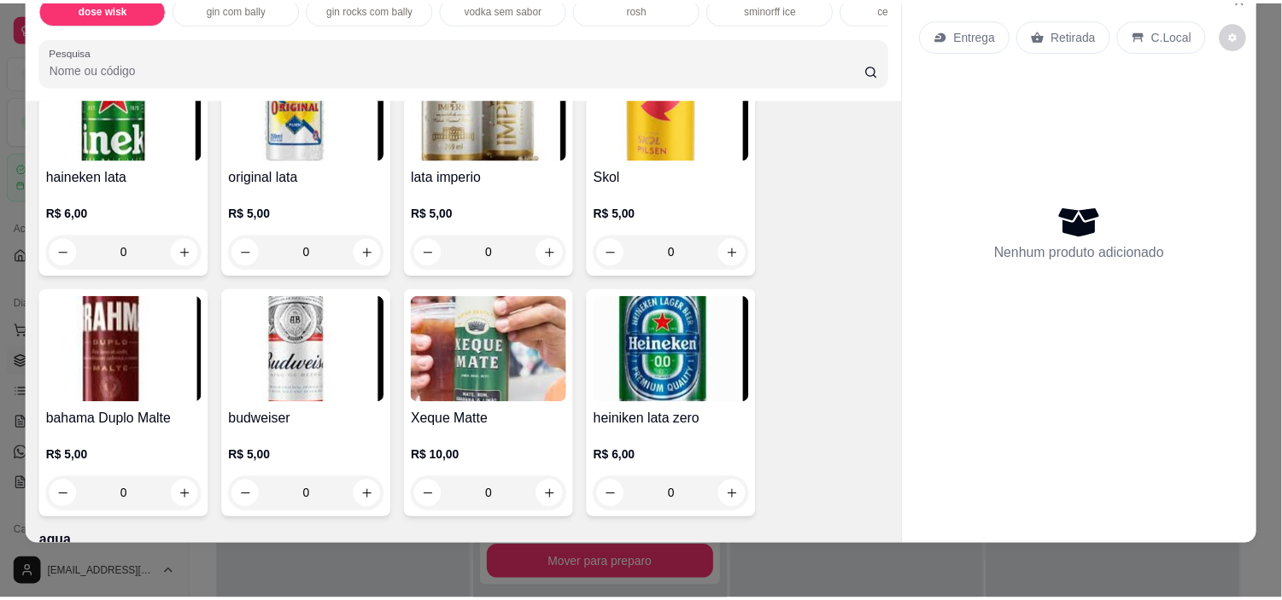
scroll to position [4254, 0]
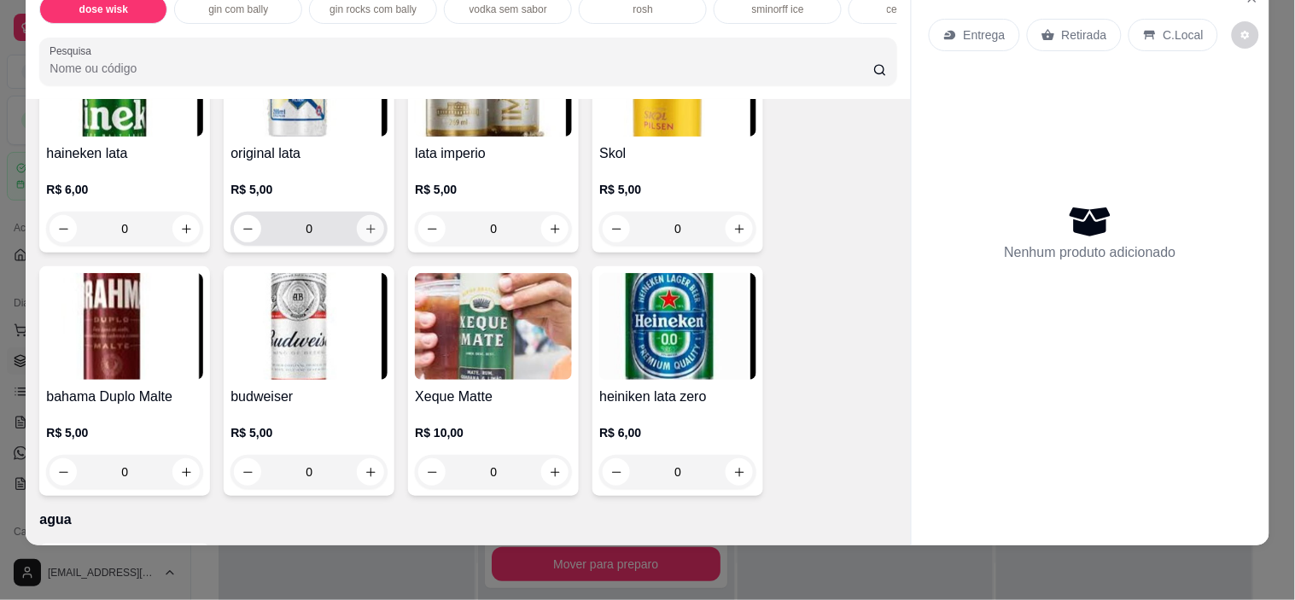
drag, startPoint x: 378, startPoint y: 235, endPoint x: 363, endPoint y: 225, distance: 18.5
click at [363, 225] on div "0" at bounding box center [309, 229] width 157 height 34
click at [366, 225] on icon "increase-product-quantity" at bounding box center [370, 229] width 9 height 9
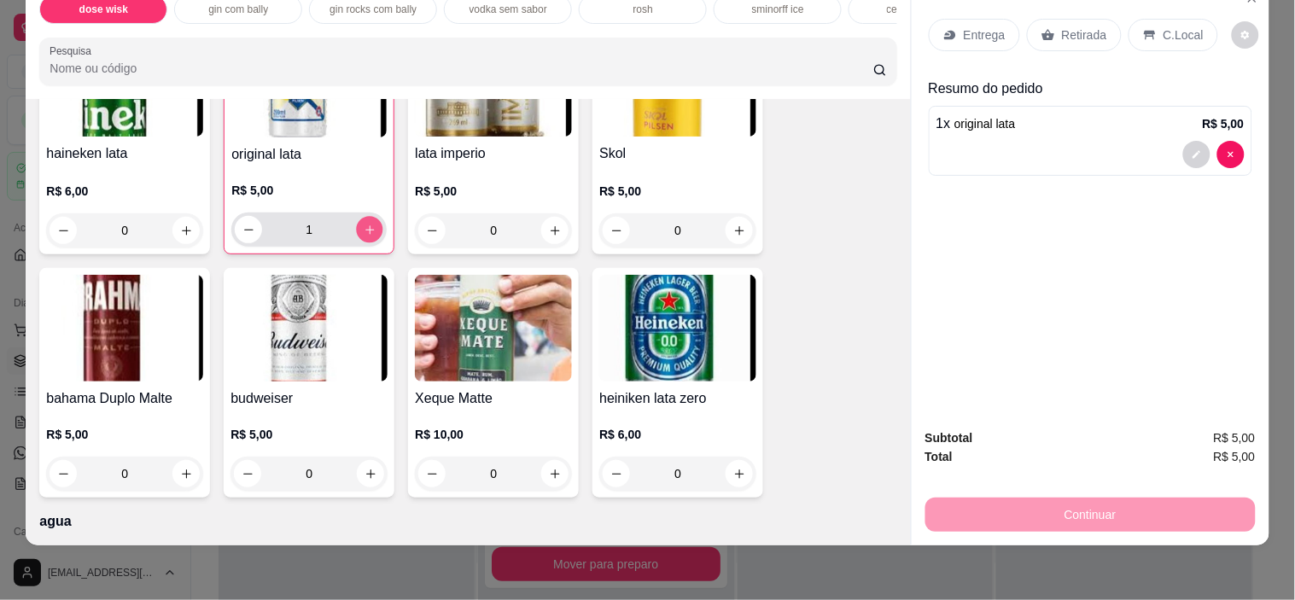
click at [364, 225] on icon "increase-product-quantity" at bounding box center [370, 230] width 13 height 13
type input "2"
click at [1164, 28] on p "C.Local" at bounding box center [1184, 34] width 40 height 17
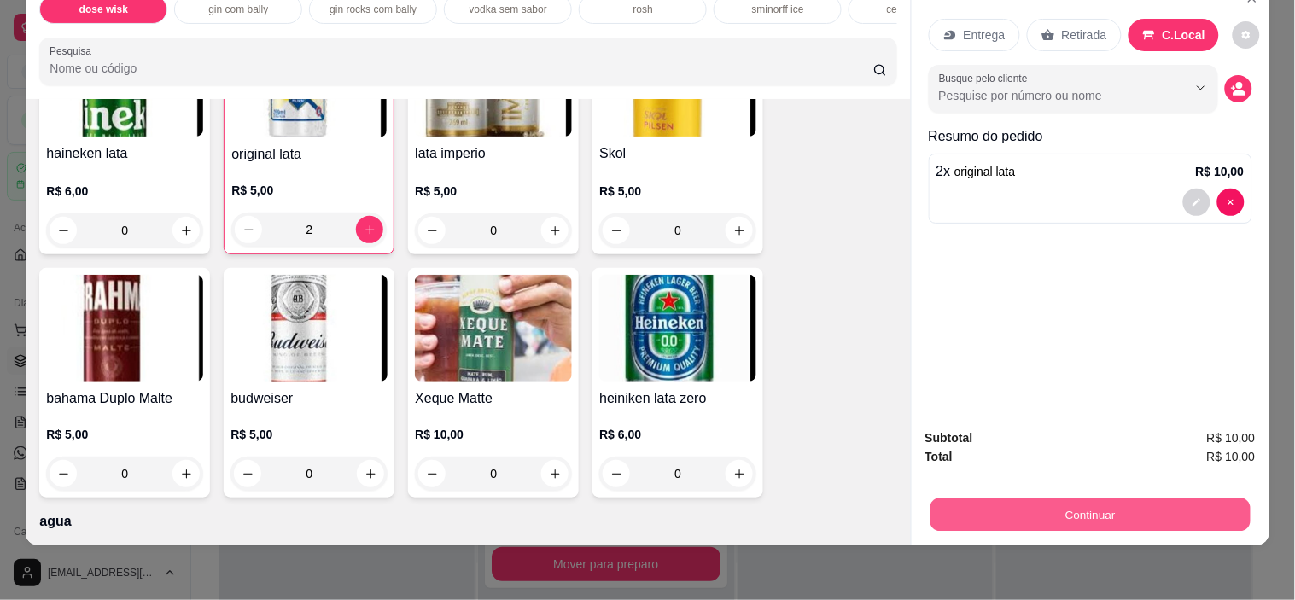
click at [1100, 499] on button "Continuar" at bounding box center [1090, 515] width 320 height 33
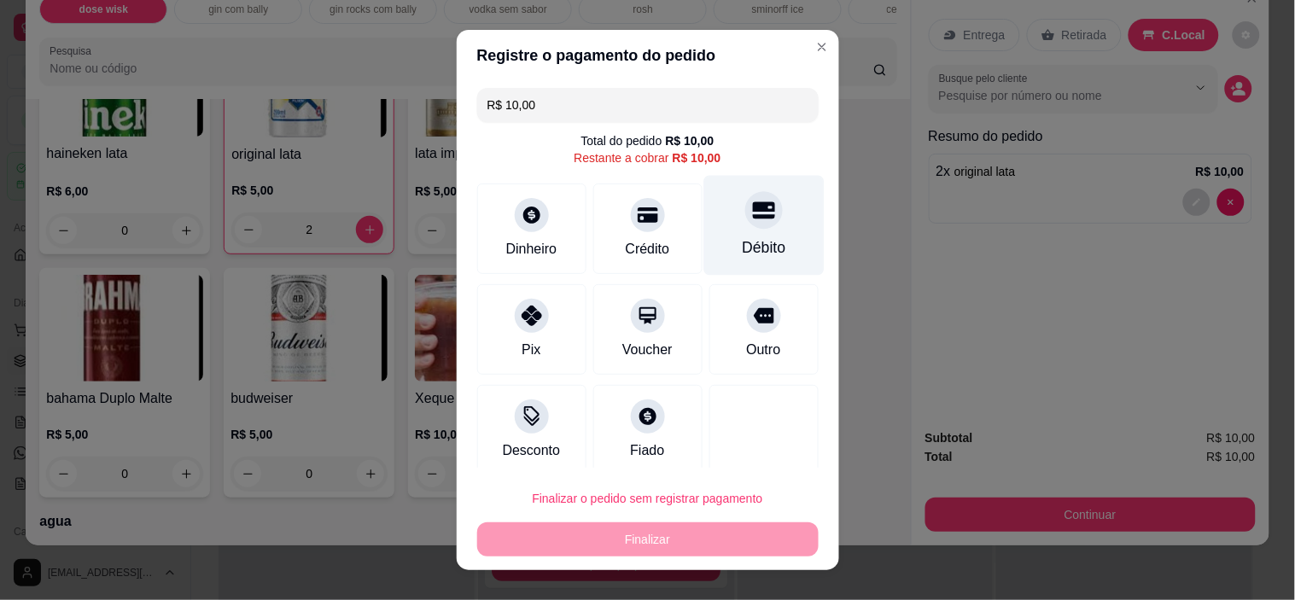
click at [742, 245] on div "Débito" at bounding box center [764, 248] width 44 height 22
type input "R$ 0,00"
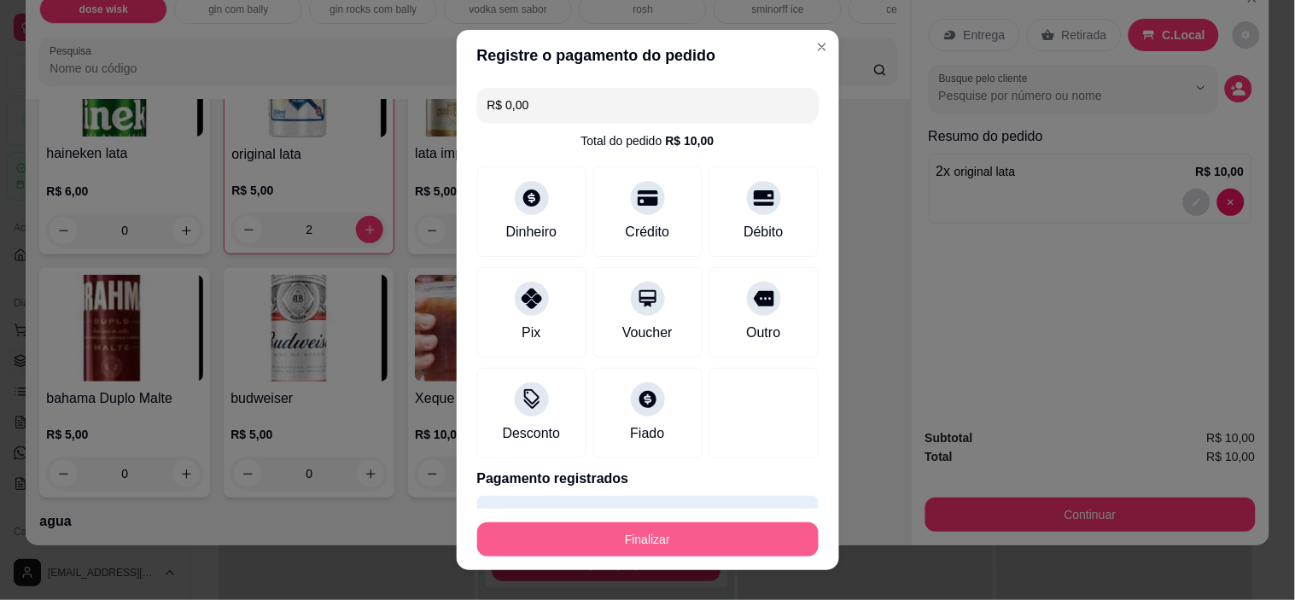
click at [694, 534] on button "Finalizar" at bounding box center [648, 540] width 342 height 34
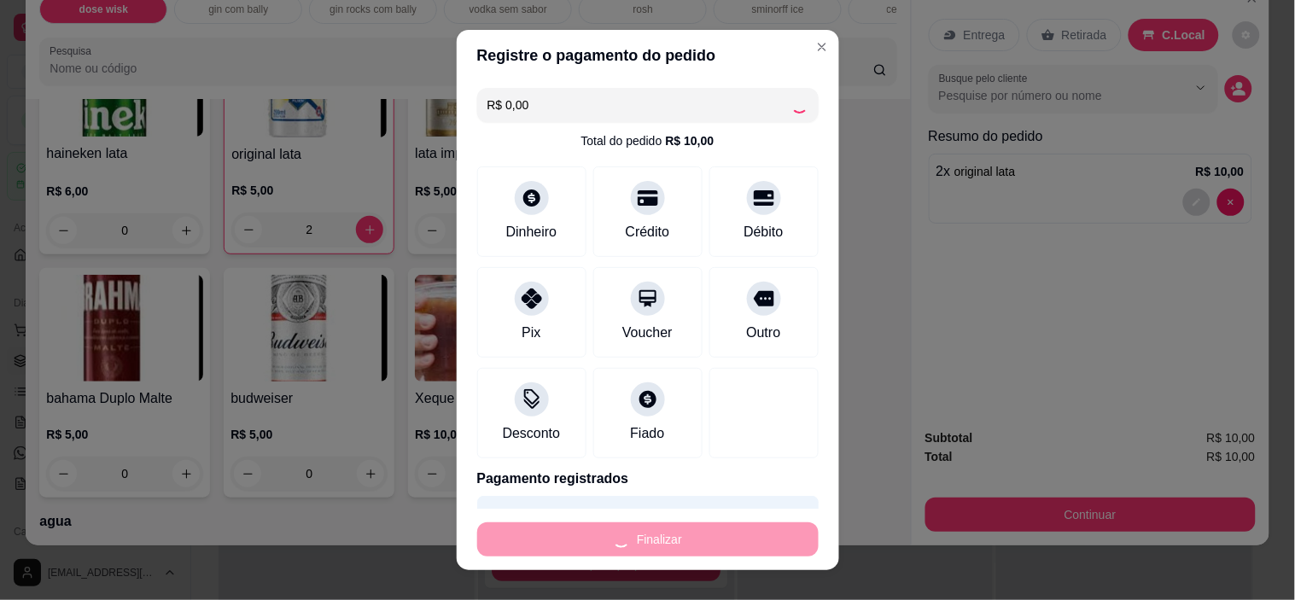
type input "0"
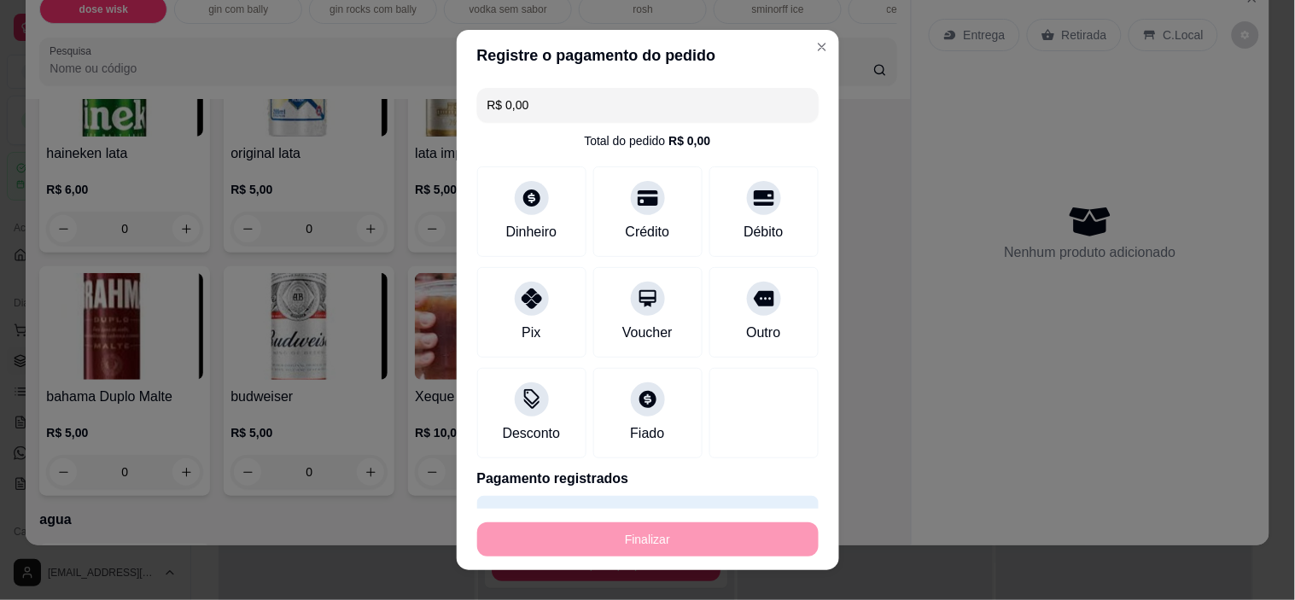
type input "-R$ 10,00"
